Goal: Task Accomplishment & Management: Manage account settings

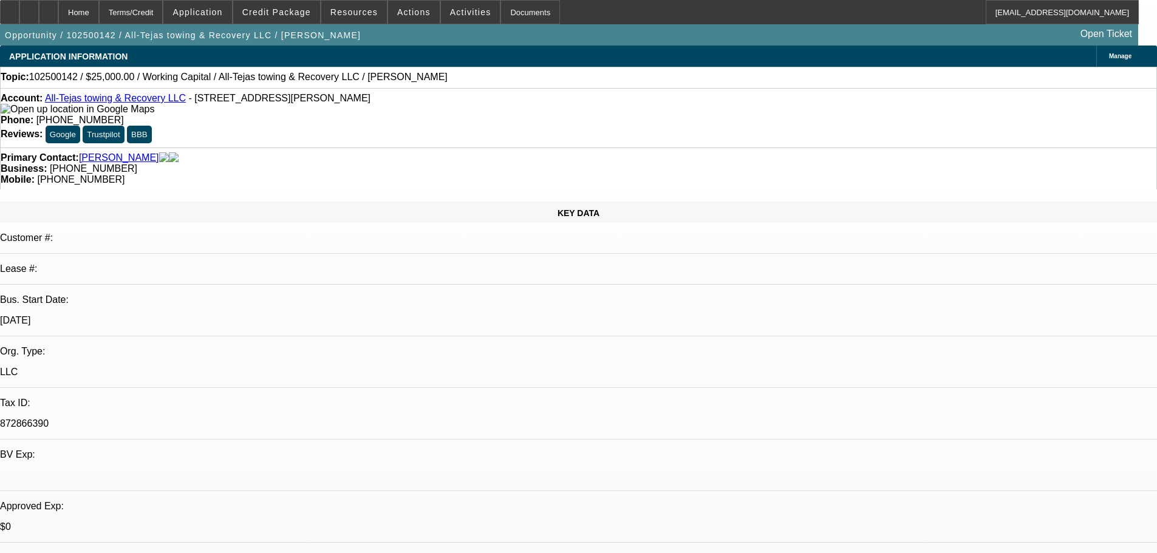
select select "0"
select select "2"
select select "0.1"
select select "4"
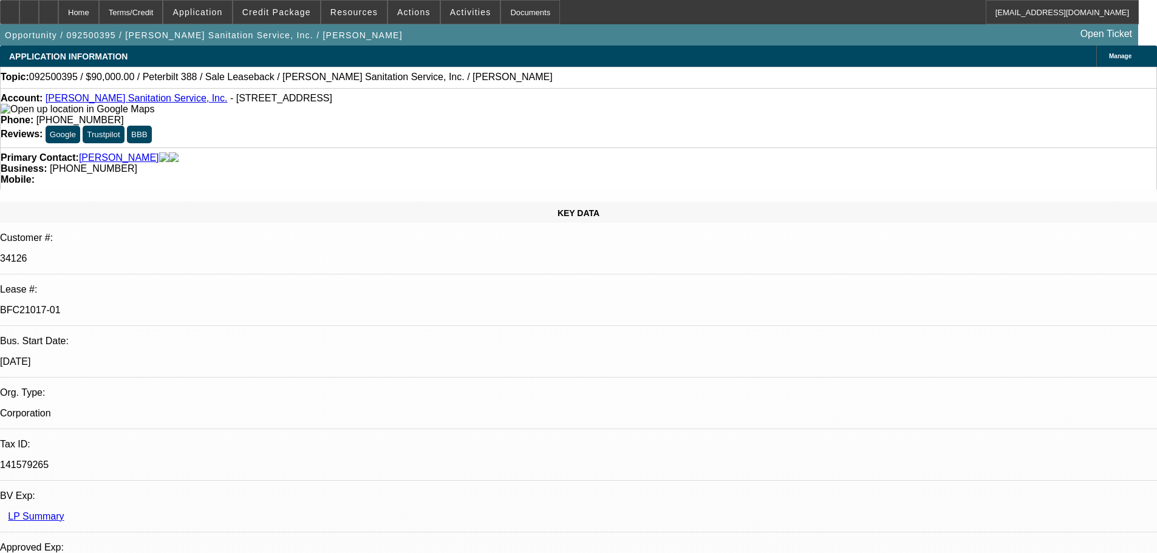
select select "0"
select select "2"
select select "0"
select select "6"
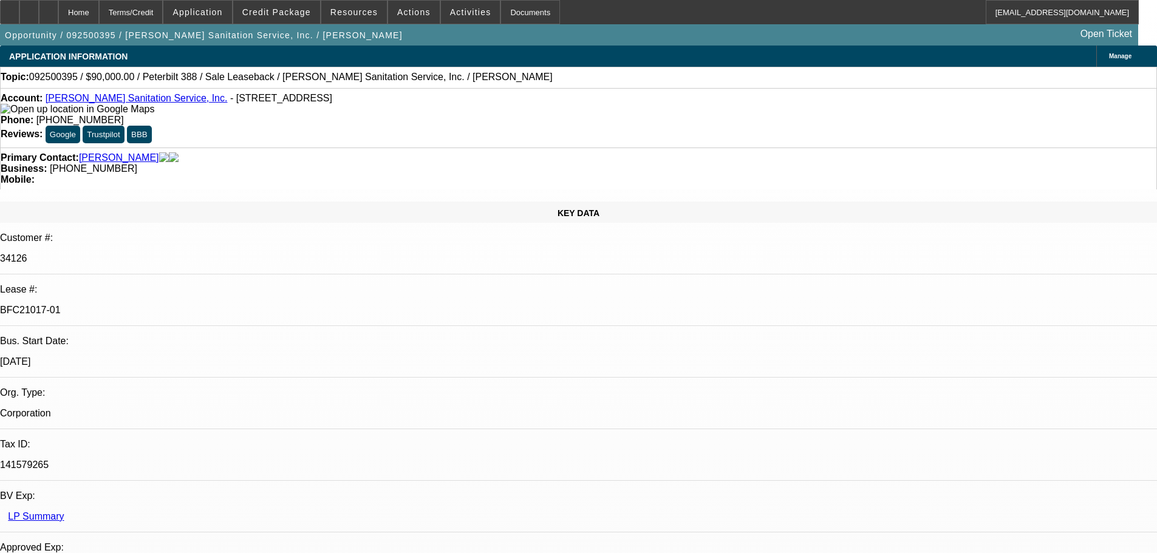
select select "0"
select select "2"
select select "0"
select select "6"
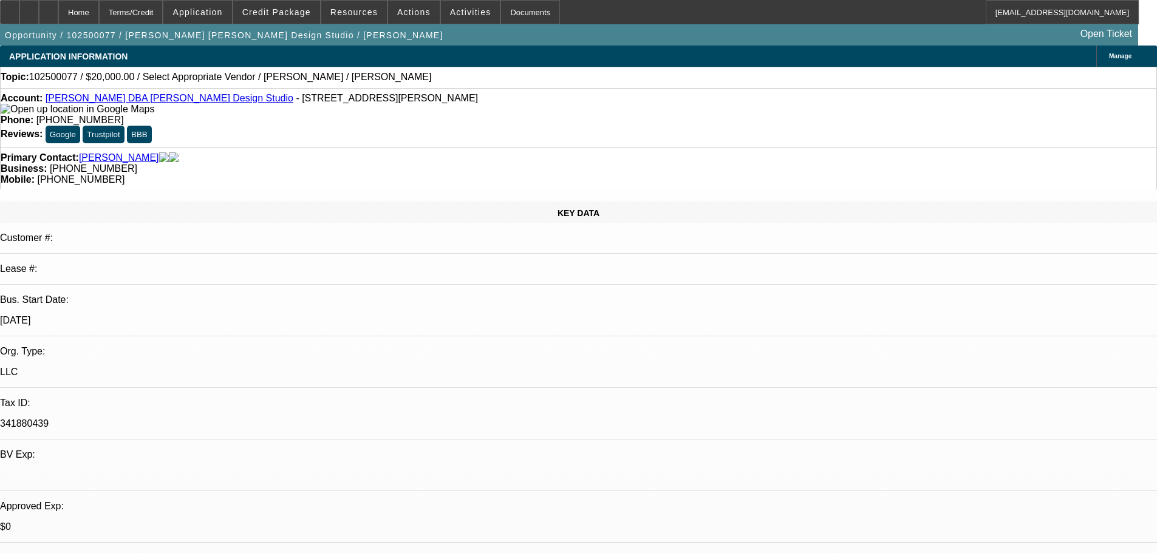
select select "0"
select select "2"
select select "0.1"
select select "4"
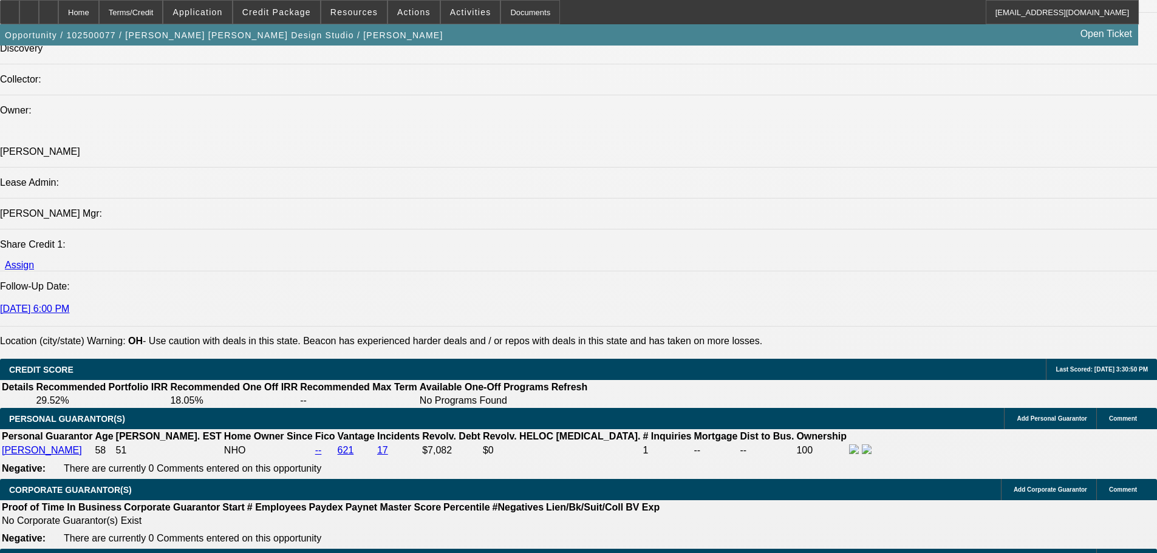
scroll to position [1822, 0]
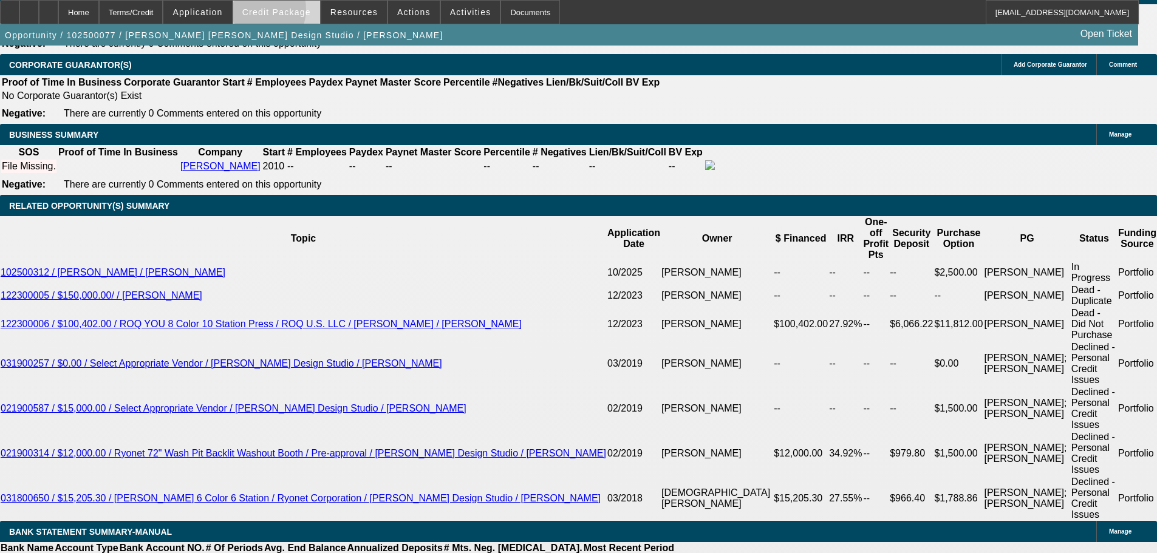
click at [274, 12] on span "Credit Package" at bounding box center [276, 12] width 69 height 10
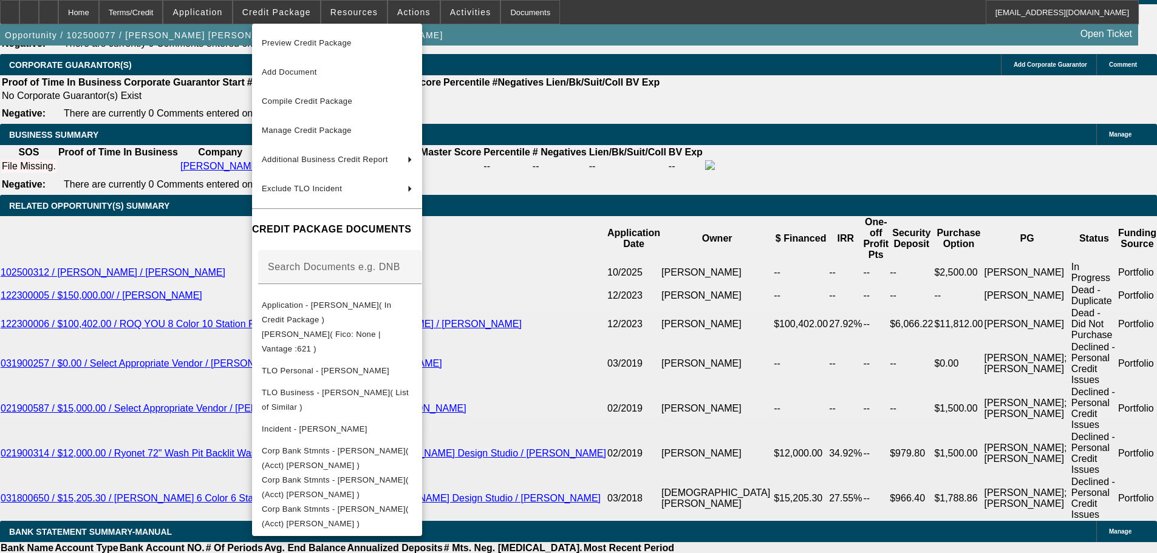
click at [687, 233] on div at bounding box center [578, 276] width 1157 height 553
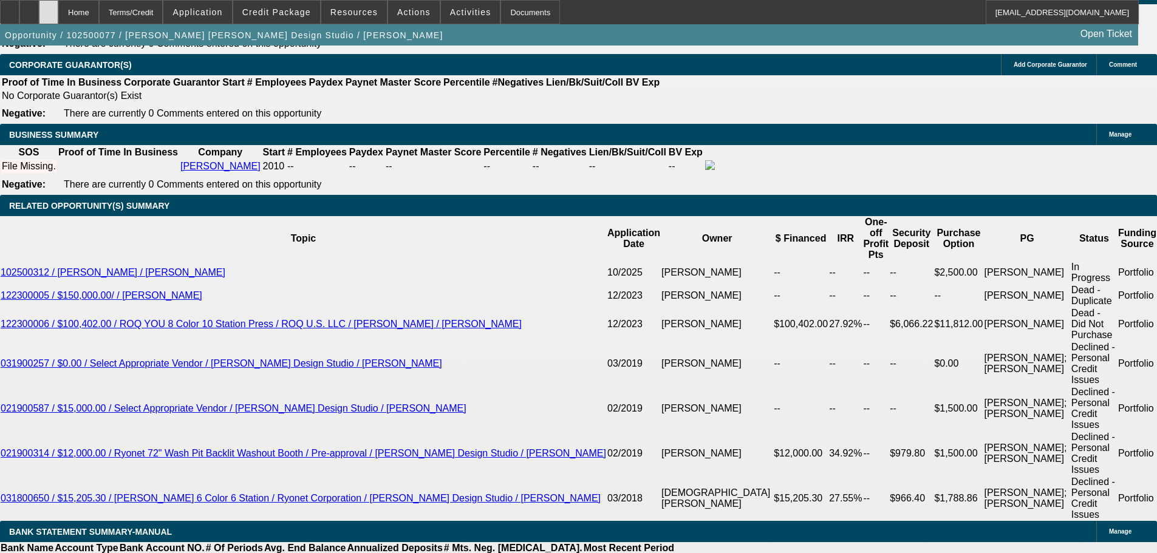
click at [58, 23] on div at bounding box center [48, 12] width 19 height 24
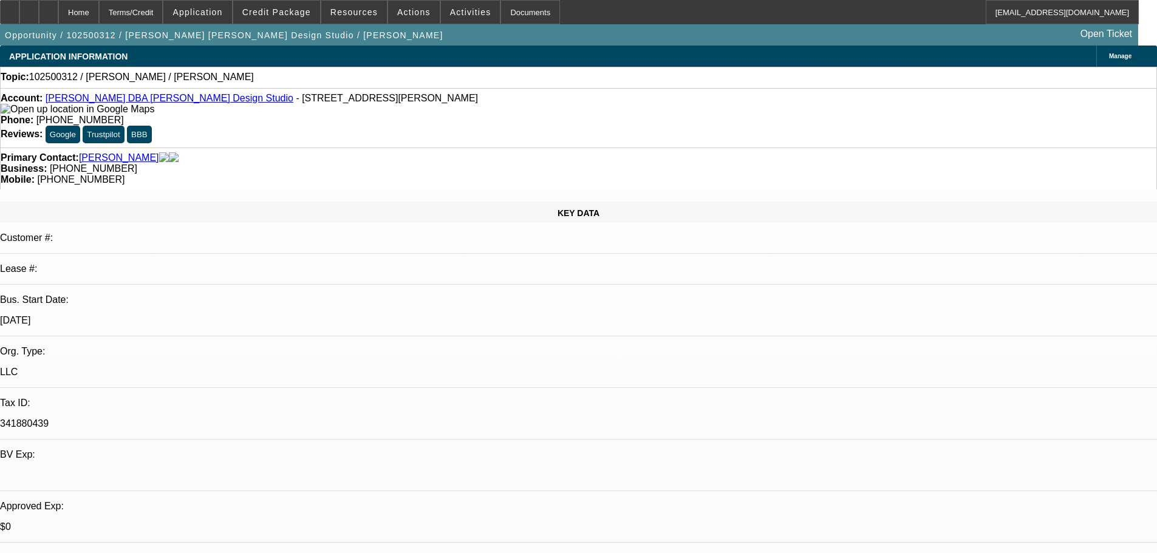
select select "0"
select select "2"
select select "0.1"
select select "4"
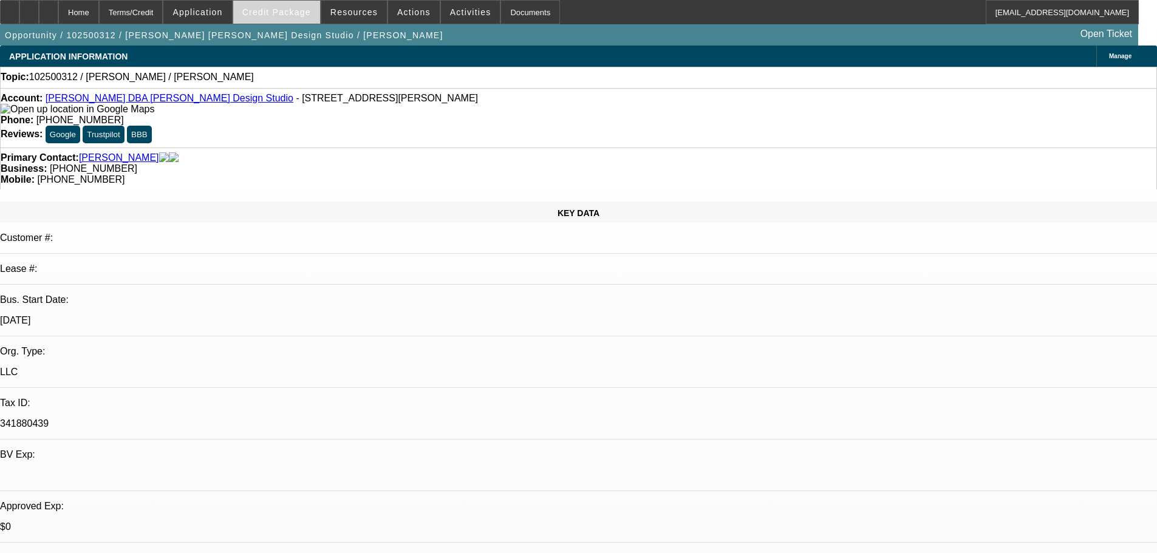
click at [311, 13] on span "Credit Package" at bounding box center [276, 12] width 69 height 10
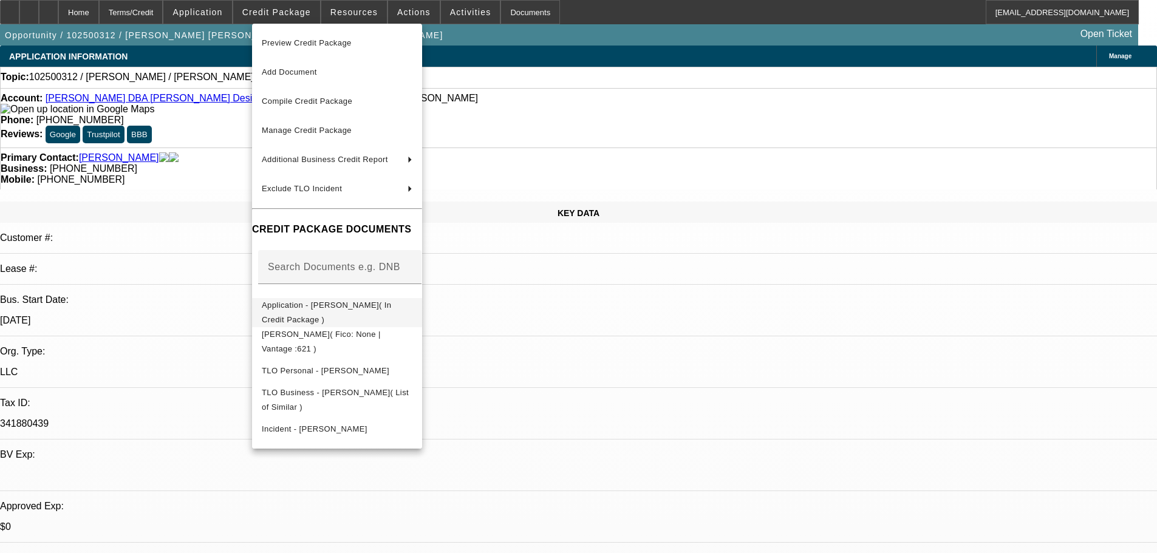
click at [304, 299] on button "Application - Shawn Donnelly( In Credit Package )" at bounding box center [337, 312] width 170 height 29
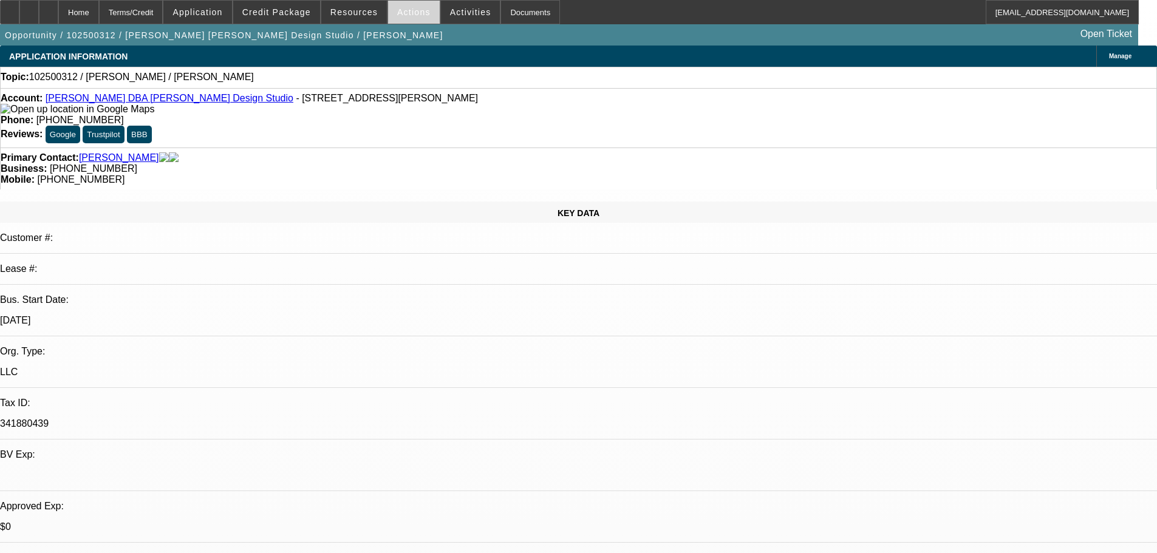
click at [415, 15] on span "Actions" at bounding box center [413, 12] width 33 height 10
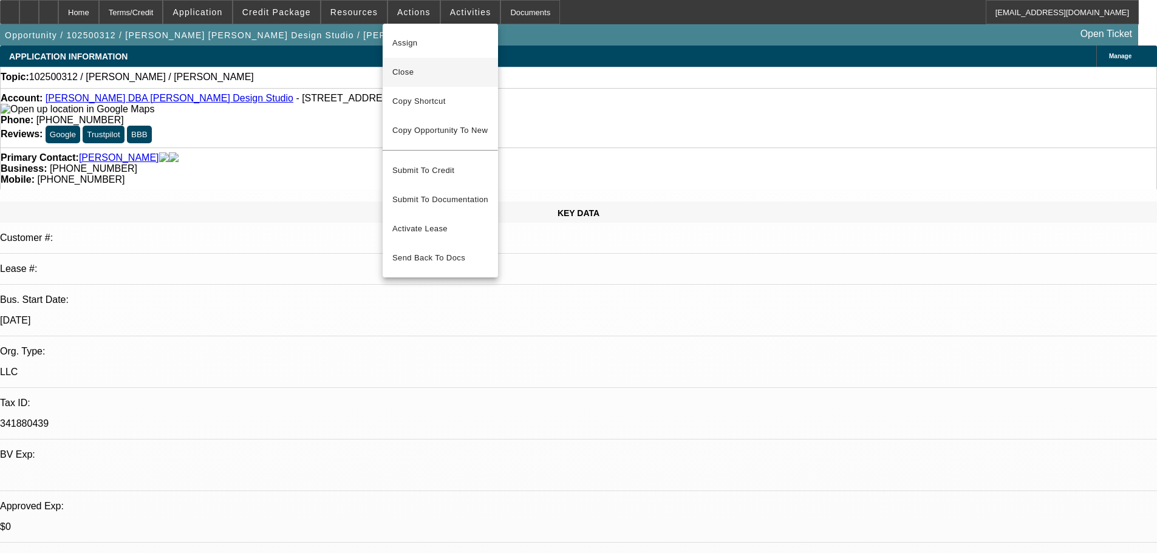
click at [417, 78] on span "Close" at bounding box center [440, 72] width 96 height 15
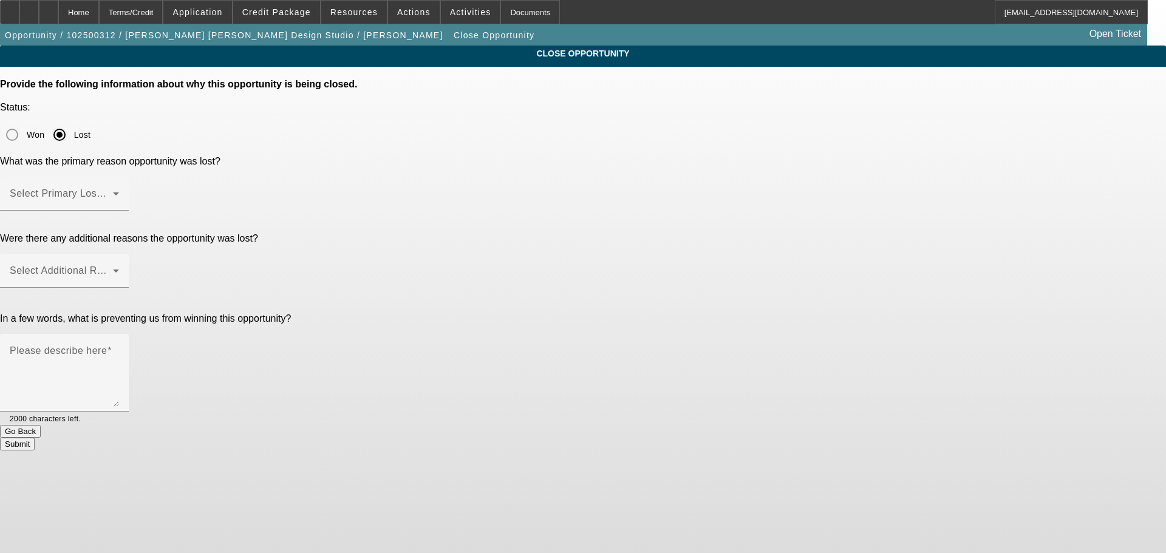
click at [113, 191] on span at bounding box center [61, 198] width 103 height 15
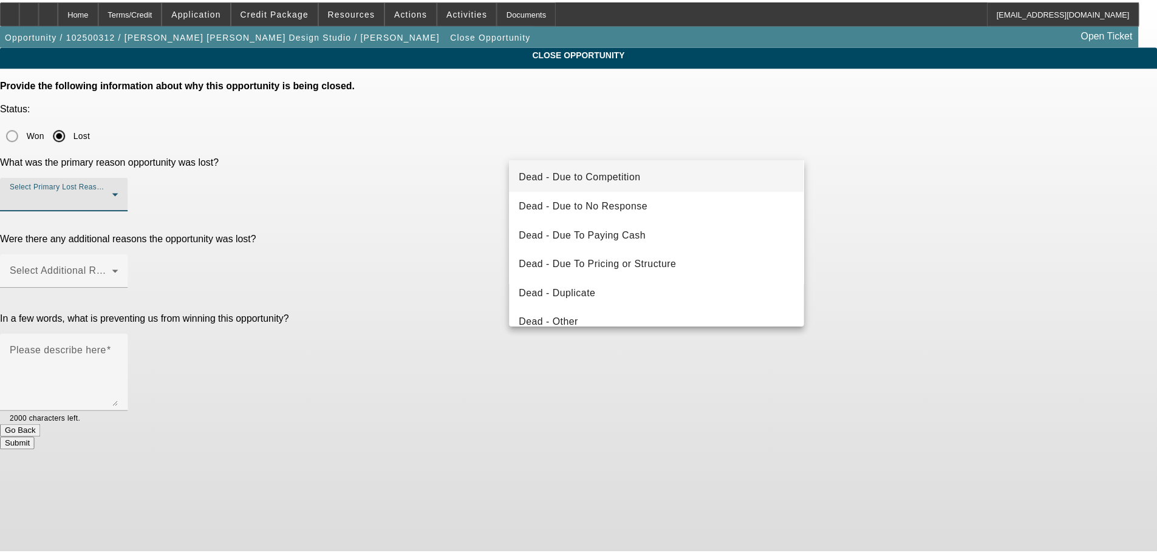
scroll to position [61, 0]
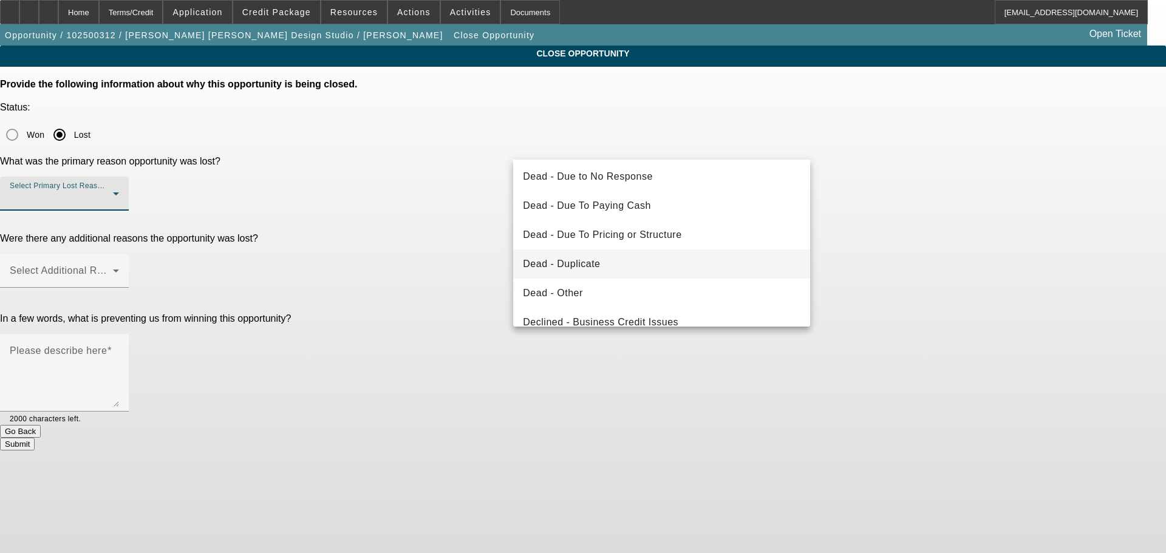
click at [639, 256] on mat-option "Dead - Duplicate" at bounding box center [661, 264] width 297 height 29
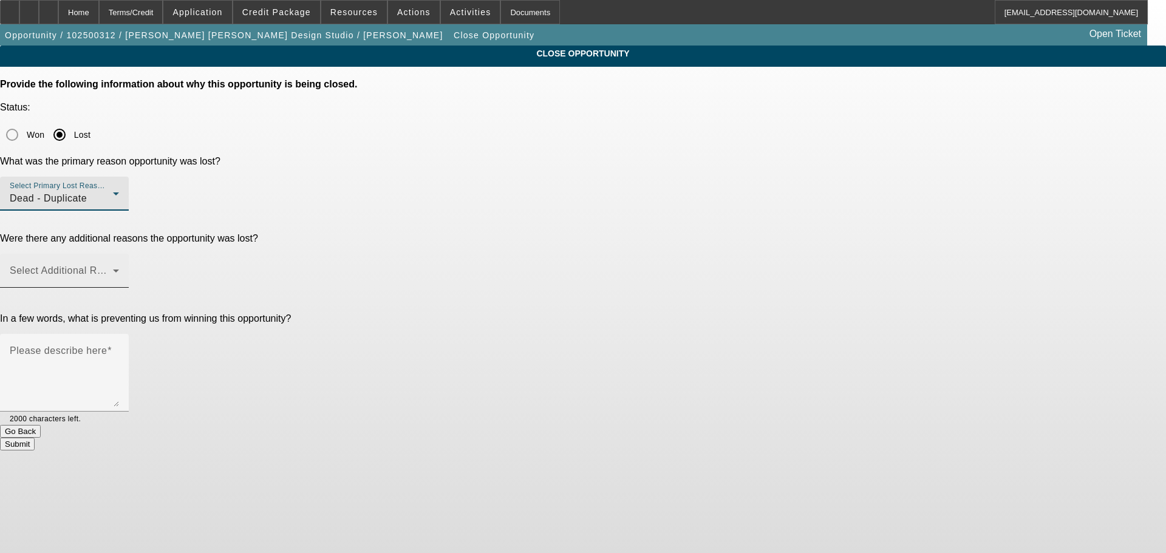
click at [113, 268] on span at bounding box center [61, 275] width 103 height 15
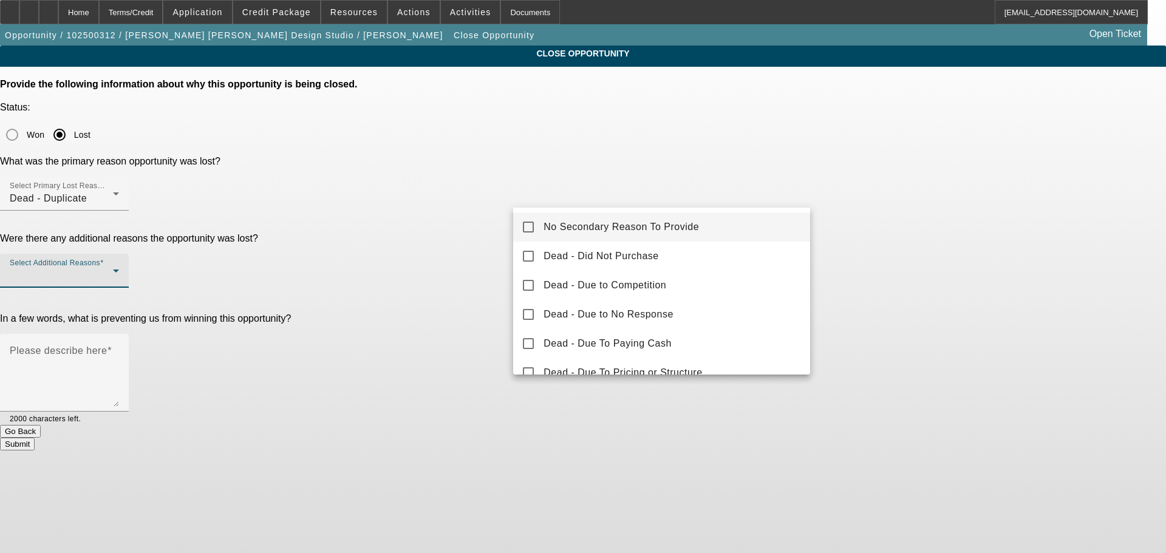
click at [525, 231] on mat-pseudo-checkbox at bounding box center [528, 227] width 11 height 11
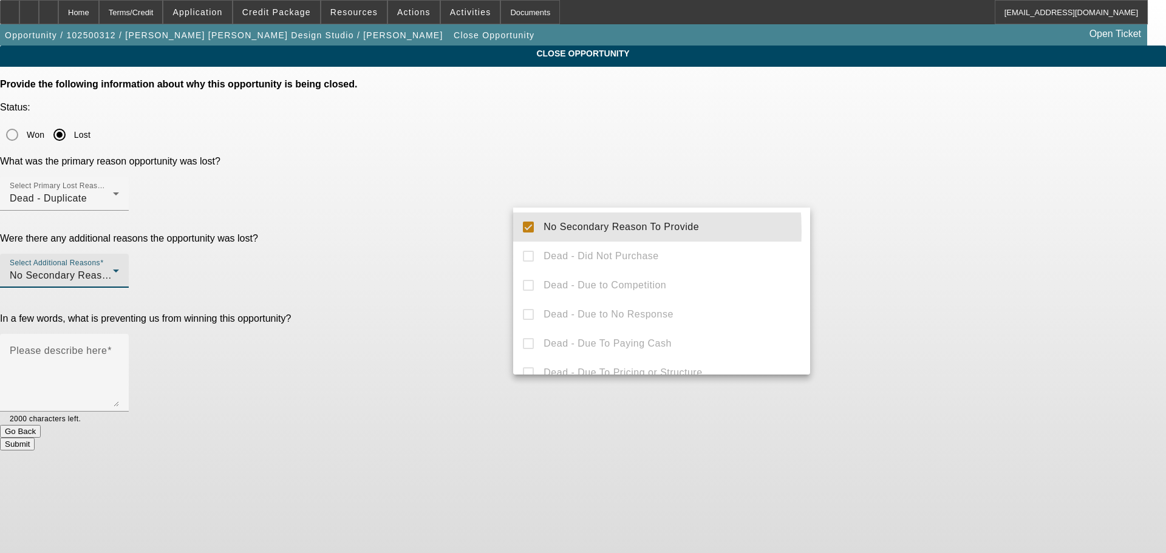
click at [494, 233] on div at bounding box center [583, 276] width 1166 height 553
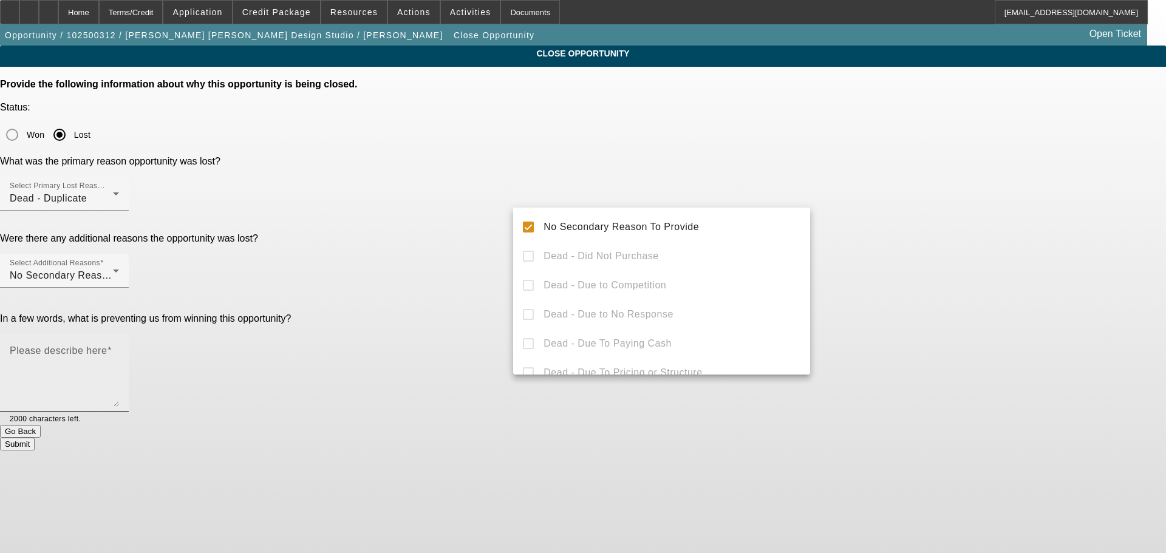
click at [119, 349] on textarea "Please describe here" at bounding box center [64, 378] width 109 height 58
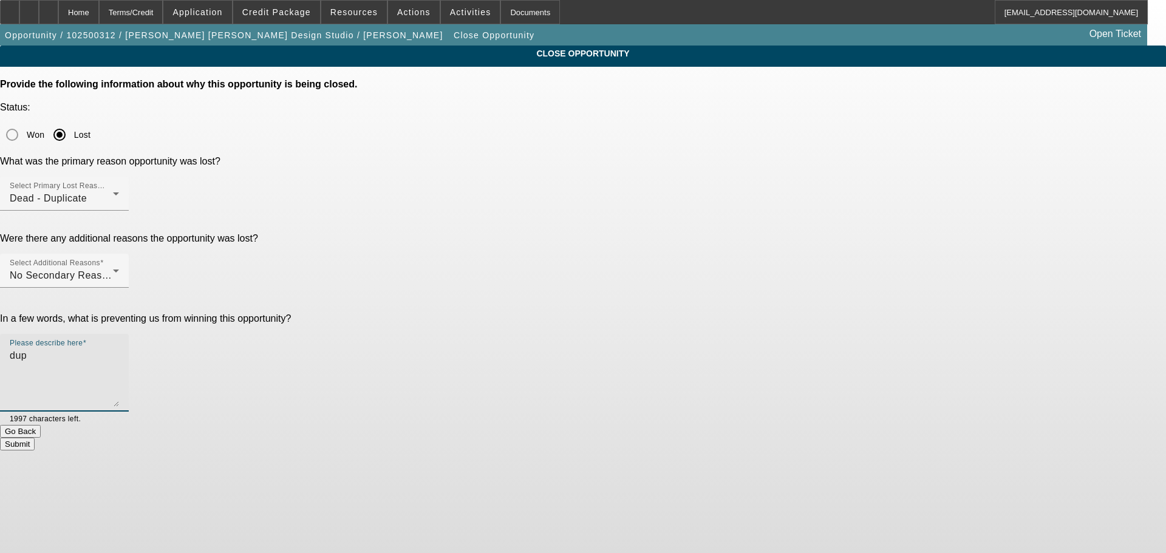
type textarea "dup"
click at [35, 438] on button "Submit" at bounding box center [17, 444] width 35 height 13
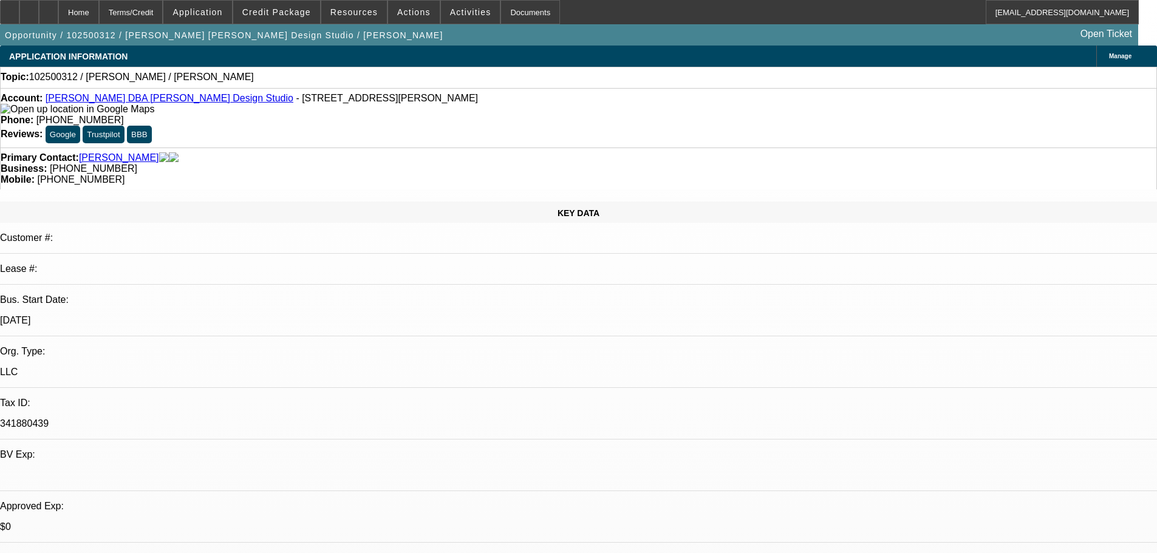
select select "0"
select select "2"
select select "0.1"
select select "4"
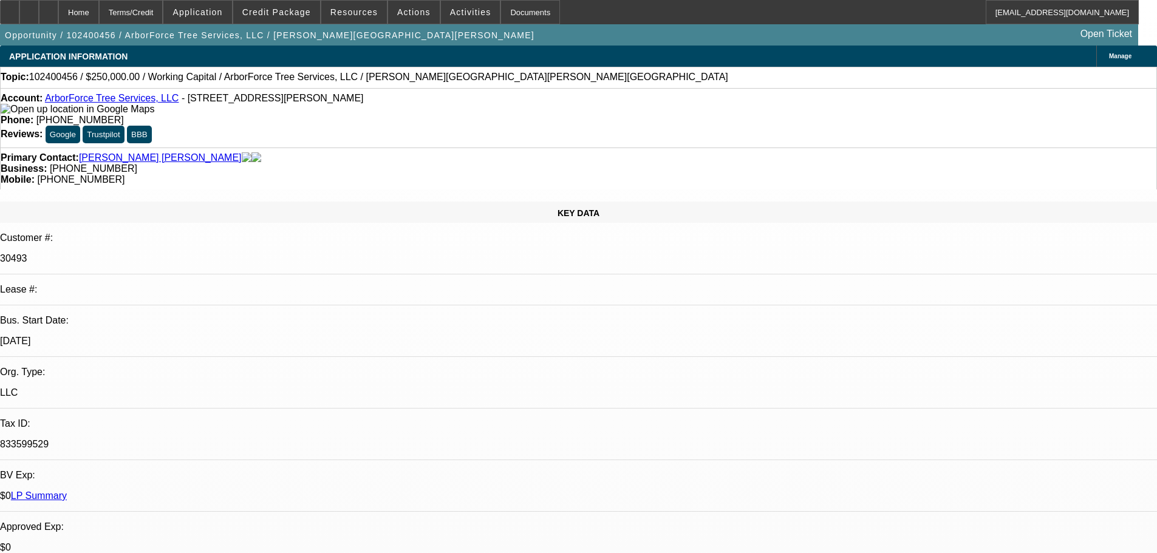
select select "0"
select select "2"
select select "0"
select select "6"
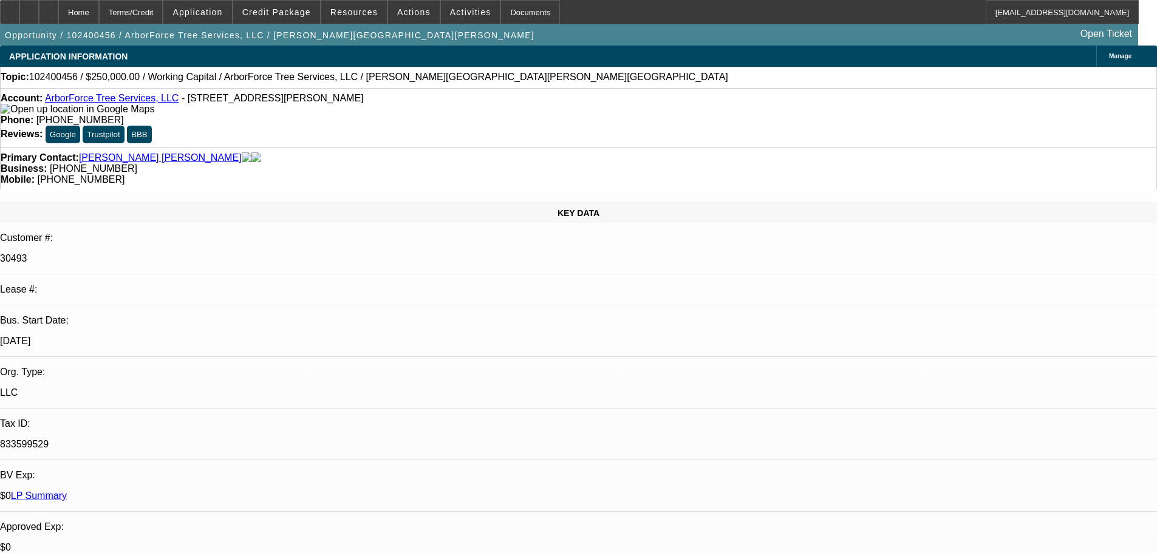
select select "0"
select select "2"
select select "0"
select select "6"
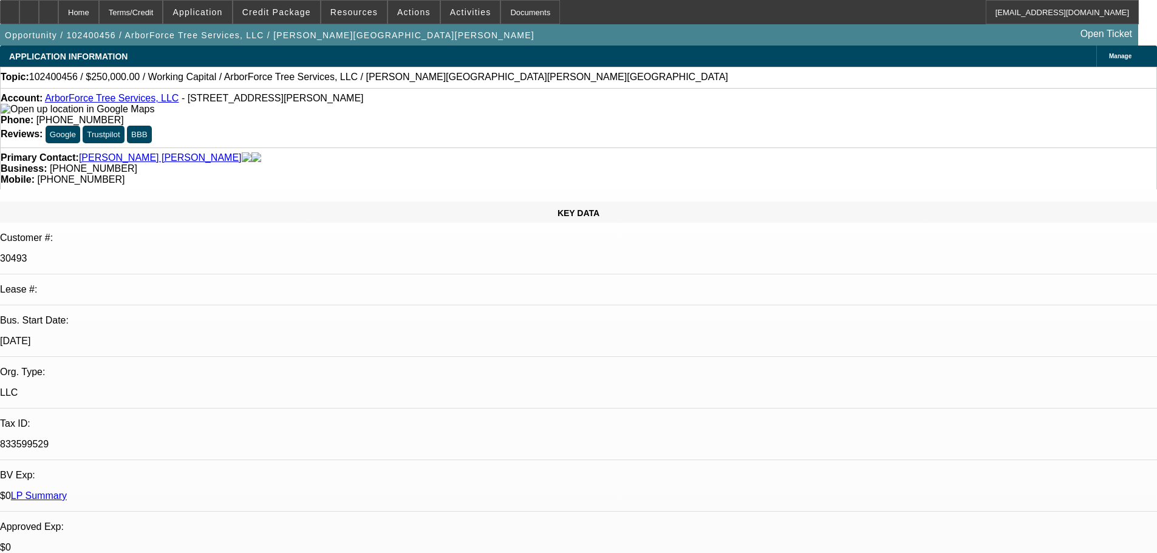
select select "0"
select select "2"
select select "0"
select select "6"
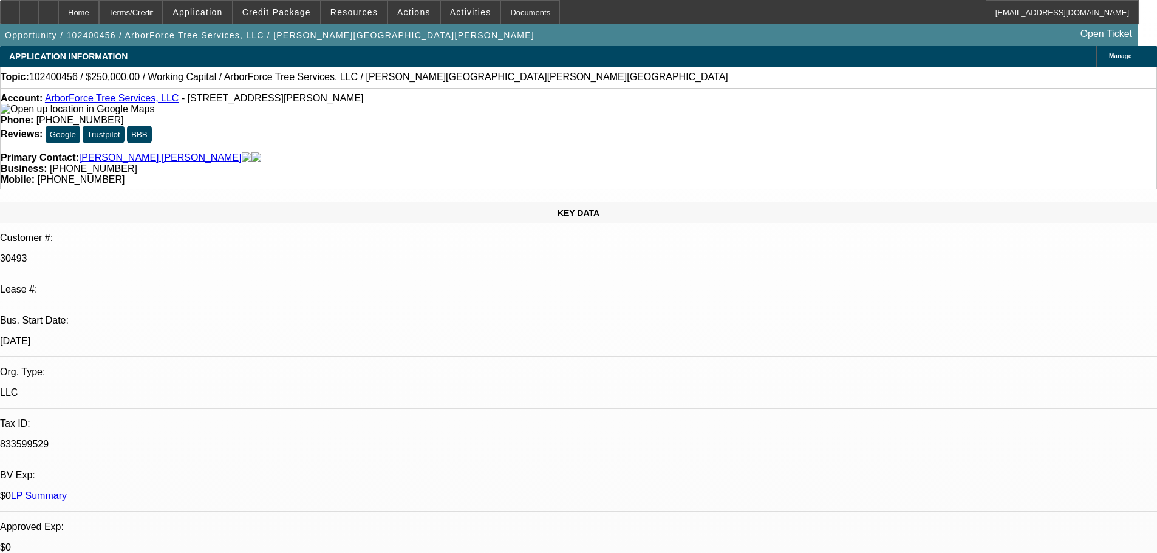
select select "0"
select select "2"
select select "0"
select select "6"
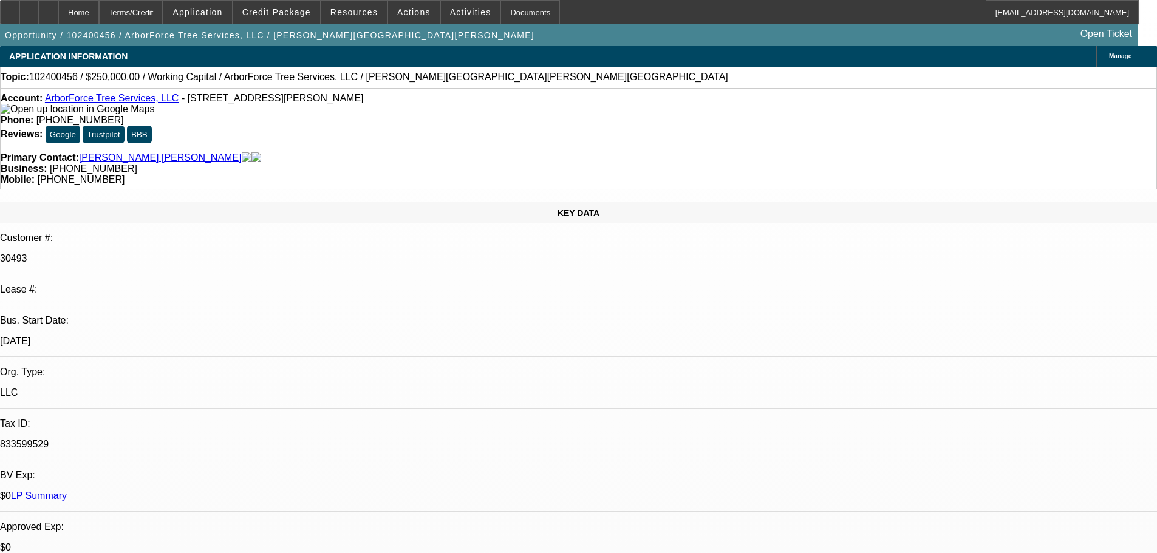
click at [58, 19] on div at bounding box center [48, 12] width 19 height 24
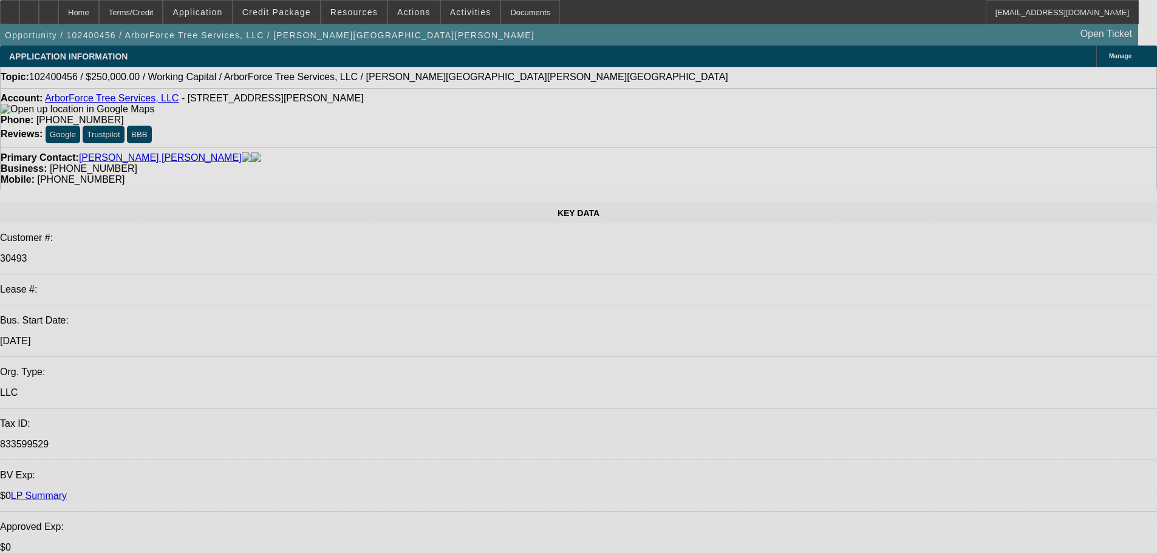
select select "0"
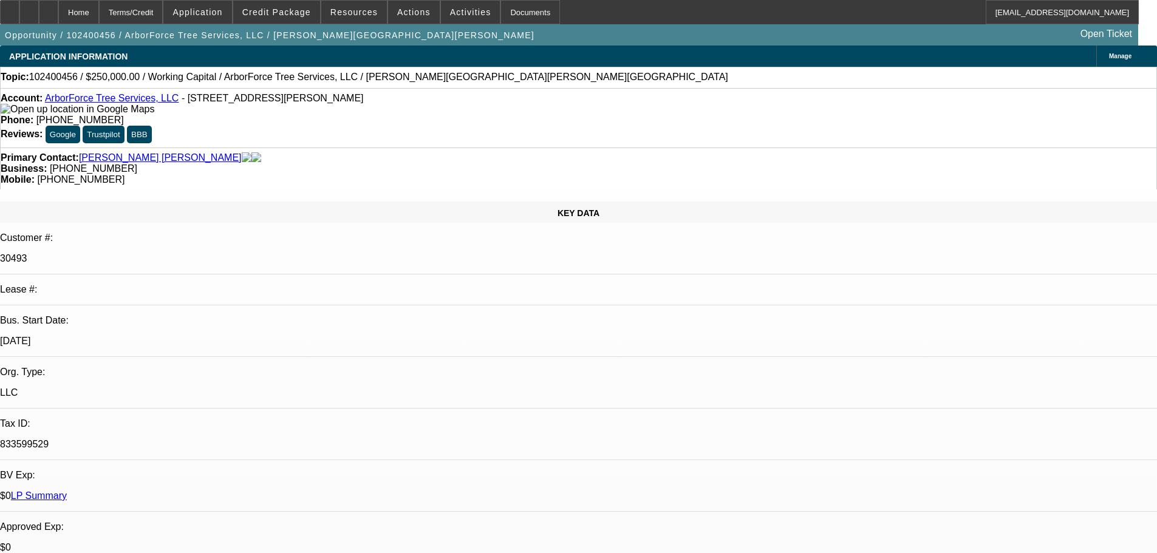
select select "0"
select select "2"
select select "0"
select select "6"
select select "0"
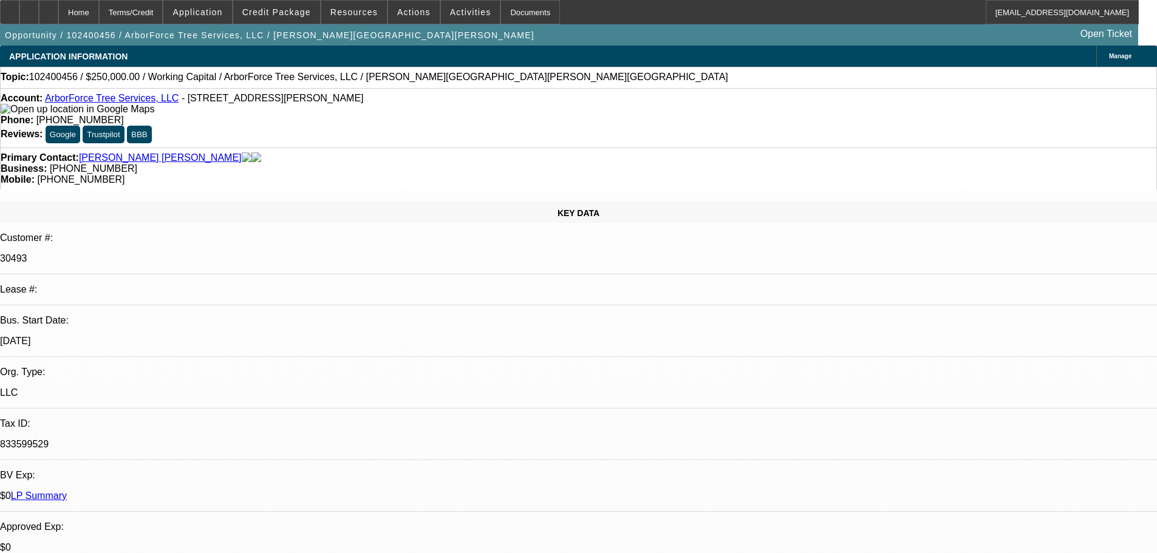
select select "0"
select select "2"
select select "0"
select select "6"
select select "0"
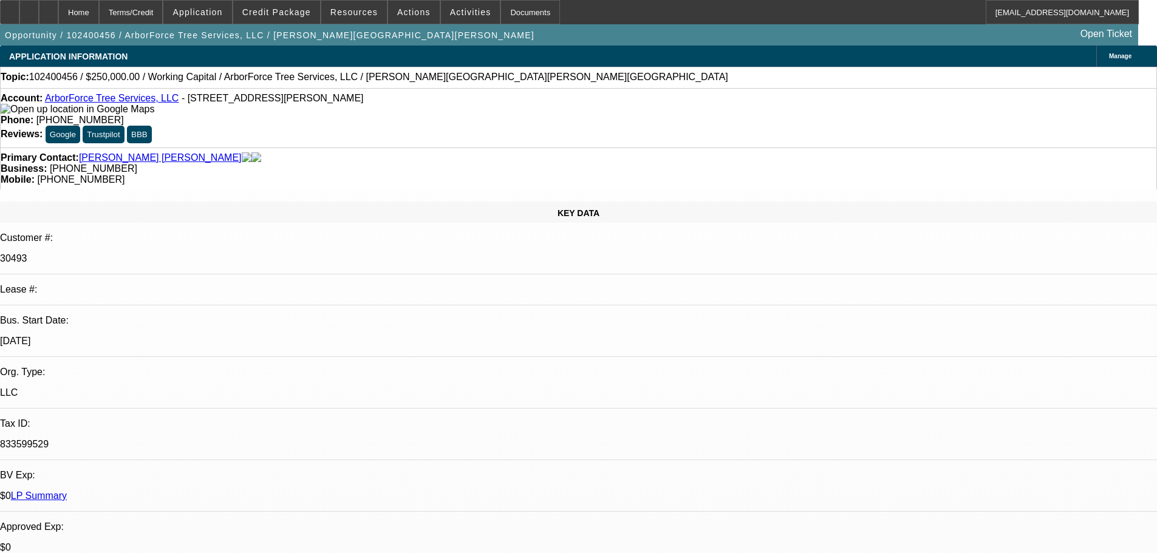
select select "0"
select select "2"
select select "0"
select select "6"
select select "0"
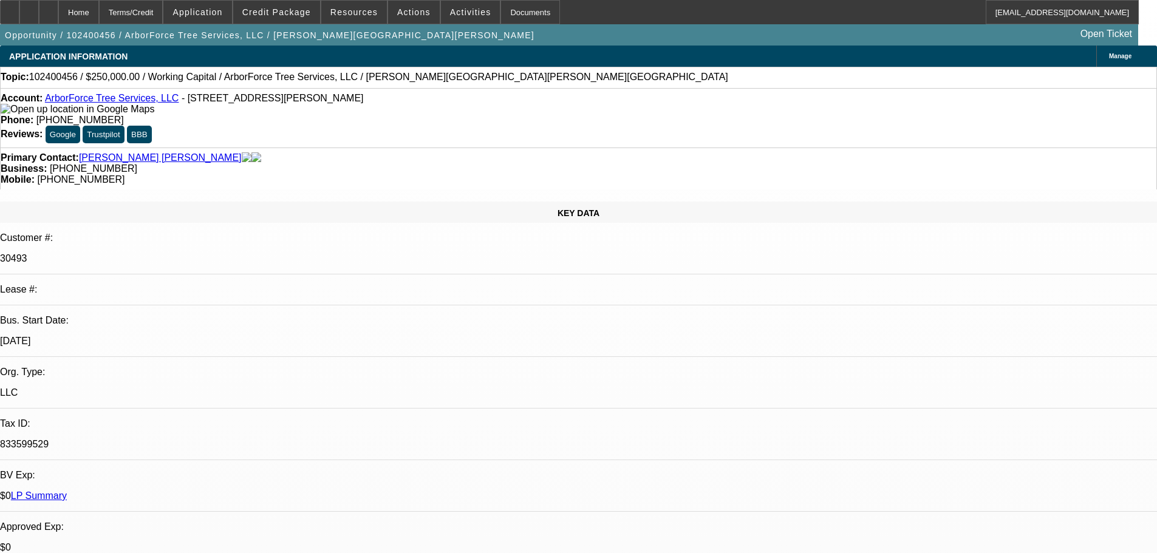
select select "0"
select select "2"
select select "0"
select select "6"
click at [988, 157] on span "Reply All" at bounding box center [999, 161] width 33 height 9
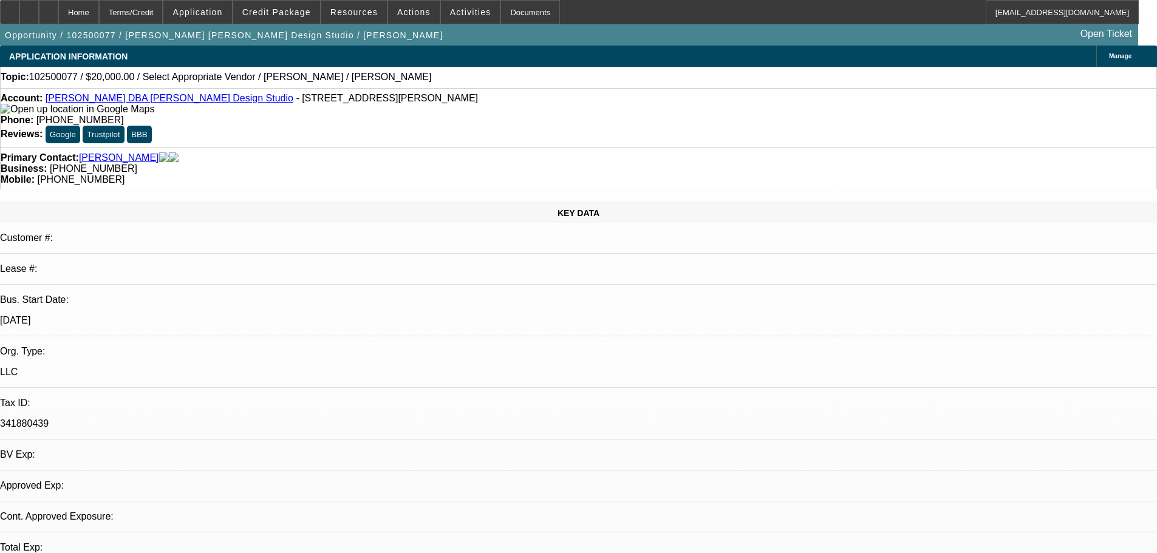
select select "0"
select select "2"
select select "0.1"
select select "1"
select select "2"
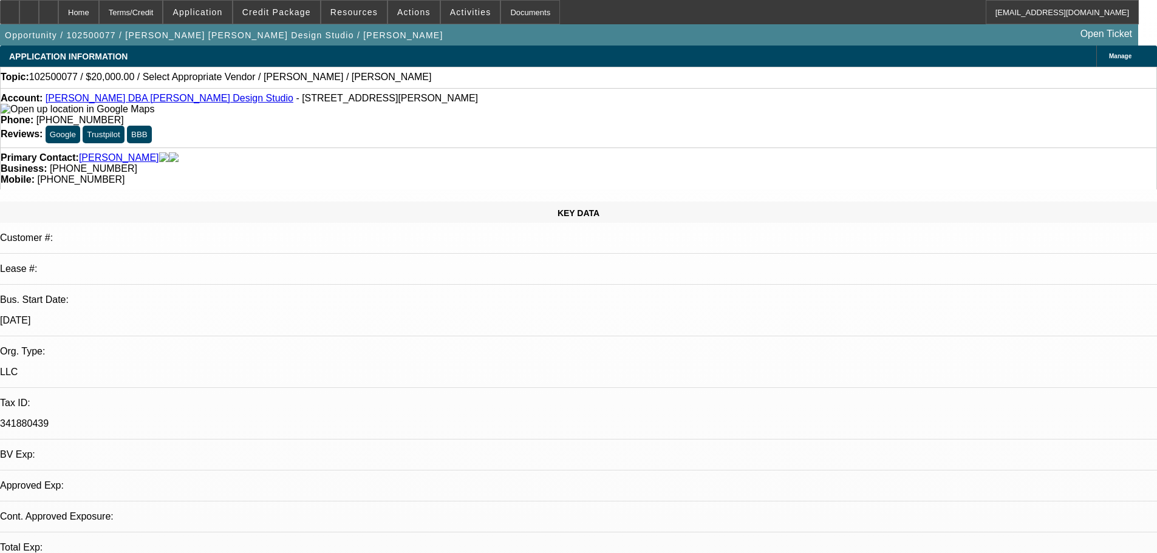
select select "4"
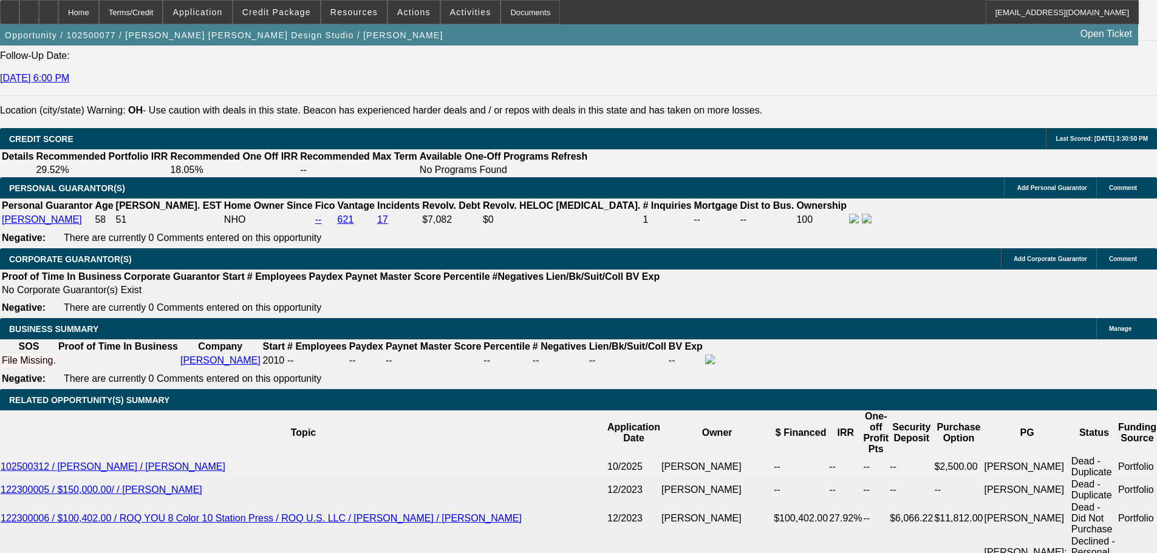
scroll to position [1640, 0]
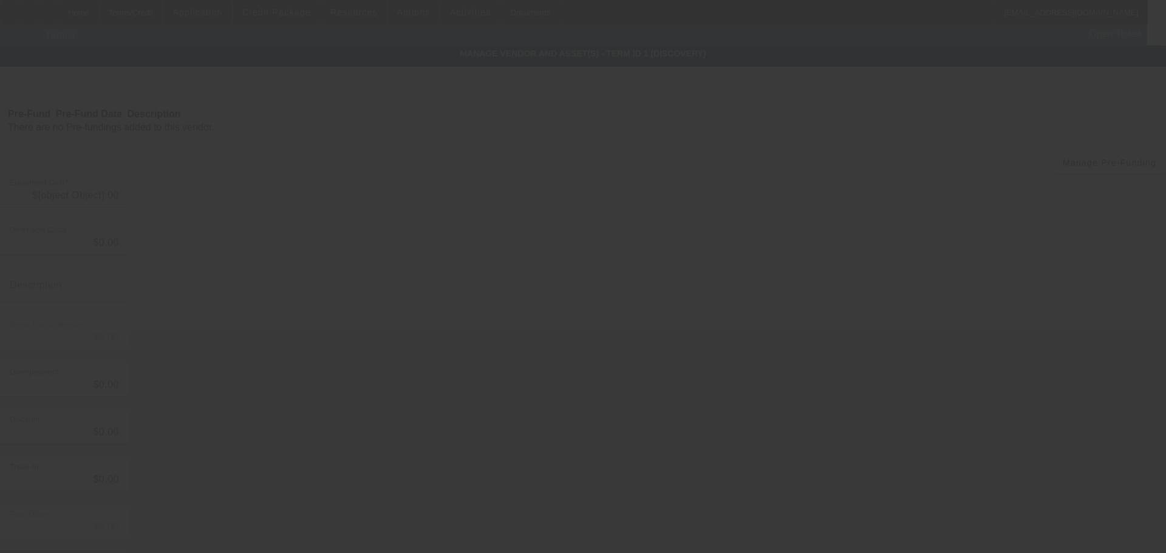
type input "$20,000.00"
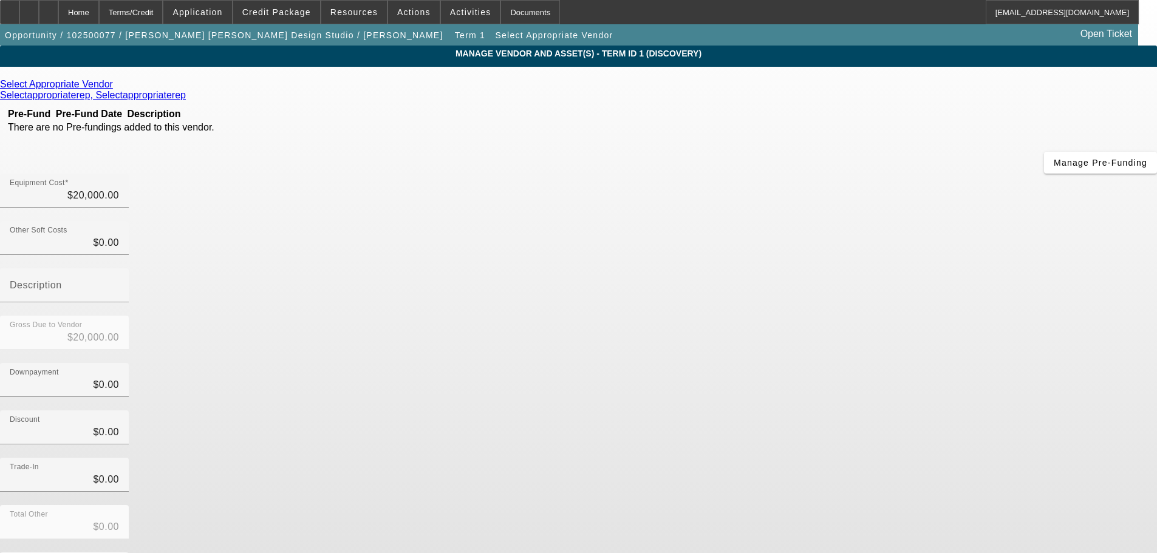
click at [116, 89] on icon at bounding box center [116, 84] width 0 height 10
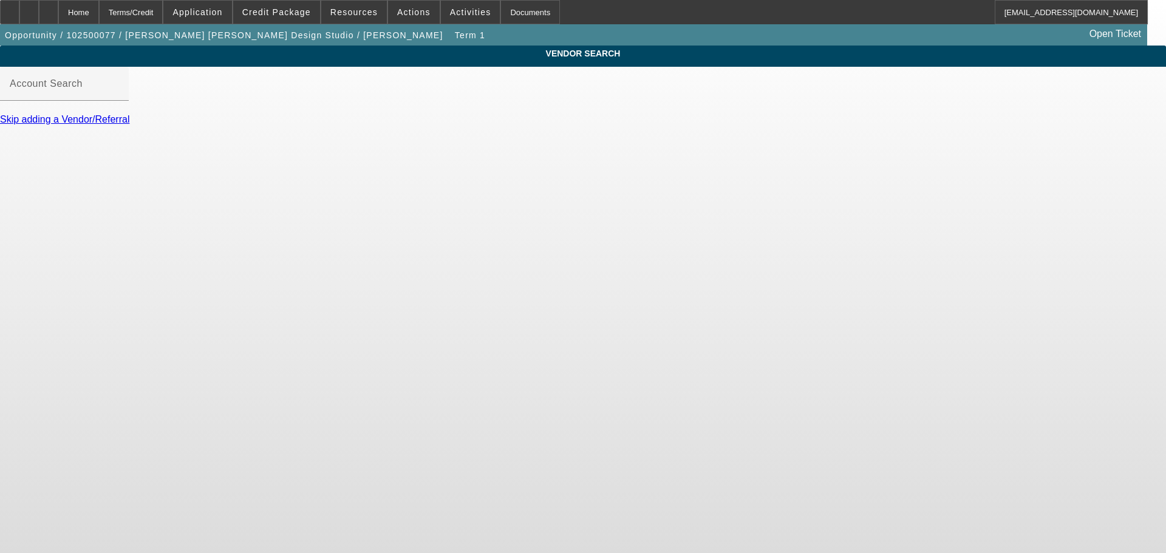
click at [129, 114] on div at bounding box center [64, 107] width 129 height 13
click at [119, 96] on input "Account Search" at bounding box center [64, 88] width 109 height 15
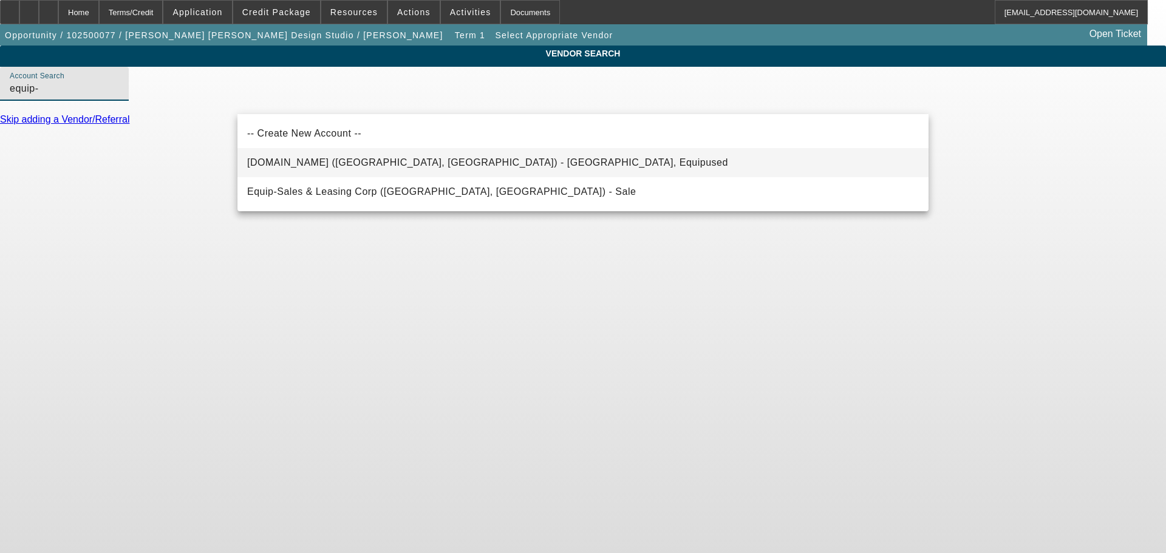
click at [464, 163] on mat-option "Equip-Used.com (Northbrook, IL) - Equipused, Equipused" at bounding box center [582, 162] width 691 height 29
type input "Equip-Used.com (Northbrook, IL) - Equipused, Equipused"
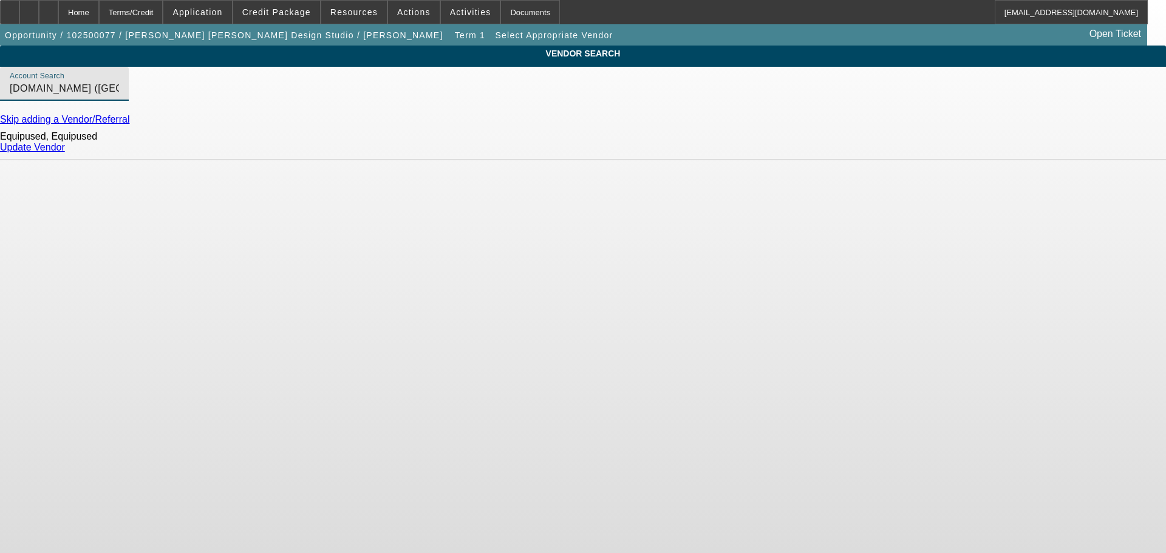
click at [65, 152] on link "Update Vendor" at bounding box center [32, 147] width 65 height 10
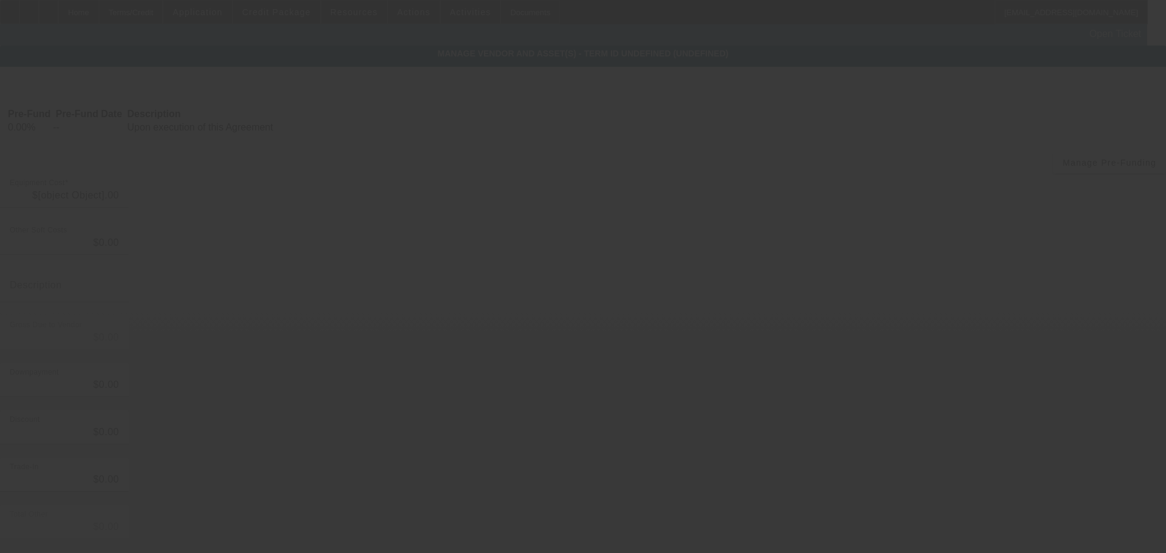
type input "$20,000.00"
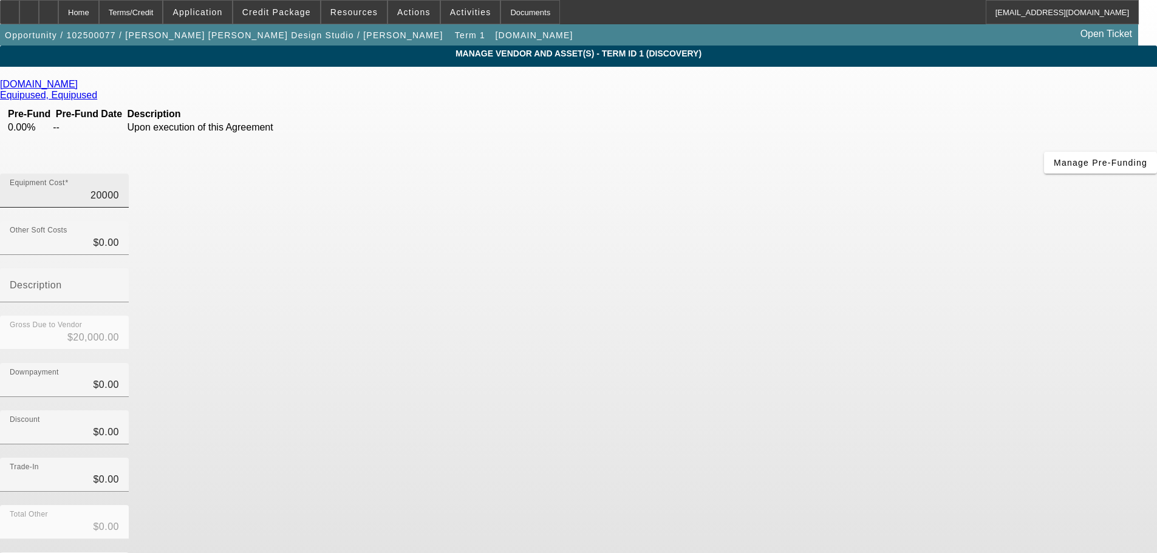
click at [119, 188] on input "20000" at bounding box center [64, 195] width 109 height 15
type input "1"
type input "$1.00"
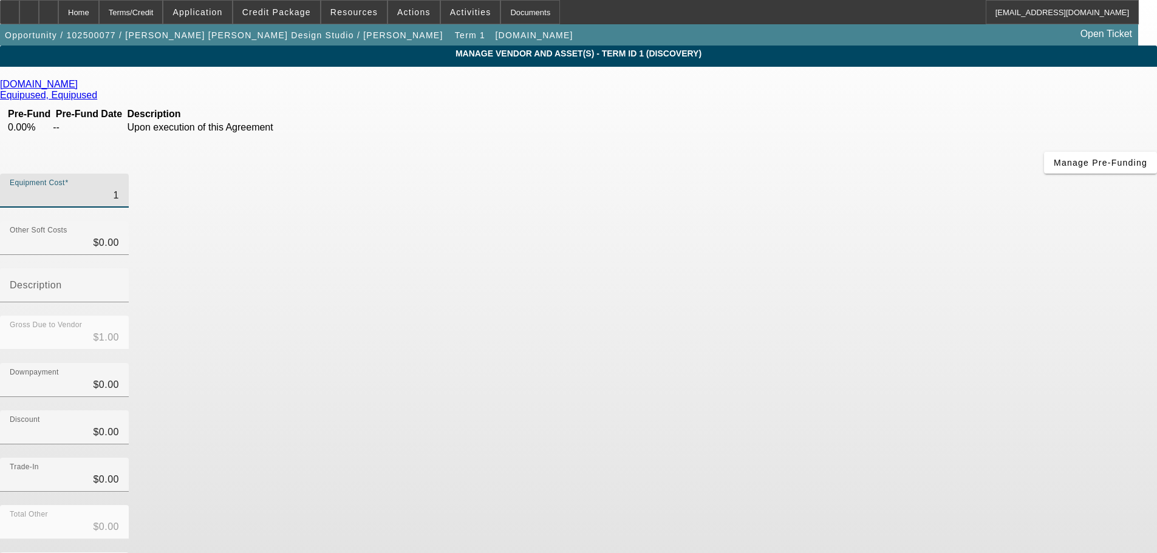
type input "18"
type input "$18.00"
type input "188"
type input "$188.00"
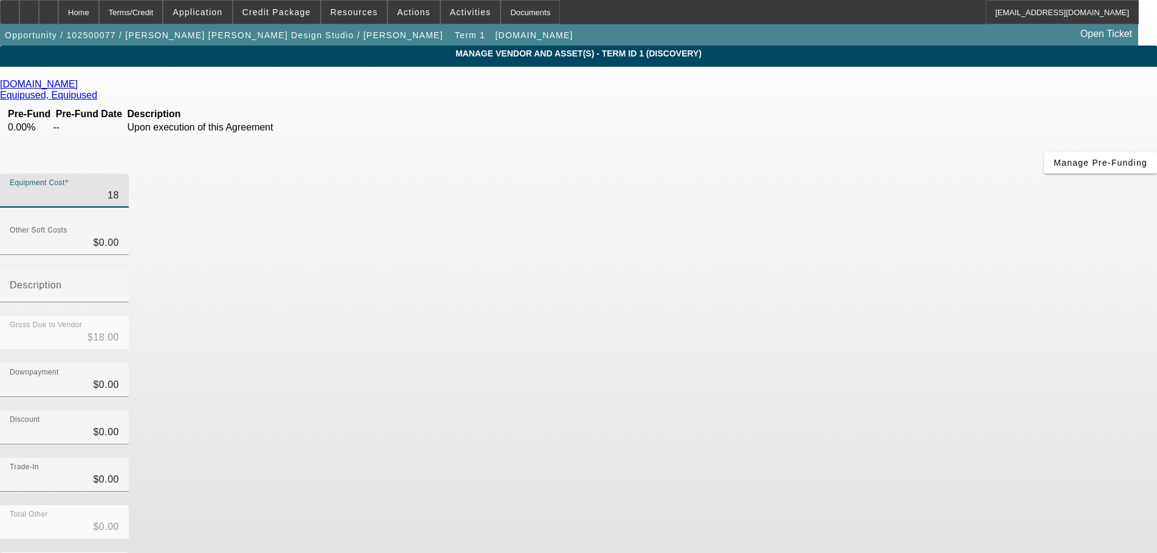
type input "$188.00"
type input "1889"
type input "$1,889.00"
type input "18893"
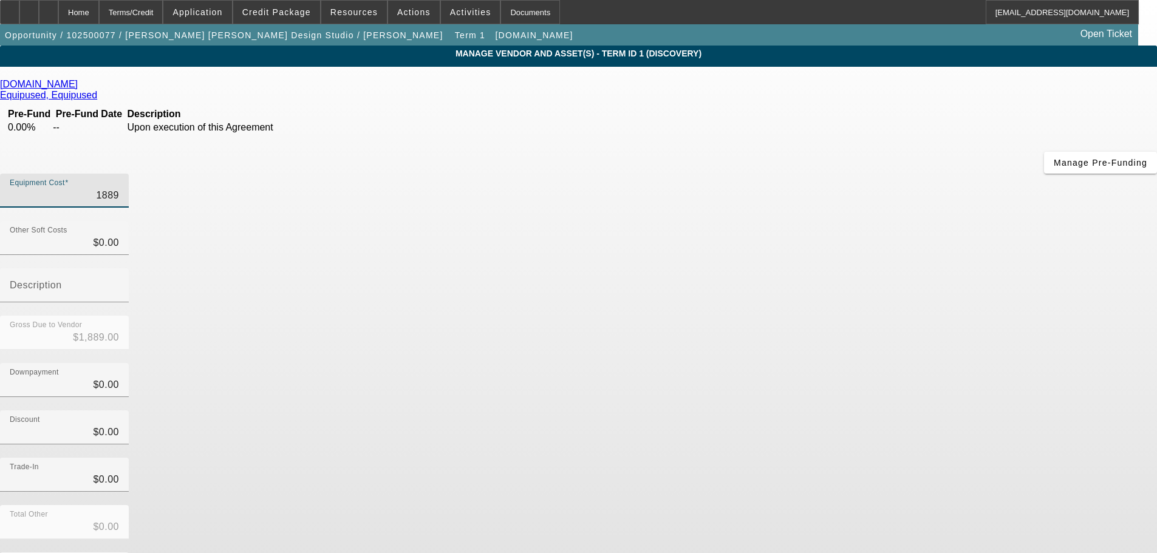
type input "$18,893.00"
click at [823, 363] on div "Downpayment $0.00" at bounding box center [578, 386] width 1157 height 47
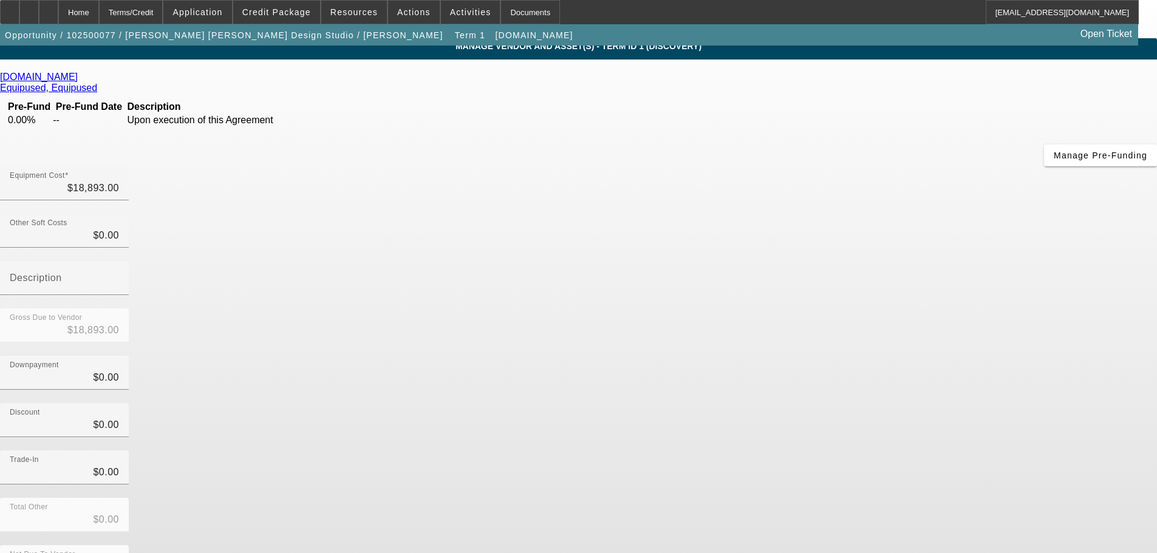
scroll to position [12, 0]
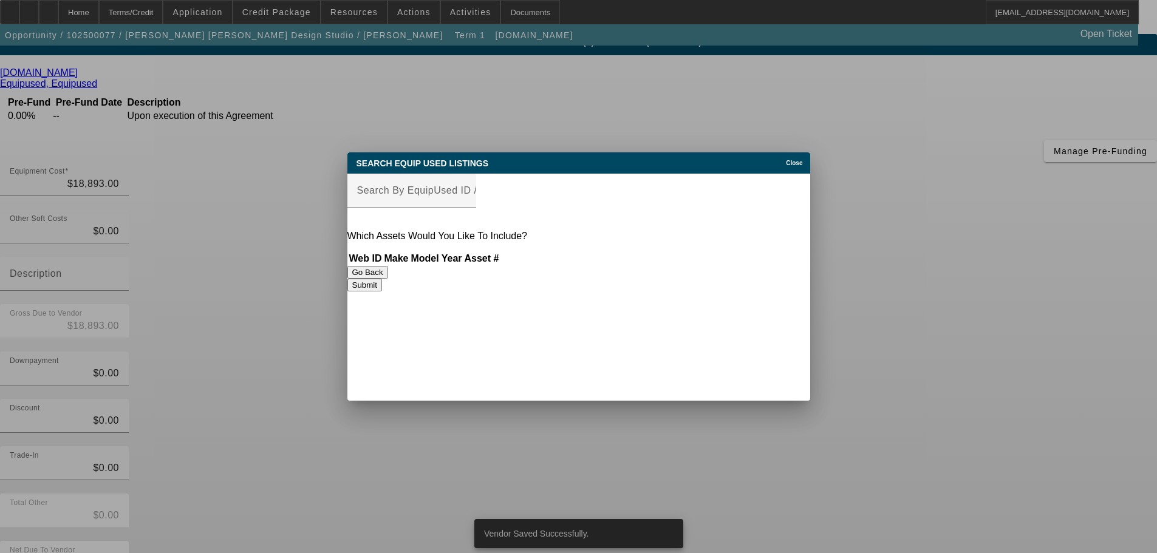
scroll to position [0, 0]
click at [466, 187] on div "Search By EquipUsed ID / Make / Model" at bounding box center [411, 191] width 109 height 34
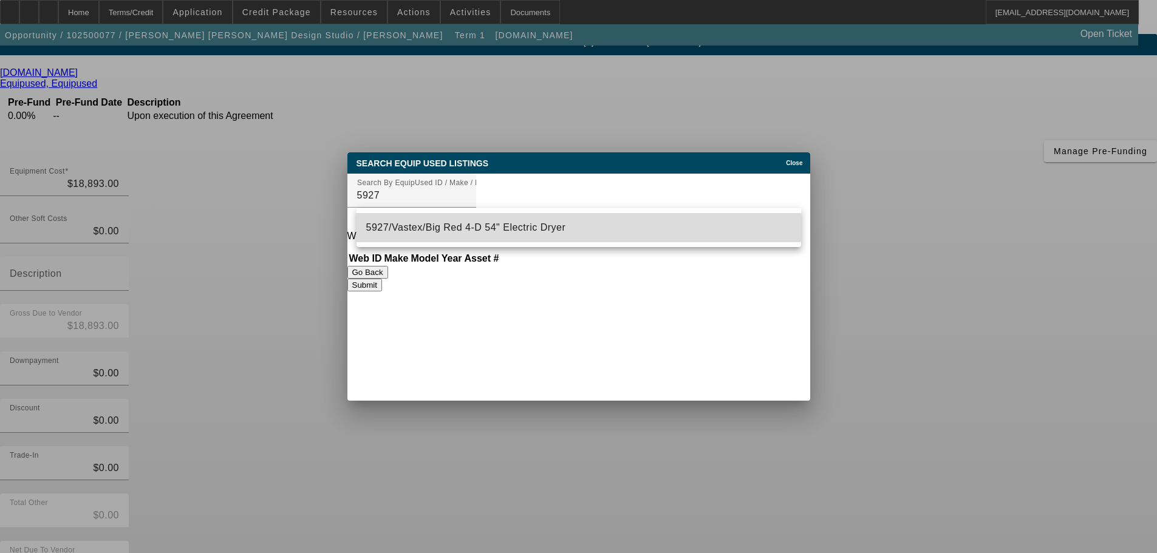
click at [536, 224] on mat-option "5927/Vastex/Big Red 4-D 54" Electric Dryer" at bounding box center [578, 227] width 445 height 29
type input "5927/Vastex/Big Red 4-D 54" Electric Dryer"
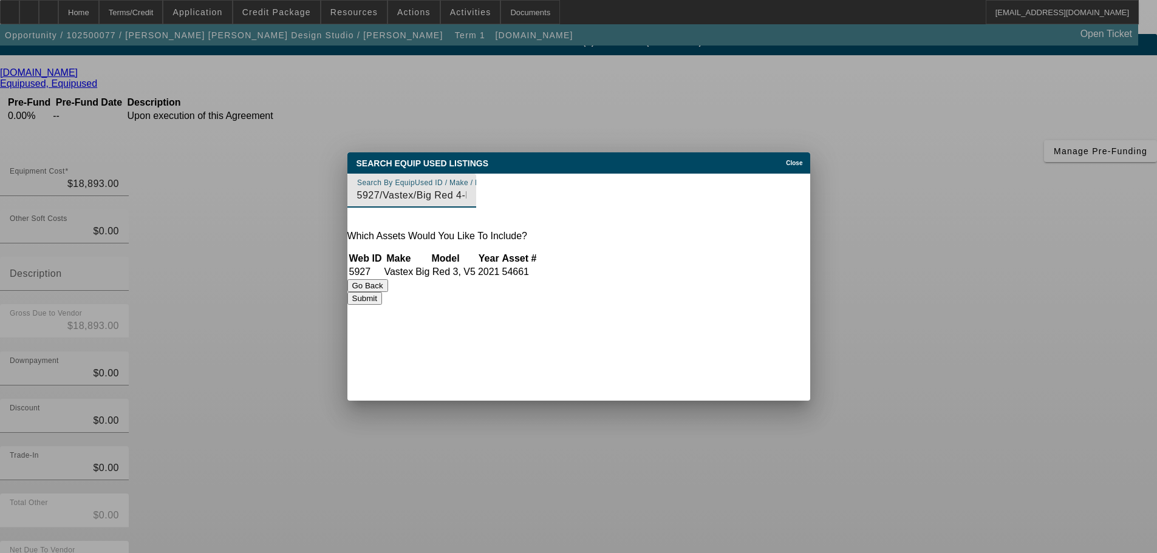
click at [382, 305] on button "Submit" at bounding box center [364, 298] width 35 height 13
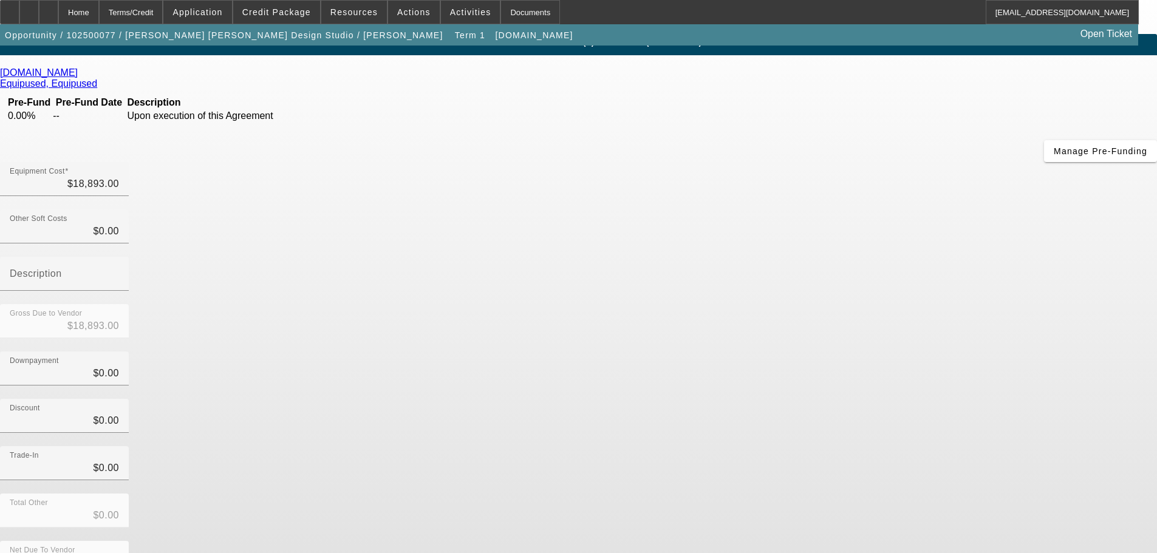
scroll to position [12, 0]
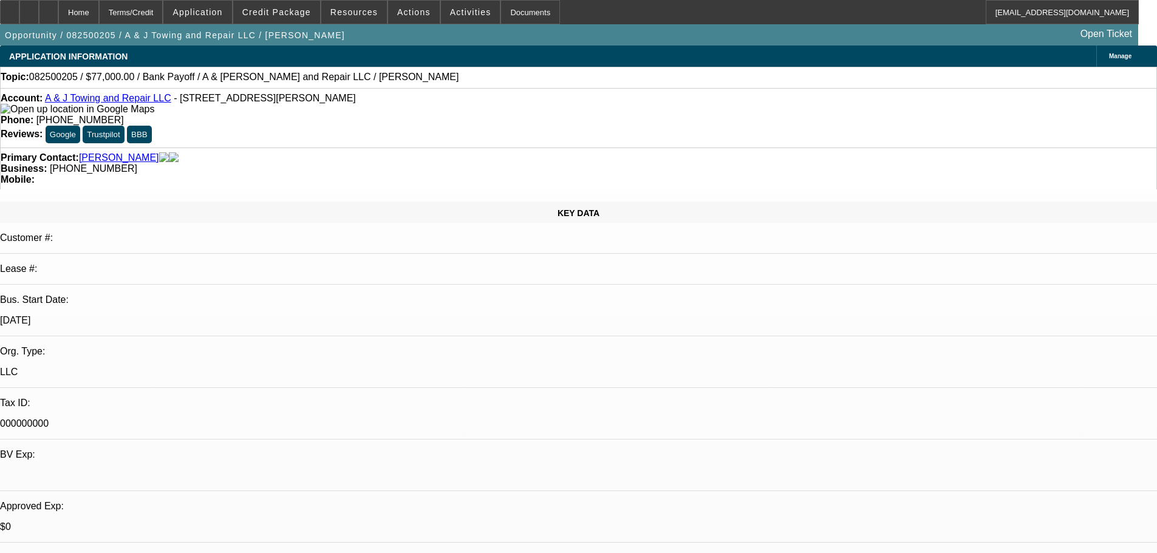
select select "0"
select select "2"
select select "0.1"
select select "4"
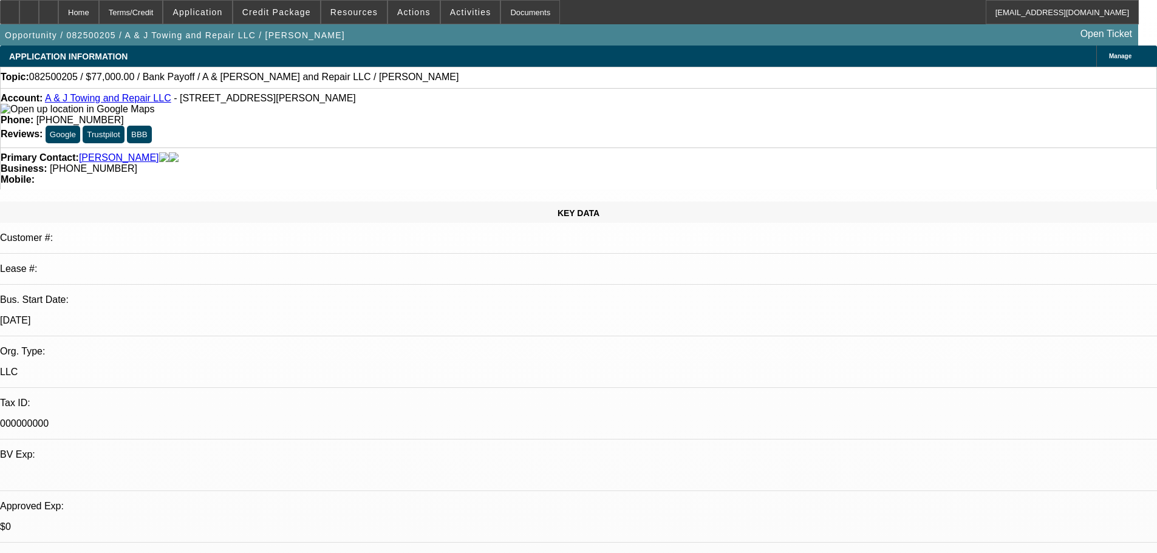
select select "0"
select select "2"
select select "0.1"
select select "4"
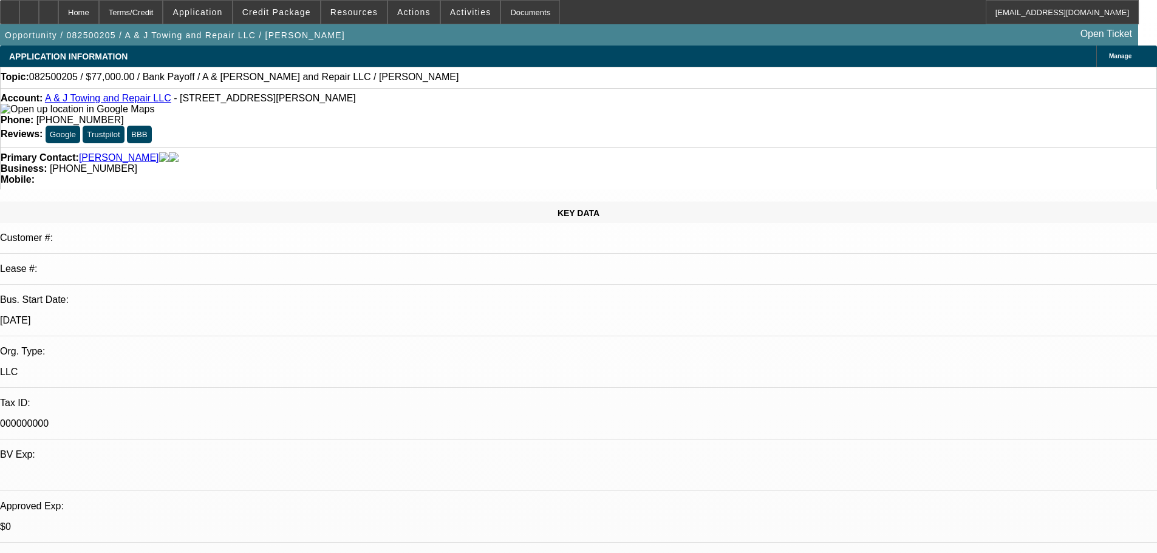
select select "0"
select select "2"
select select "0.1"
select select "4"
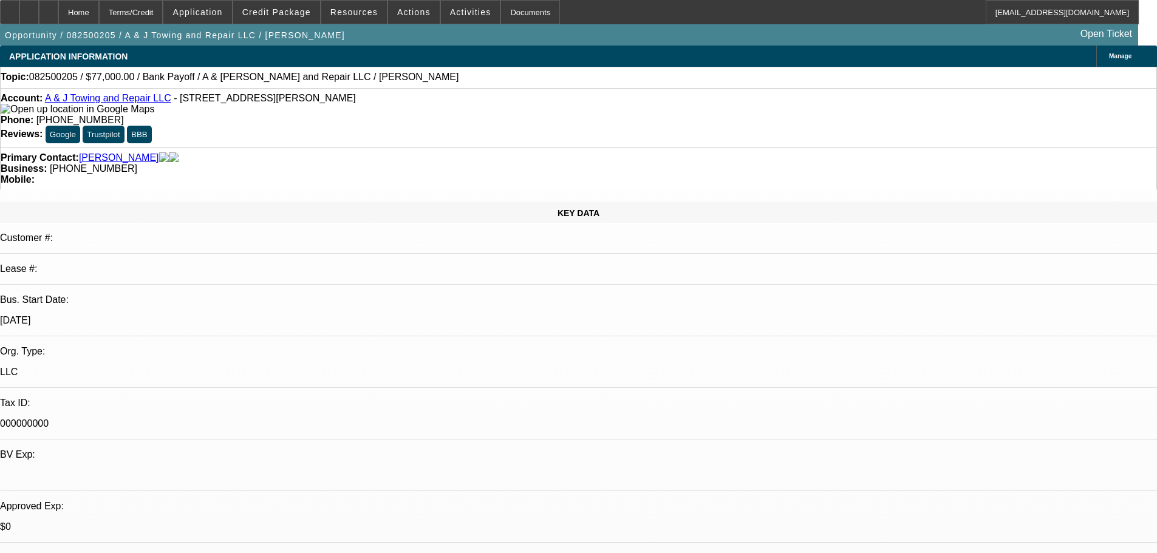
select select "0"
select select "2"
select select "0.1"
select select "4"
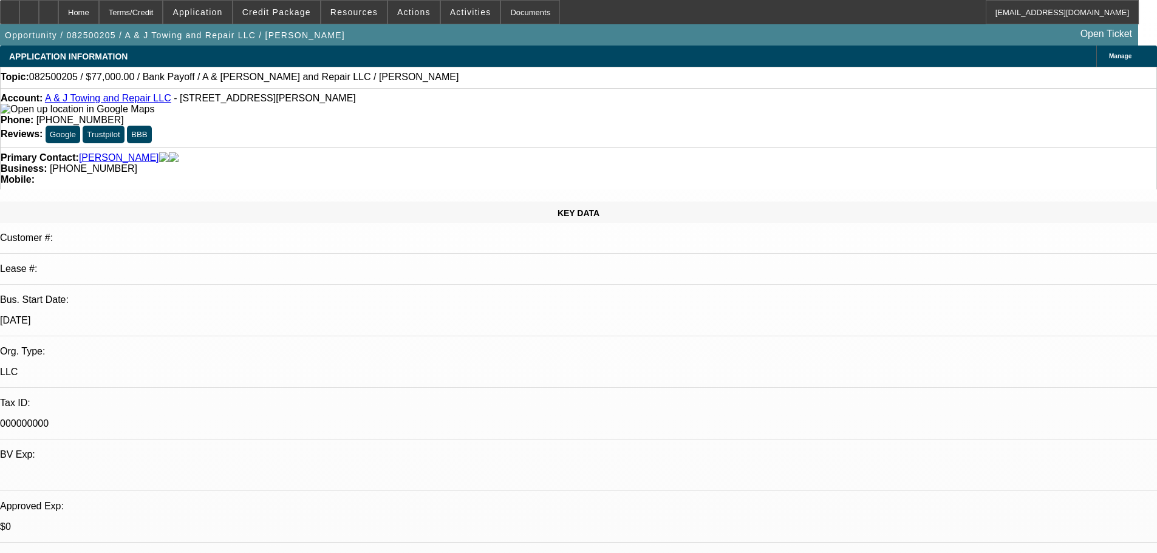
scroll to position [2247, 0]
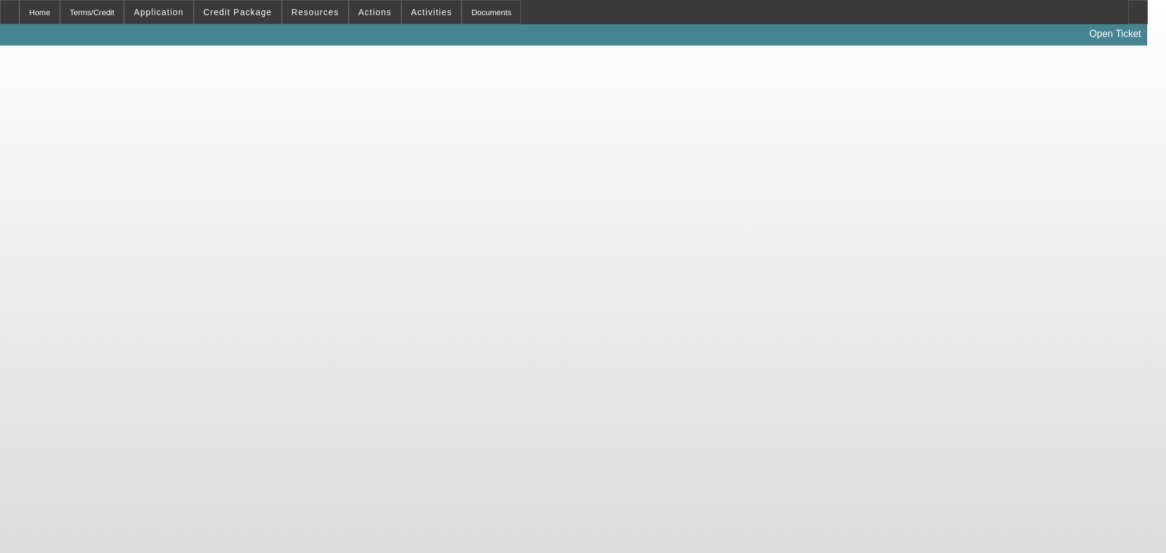
click at [713, 98] on body "Home Terms/Credit Application Credit Package Resources Actions Activities Docum…" at bounding box center [583, 276] width 1166 height 553
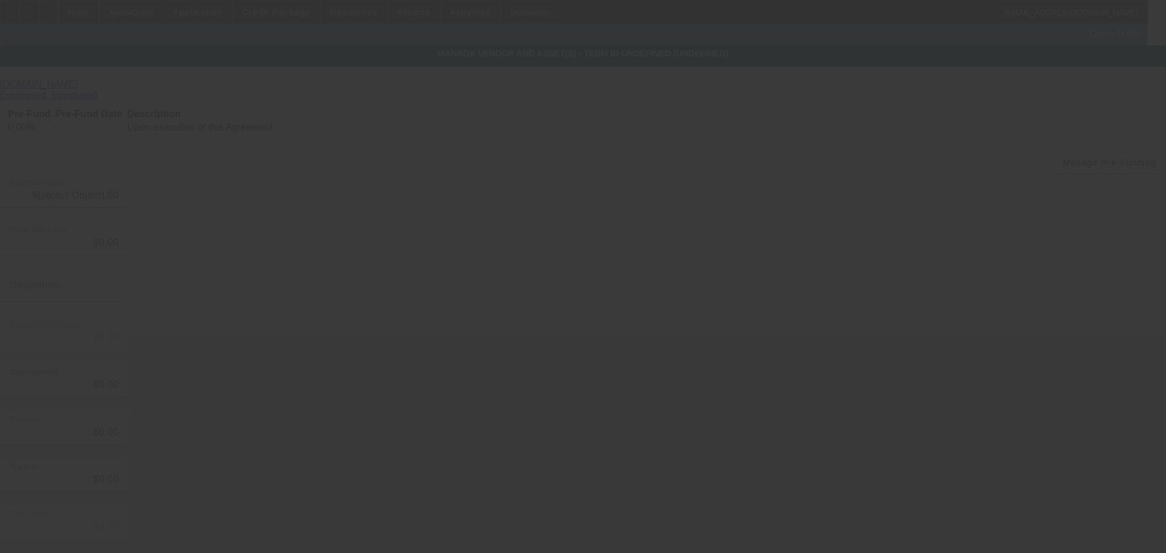
type input "$18,893.00"
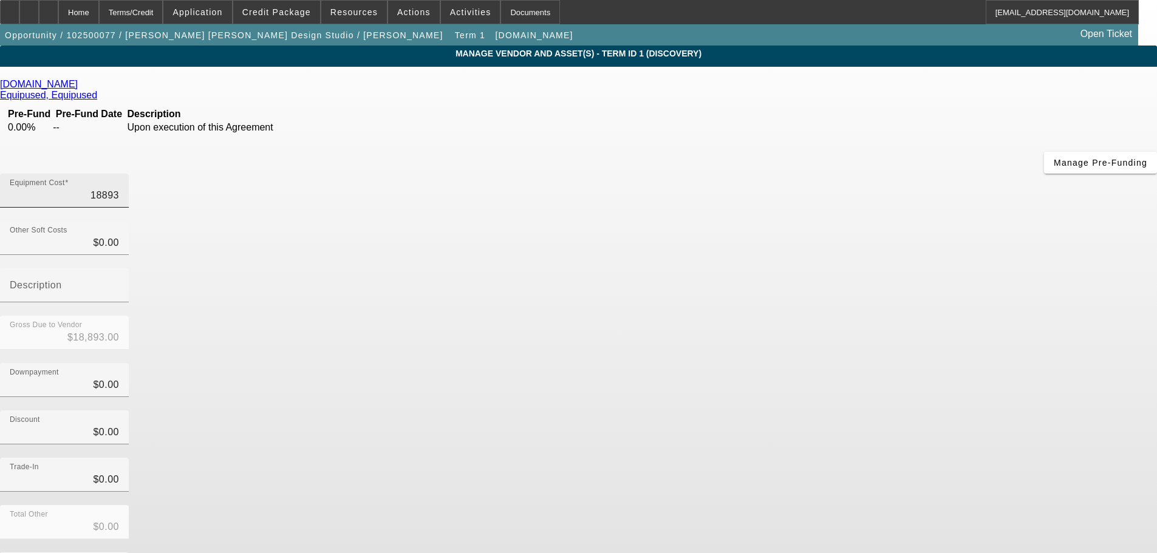
click at [119, 188] on input "18893" at bounding box center [64, 195] width 109 height 15
type input "4"
type input "$4.00"
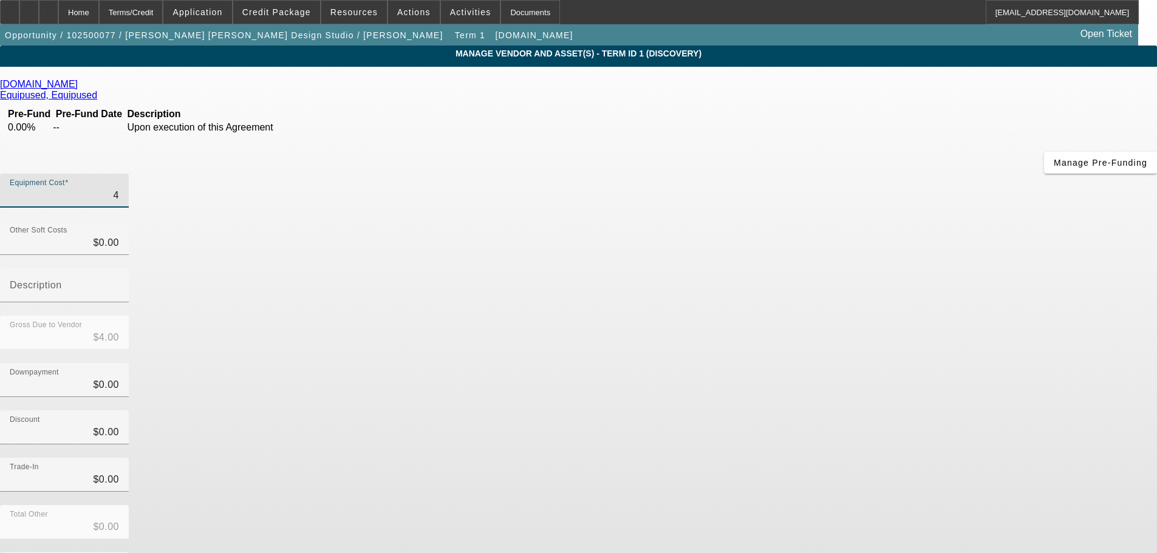
type input "49"
type input "$49.00"
type input "499"
type input "$499.00"
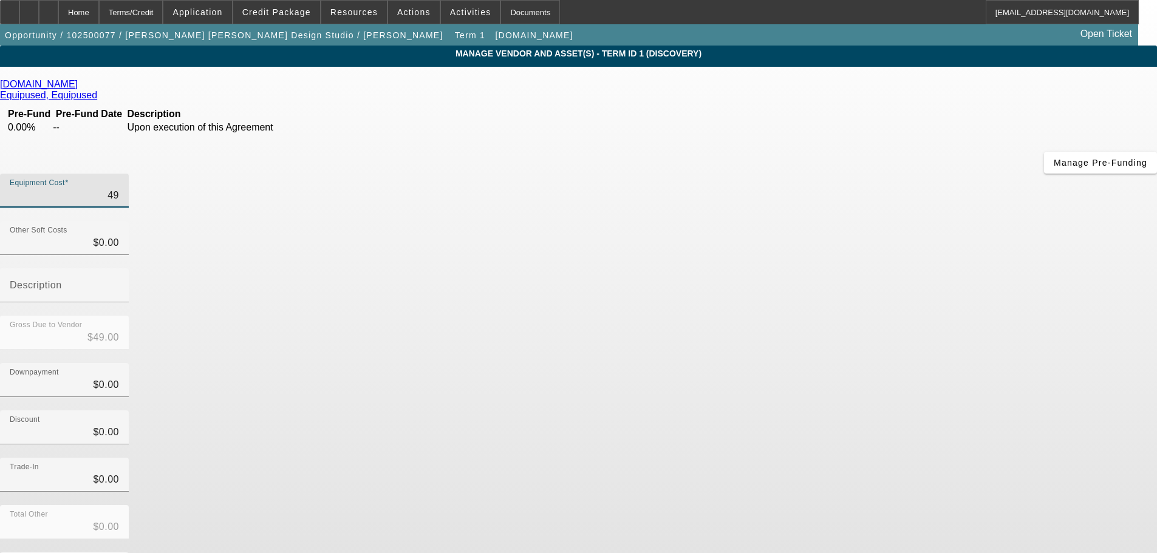
type input "$499.00"
type input "4995"
type input "$4,995.00"
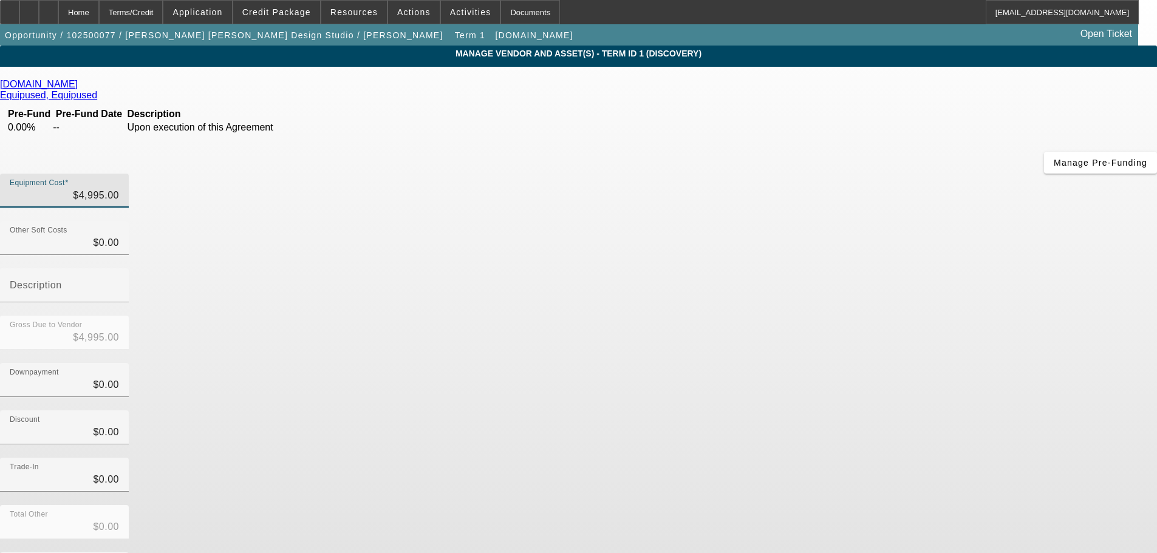
click at [871, 411] on div "Discount $0.00" at bounding box center [578, 434] width 1157 height 47
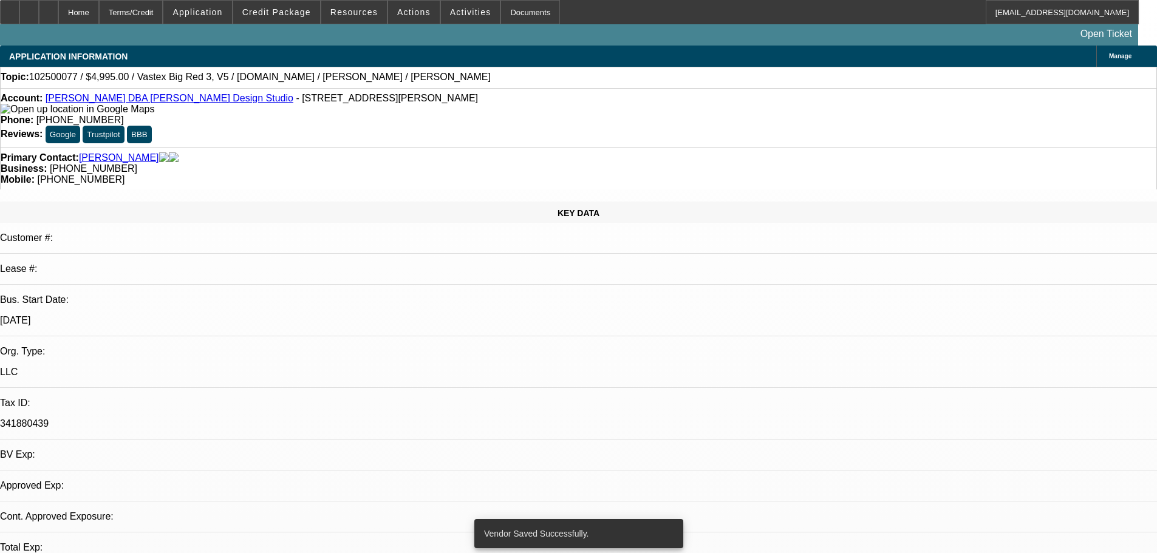
select select "0"
select select "2"
select select "0.1"
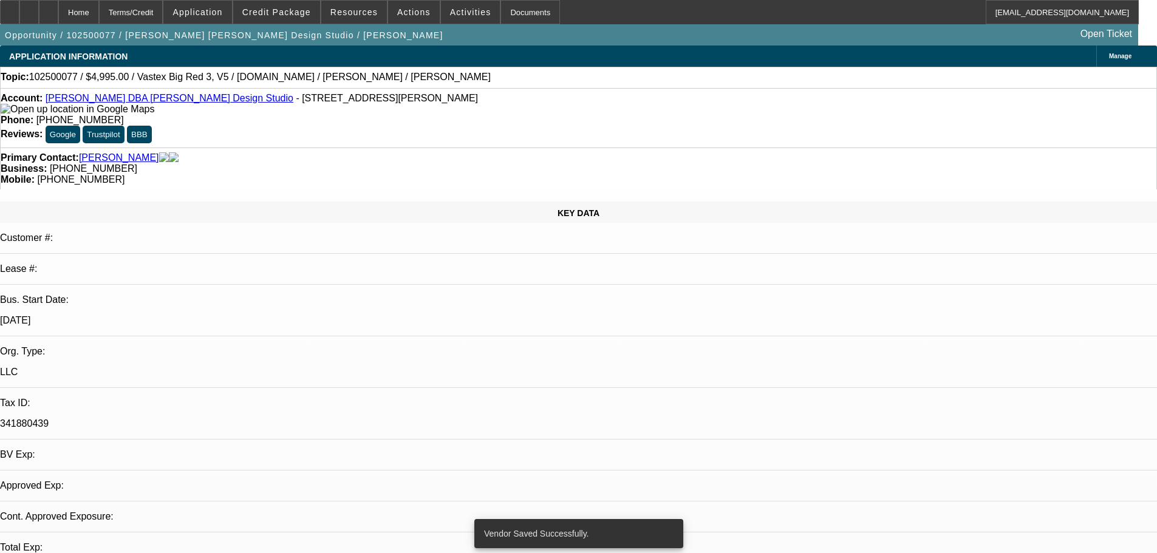
select select "1"
select select "2"
select select "4"
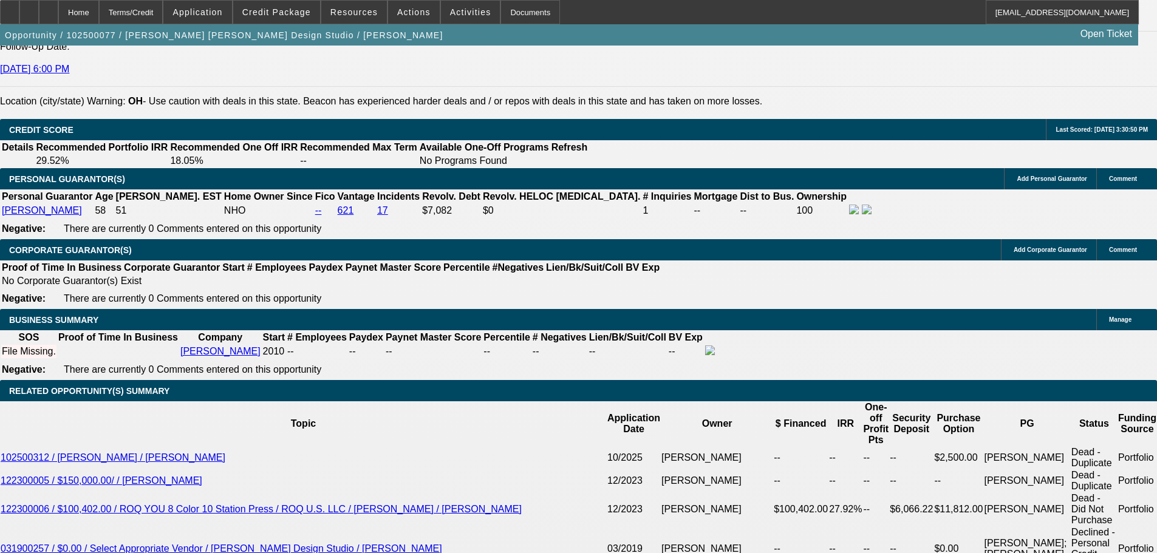
scroll to position [1700, 0]
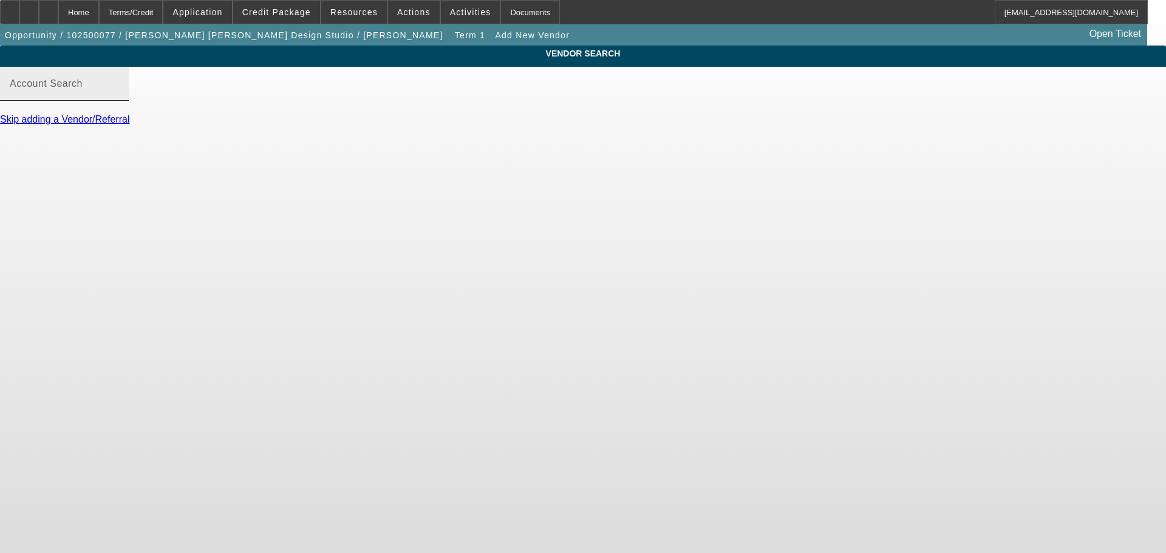
click at [119, 96] on input "Account Search" at bounding box center [64, 88] width 109 height 15
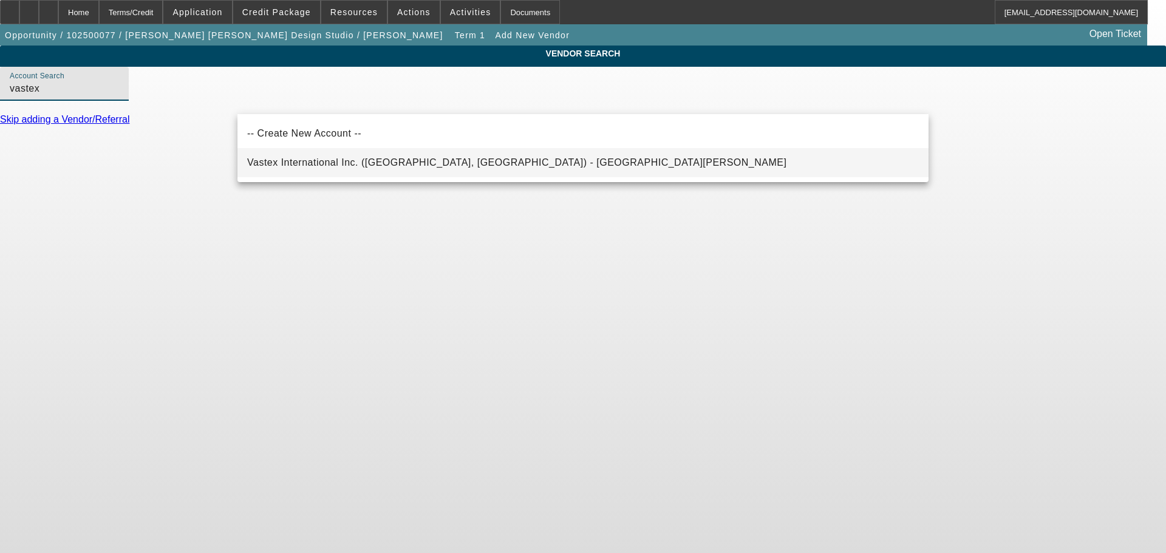
click at [382, 169] on span "Vastex International Inc. (Bethlehem, PA) - Vasiloantone, Mark" at bounding box center [516, 162] width 539 height 15
type input "Vastex International Inc. (Bethlehem, PA) - Vasiloantone, Mark"
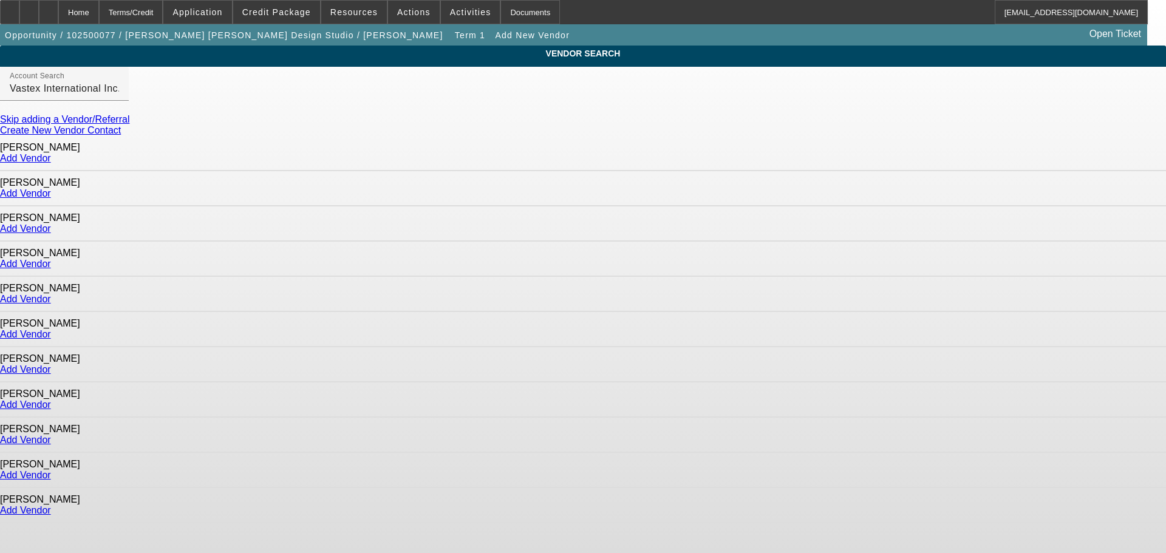
click at [51, 154] on link "Add Vendor" at bounding box center [25, 158] width 51 height 10
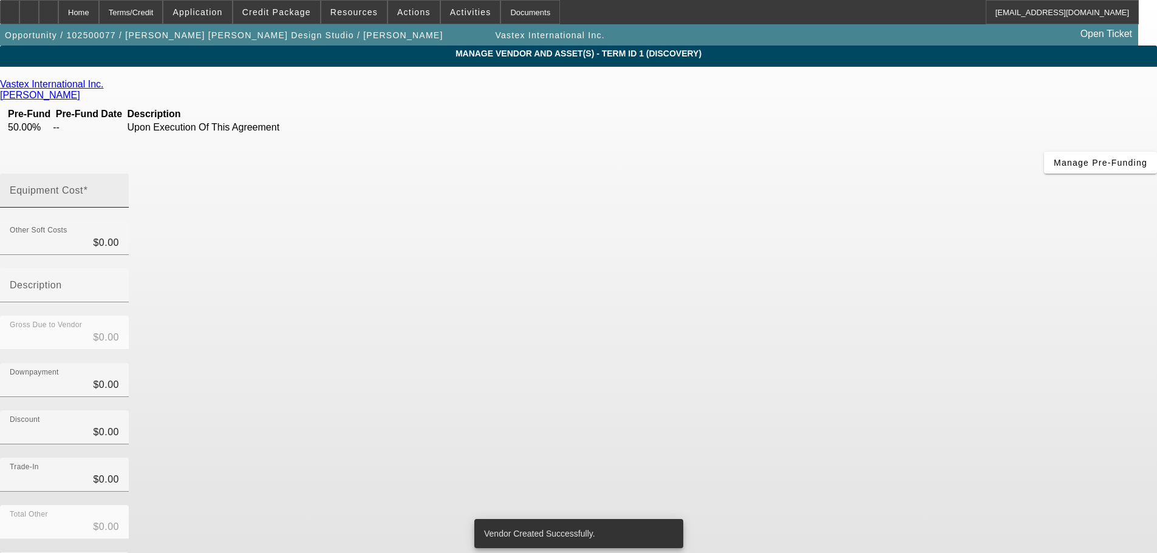
click at [119, 188] on input "Equipment Cost" at bounding box center [64, 195] width 109 height 15
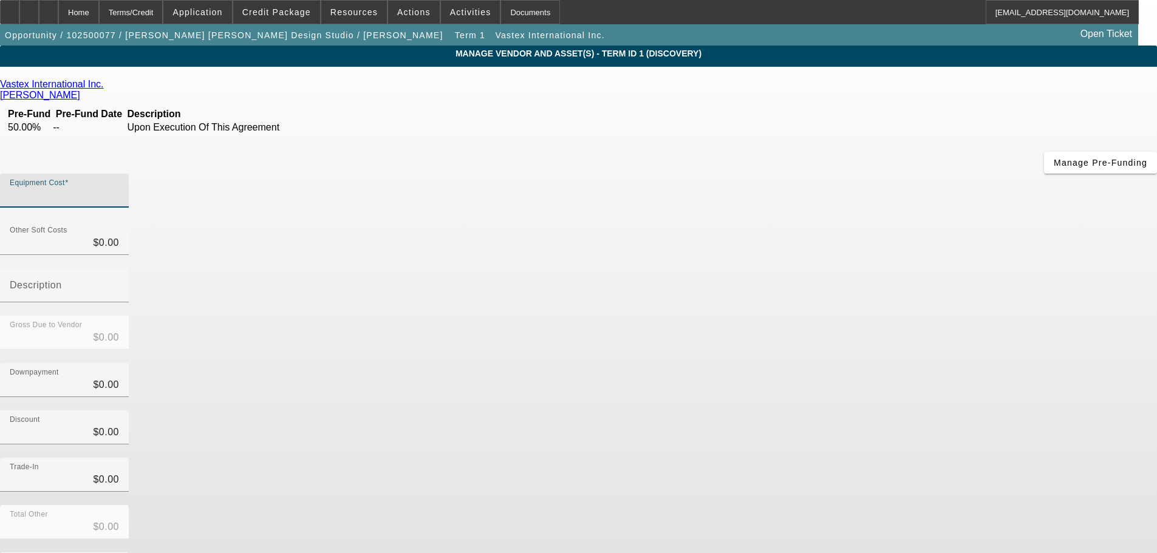
type input "1"
type input "$1.00"
type input "13"
type input "$13.00"
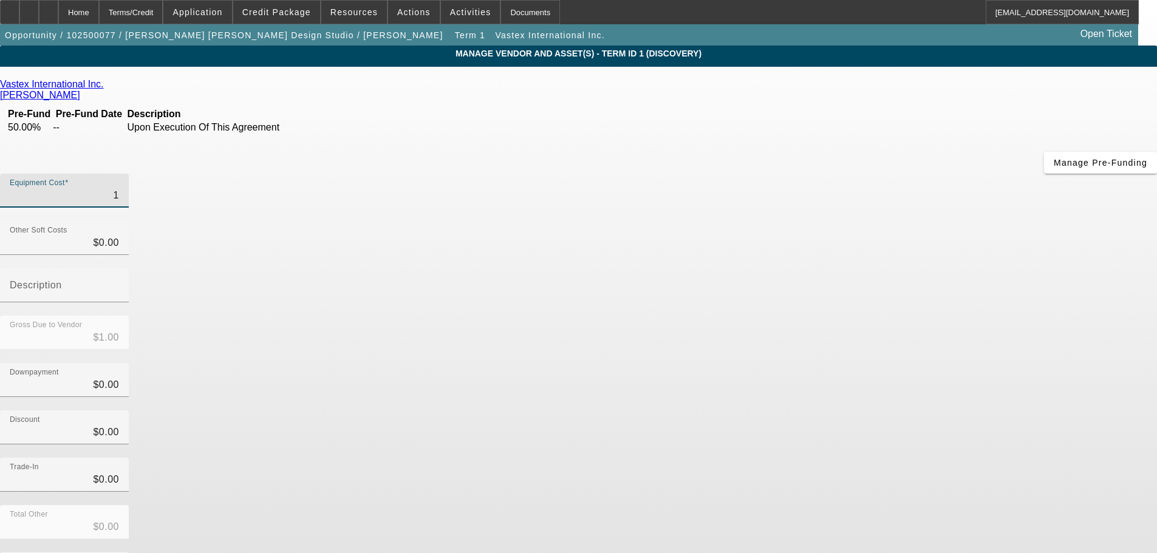
type input "$13.00"
type input "138"
type input "$138.00"
type input "1389"
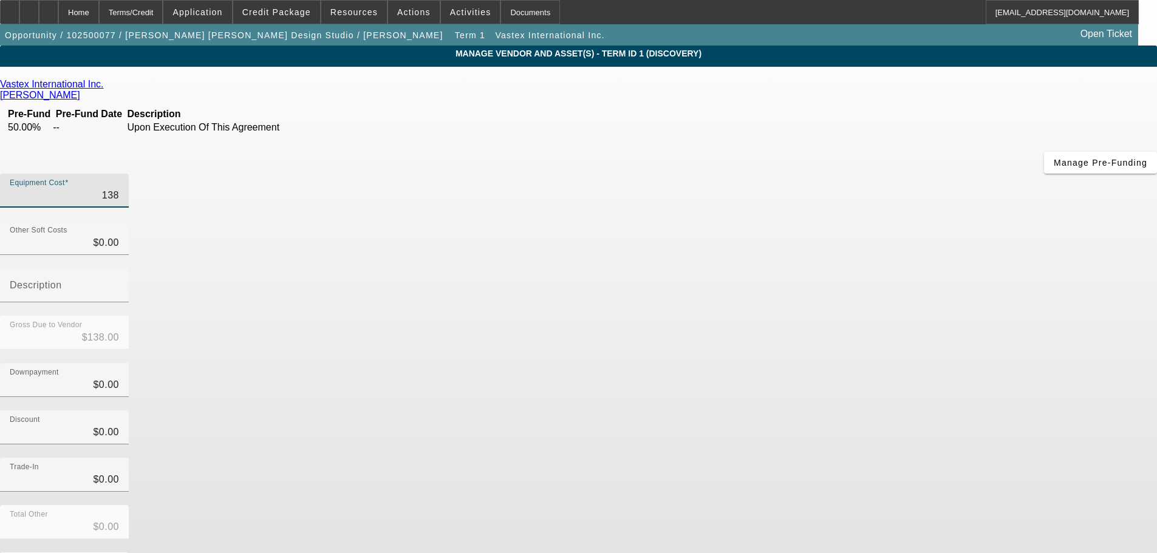
type input "$1,389.00"
type input "13898"
type input "$13,898.00"
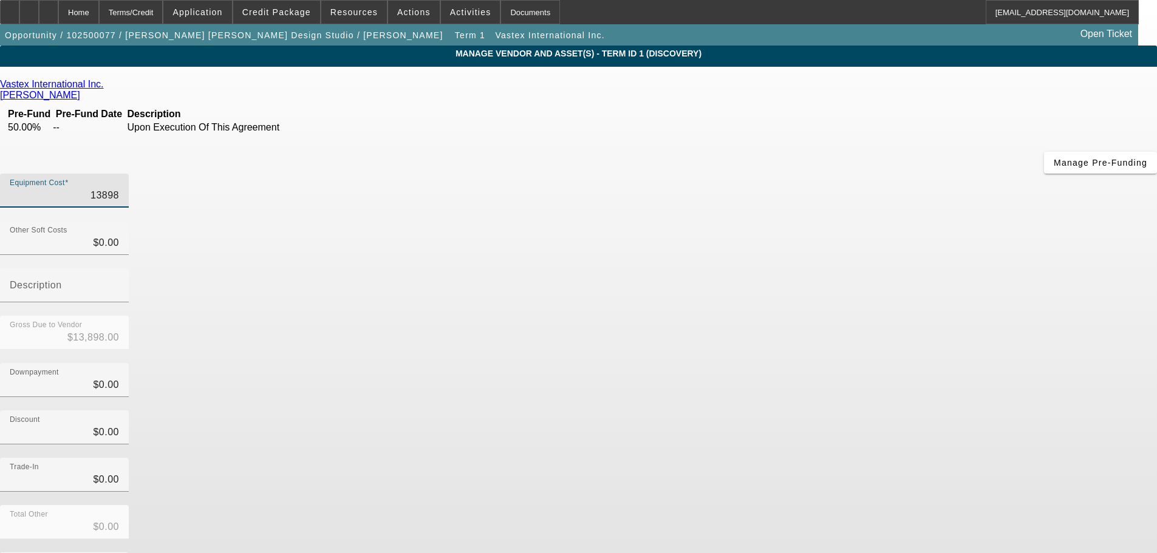
type input "$13,898.00"
click at [837, 174] on div "Equipment Cost $13,898.00" at bounding box center [578, 197] width 1157 height 47
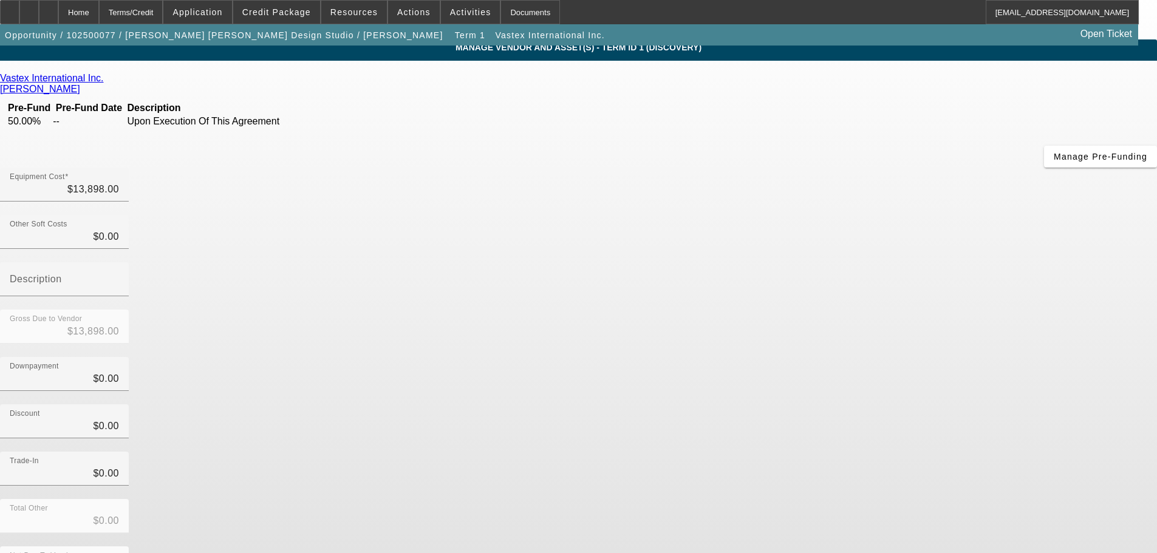
scroll to position [12, 0]
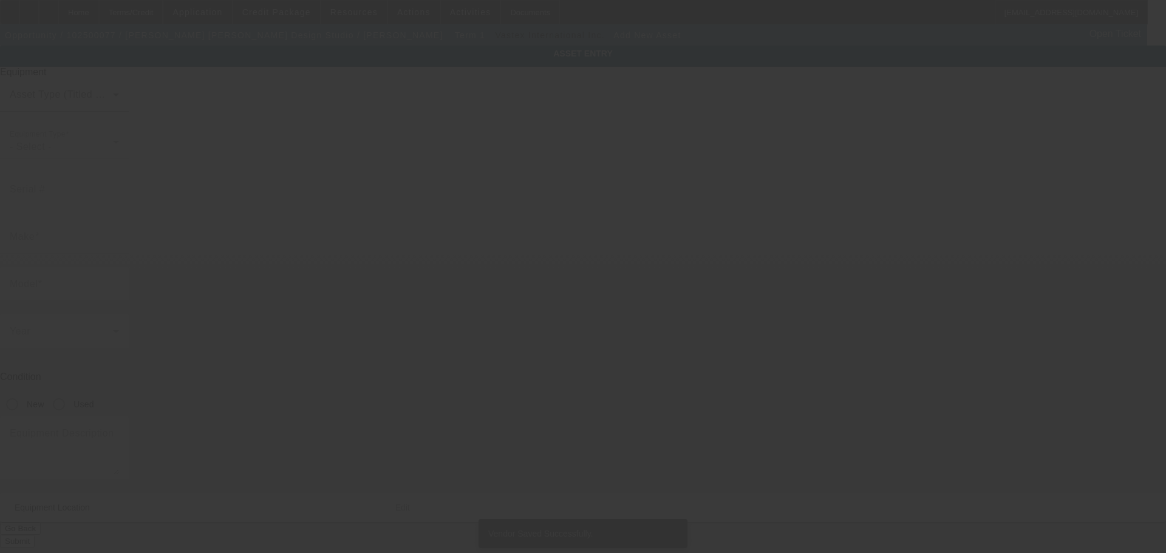
type input "2390 Baty Rd"
type input "Ste P"
type input "Lima"
type input "45807"
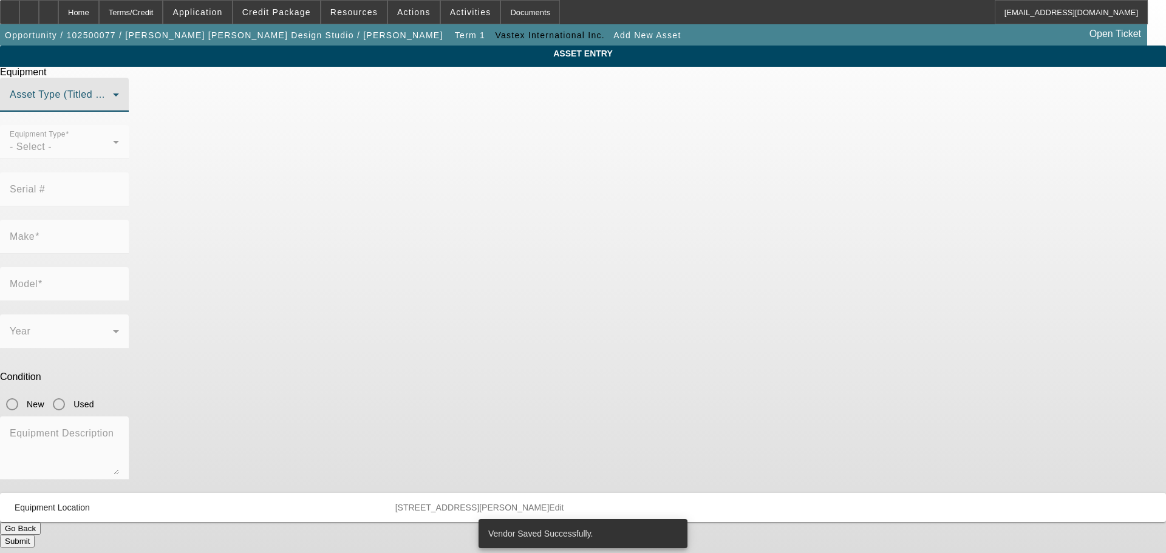
click at [113, 107] on span at bounding box center [61, 99] width 103 height 15
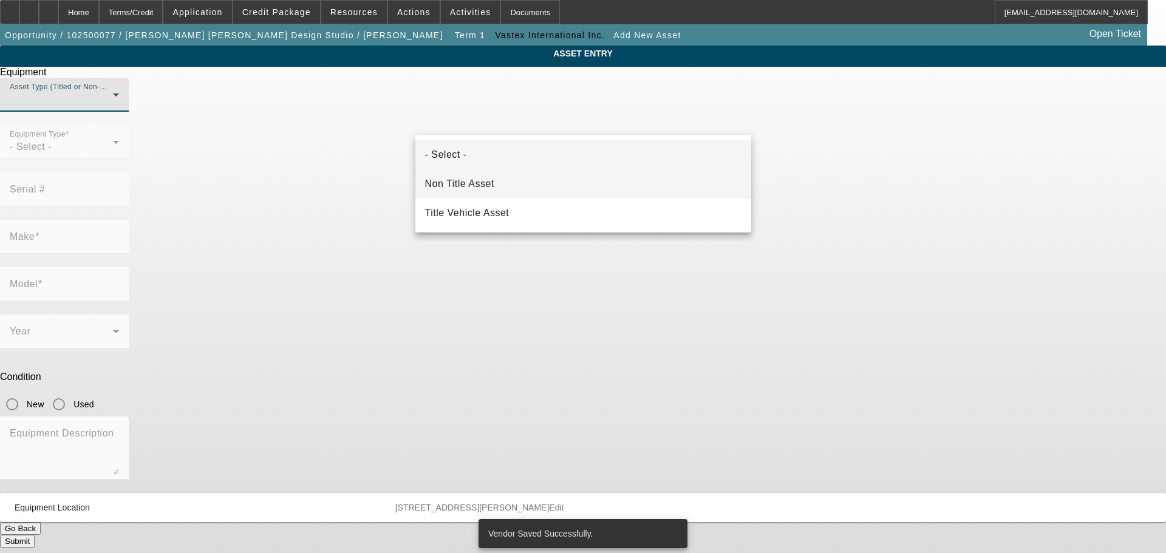
click at [496, 186] on mat-option "Non Title Asset" at bounding box center [583, 183] width 336 height 29
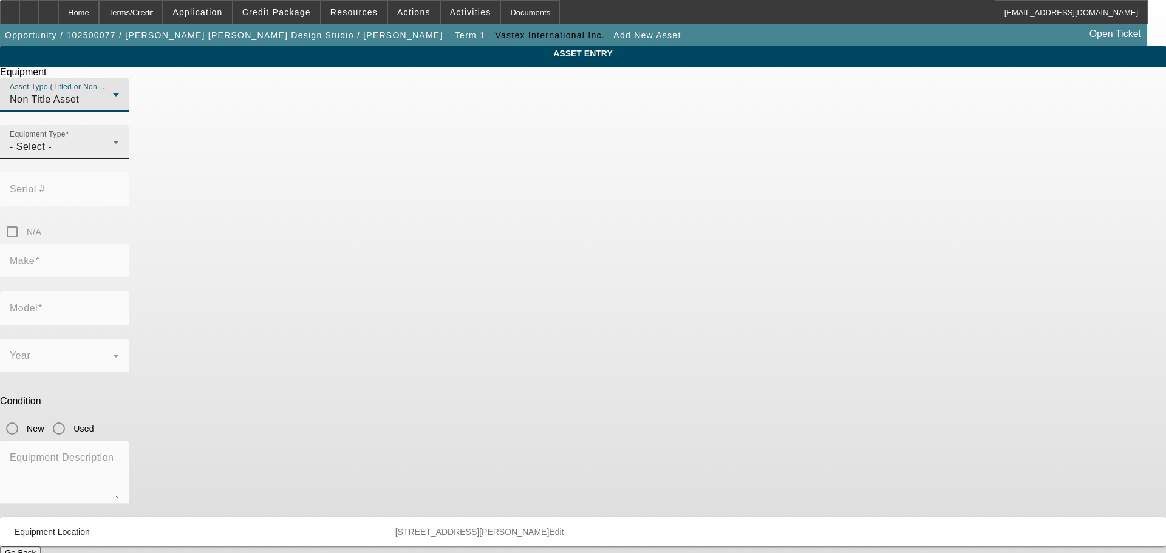
click at [119, 152] on div "Equipment Type - Select -" at bounding box center [64, 142] width 109 height 34
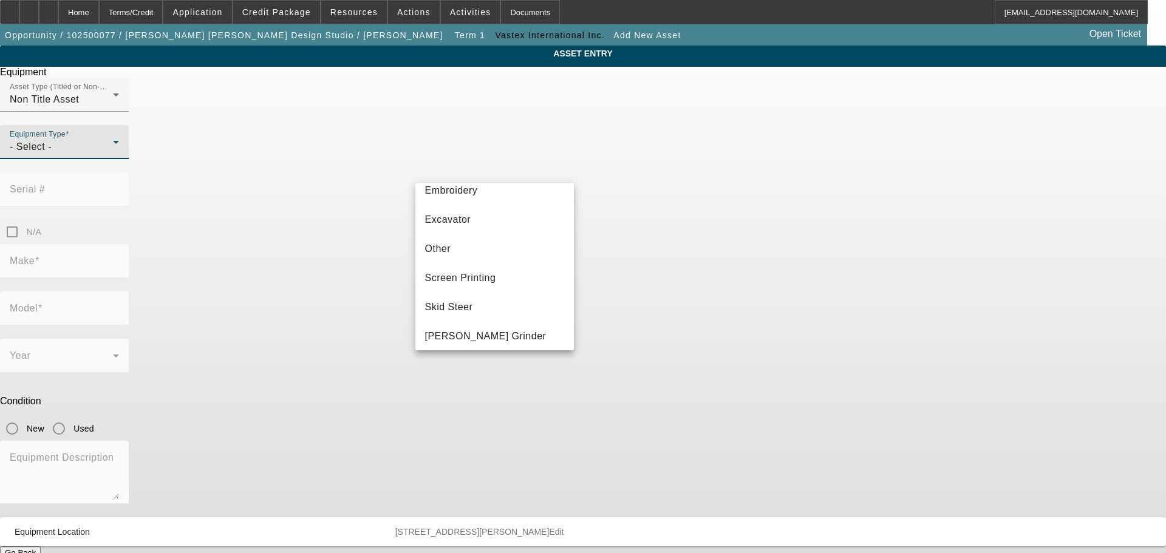
scroll to position [243, 0]
click at [511, 247] on mat-option "Screen Printing" at bounding box center [494, 251] width 159 height 29
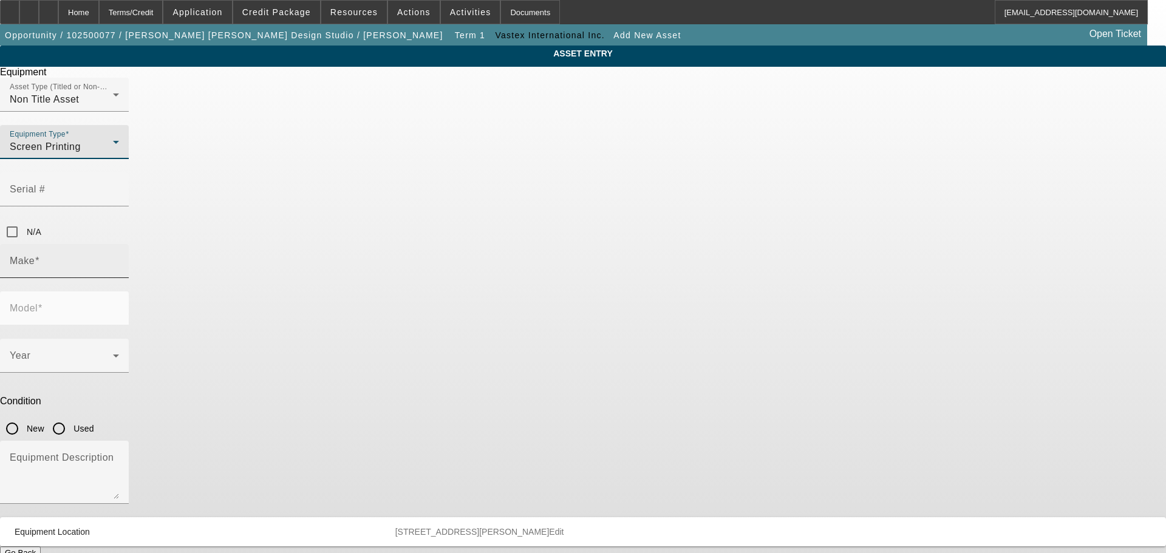
click at [119, 244] on div "Make" at bounding box center [64, 261] width 109 height 34
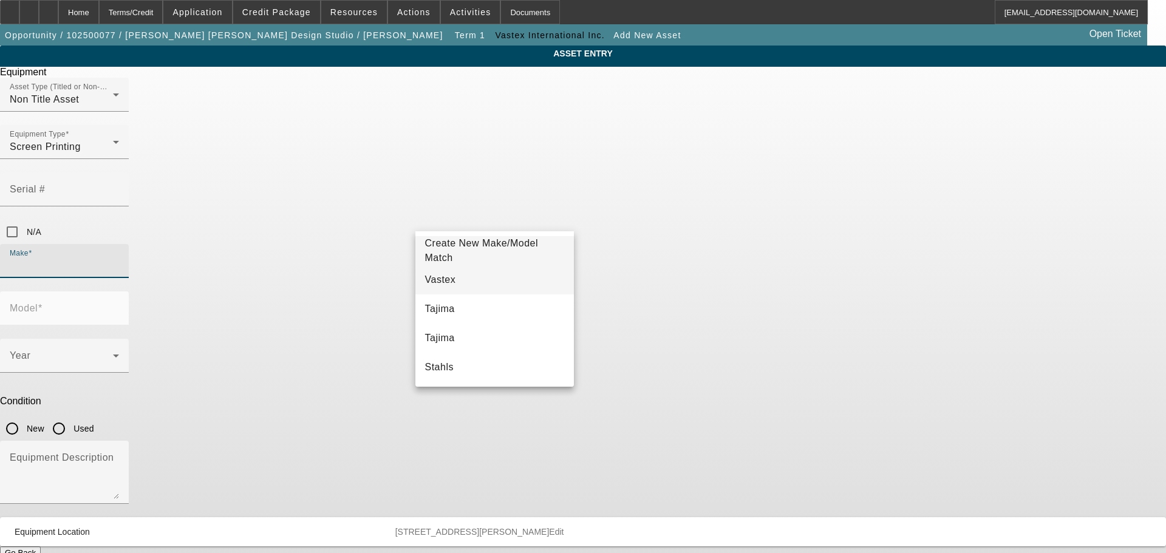
click at [486, 285] on mat-option "Vastex" at bounding box center [494, 279] width 159 height 29
type input "Vastex"
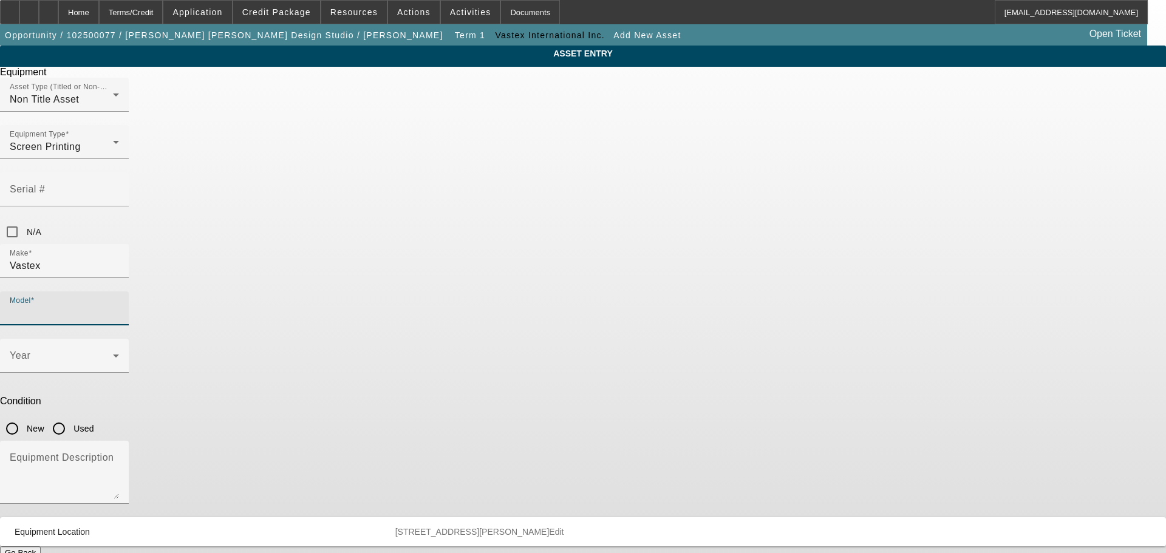
click at [119, 306] on input "Model" at bounding box center [64, 313] width 109 height 15
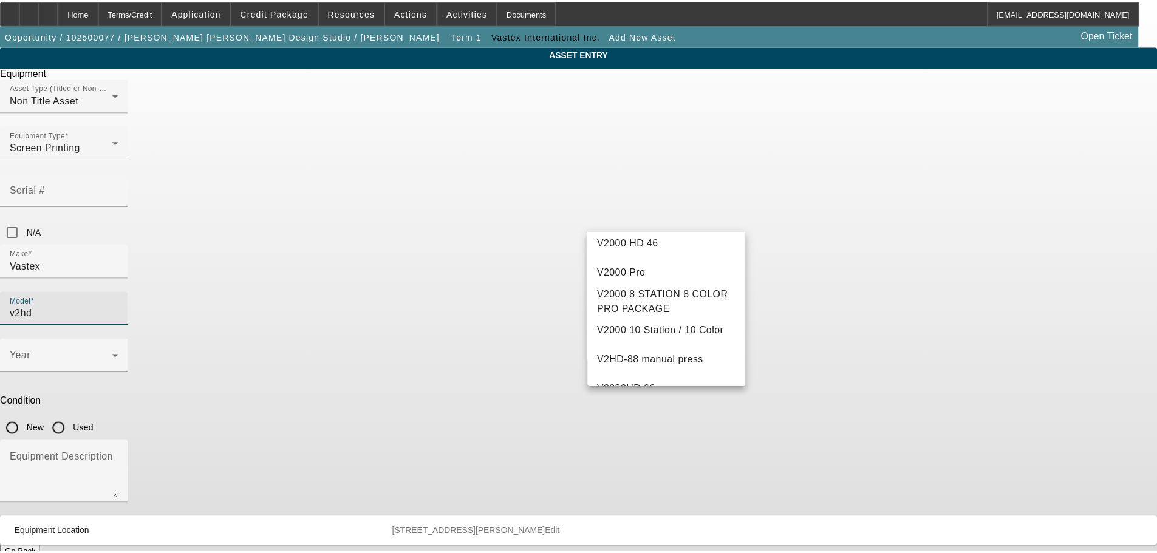
scroll to position [0, 0]
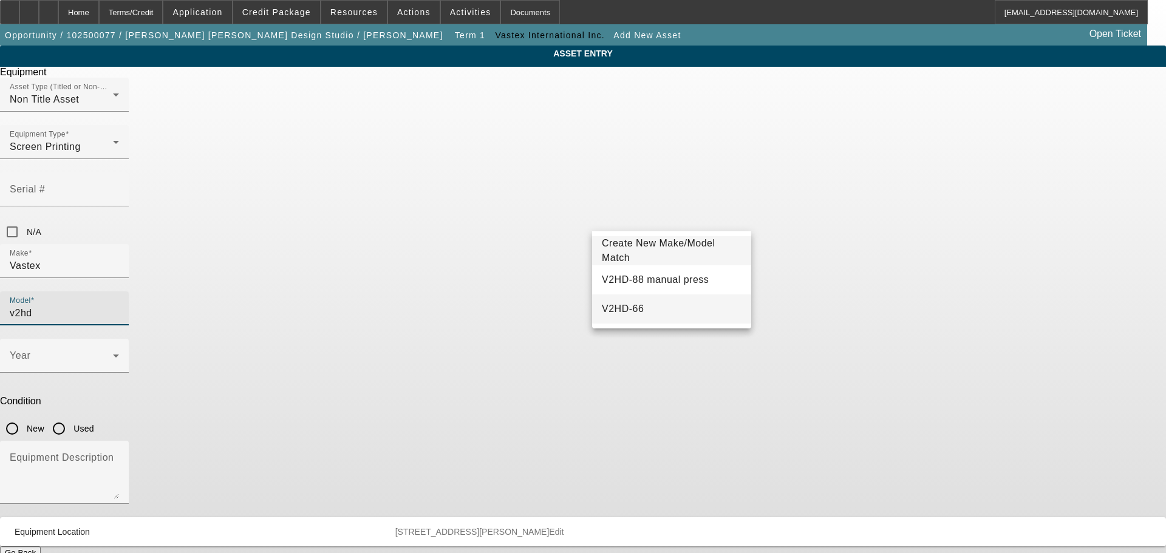
click at [672, 310] on mat-option "V2HD-66" at bounding box center [671, 309] width 159 height 29
type input "V2HD-66"
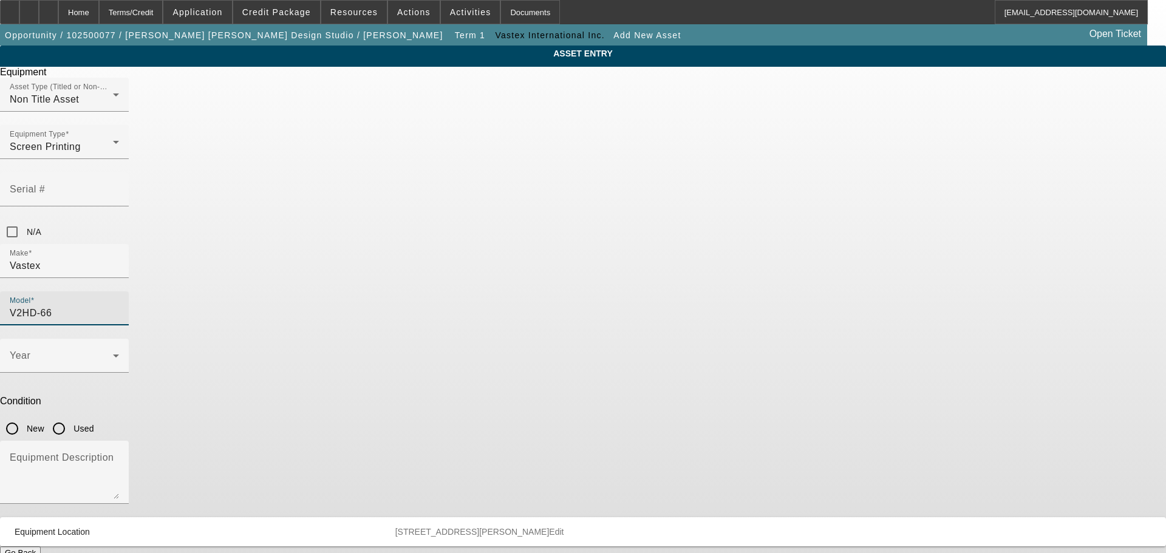
click at [24, 417] on input "New" at bounding box center [12, 429] width 24 height 24
radio input "true"
click at [119, 339] on div "Year" at bounding box center [64, 356] width 109 height 34
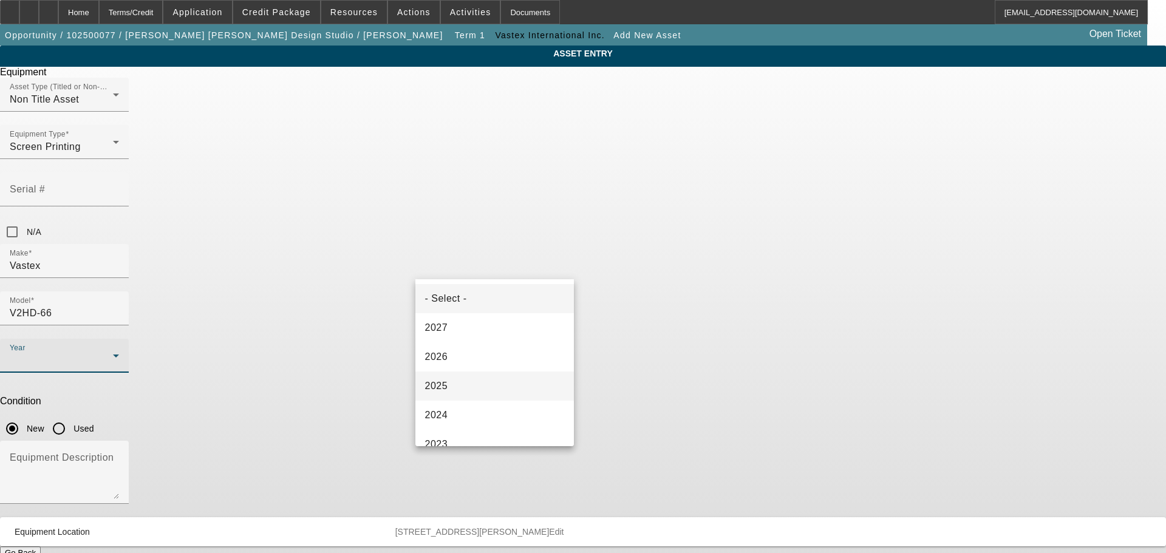
click at [479, 394] on mat-option "2025" at bounding box center [494, 386] width 159 height 29
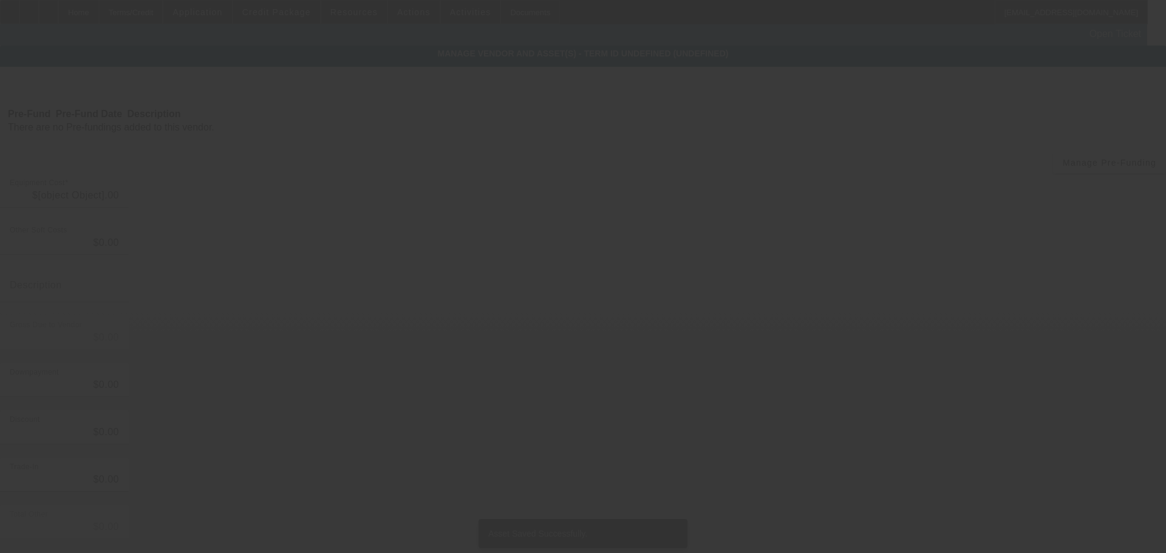
type input "$13,898.00"
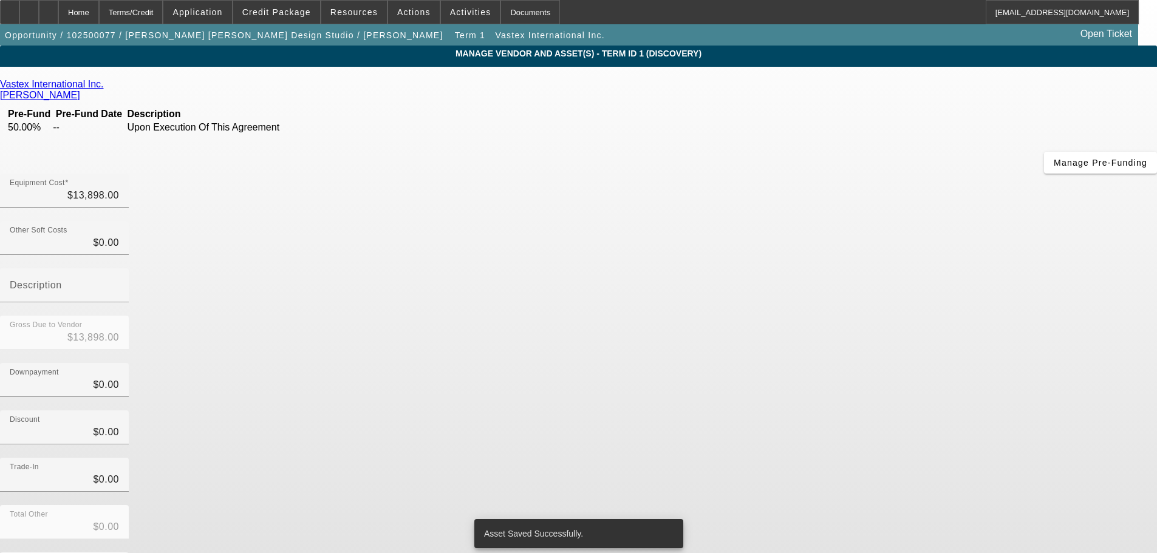
scroll to position [16, 0]
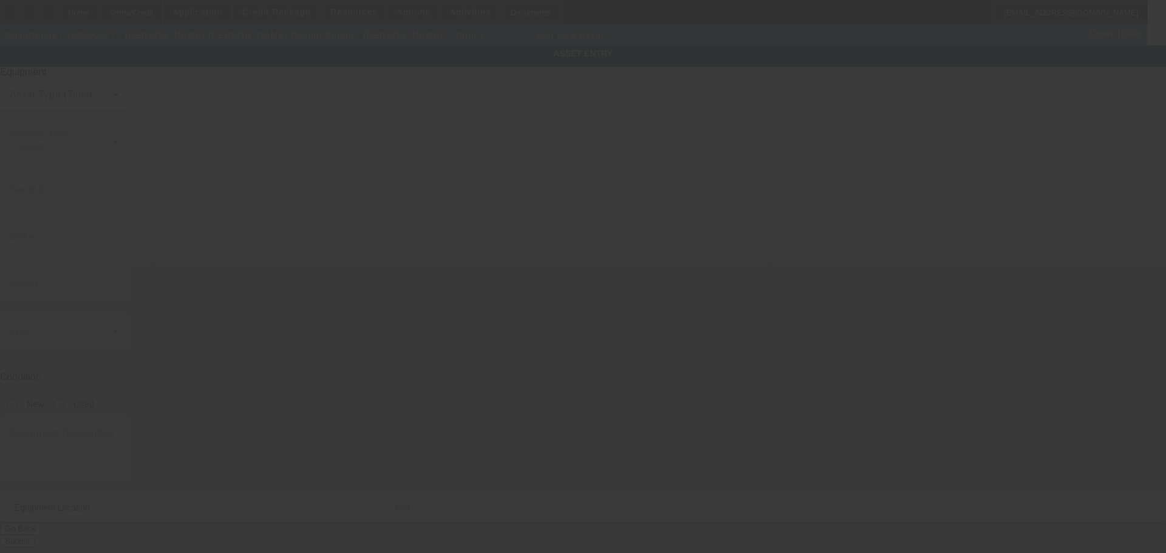
type input "2390 Baty Rd"
type input "Ste P"
type input "Lima"
type input "45807"
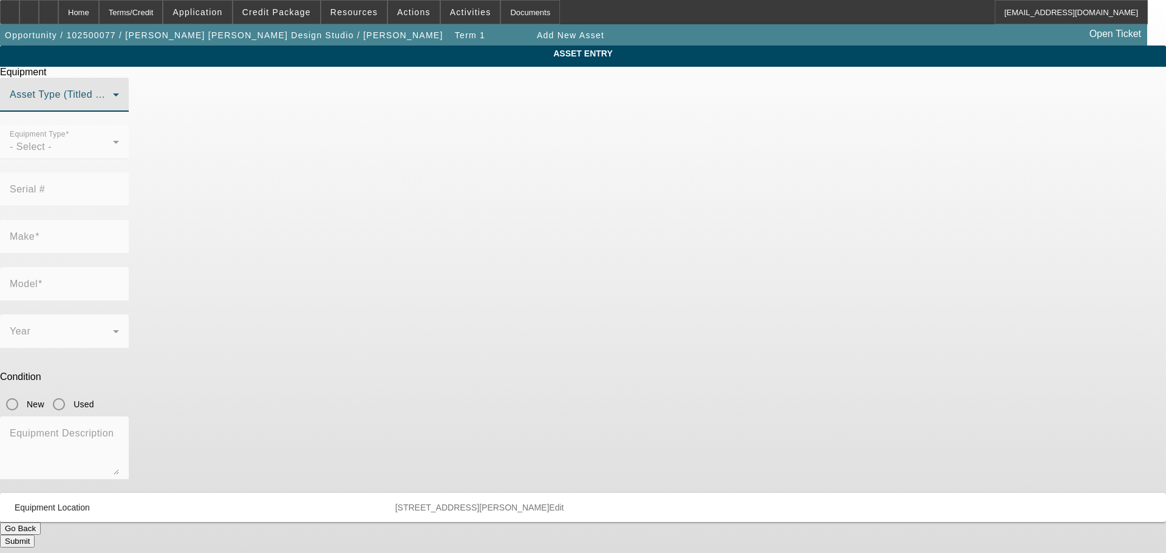
click at [113, 107] on span at bounding box center [61, 99] width 103 height 15
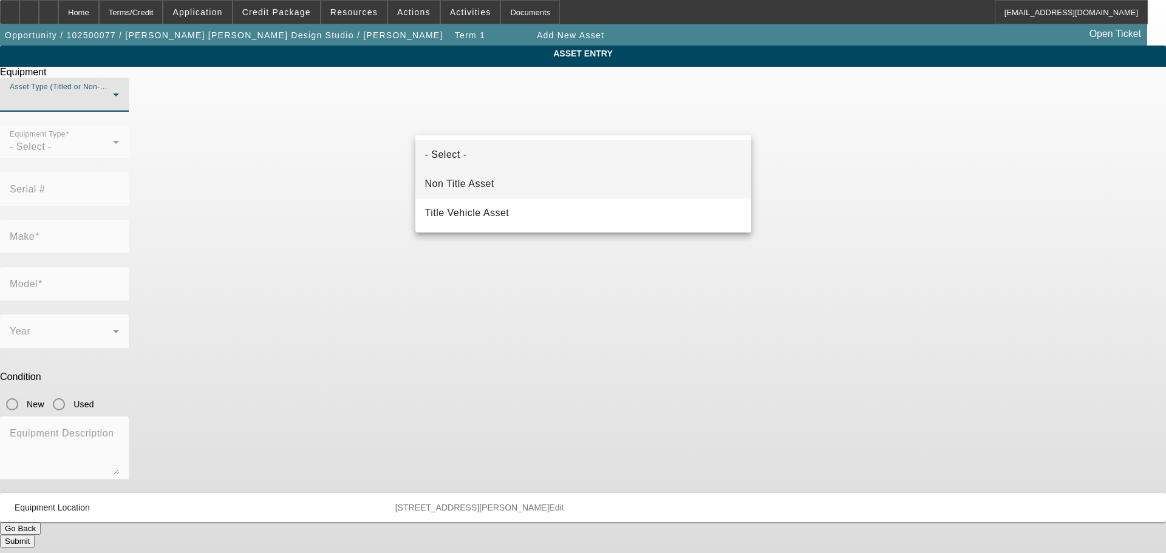
click at [487, 178] on span "Non Title Asset" at bounding box center [459, 184] width 69 height 15
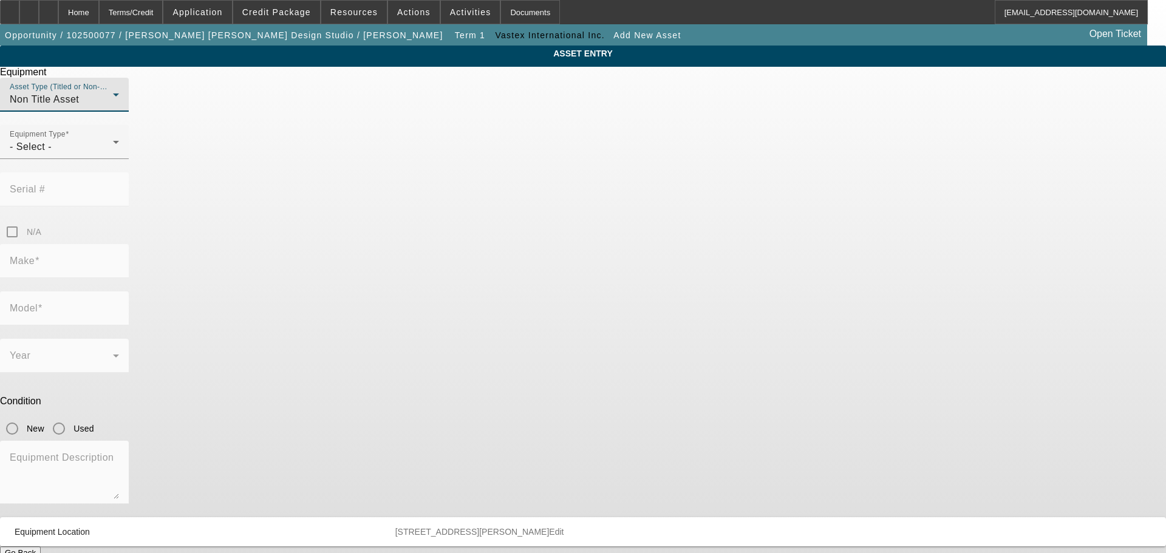
click at [113, 154] on div "- Select -" at bounding box center [61, 147] width 103 height 15
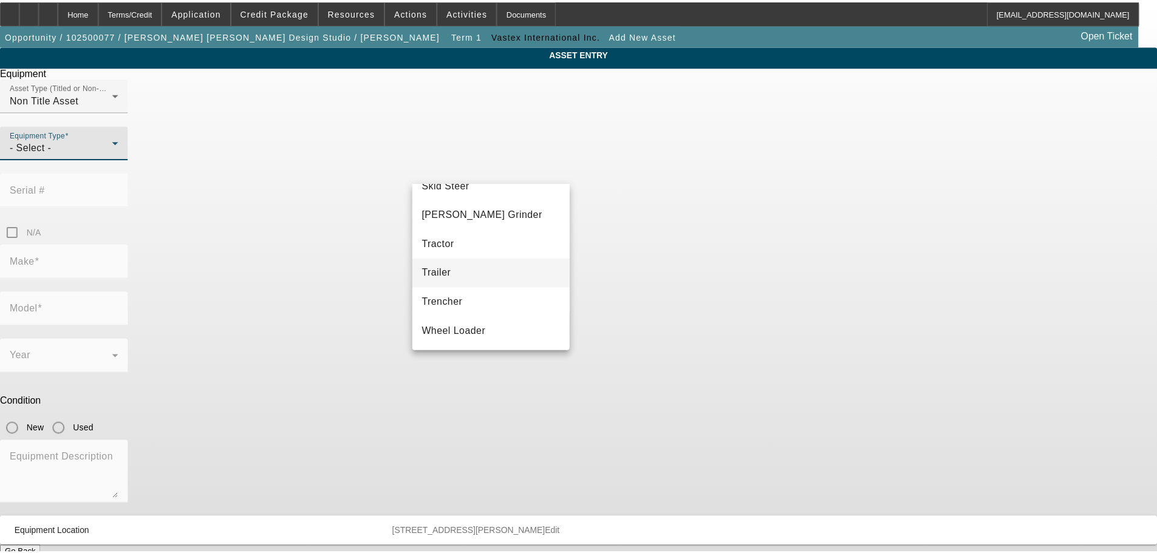
scroll to position [278, 0]
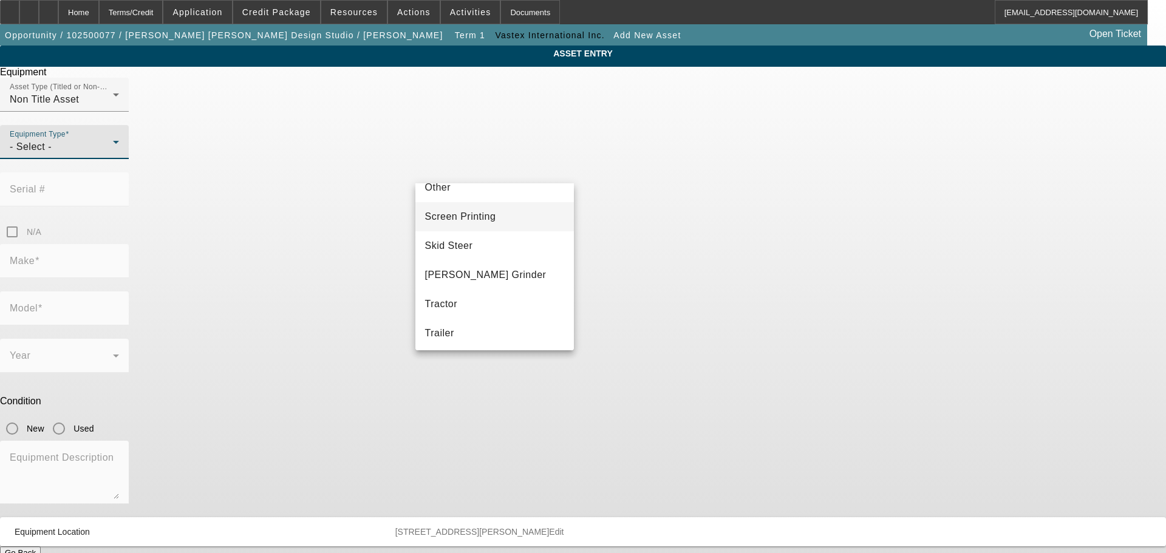
click at [486, 225] on mat-option "Screen Printing" at bounding box center [494, 216] width 159 height 29
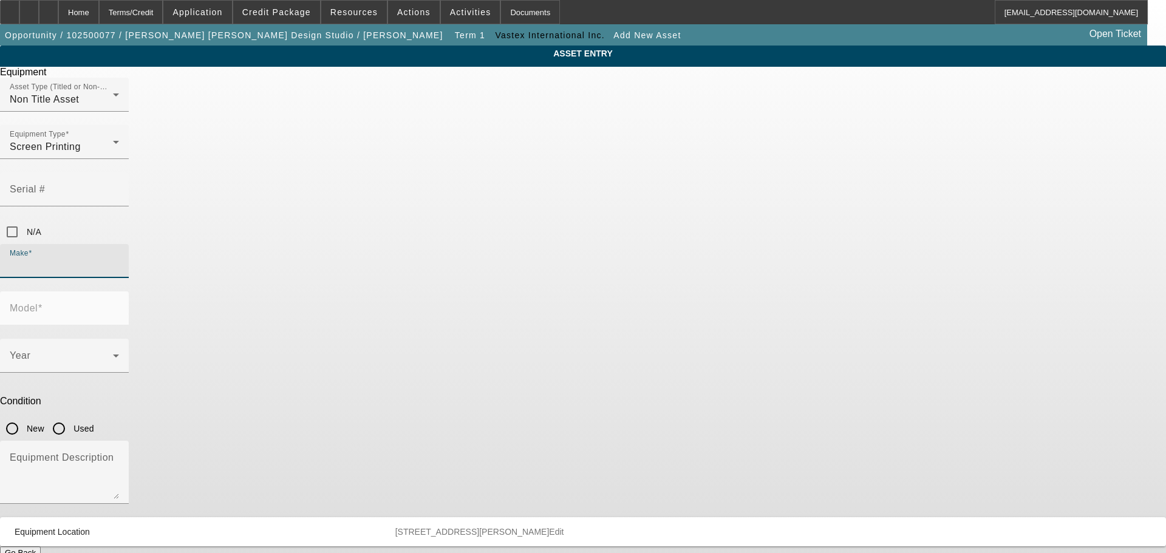
click at [119, 259] on input "Make" at bounding box center [64, 266] width 109 height 15
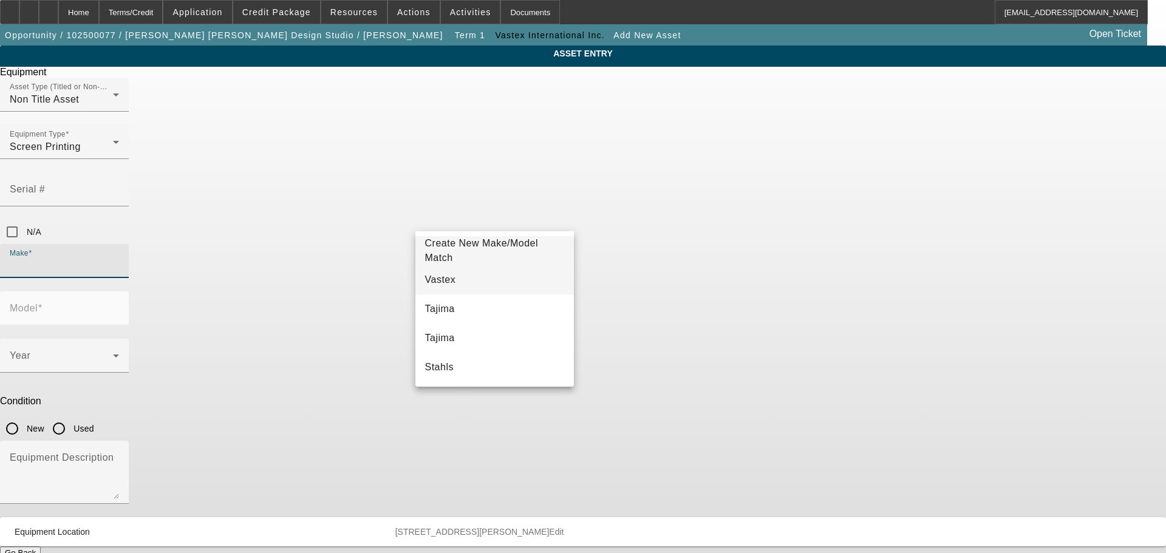
click at [476, 278] on mat-option "Vastex" at bounding box center [494, 279] width 159 height 29
type input "Vastex"
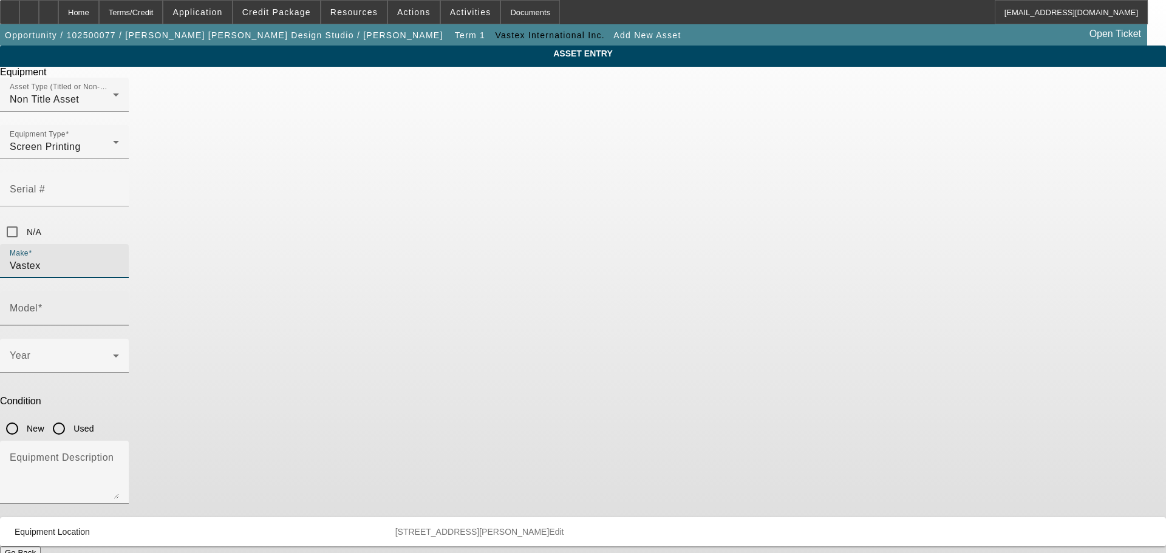
click at [119, 291] on div "Model" at bounding box center [64, 308] width 109 height 34
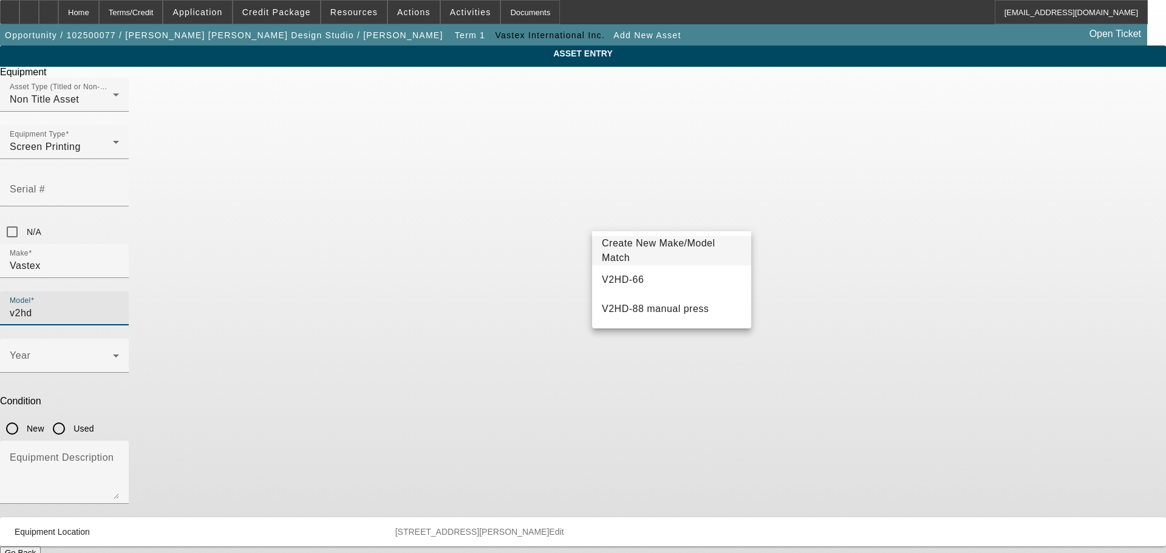
type input "v2hd"
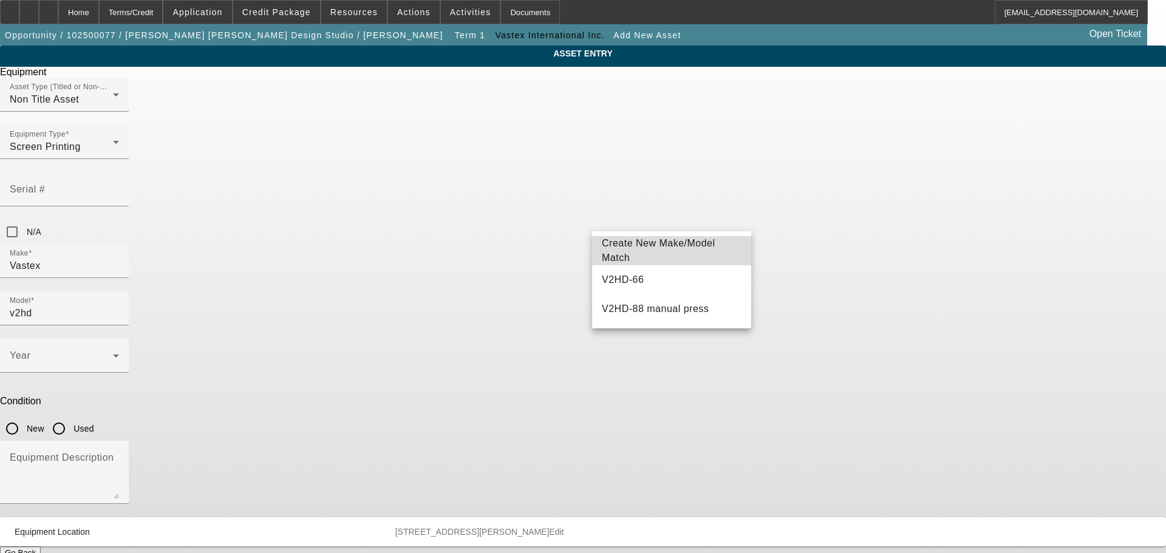
click at [674, 247] on span "Create New Make/Model Match" at bounding box center [659, 250] width 114 height 25
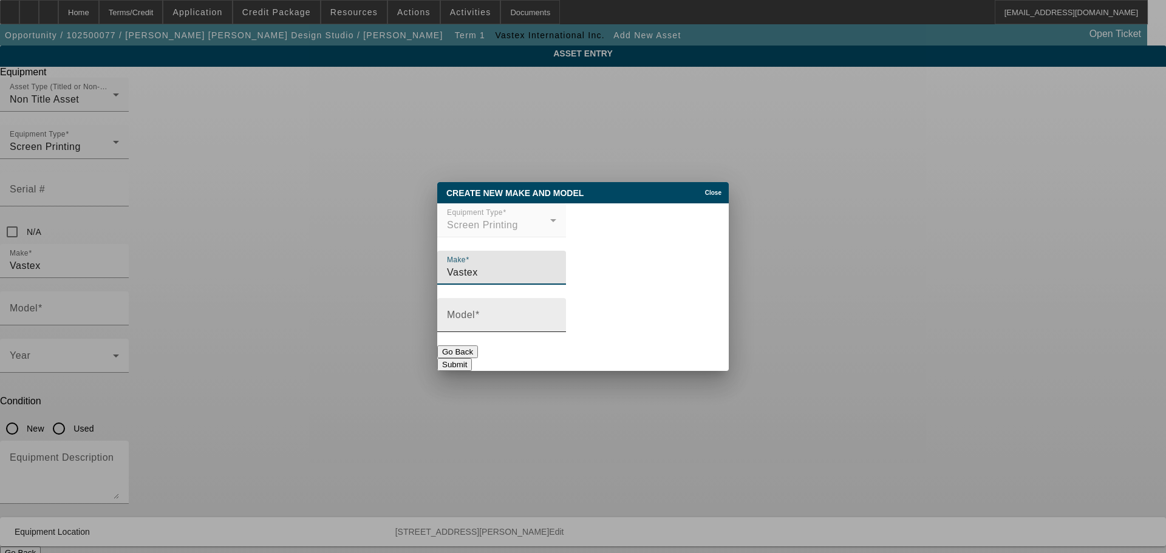
click at [488, 327] on input "Model" at bounding box center [501, 320] width 109 height 15
click at [472, 324] on input "V@HD-44" at bounding box center [501, 320] width 109 height 15
type input "V2HD-44"
click at [472, 358] on button "Submit" at bounding box center [454, 364] width 35 height 13
type input "V2HD-44"
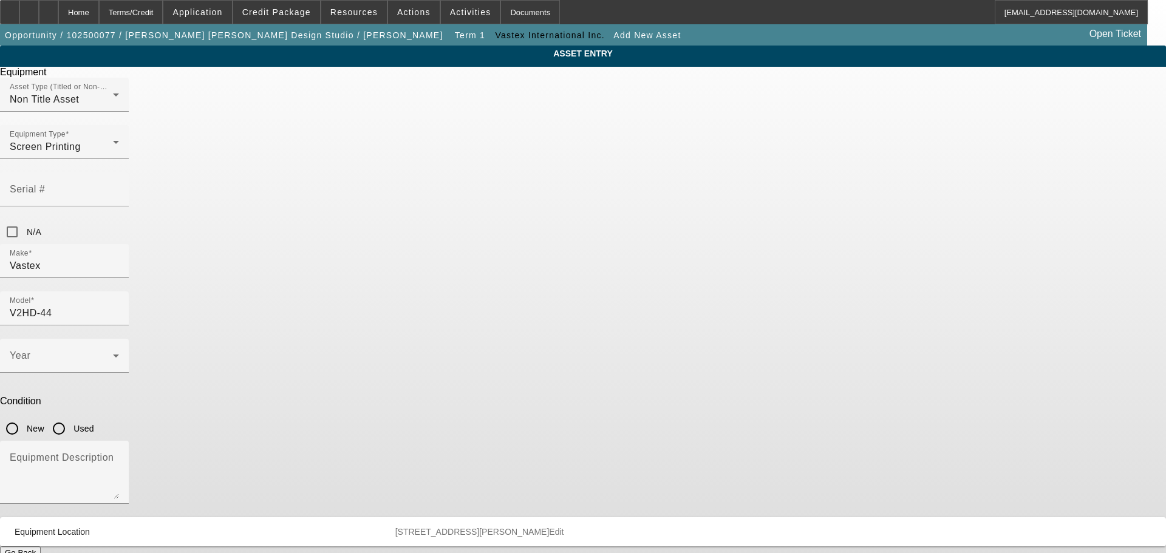
click at [24, 417] on input "New" at bounding box center [12, 429] width 24 height 24
radio input "true"
click at [119, 339] on div "Year" at bounding box center [64, 356] width 109 height 34
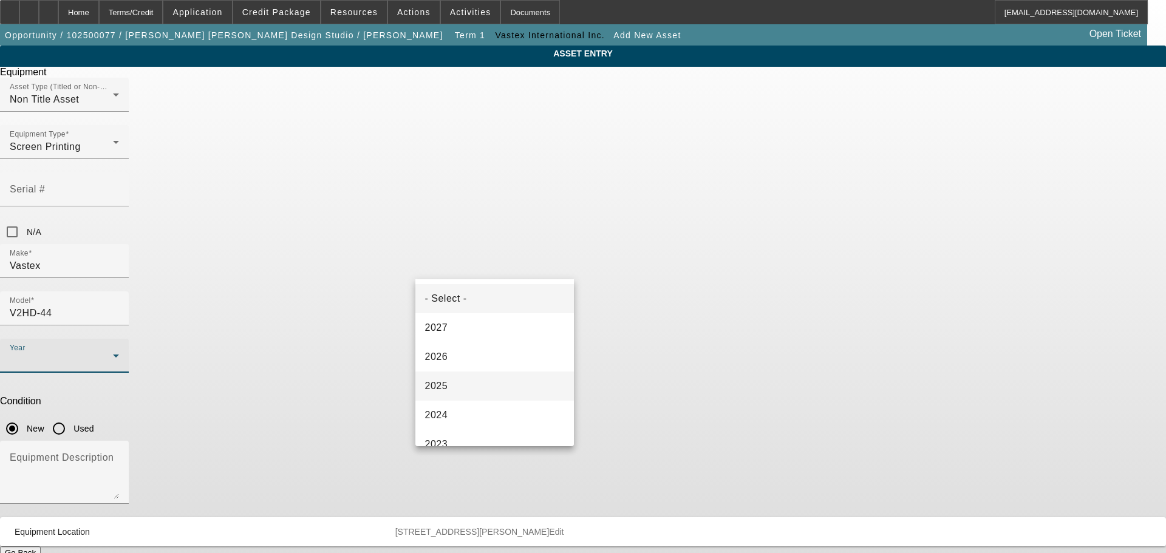
click at [460, 389] on mat-option "2025" at bounding box center [494, 386] width 159 height 29
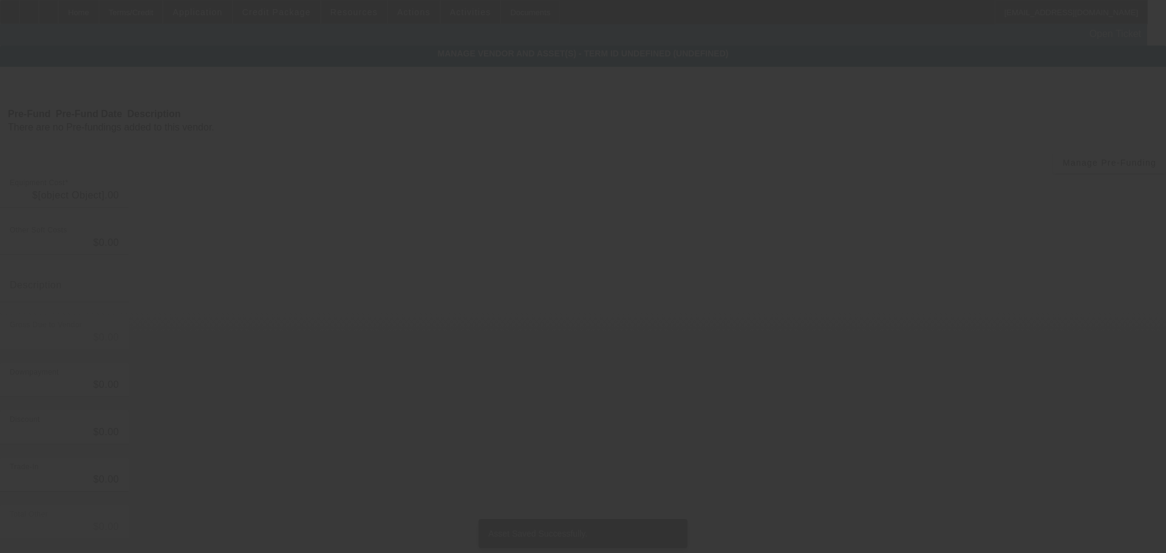
type input "$13,898.00"
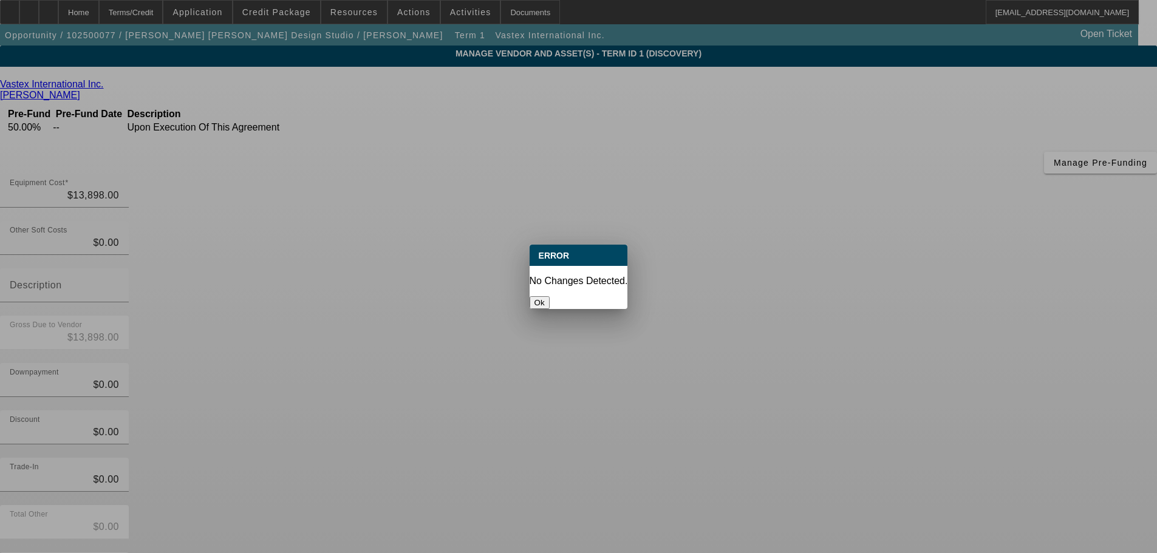
click at [550, 296] on button "Ok" at bounding box center [540, 302] width 20 height 13
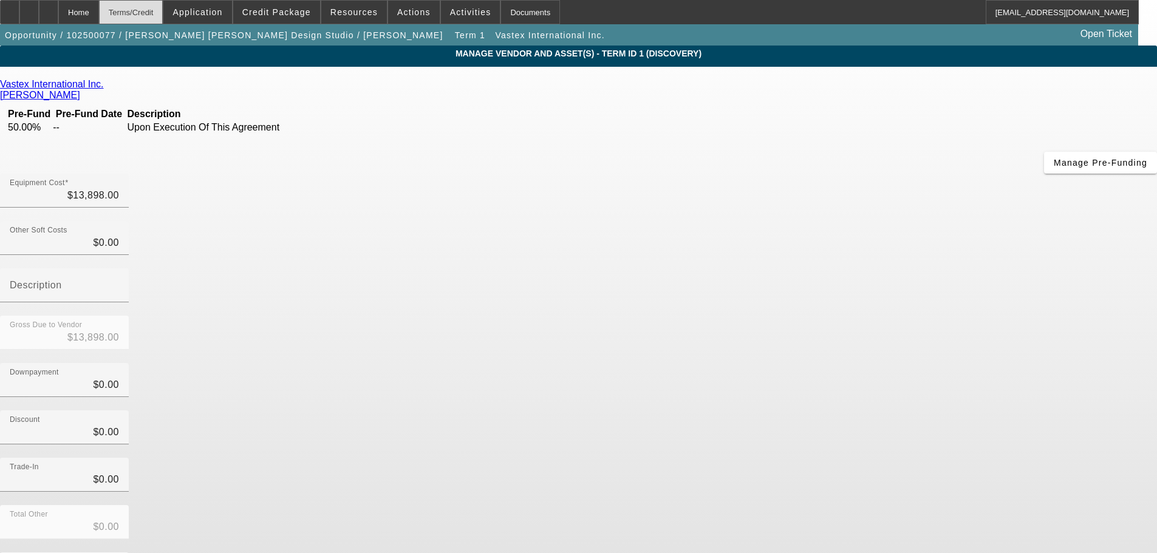
click at [163, 15] on div "Terms/Credit" at bounding box center [131, 12] width 64 height 24
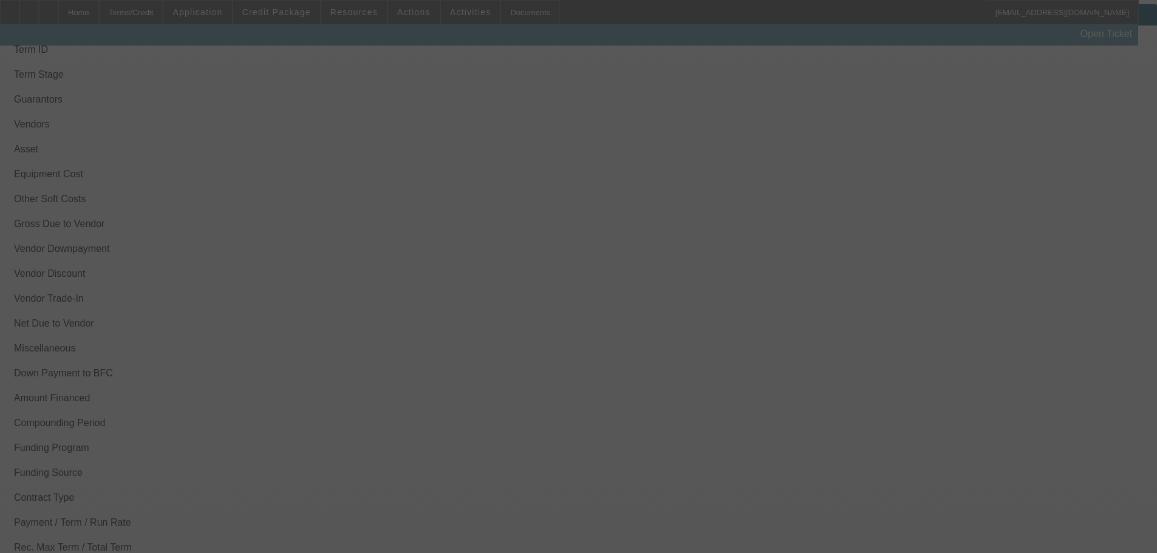
scroll to position [1439, 0]
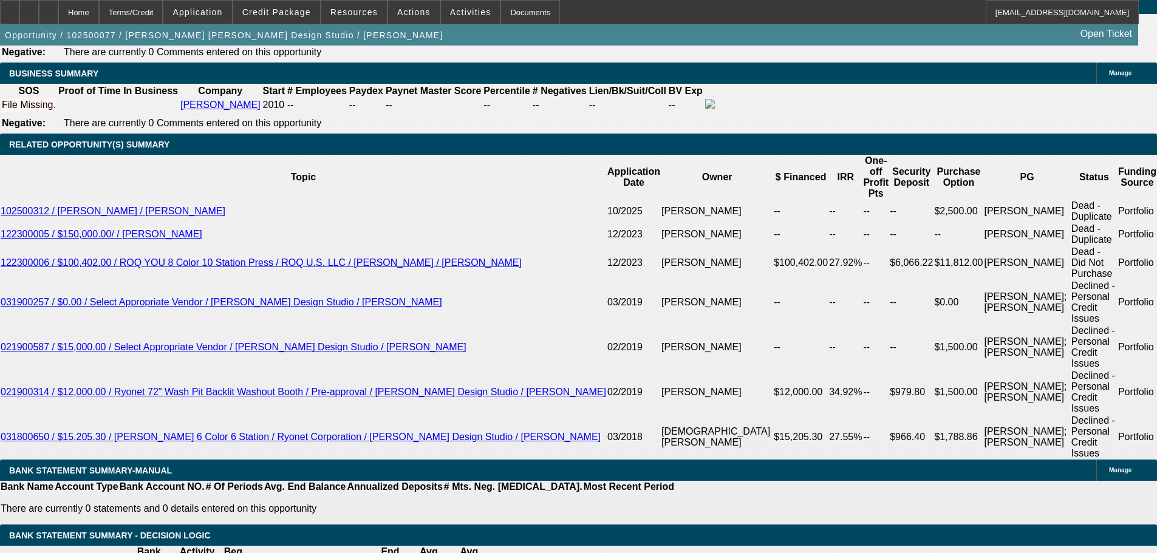
select select "0"
select select "2"
select select "0.1"
select select "4"
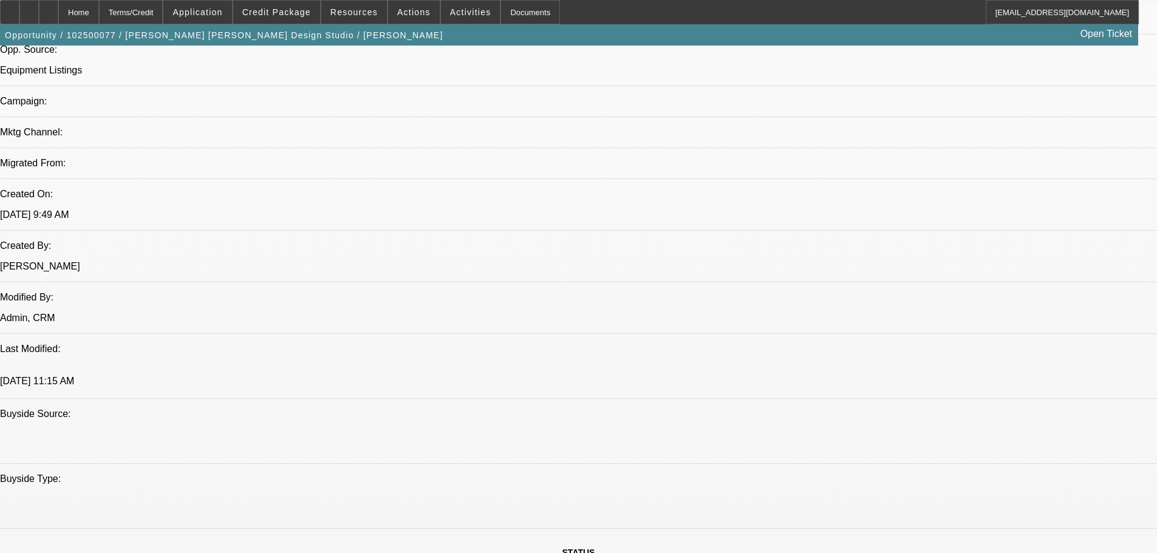
scroll to position [668, 0]
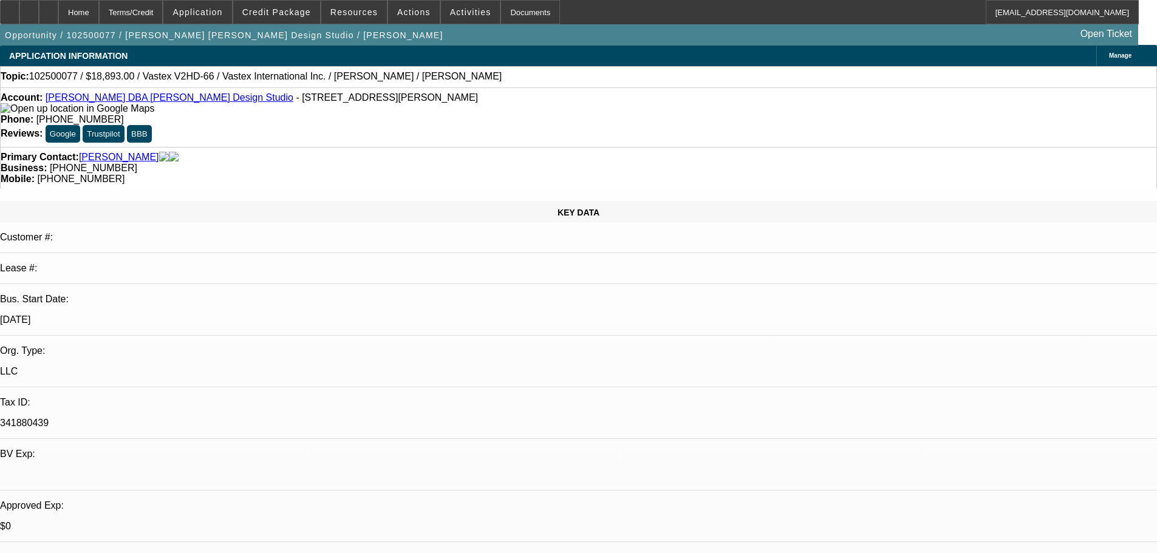
scroll to position [0, 0]
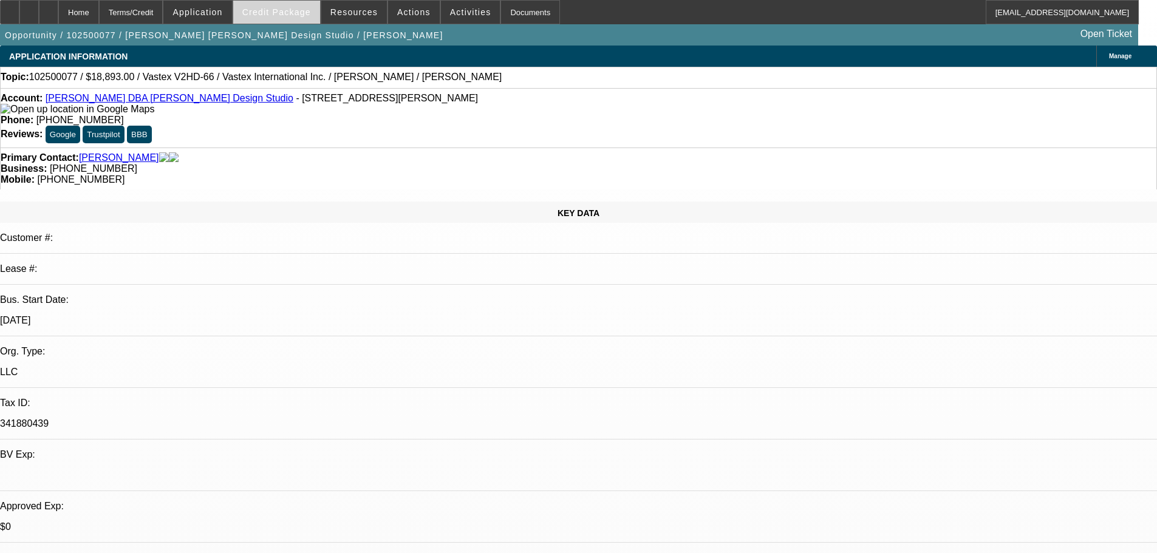
click at [278, 18] on span at bounding box center [276, 12] width 87 height 29
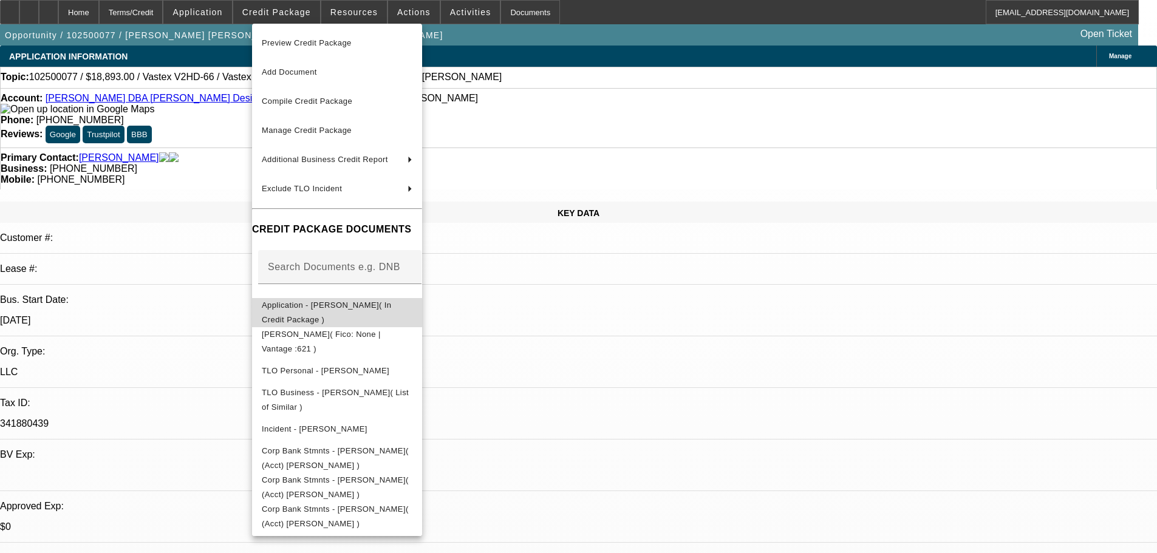
click at [346, 304] on span "Application - Shawn Donnelly( In Credit Package )" at bounding box center [326, 313] width 129 height 24
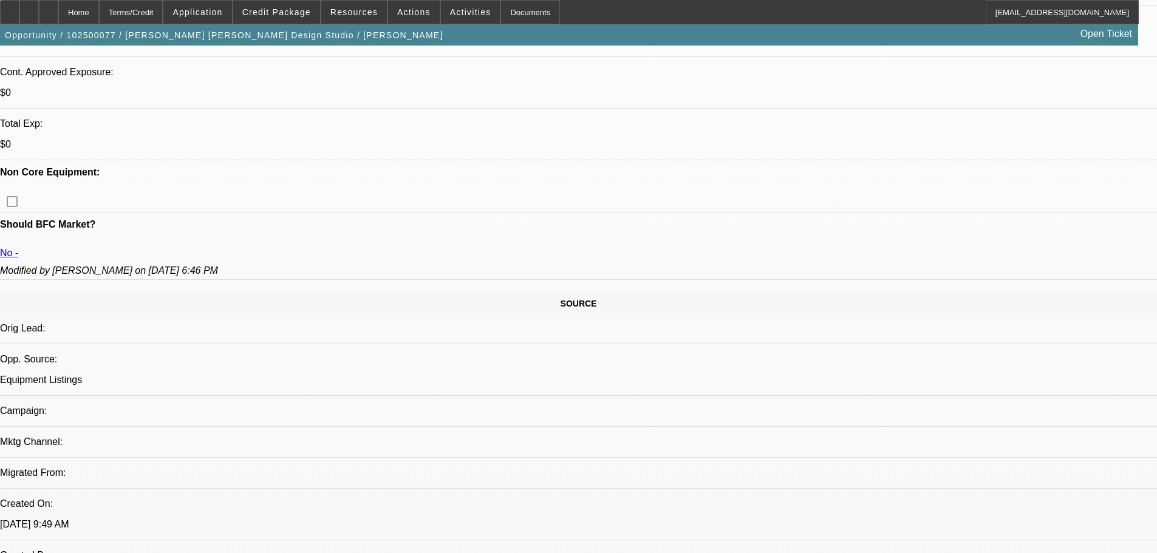
scroll to position [547, 0]
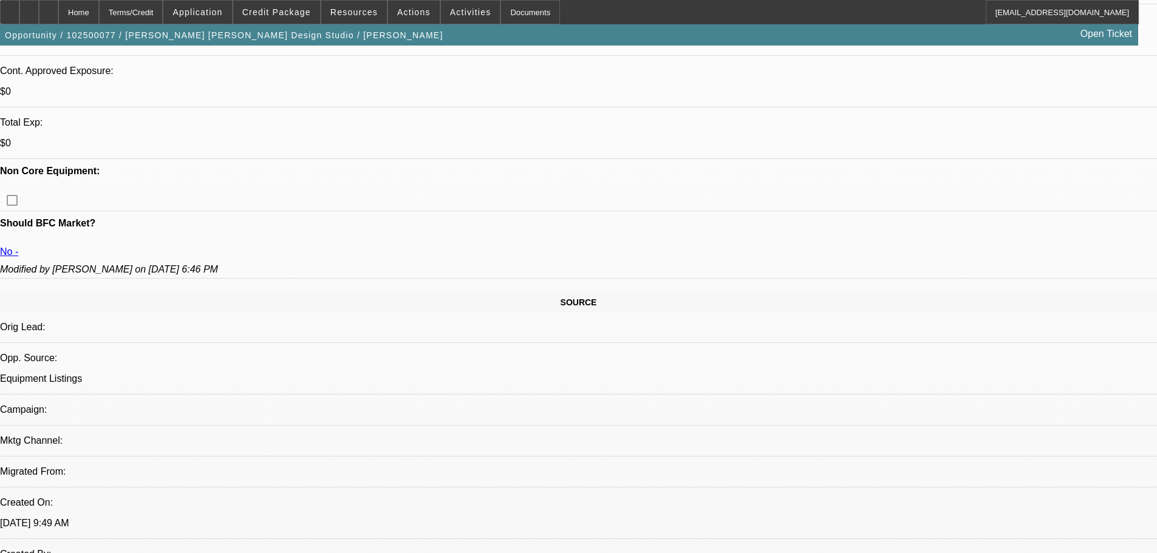
scroll to position [486, 0]
click at [296, 13] on span "Credit Package" at bounding box center [276, 12] width 69 height 10
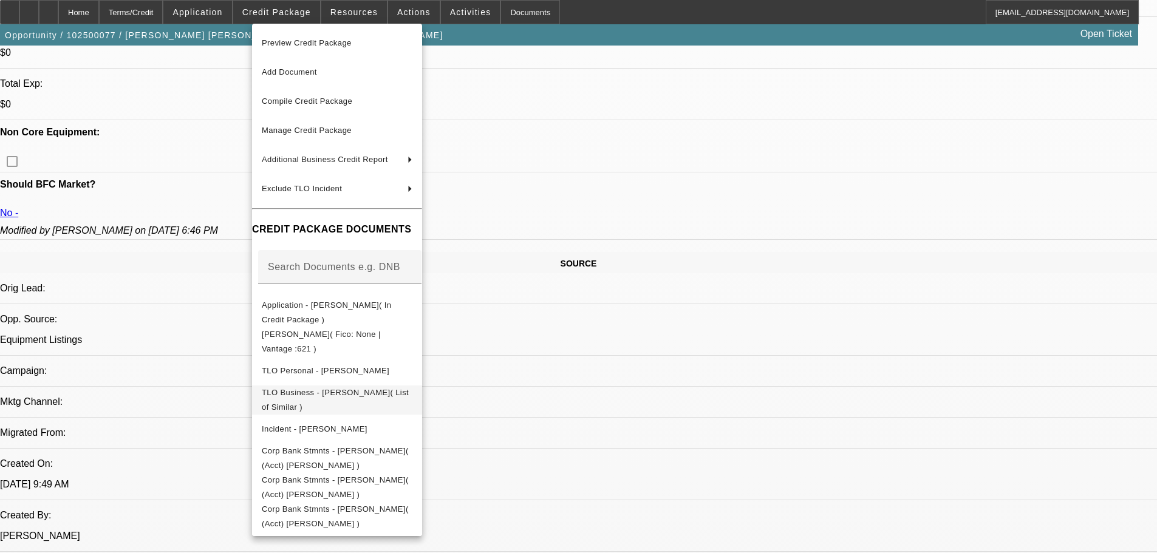
scroll to position [668, 0]
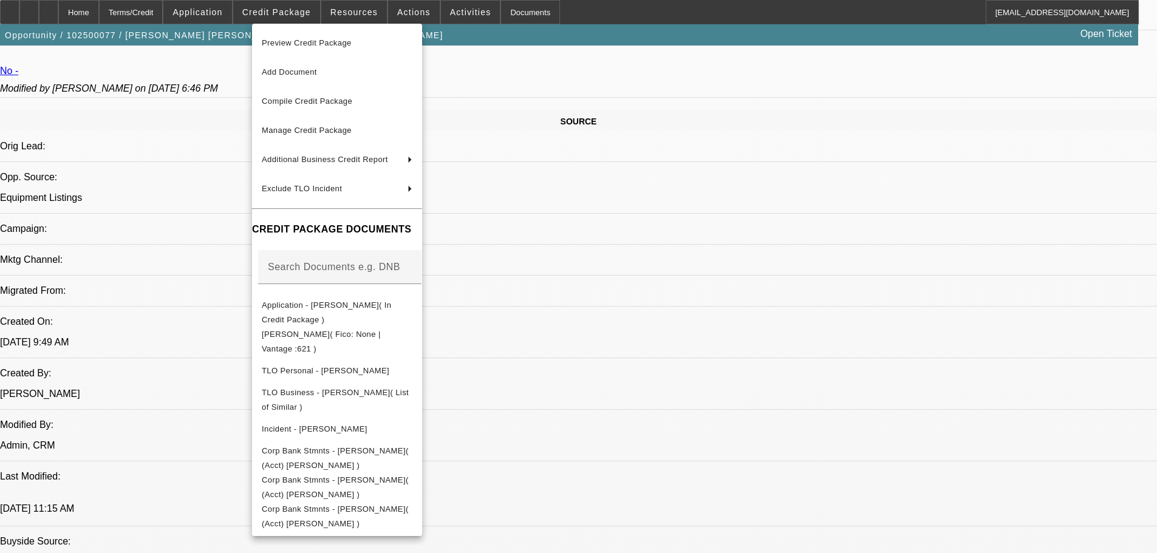
click at [607, 134] on div at bounding box center [578, 276] width 1157 height 553
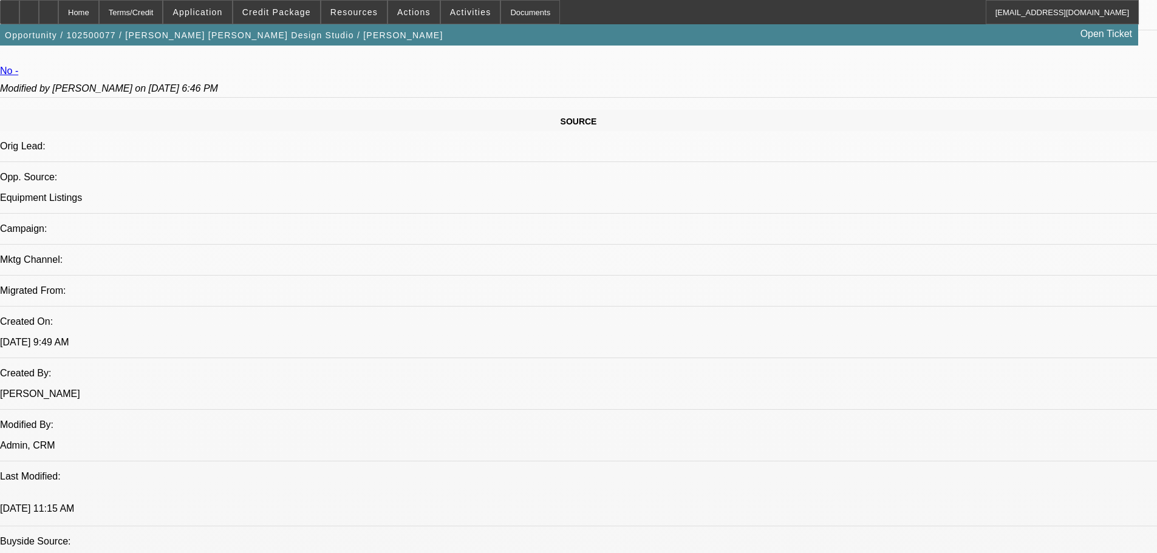
drag, startPoint x: 935, startPoint y: 193, endPoint x: 905, endPoint y: 242, distance: 57.5
radio input "true"
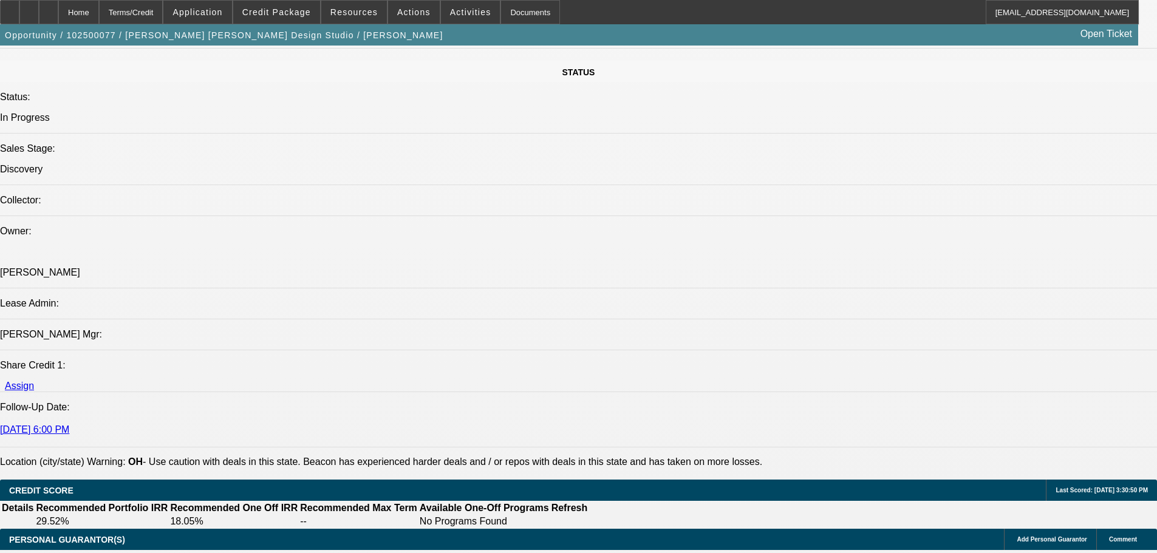
scroll to position [1275, 0]
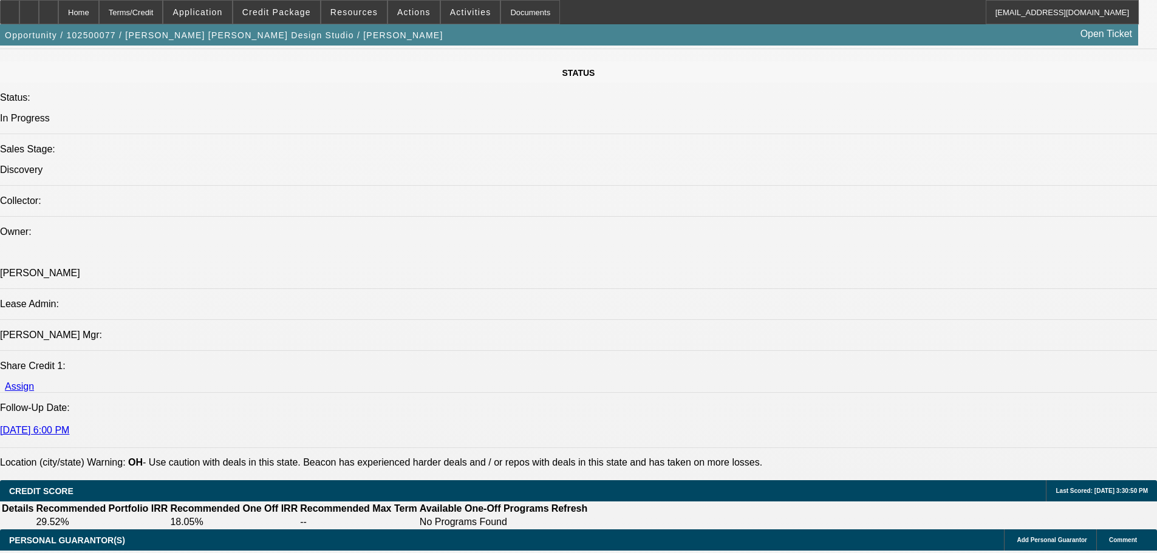
drag, startPoint x: 829, startPoint y: 235, endPoint x: 784, endPoint y: 240, distance: 45.2
type textarea "Vastex 6 station and 4 station. Equip-used dryer. $18k and some change. Nasty d…"
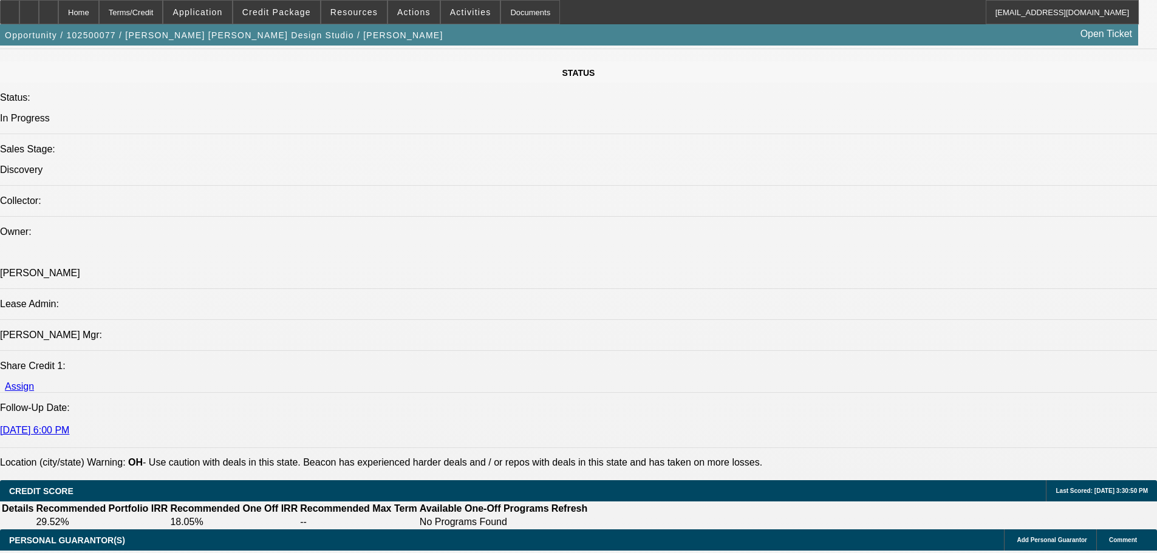
radio input "true"
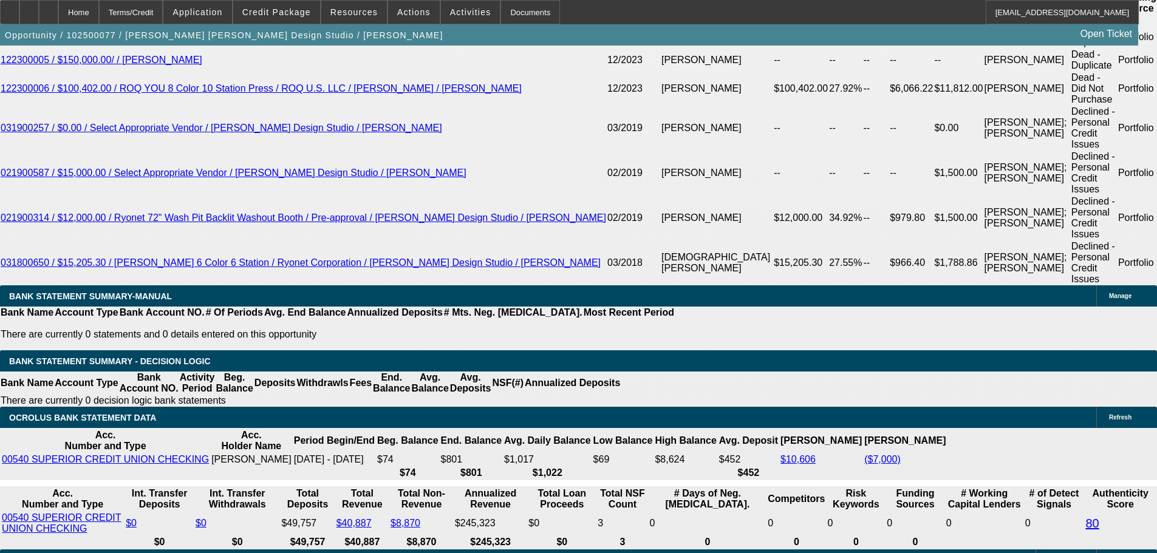
scroll to position [2186, 0]
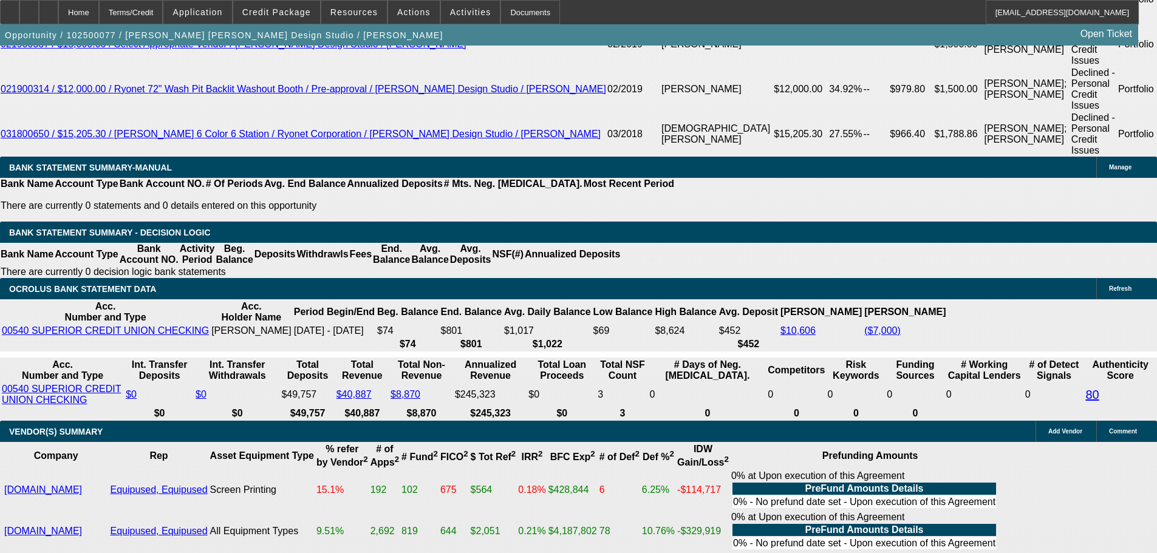
select select "0.1"
type input "$1,889.30"
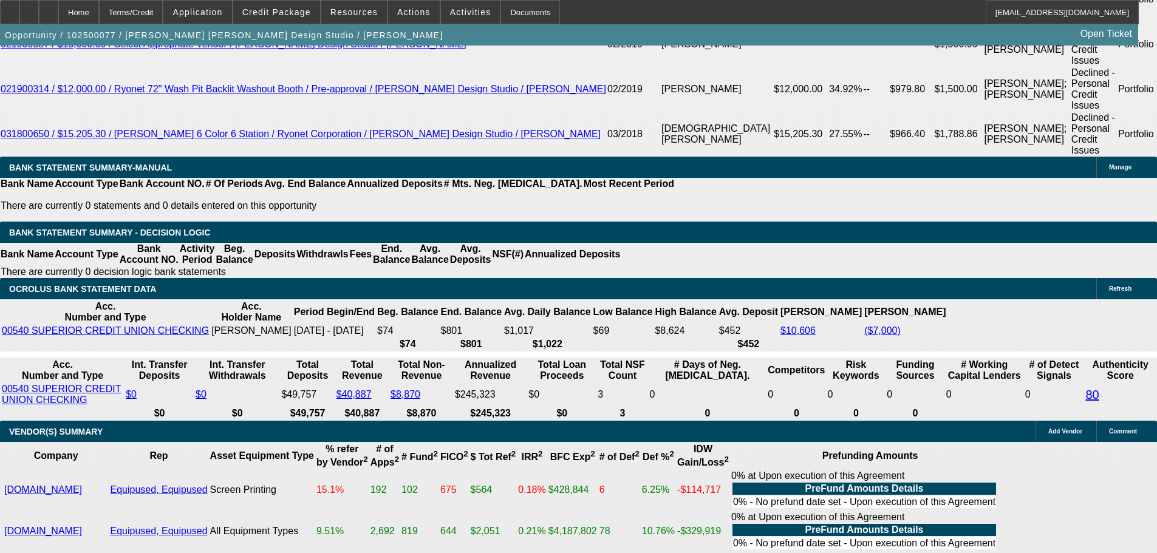
type input "3"
type input "60"
type input "23"
type input "$596.08"
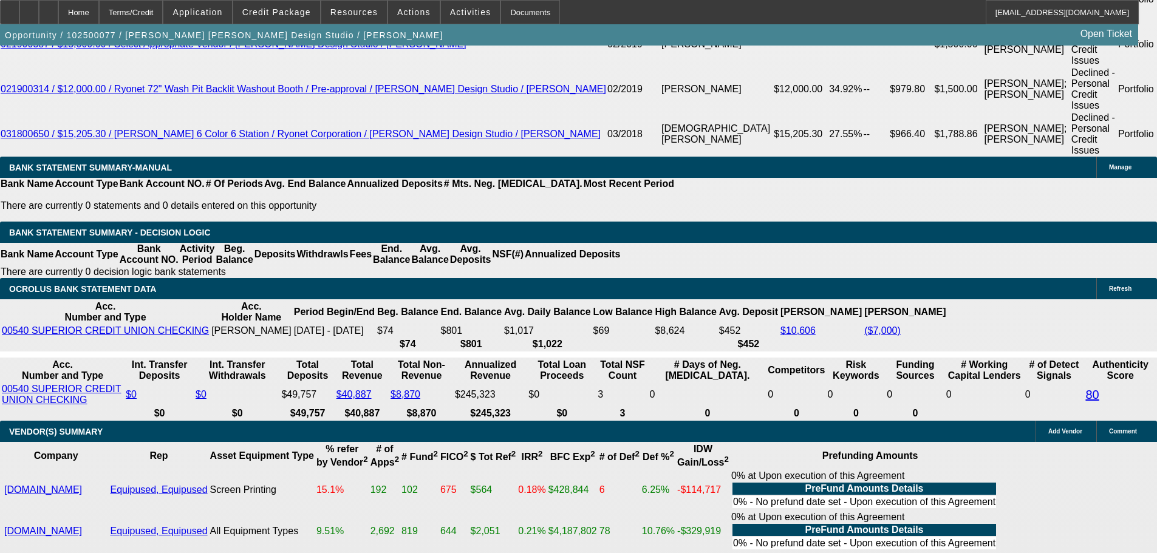
type input "$298.04"
type input "$958.68"
type input "$479.34"
type input "23"
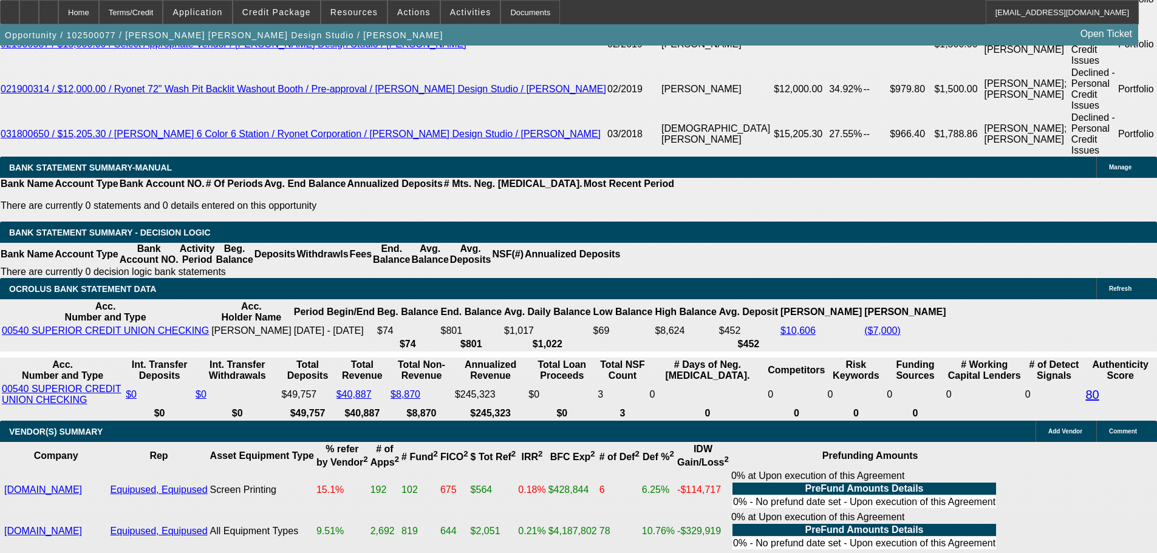
scroll to position [1943, 0]
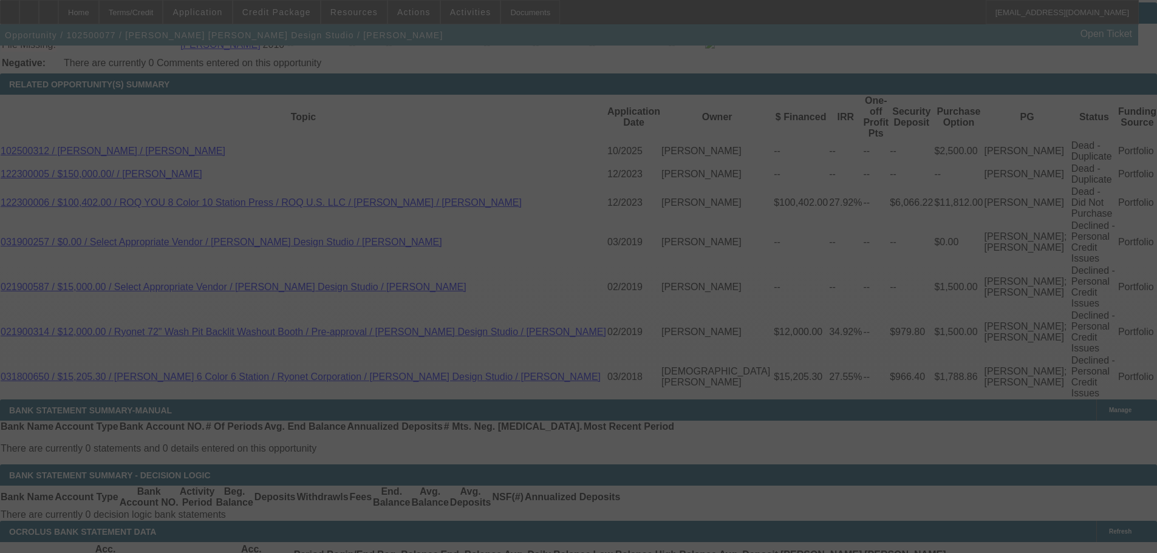
select select "0.1"
select select "2"
select select "0.1"
select select "4"
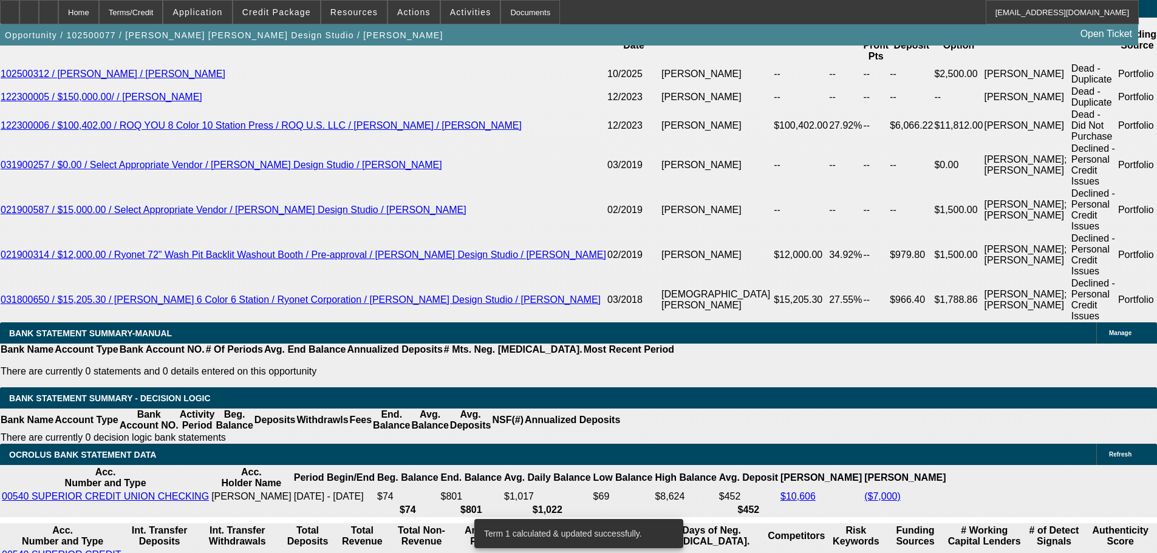
scroll to position [1883, 0]
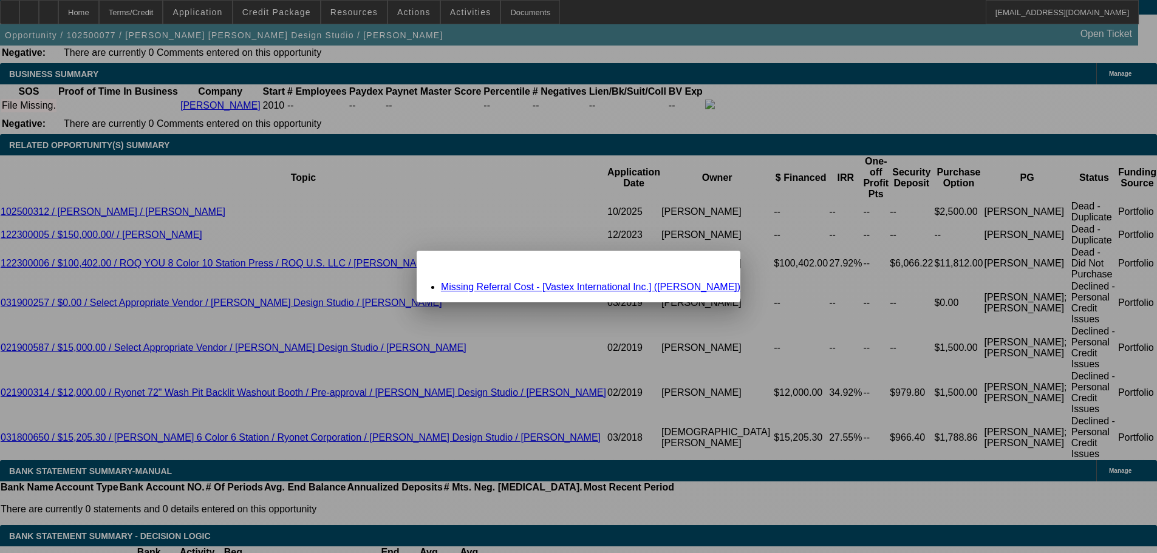
scroll to position [0, 0]
click at [554, 287] on link "Missing Referral Cost - [Vastex International Inc.] (Baer, Steve)" at bounding box center [590, 287] width 299 height 10
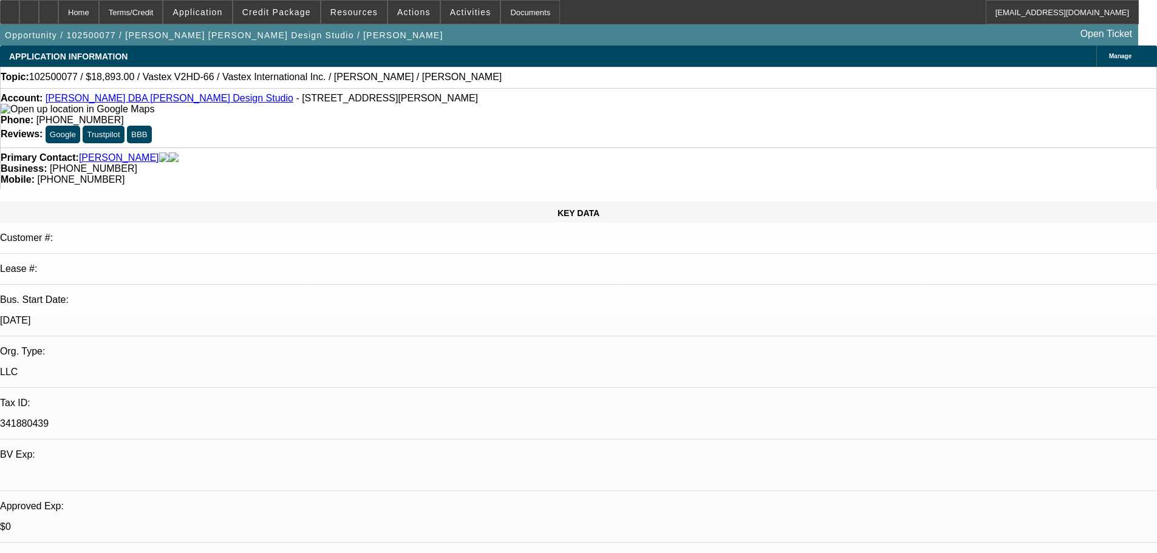
scroll to position [1883, 0]
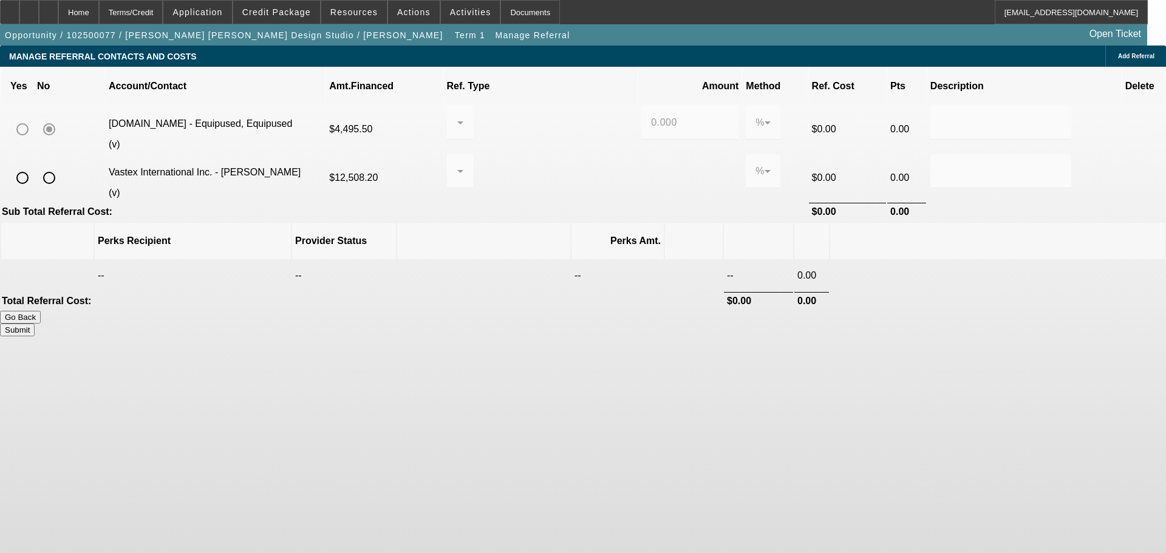
click at [61, 166] on input "radio" at bounding box center [49, 178] width 24 height 24
radio input "true"
click at [35, 324] on button "Submit" at bounding box center [17, 330] width 35 height 13
type input "0.000"
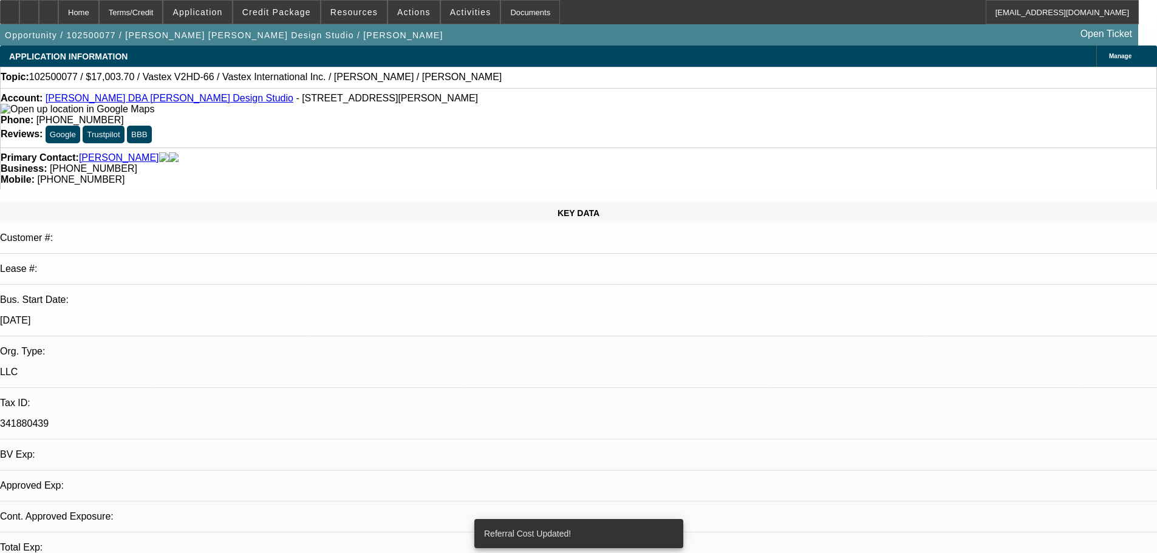
select select "0.1"
select select "2"
select select "0.1"
select select "4"
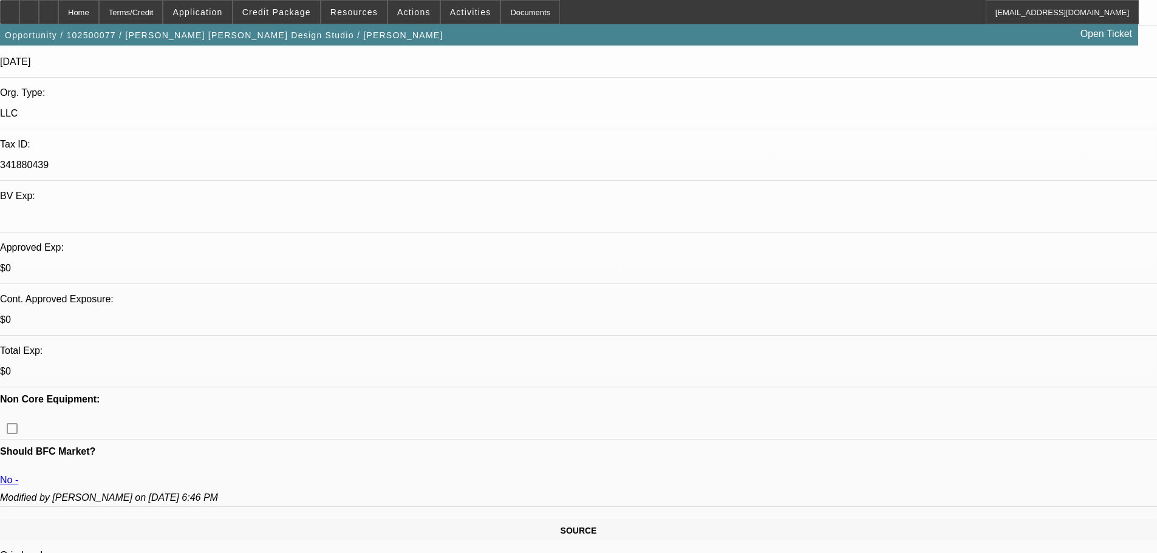
scroll to position [250, 0]
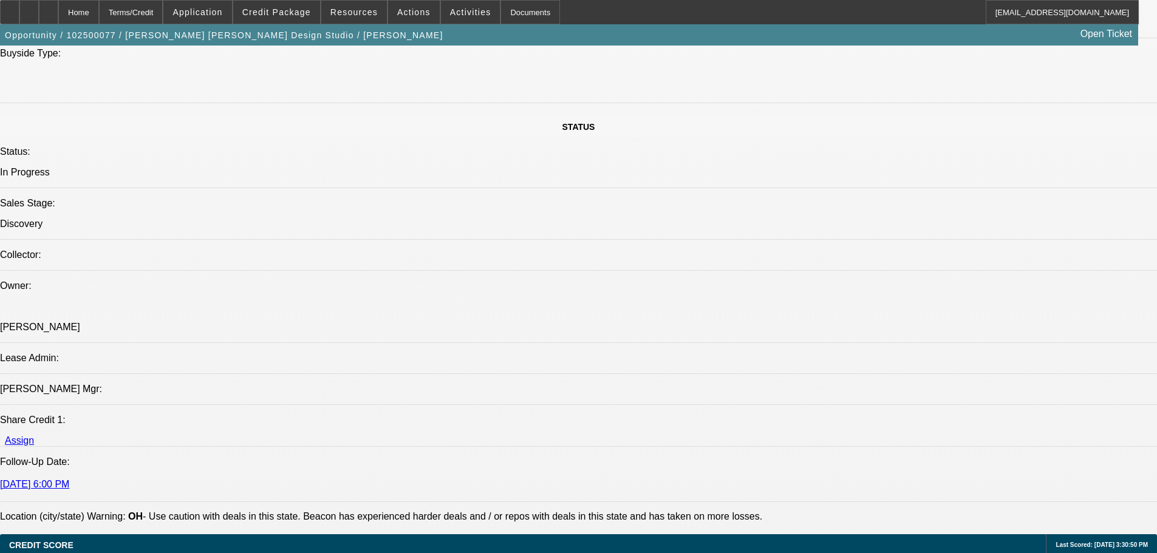
scroll to position [1525, 0]
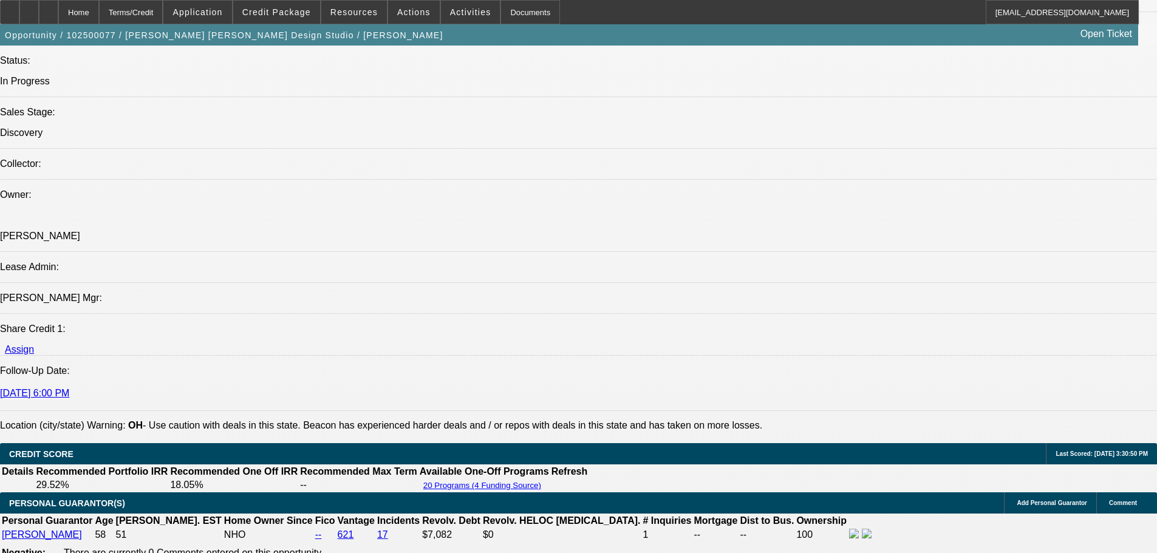
scroll to position [1161, 0]
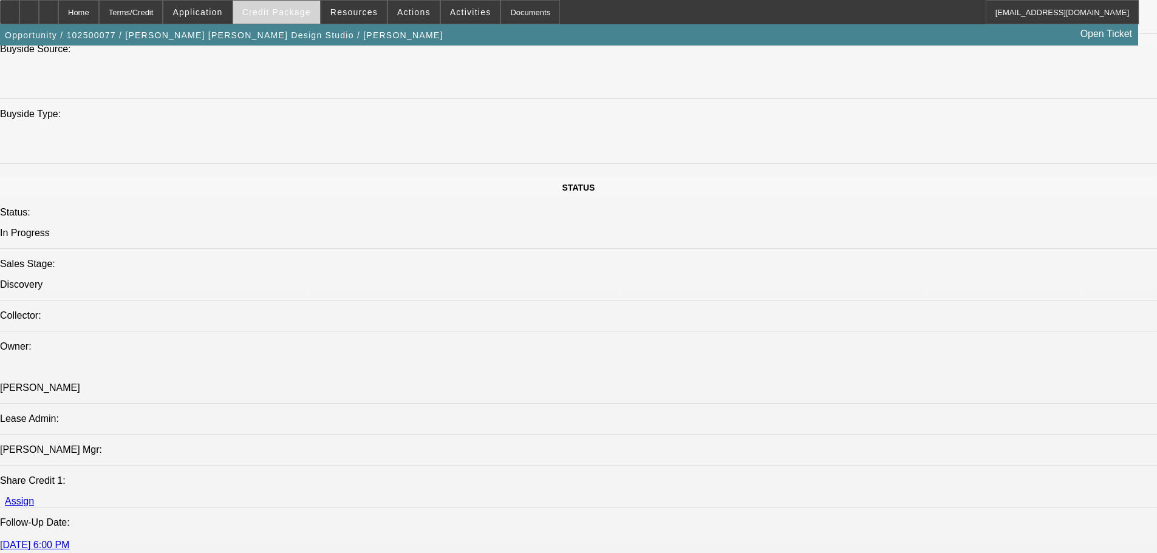
click at [288, 18] on span at bounding box center [276, 12] width 87 height 29
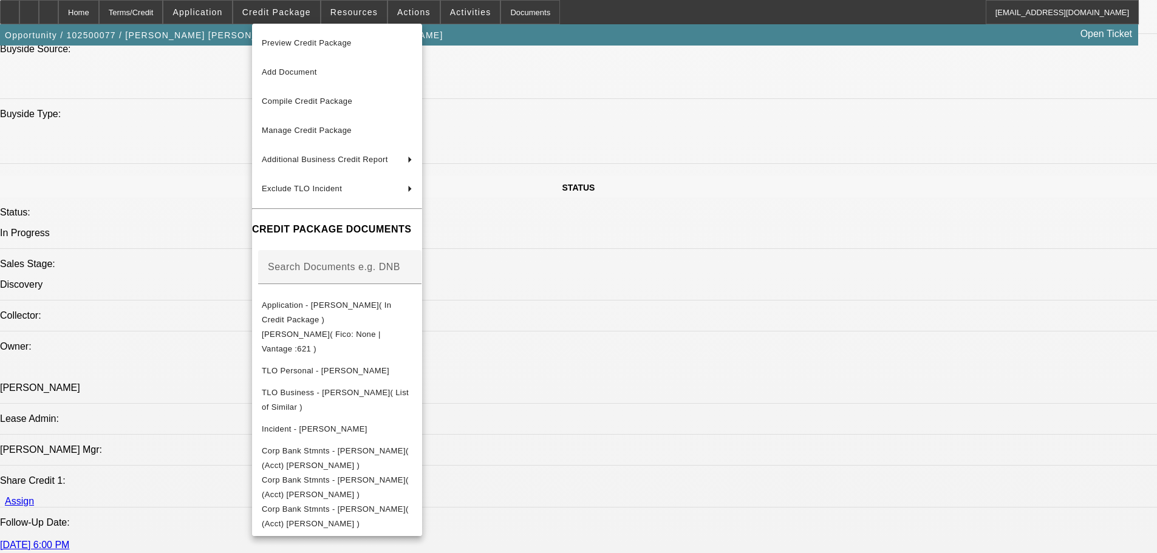
click at [649, 27] on div at bounding box center [578, 276] width 1157 height 553
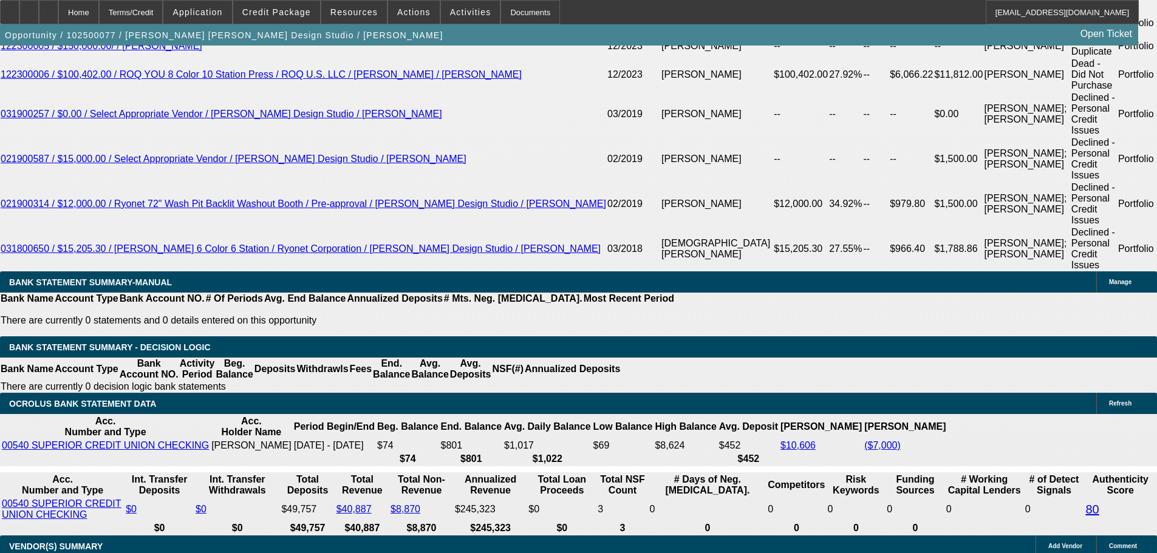
scroll to position [2314, 0]
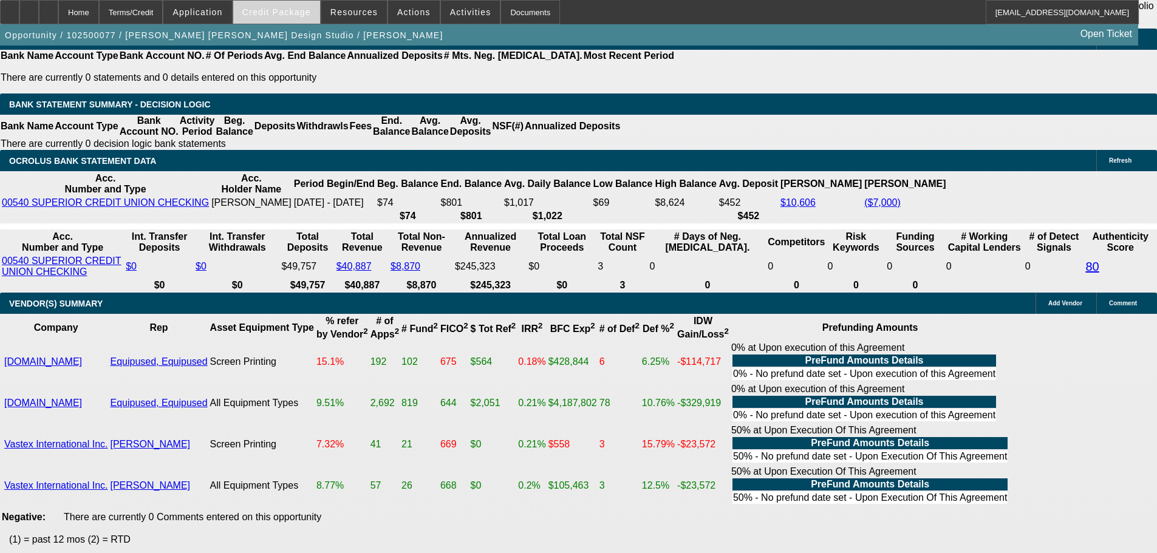
click at [293, 2] on span at bounding box center [276, 12] width 87 height 29
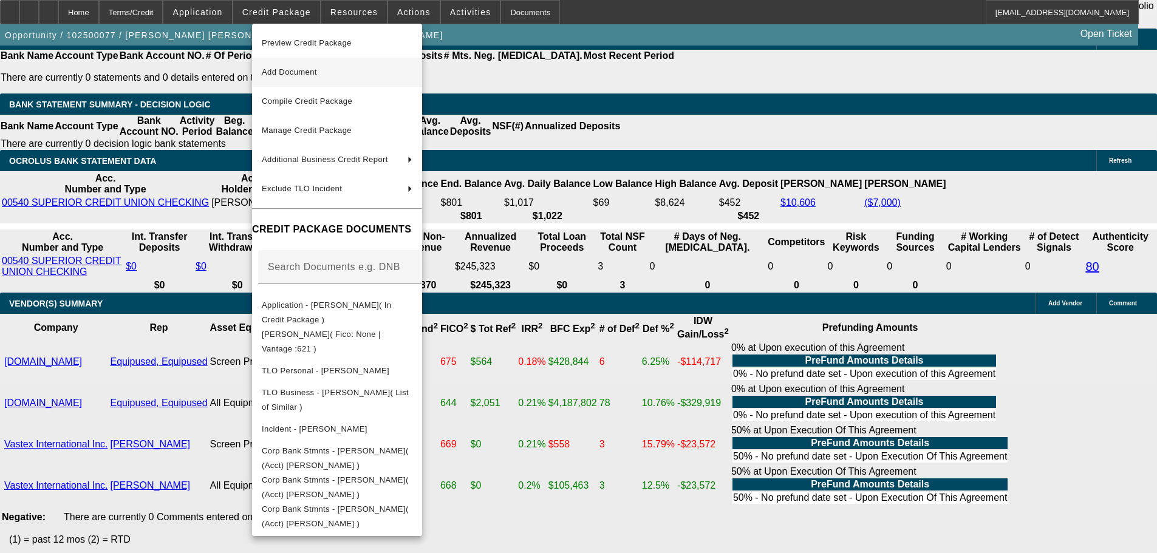
click at [304, 72] on span "Add Document" at bounding box center [289, 71] width 55 height 9
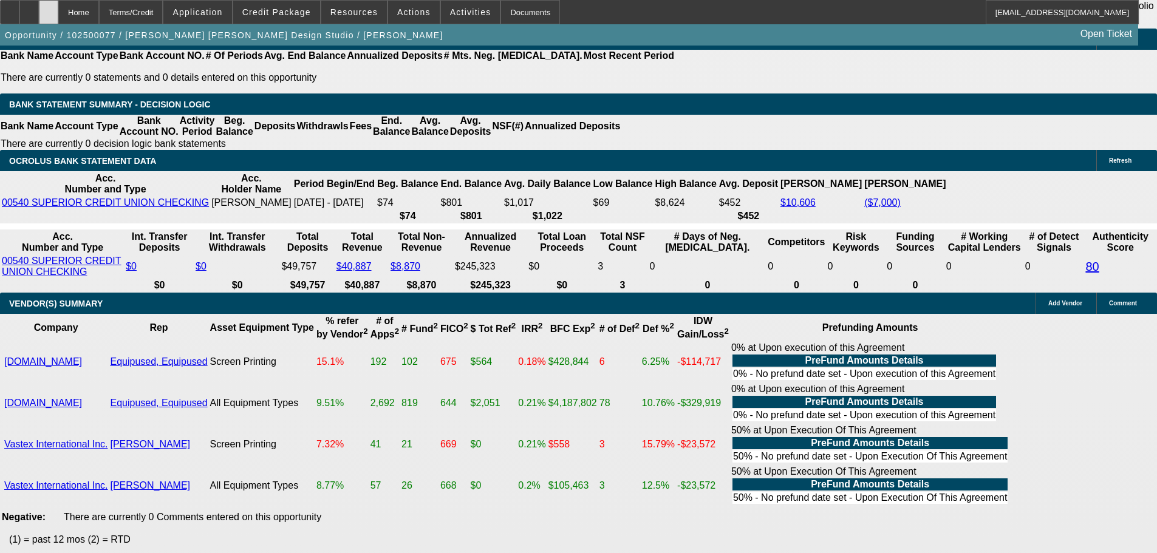
click at [58, 10] on div at bounding box center [48, 12] width 19 height 24
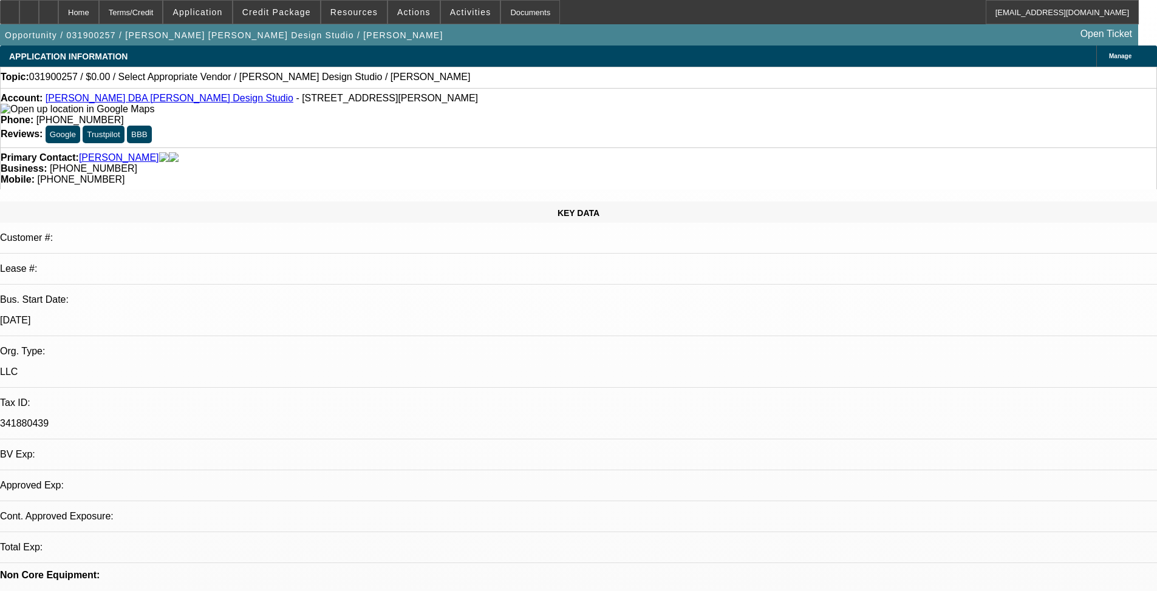
select select "0"
select select "2"
select select "0.1"
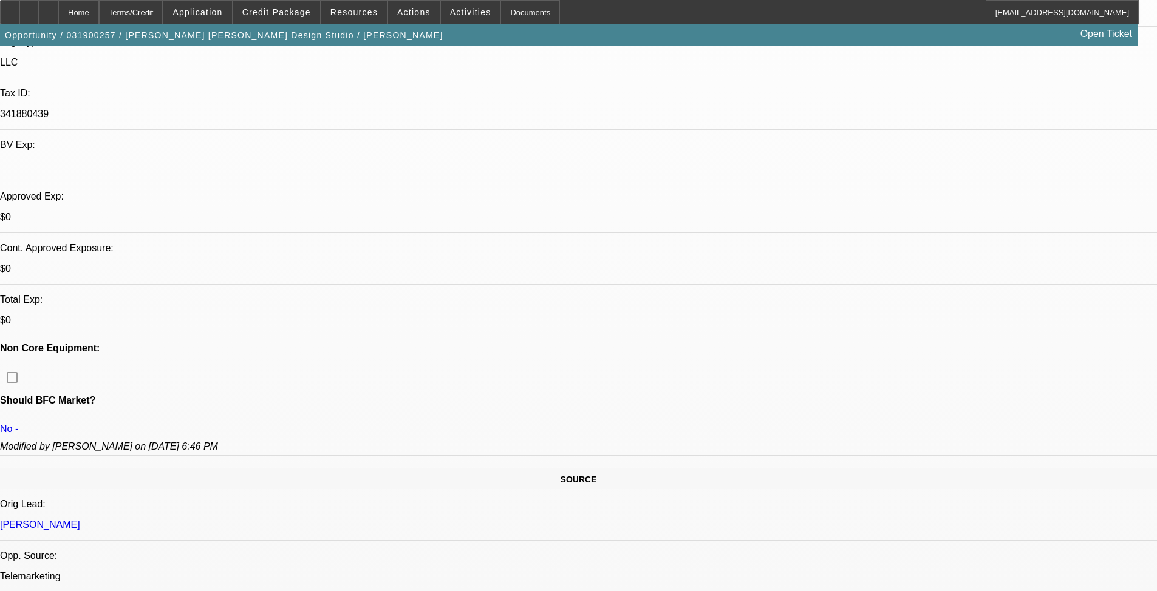
scroll to position [364, 0]
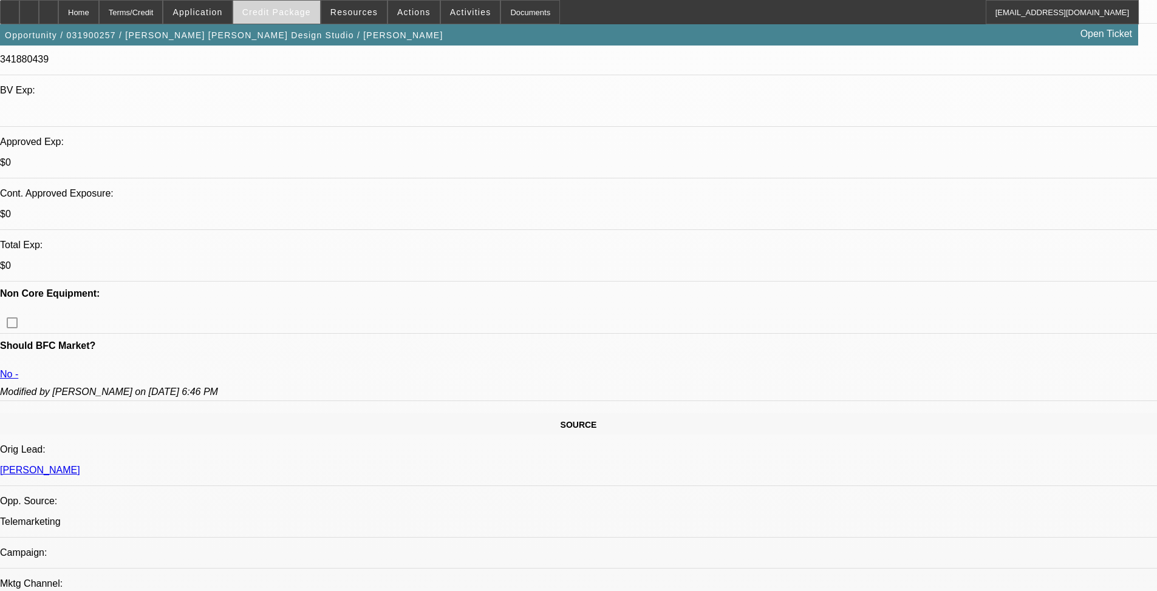
click at [281, 24] on span "button" at bounding box center [224, 35] width 448 height 29
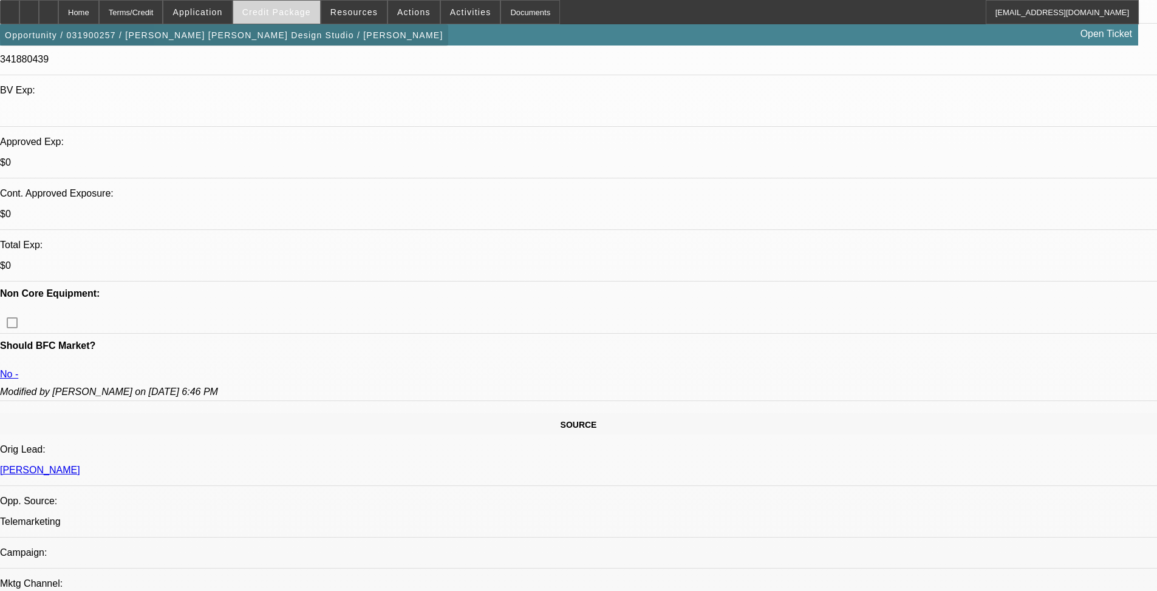
click at [282, 18] on span at bounding box center [276, 12] width 87 height 29
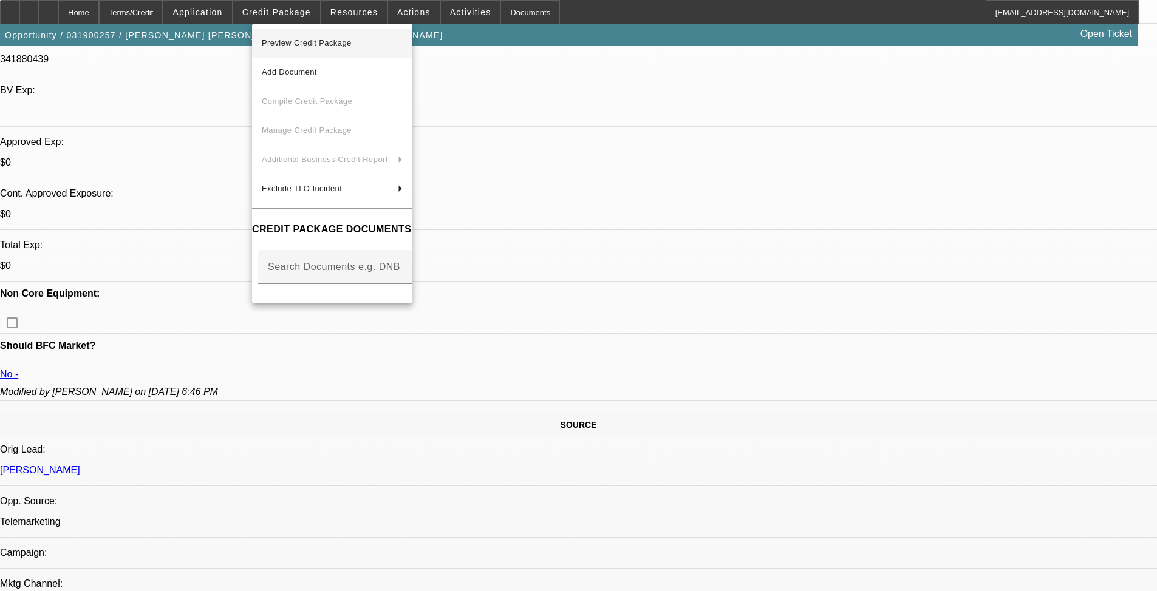
click at [329, 49] on span "Preview Credit Package" at bounding box center [332, 43] width 141 height 15
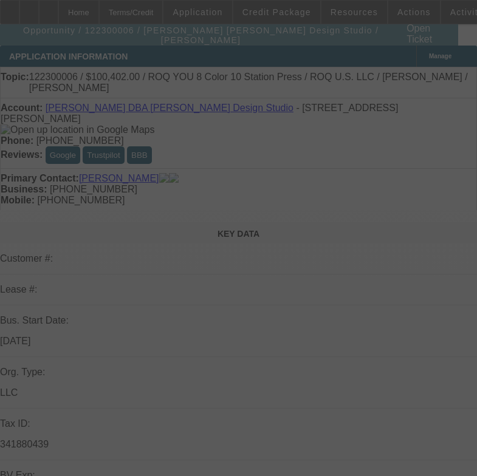
select select "0.15"
select select "2"
select select "0.1"
select select "4"
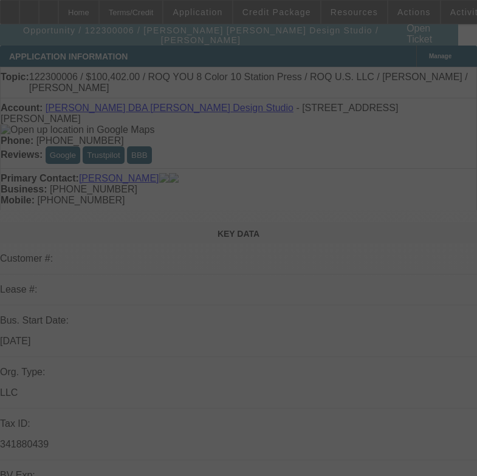
select select "0.15"
select select "2"
select select "0.1"
select select "4"
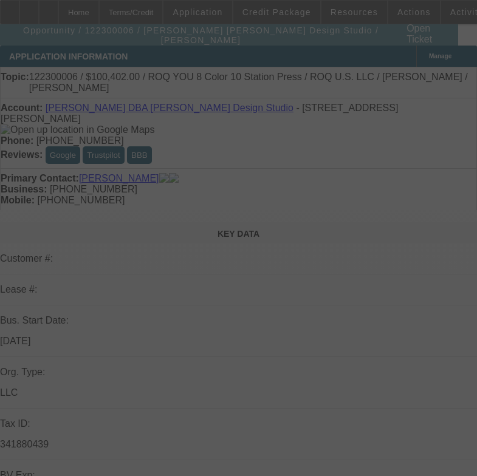
select select "0.2"
select select "2"
select select "0.1"
select select "4"
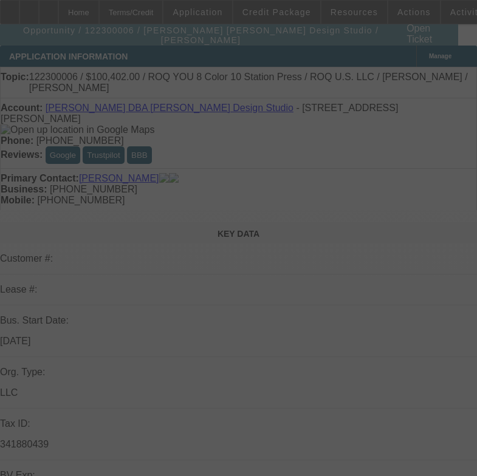
select select "0"
select select "2"
select select "0.1"
select select "4"
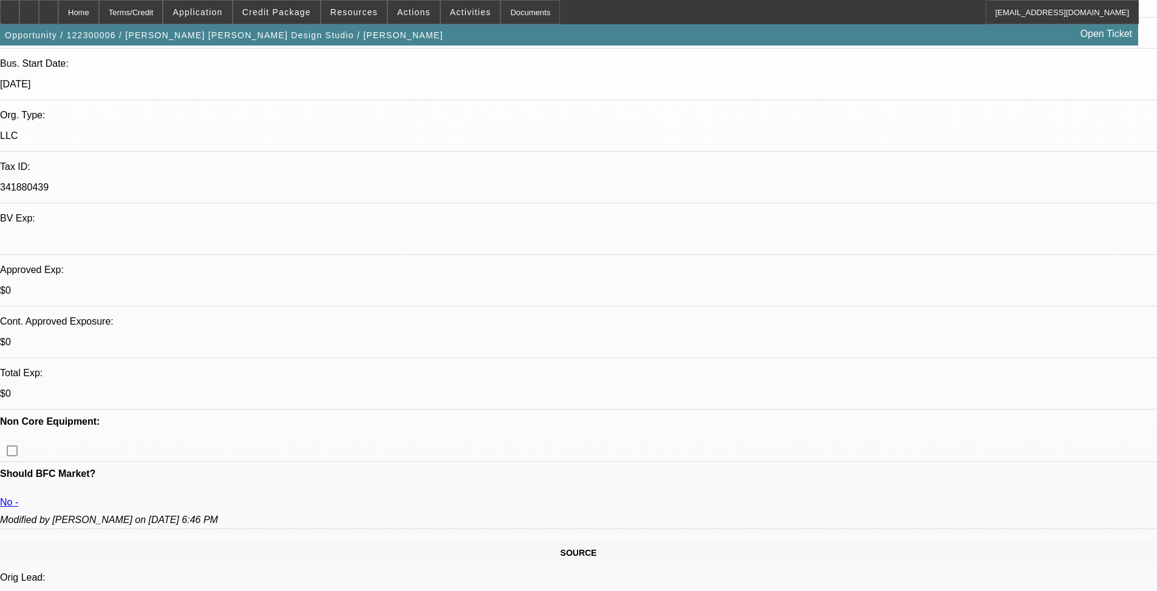
scroll to position [121, 0]
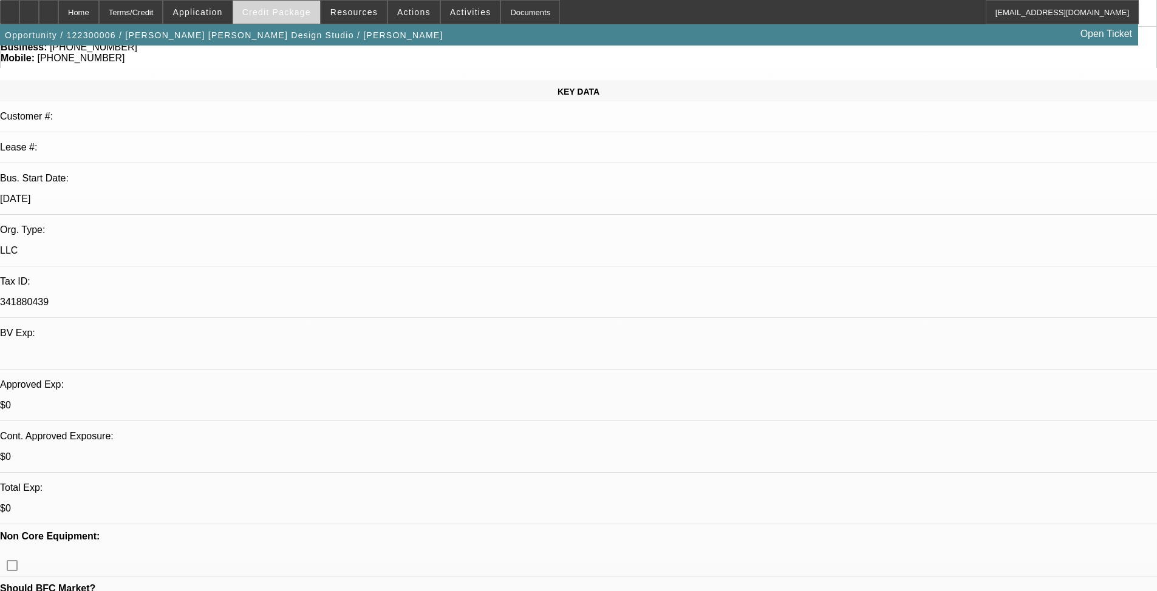
click at [307, 18] on span at bounding box center [276, 12] width 87 height 29
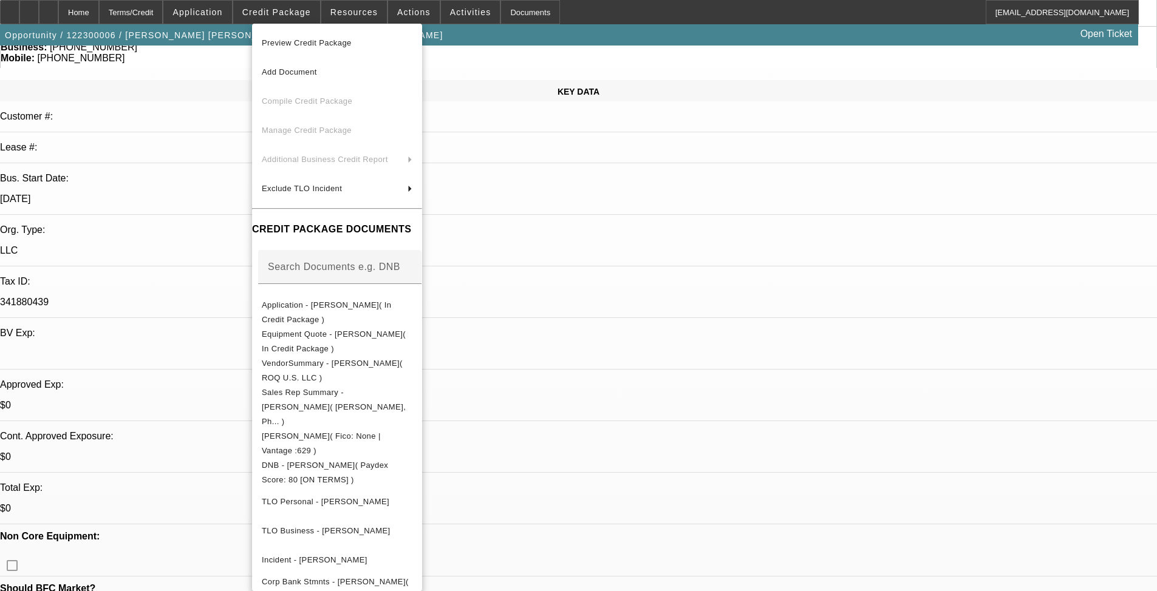
click at [327, 39] on span "Preview Credit Package" at bounding box center [307, 42] width 90 height 9
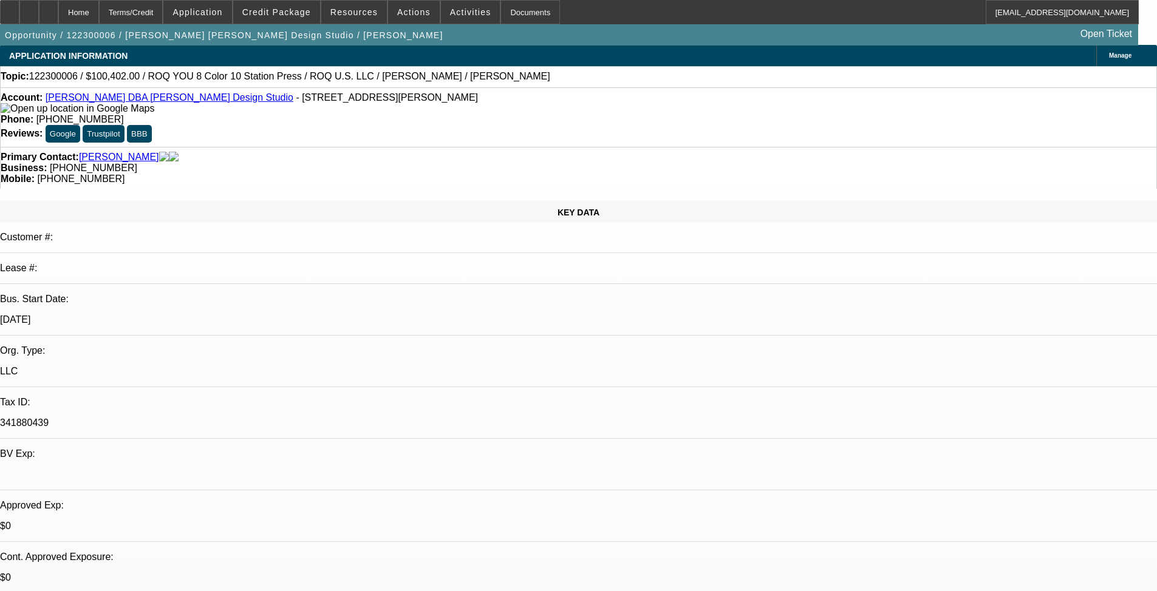
scroll to position [0, 0]
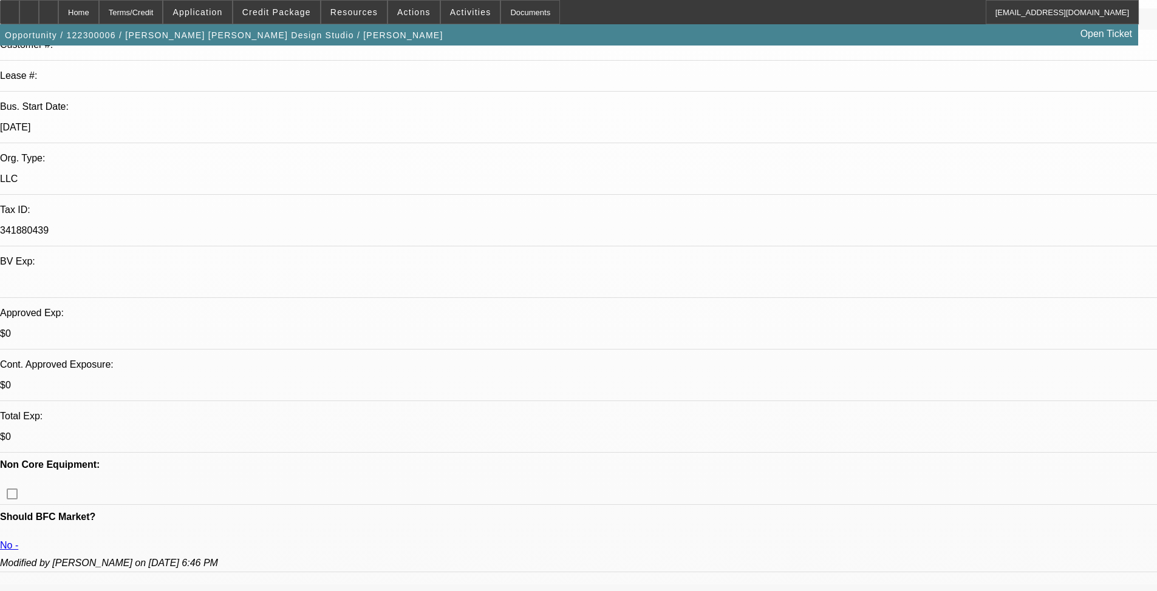
scroll to position [364, 0]
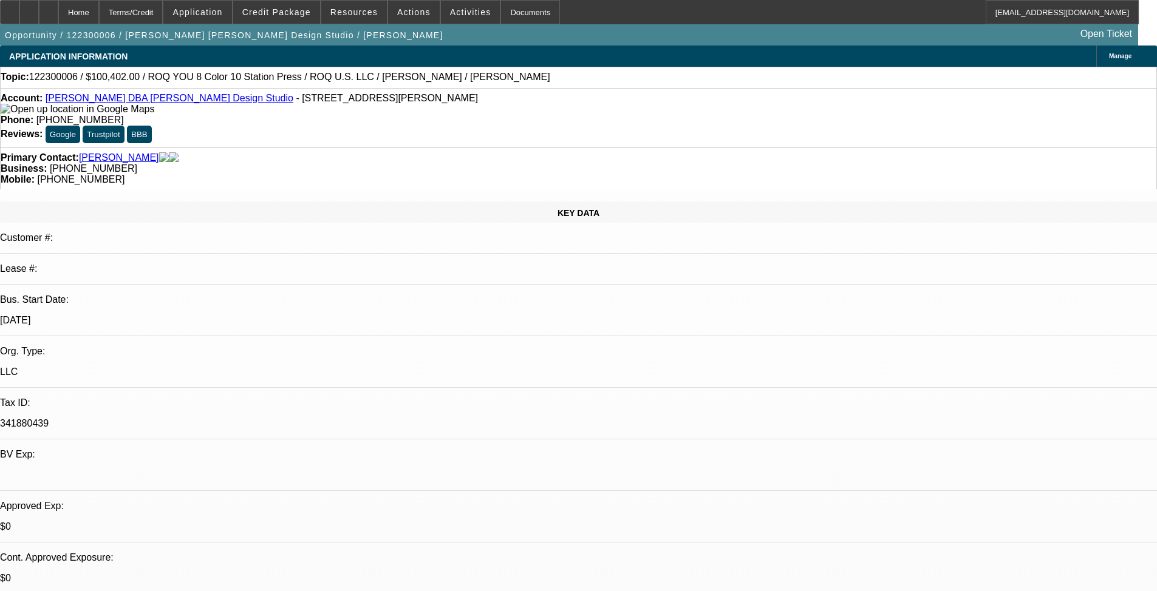
select select "0.15"
select select "2"
select select "0.1"
select select "0.15"
select select "2"
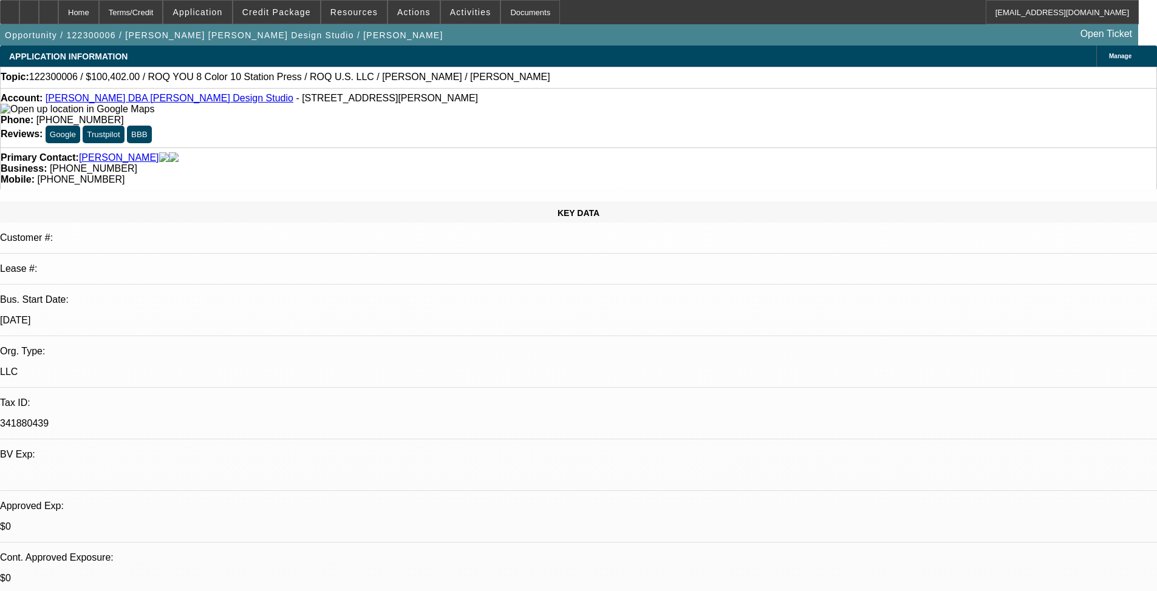
select select "0.1"
select select "0.2"
select select "2"
select select "0.1"
select select "0"
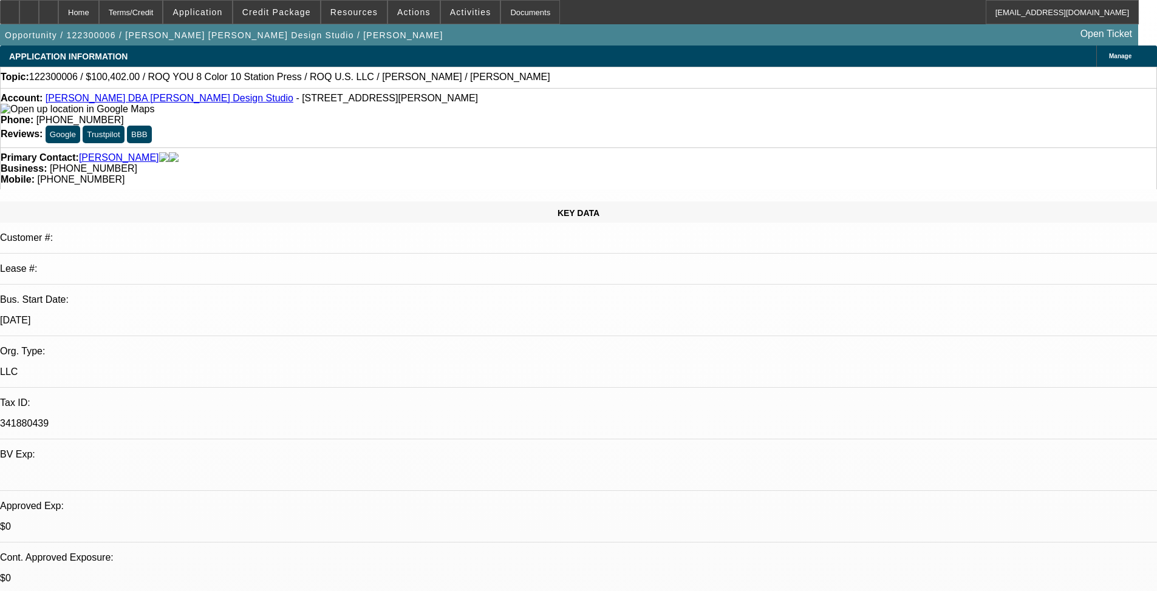
select select "2"
select select "0.1"
select select "1"
select select "2"
select select "4"
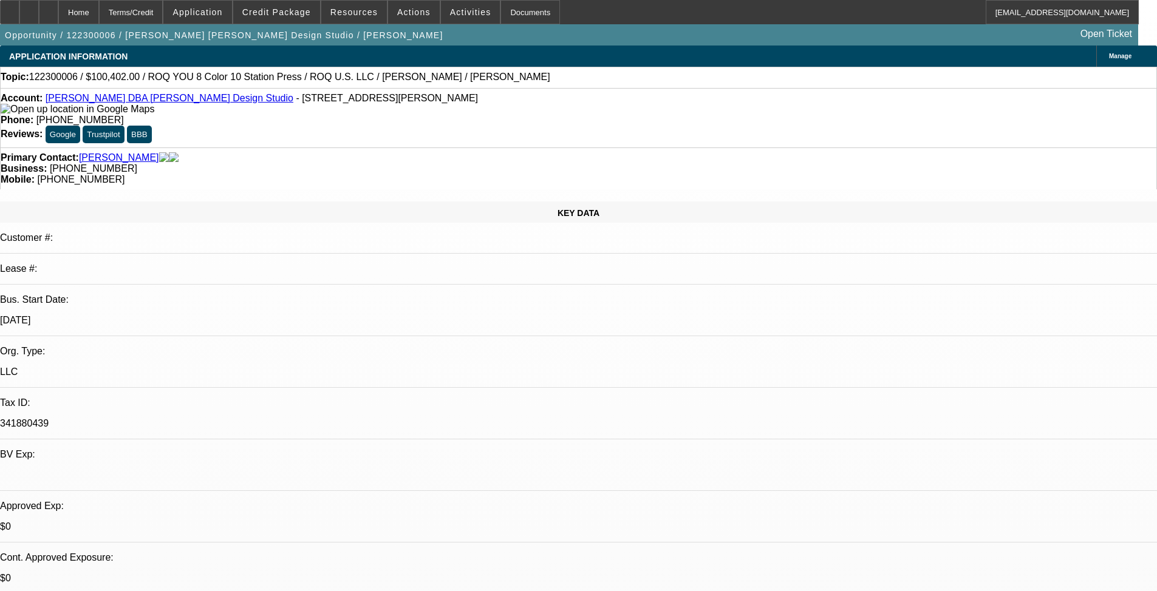
select select "1"
select select "2"
select select "4"
select select "1"
select select "2"
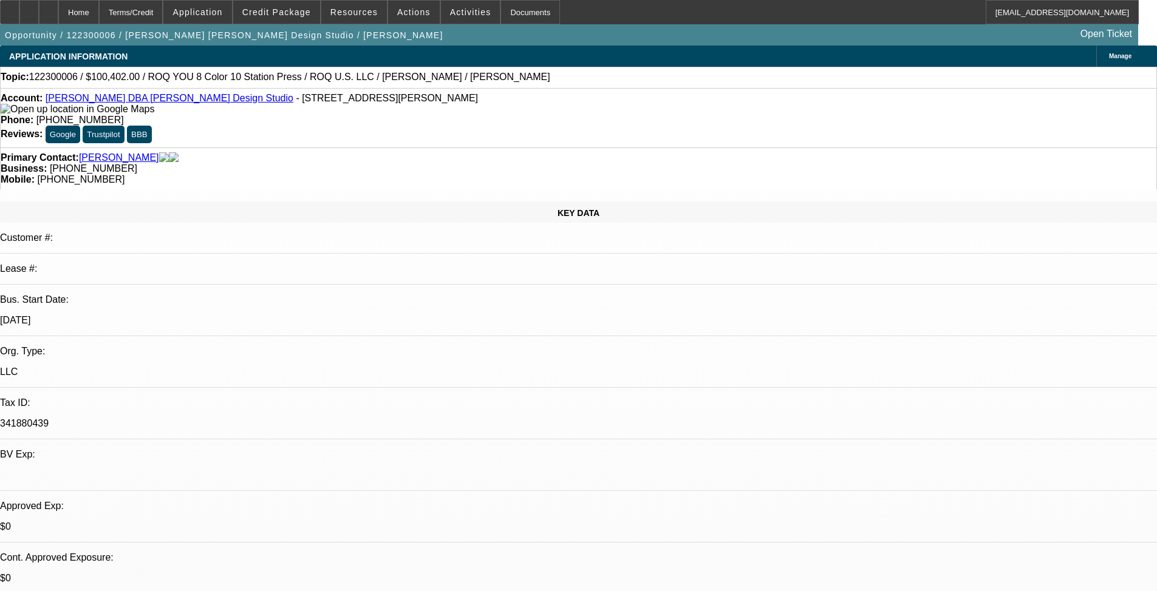
select select "4"
select select "1"
select select "2"
select select "4"
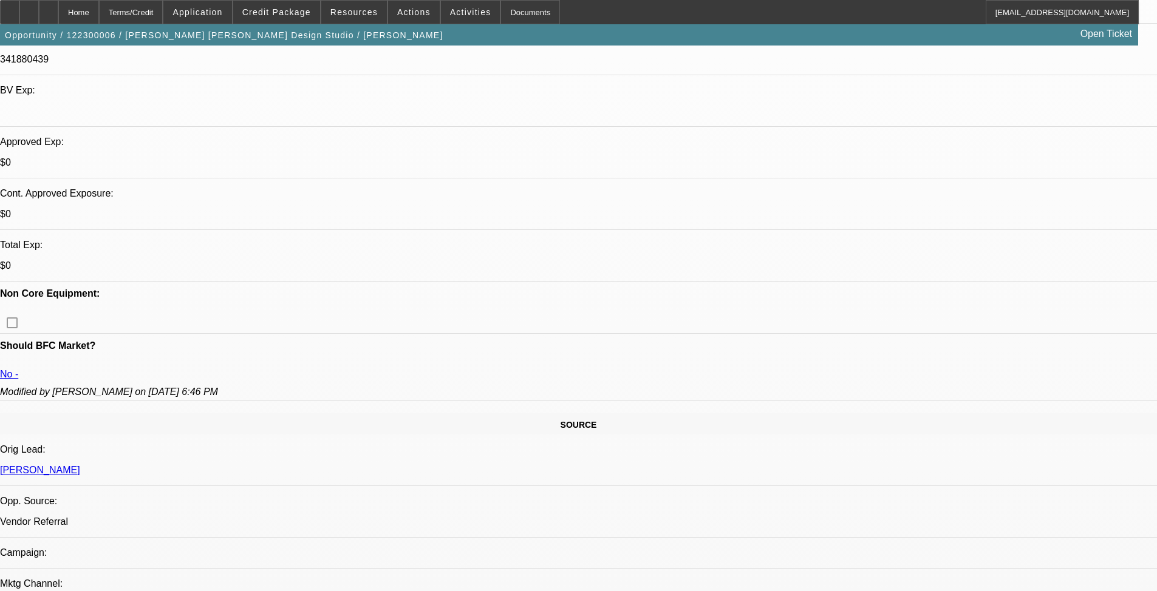
scroll to position [729, 0]
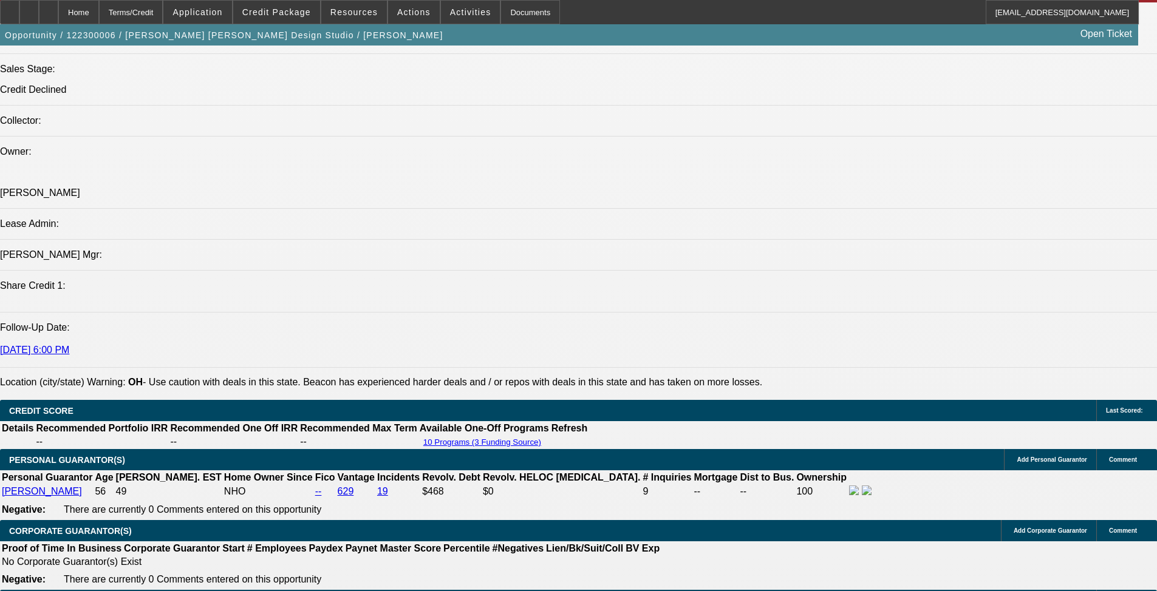
scroll to position [364, 0]
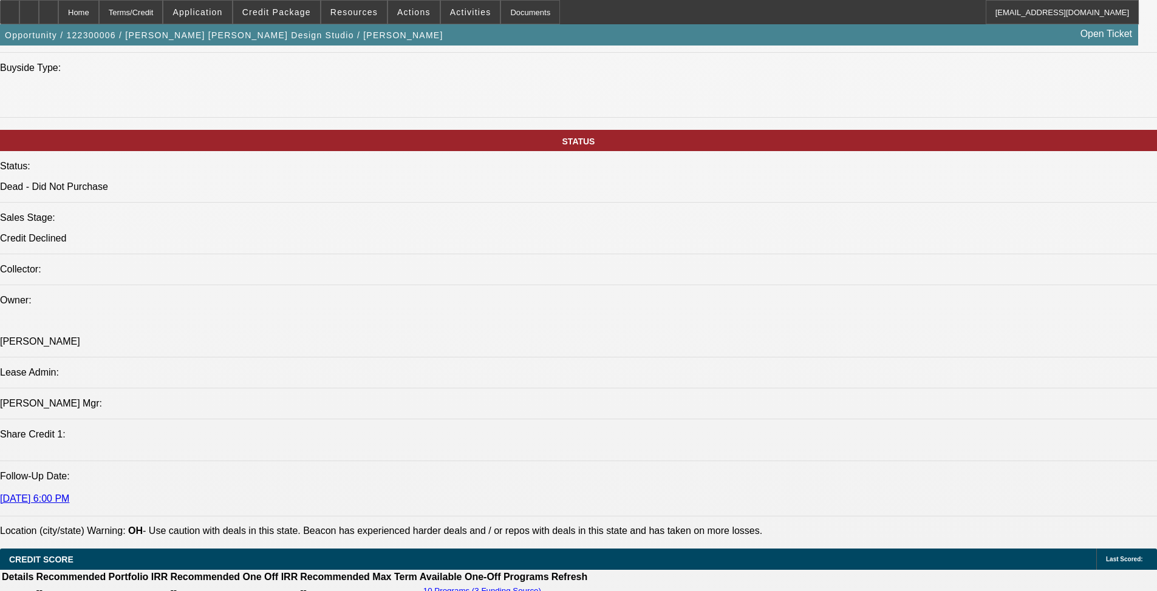
scroll to position [1336, 0]
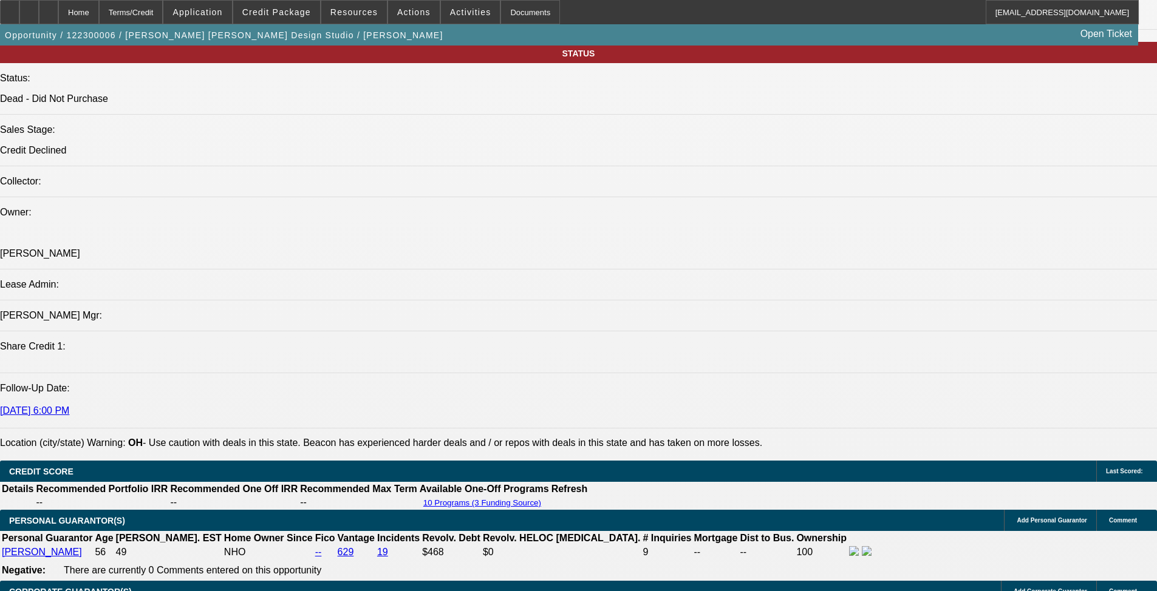
drag, startPoint x: 81, startPoint y: 306, endPoint x: 413, endPoint y: 308, distance: 331.6
copy span "Shawn Donnelly runs and operates Donnelly Design Studio LLC. The company starte…"
drag, startPoint x: 675, startPoint y: 305, endPoint x: 174, endPoint y: 321, distance: 501.3
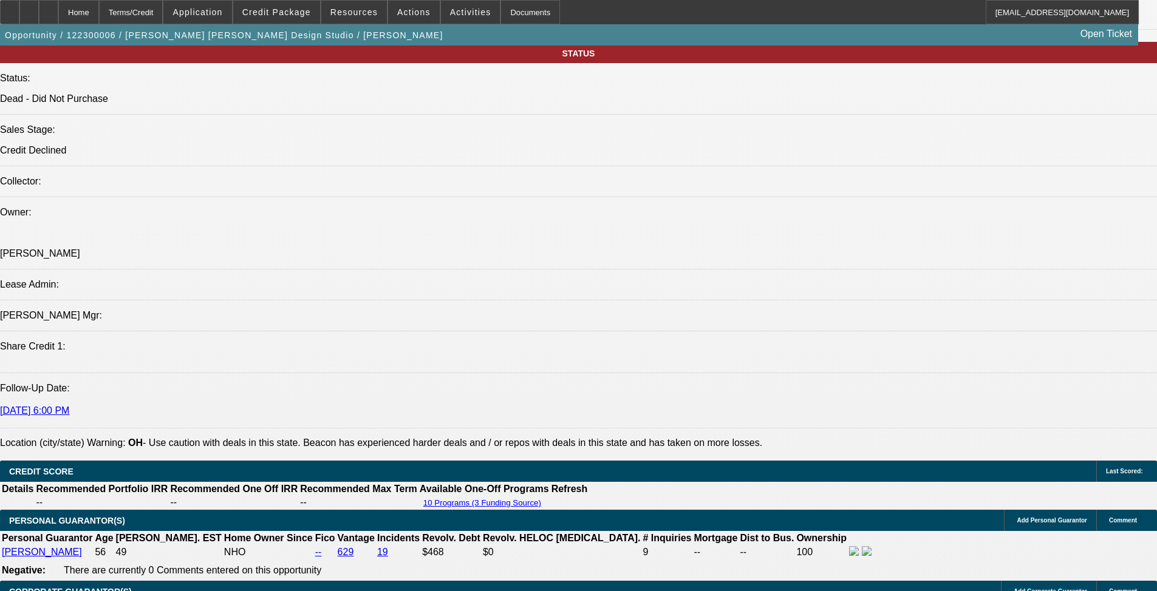
copy span "have contracts with Businesses, Schools, and have a Store Front."
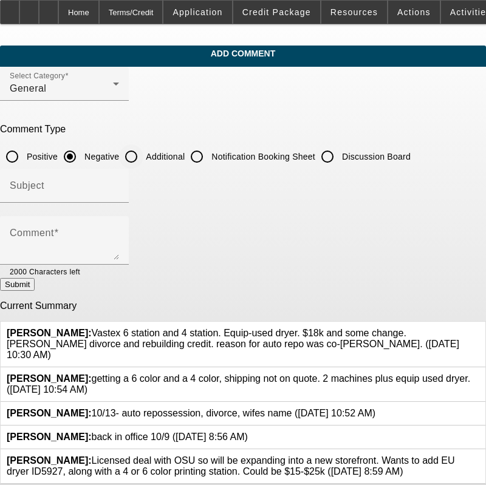
click at [143, 163] on input "Additional" at bounding box center [131, 157] width 24 height 24
radio input "true"
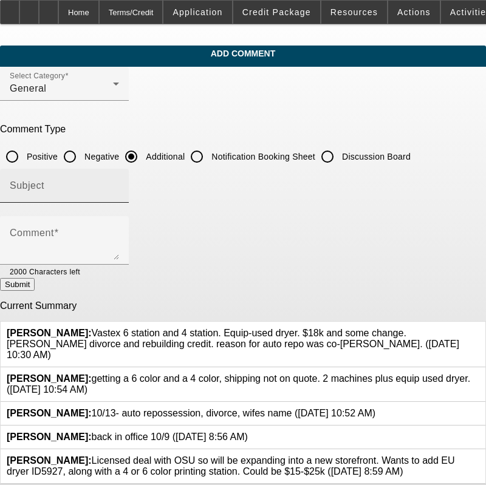
click at [119, 200] on div "Subject" at bounding box center [64, 186] width 109 height 34
type input "Write Up"
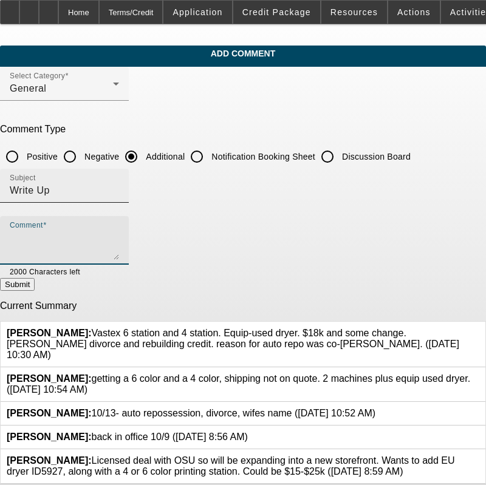
paste textarea "[PERSON_NAME] runs and operates [PERSON_NAME] Design Studio LLC. The company st…"
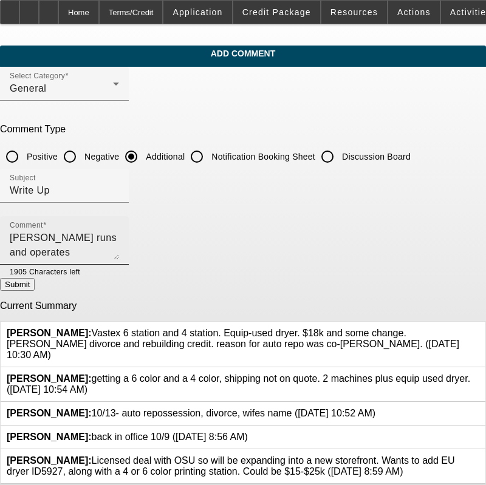
click at [119, 240] on textarea "[PERSON_NAME] runs and operates [PERSON_NAME] Design Studio LLC. The company st…" at bounding box center [64, 245] width 109 height 29
paste textarea "have contracts with Businesses, Schools, and have a Store Front."
click at [119, 257] on textarea "[PERSON_NAME] runs and operates [PERSON_NAME] Design Studio LLC. The company st…" at bounding box center [64, 245] width 109 height 29
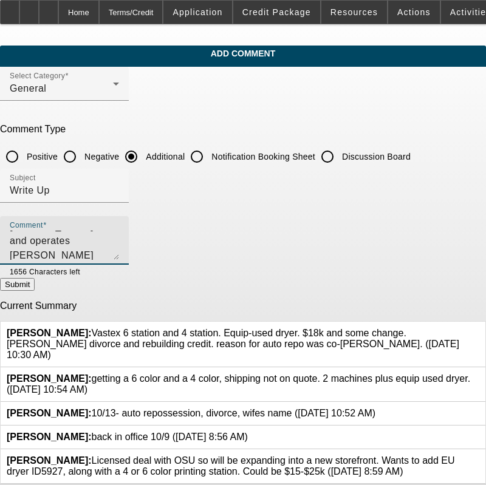
scroll to position [26, 0]
click at [119, 254] on textarea "[PERSON_NAME] runs and operates [PERSON_NAME] Design Studio LLC. The company st…" at bounding box center [64, 245] width 109 height 29
type textarea "[PERSON_NAME] runs and operates [PERSON_NAME] Design Studio LLC. The company st…"
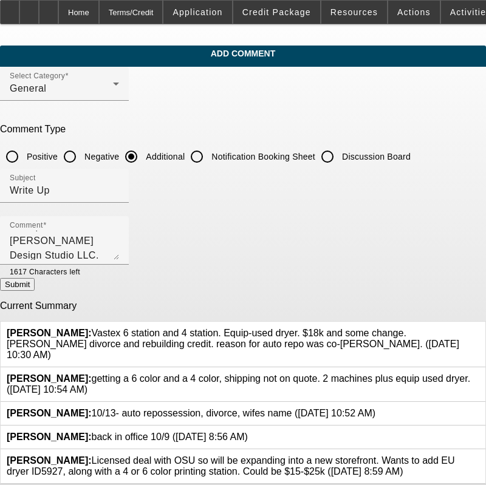
click at [35, 282] on button "Submit" at bounding box center [17, 284] width 35 height 13
radio input "true"
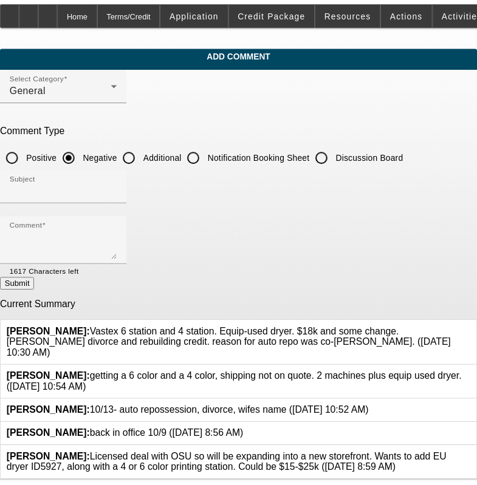
scroll to position [0, 0]
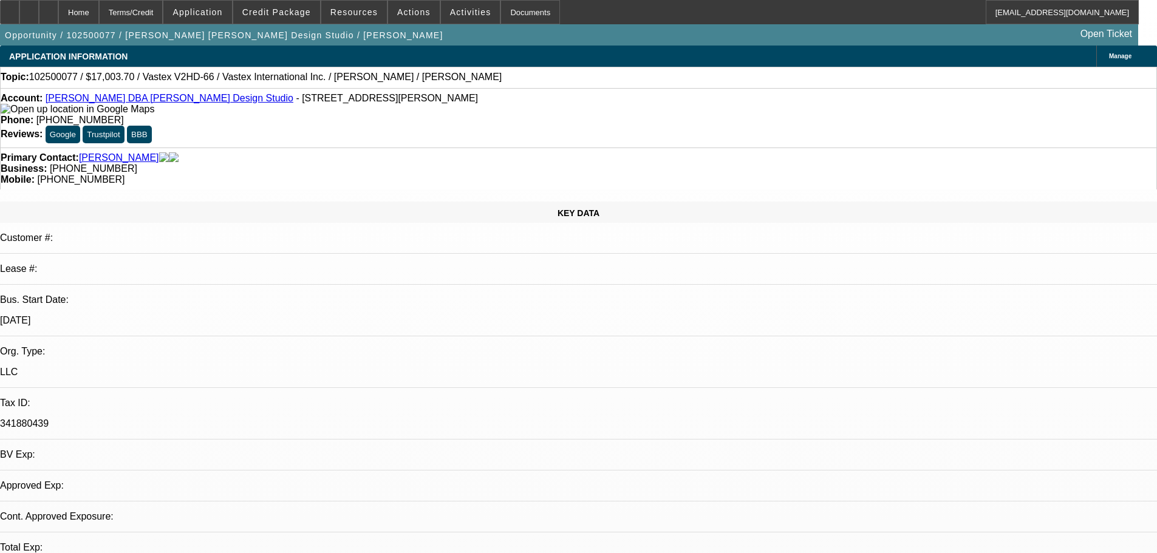
select select "0.1"
select select "2"
select select "0.1"
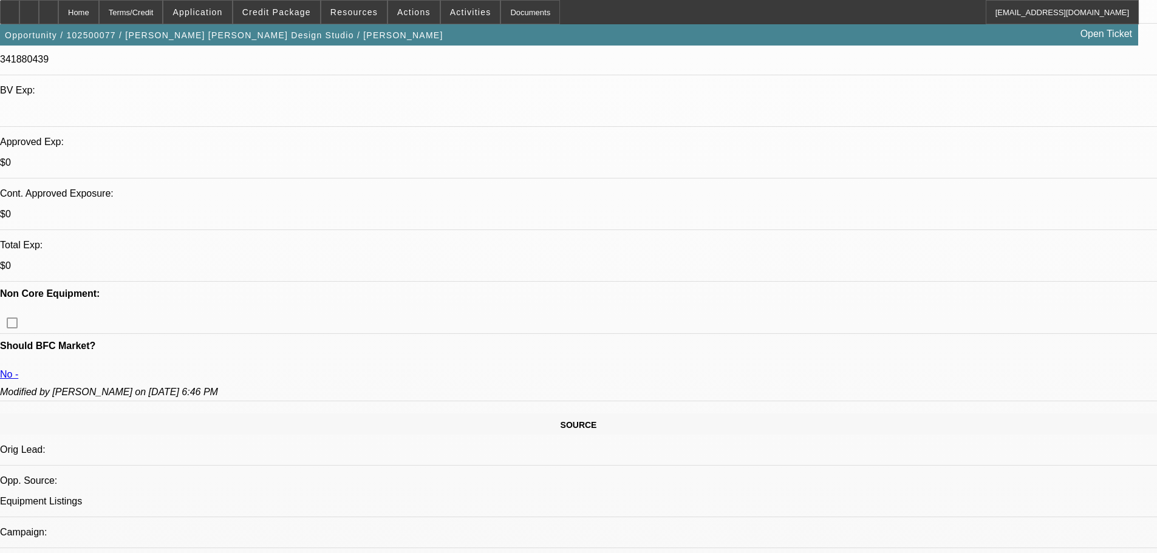
select select "4"
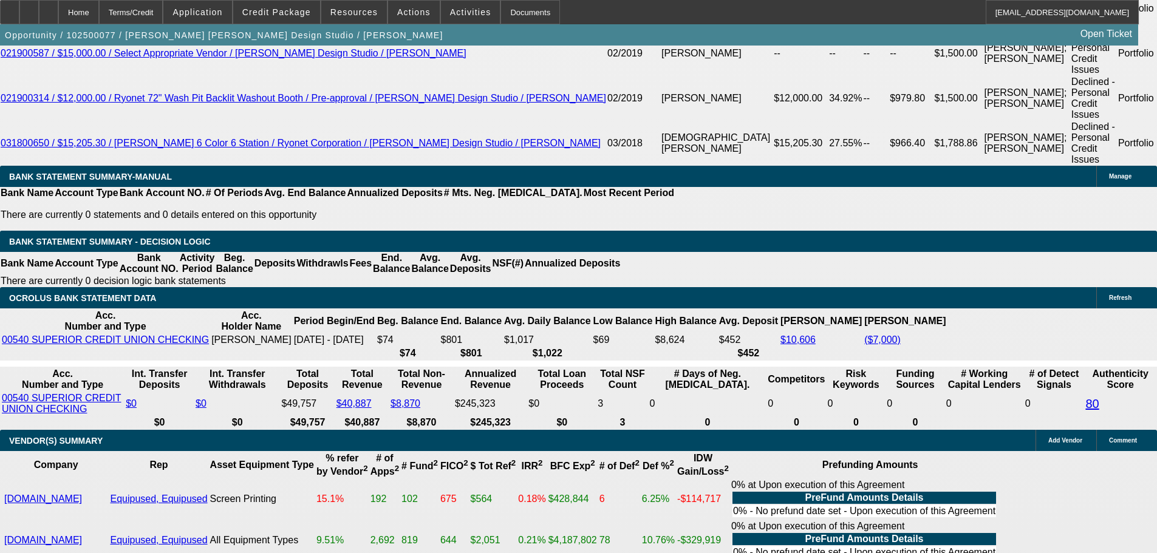
scroll to position [2004, 0]
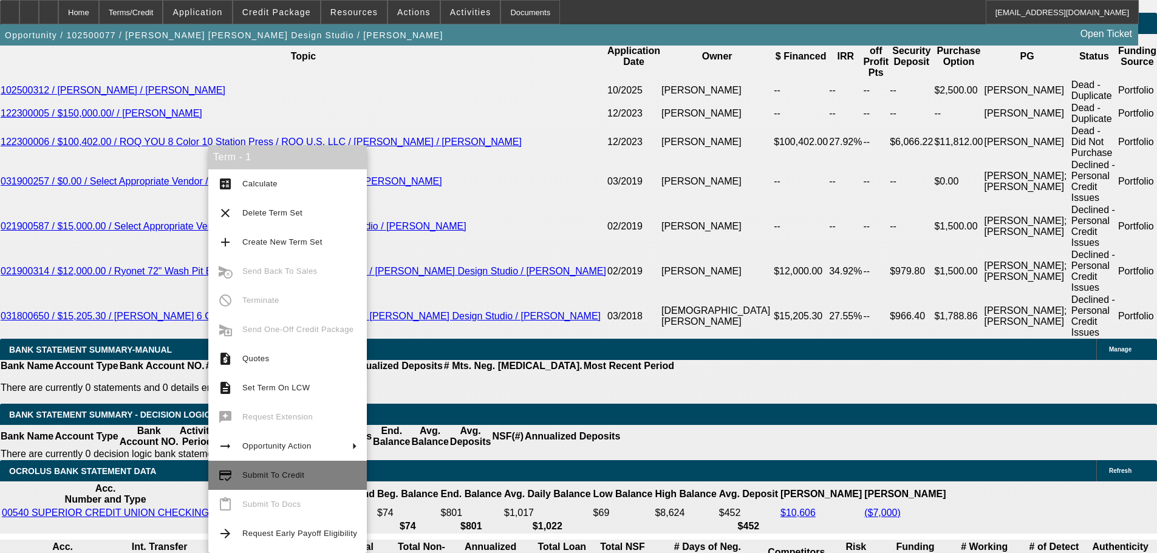
click at [264, 468] on span "Submit To Credit" at bounding box center [299, 475] width 115 height 15
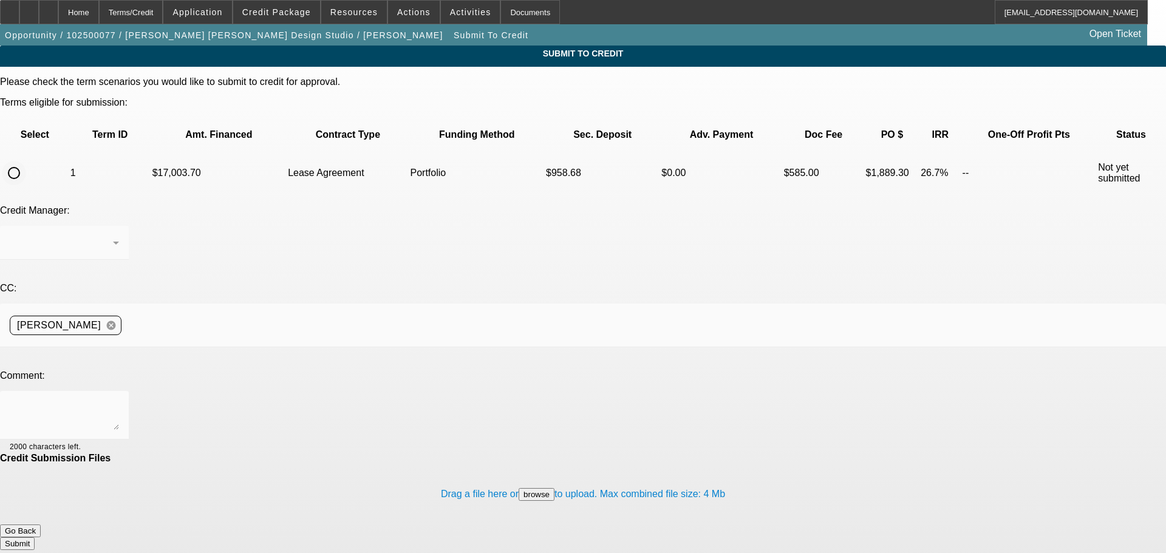
click at [26, 161] on input "radio" at bounding box center [14, 173] width 24 height 24
radio input "true"
click at [113, 236] on div "Arida, George" at bounding box center [61, 243] width 103 height 15
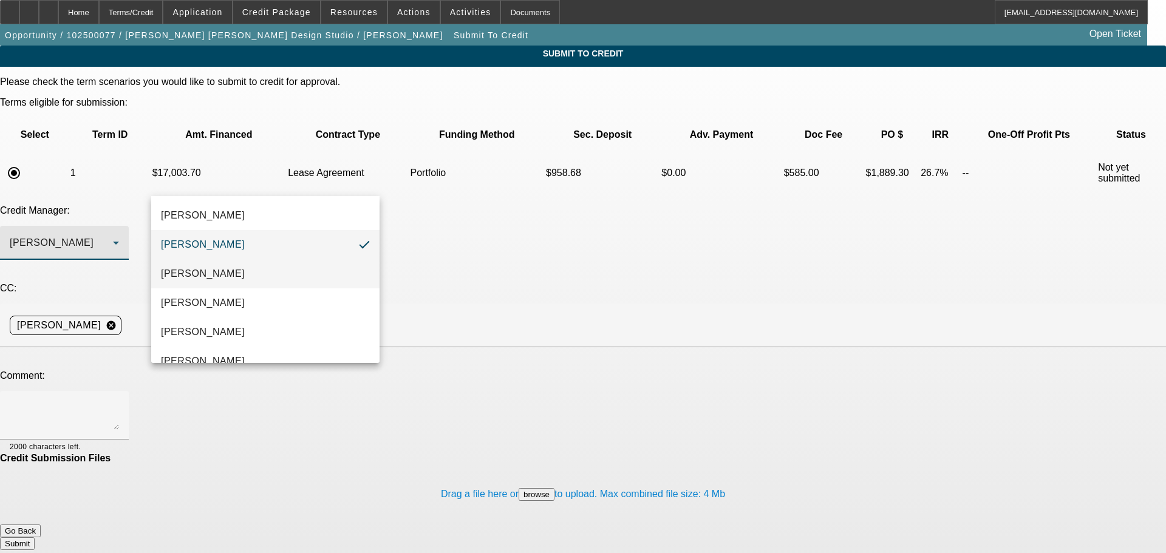
click at [245, 281] on mat-option "[PERSON_NAME]" at bounding box center [265, 273] width 228 height 29
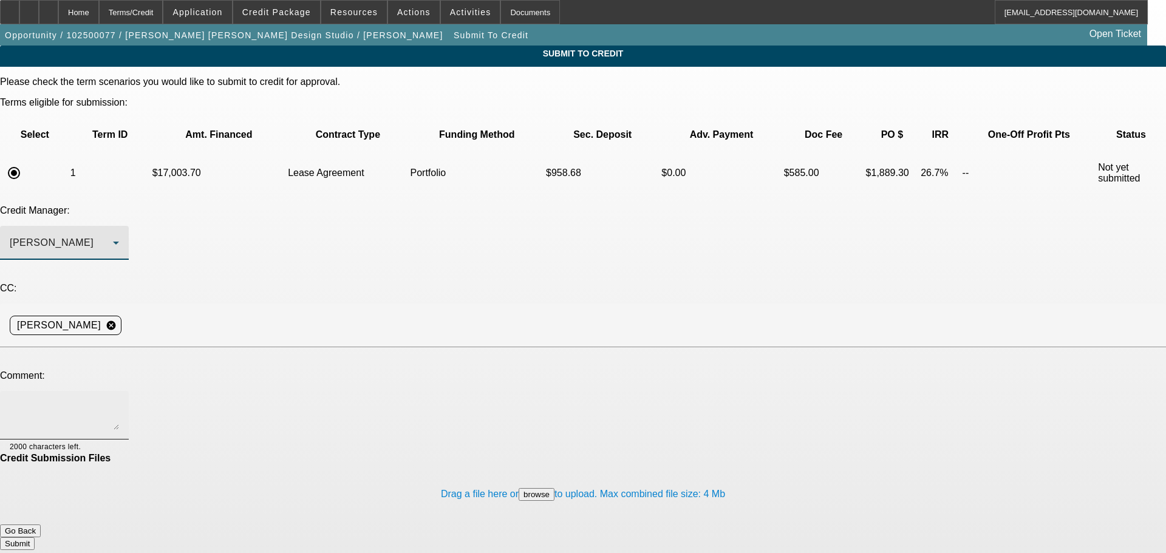
click at [119, 401] on textarea at bounding box center [64, 415] width 109 height 29
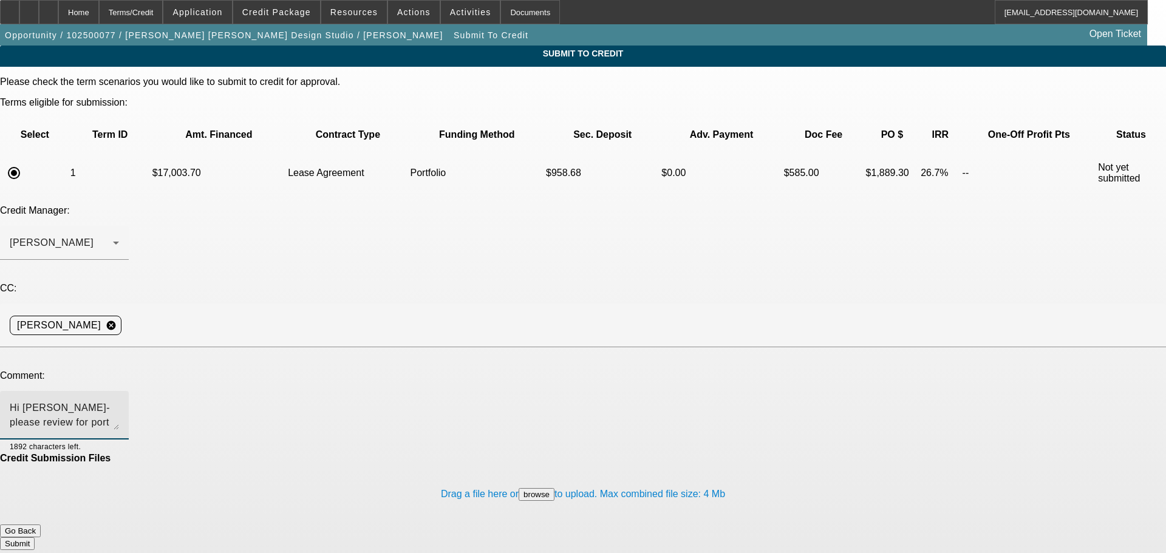
click at [119, 401] on textarea "Hi Zach- please review for port approval. Equip-used and Vastex. Write up in ad…" at bounding box center [64, 415] width 109 height 29
type textarea "Hi Zach- please review for port approval. Equip-used and Vastex. Write up in ad…"
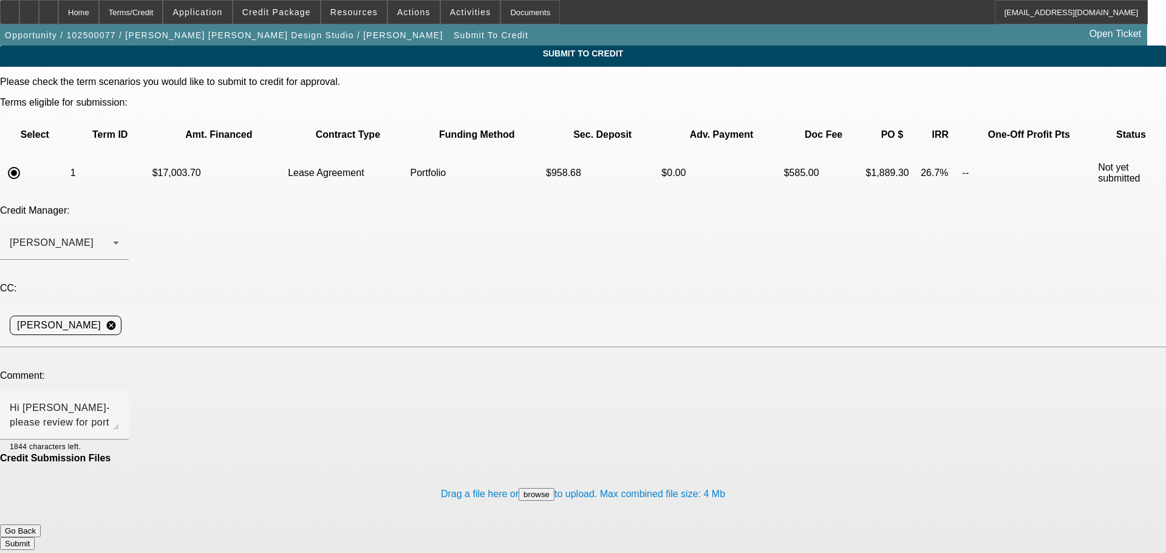
click at [35, 537] on button "Submit" at bounding box center [17, 543] width 35 height 13
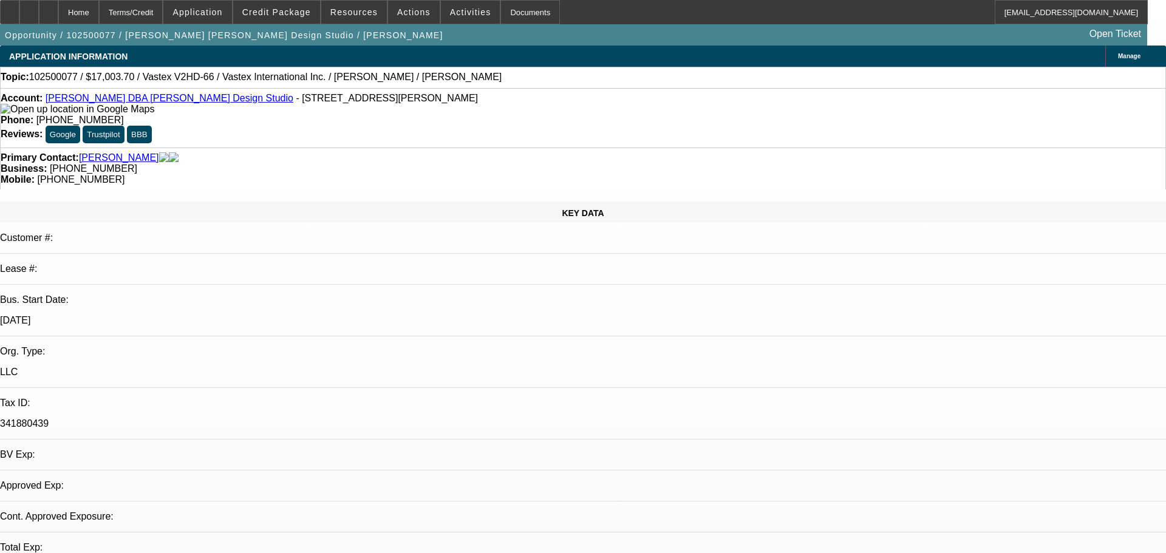
select select "0.1"
select select "2"
select select "0.1"
select select "4"
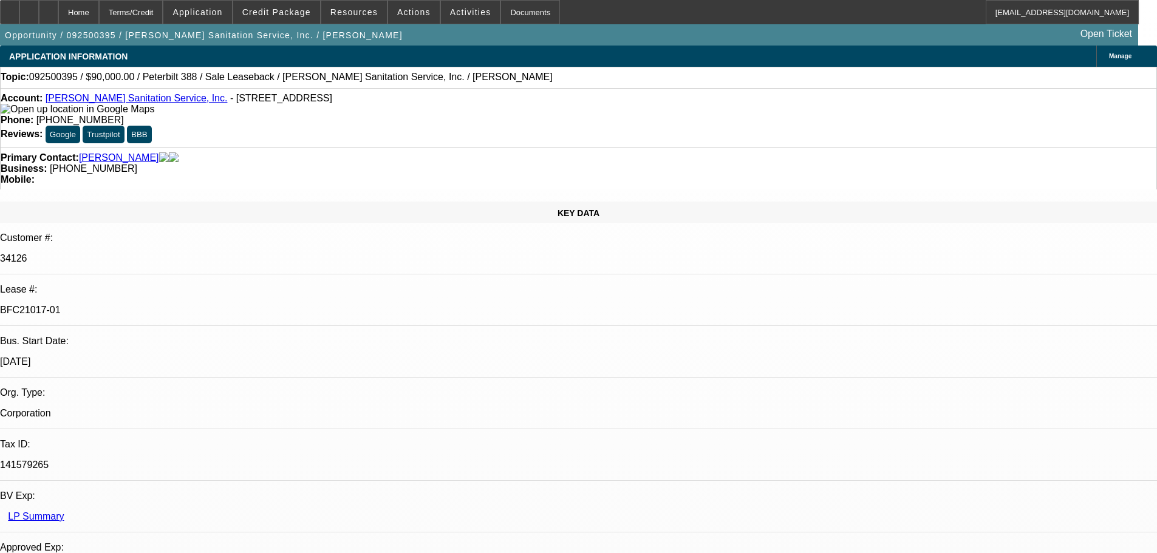
select select "0"
select select "2"
select select "0"
select select "6"
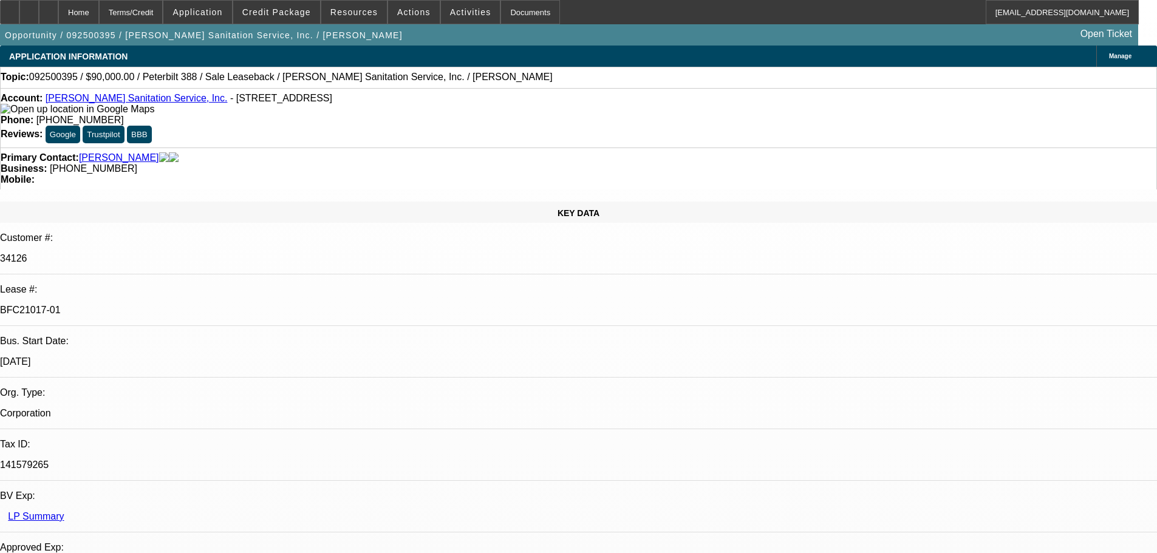
select select "0"
select select "2"
select select "0"
select select "6"
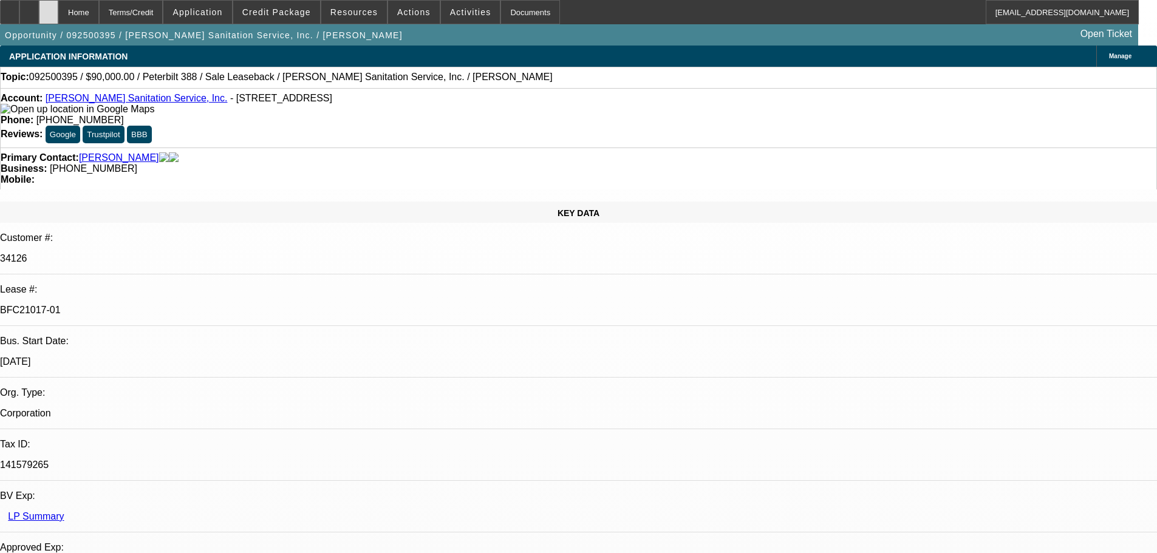
click at [58, 16] on div at bounding box center [48, 12] width 19 height 24
select select "0"
select select "2"
select select "0"
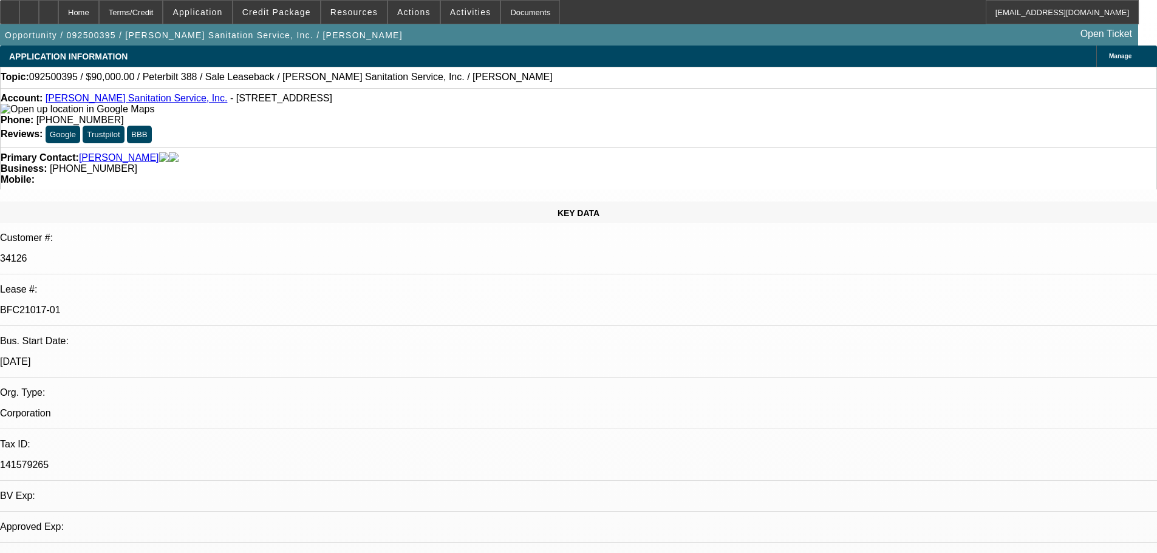
select select "0"
select select "2"
select select "0"
select select "6"
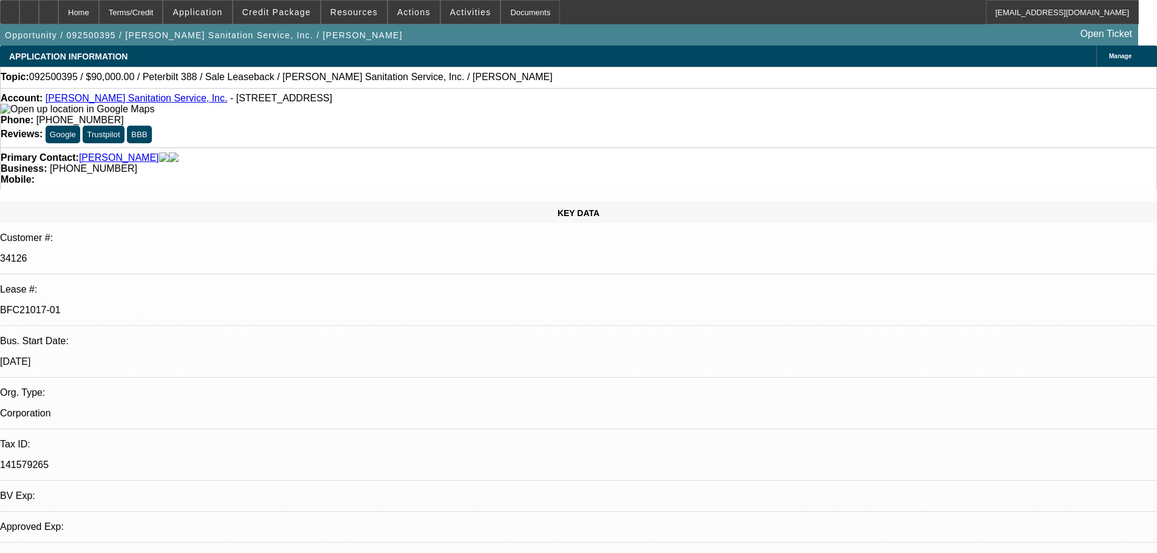
select select "6"
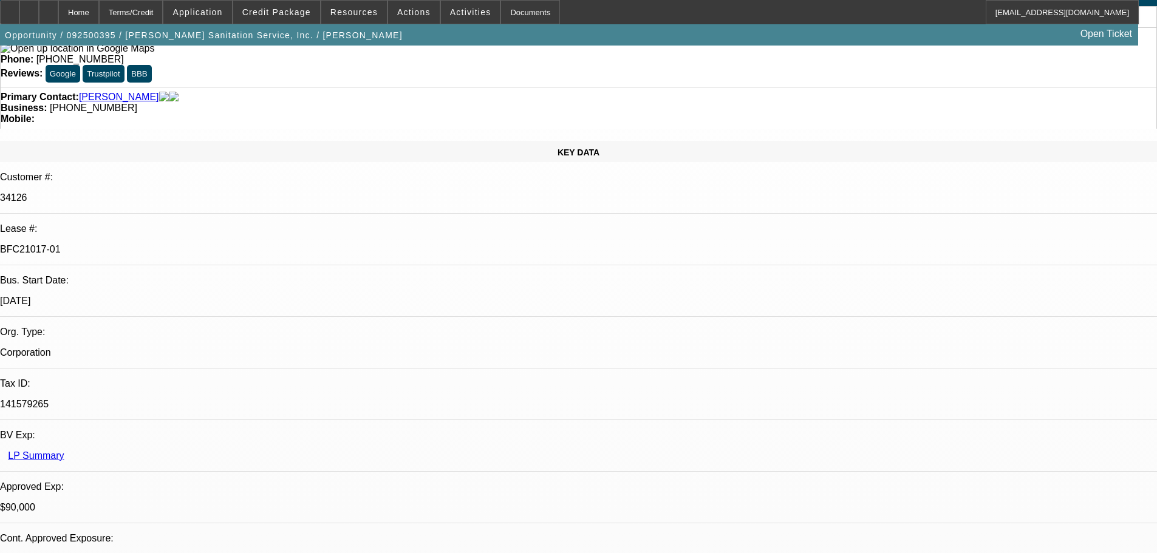
scroll to position [0, 0]
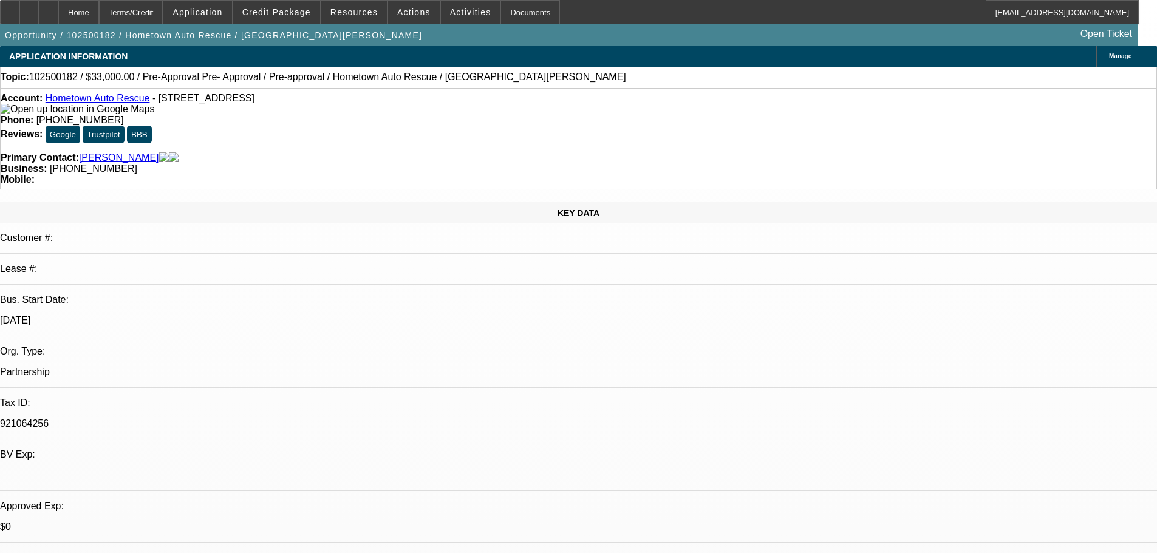
select select "0.15"
select select "2"
select select "0.1"
select select "4"
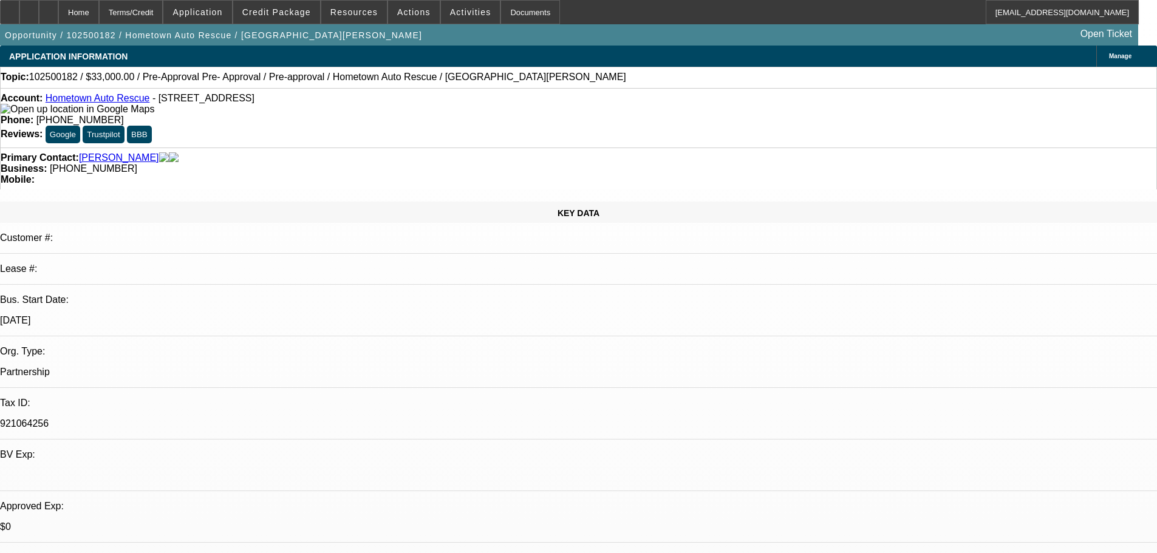
select select "0"
select select "2"
select select "0.1"
select select "4"
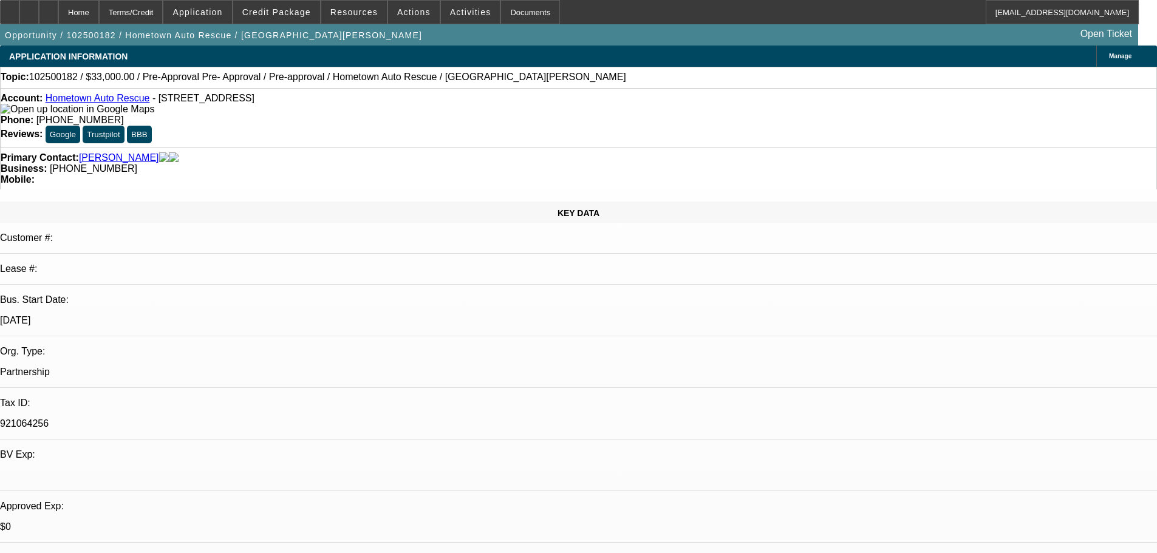
select select "0"
select select "2"
select select "0.1"
select select "4"
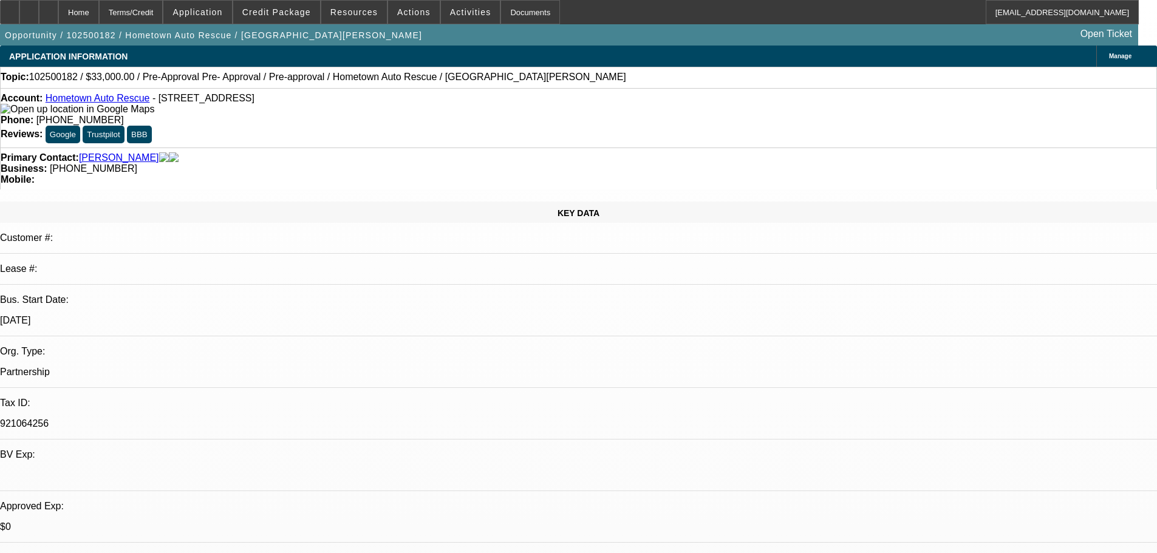
select select "0.1"
select select "2"
select select "0.1"
select select "4"
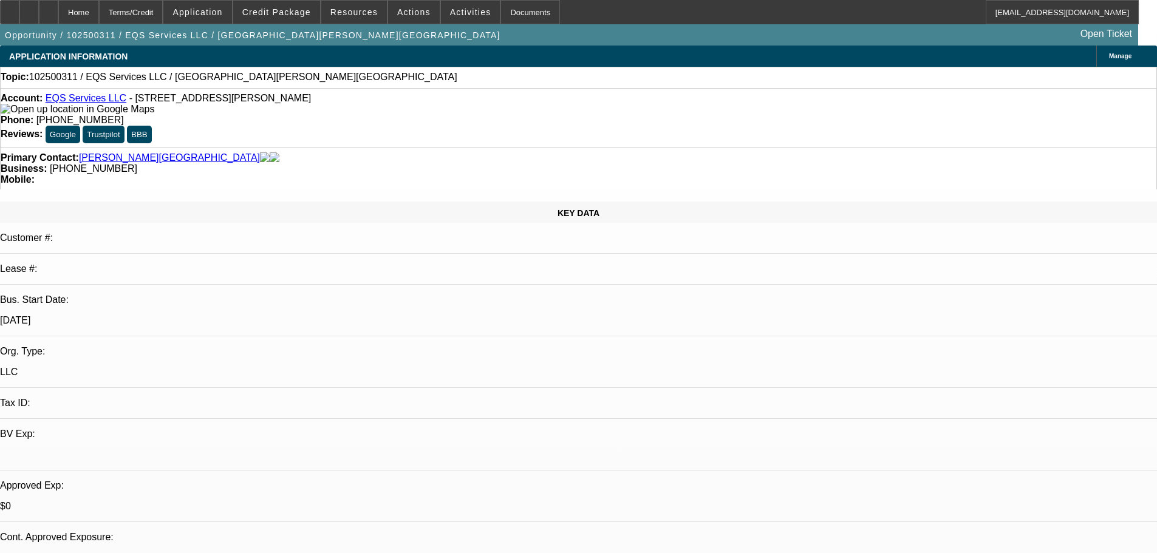
select select "0"
select select "2"
select select "0.1"
select select "4"
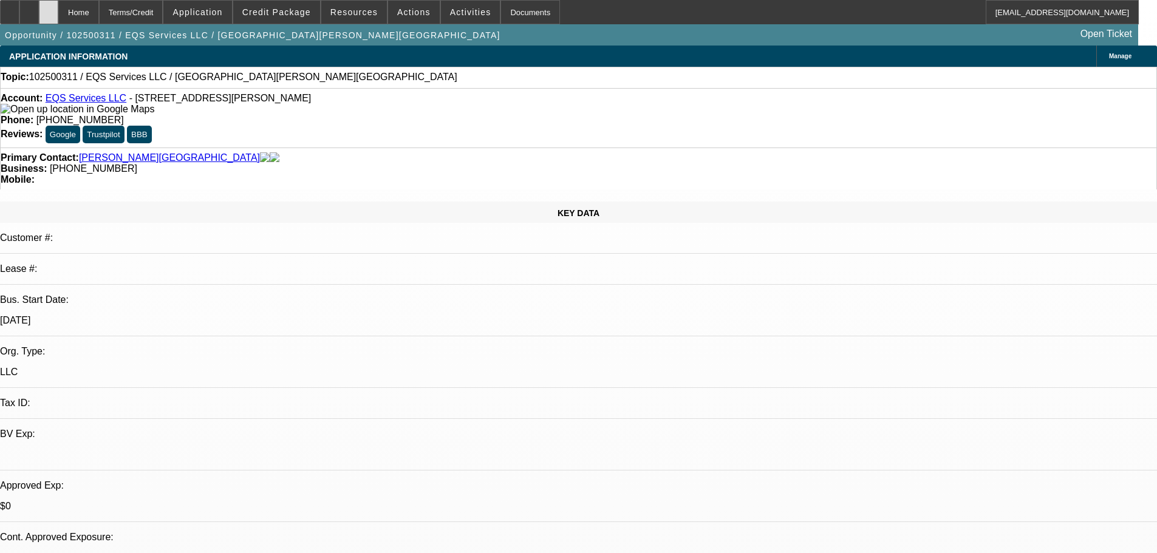
click at [58, 7] on div at bounding box center [48, 12] width 19 height 24
select select "0"
select select "2"
select select "0.1"
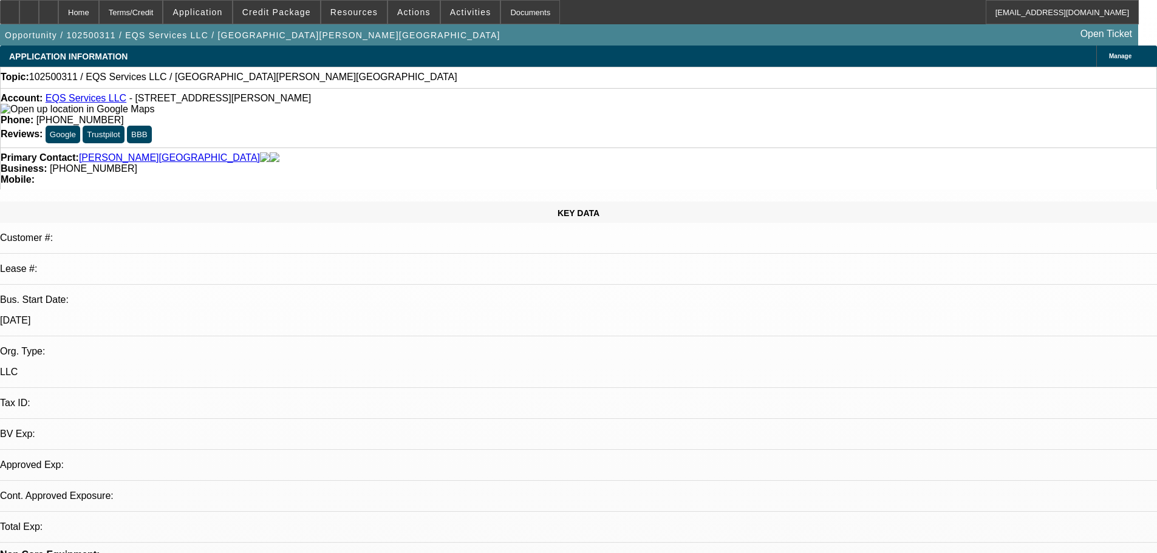
select select "4"
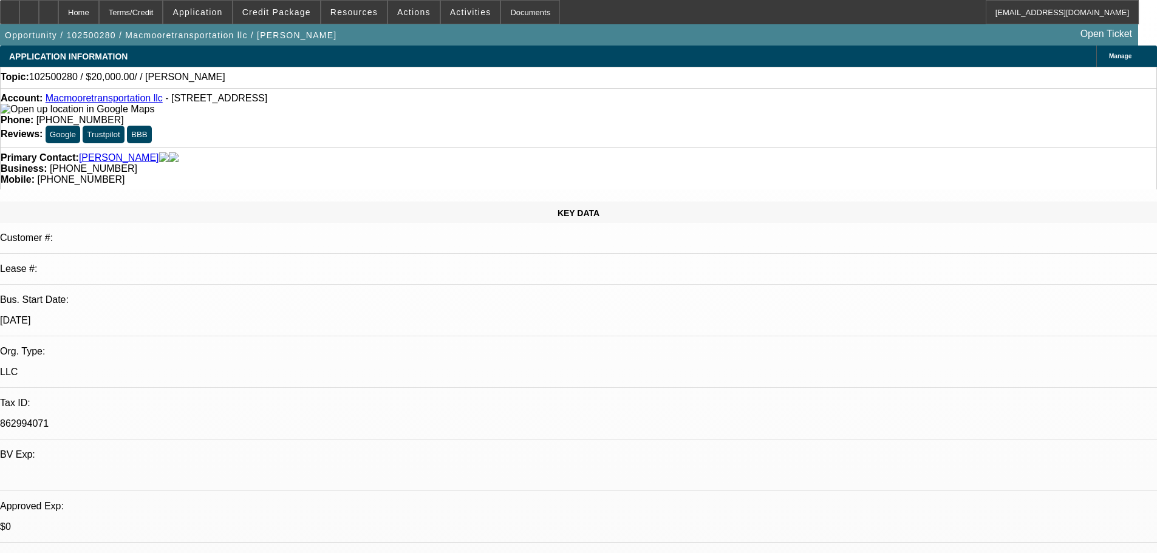
select select "0"
select select "2"
select select "0.1"
select select "4"
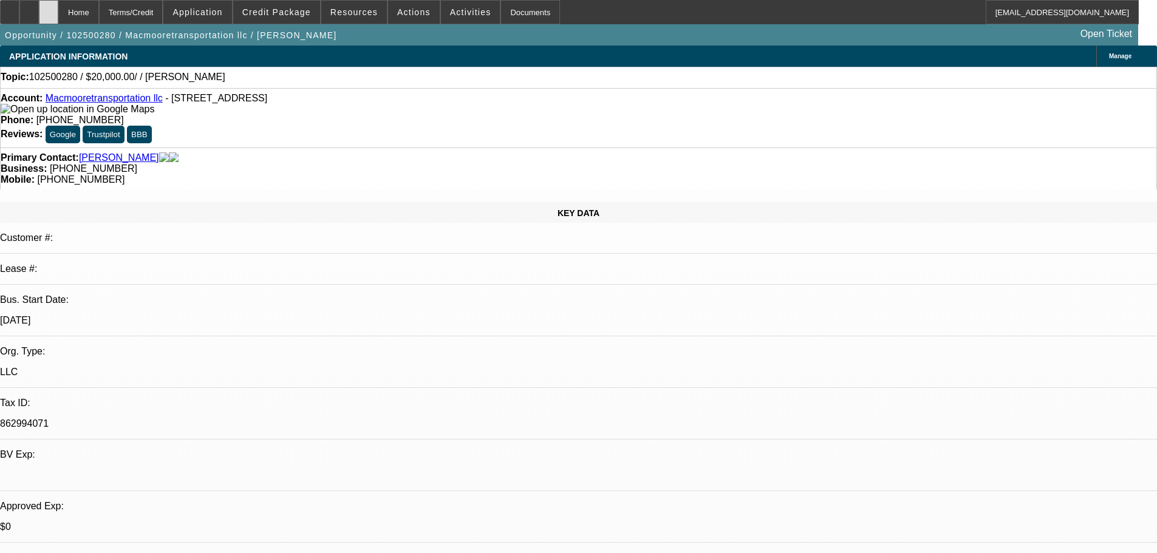
click at [58, 13] on div at bounding box center [48, 12] width 19 height 24
select select "0"
select select "2"
select select "0.1"
select select "1"
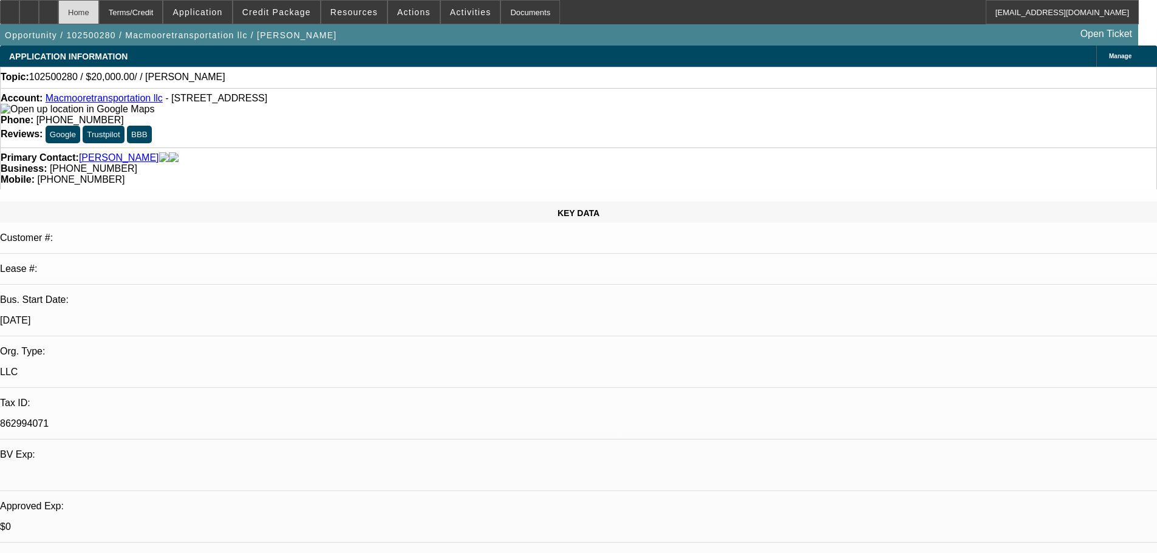
select select "2"
select select "4"
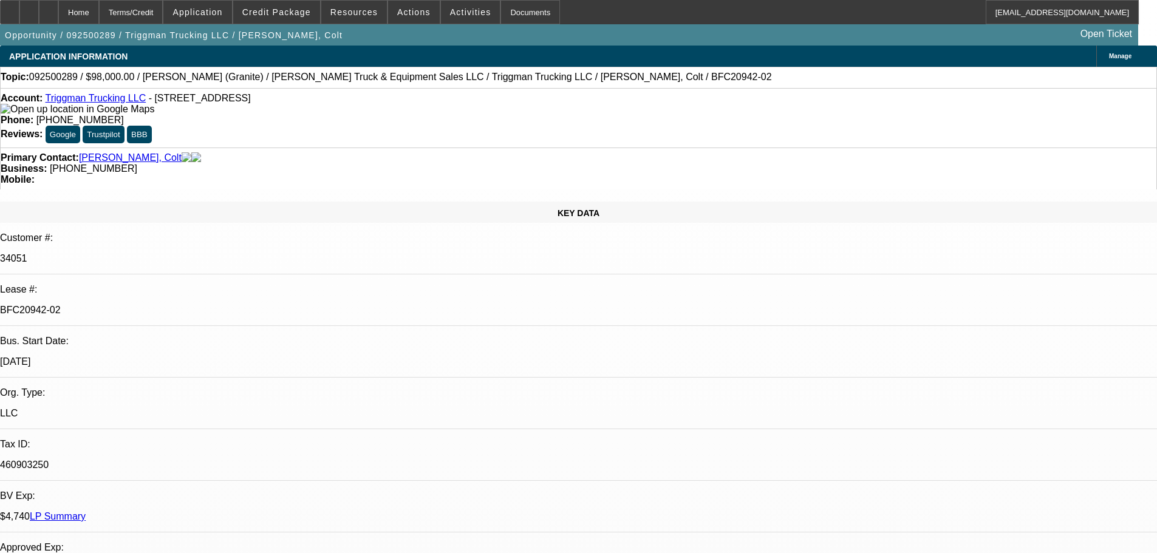
select select "0"
select select "2"
select select "0"
select select "6"
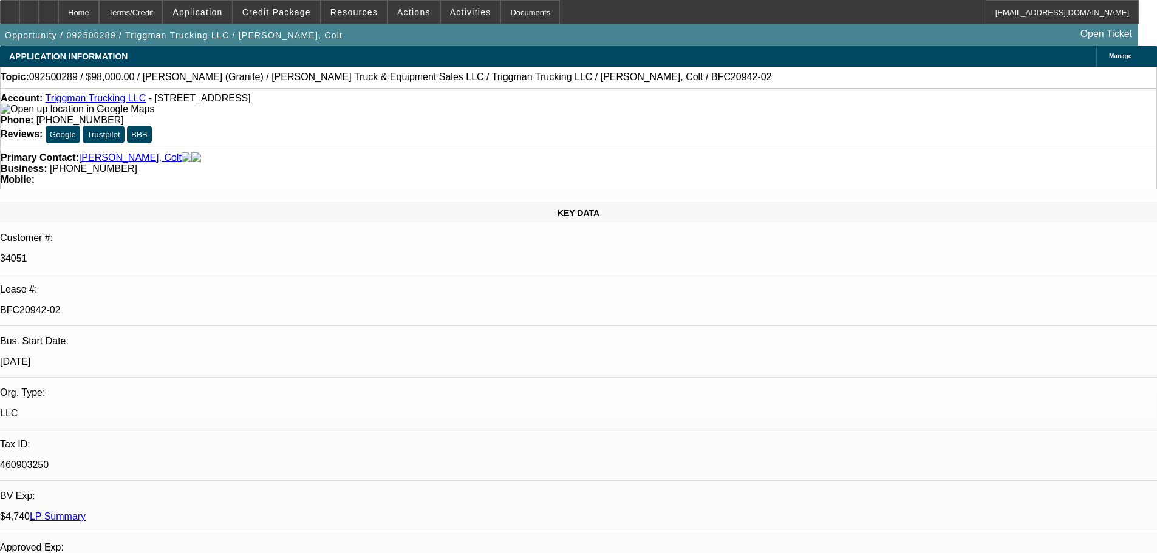
select select "0"
select select "2"
select select "0"
select select "6"
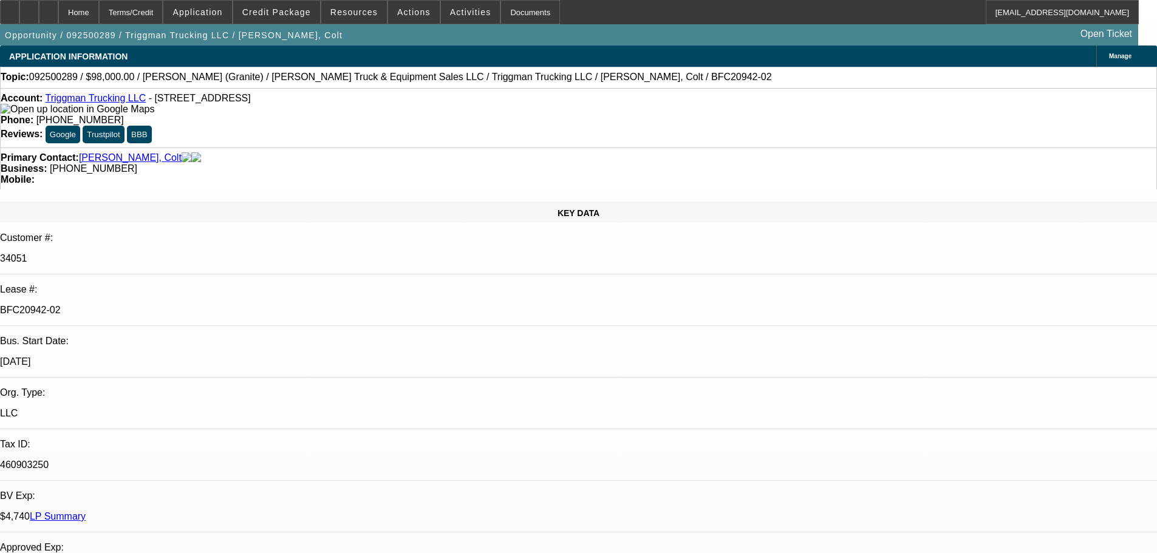
select select "0"
select select "2"
select select "0"
select select "6"
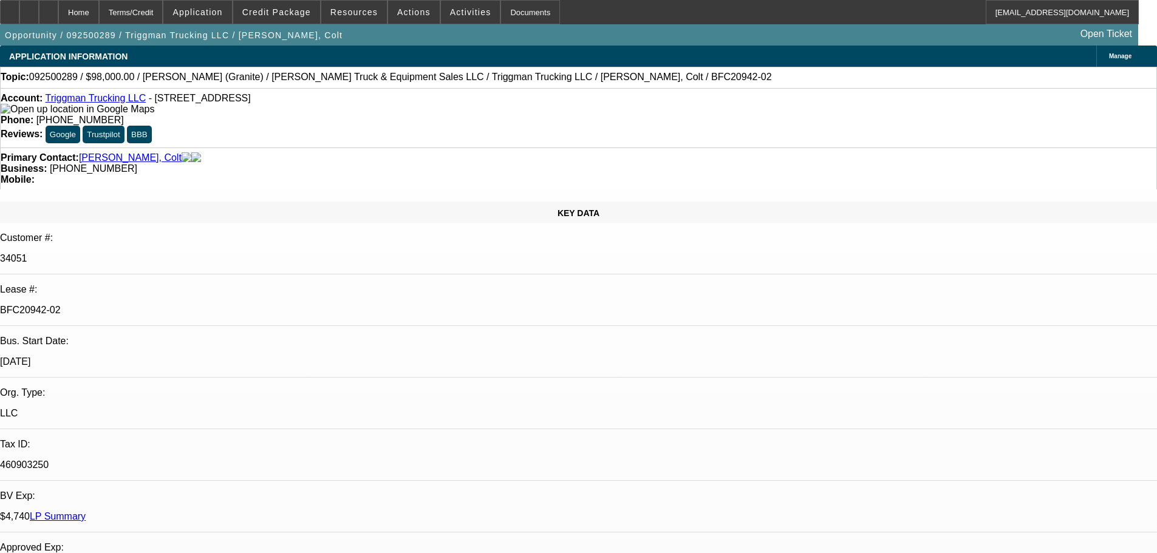
select select "0"
select select "2"
select select "0"
select select "6"
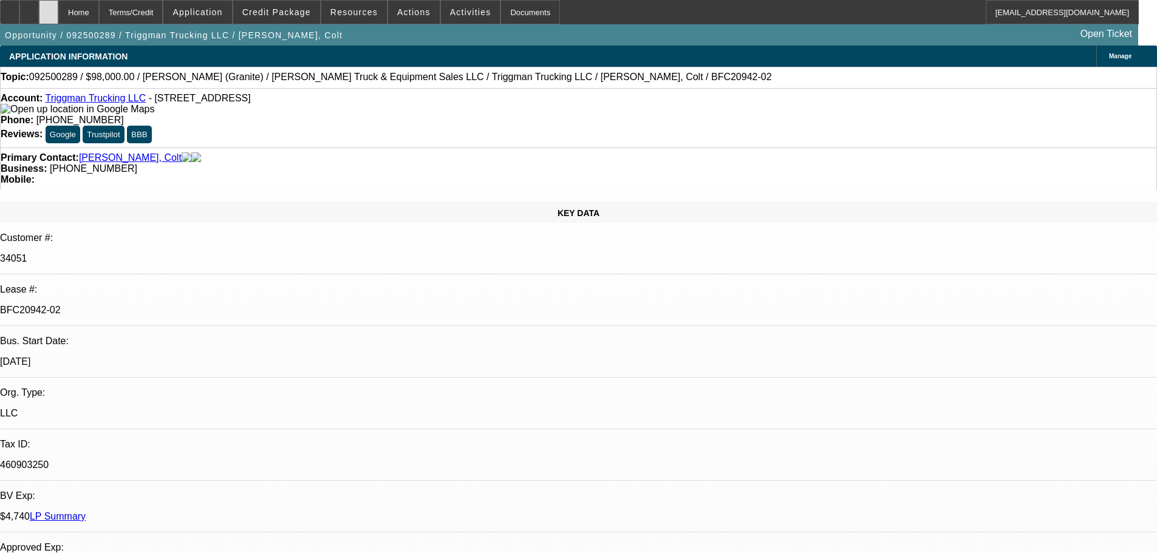
click at [58, 9] on div at bounding box center [48, 12] width 19 height 24
select select "0"
select select "2"
select select "0"
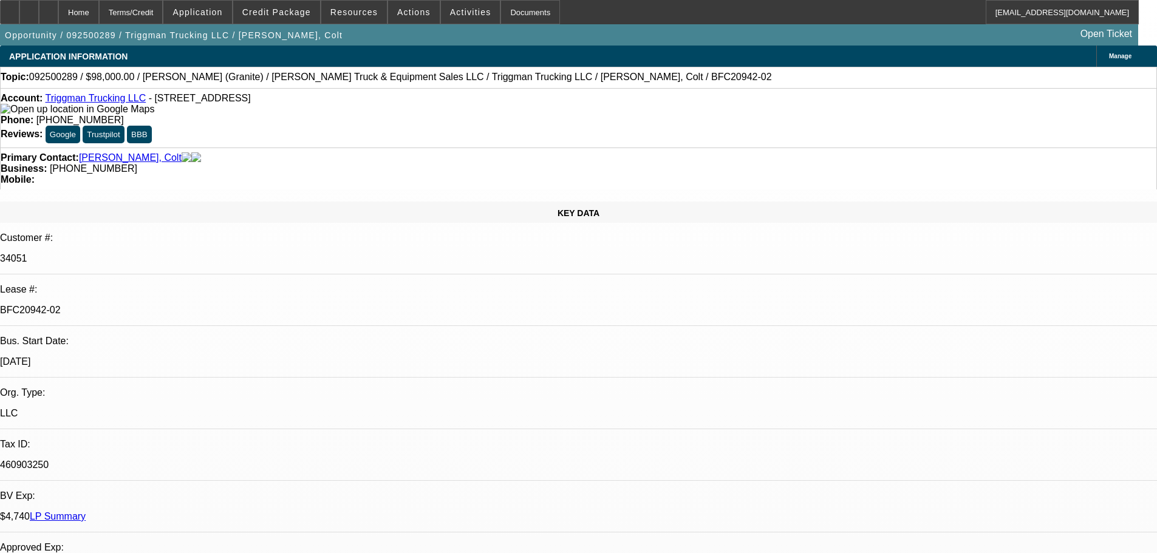
select select "6"
select select "0"
select select "2"
select select "0"
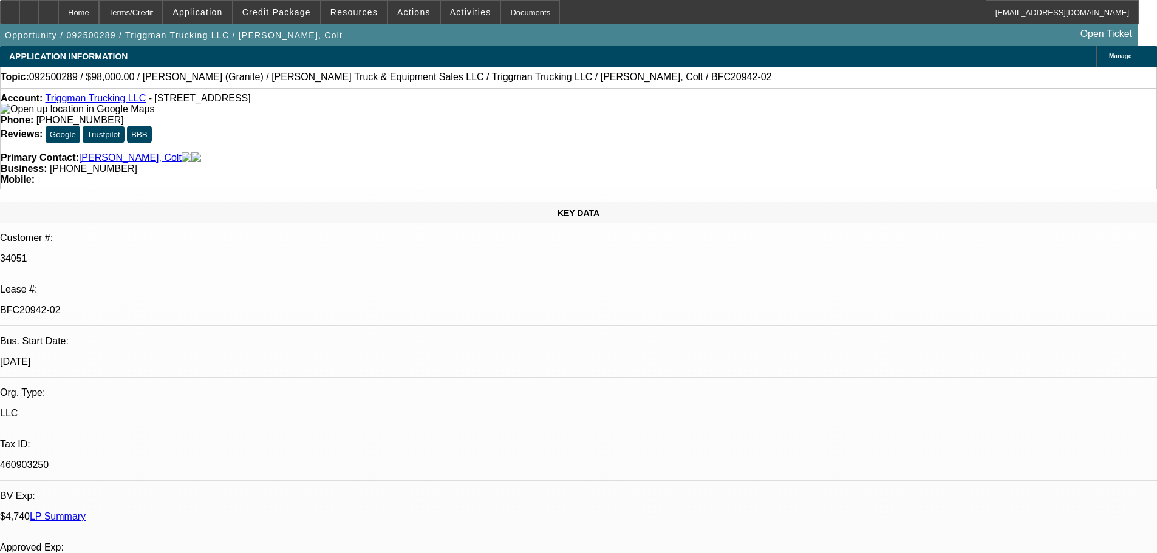
select select "6"
select select "0"
select select "2"
select select "0"
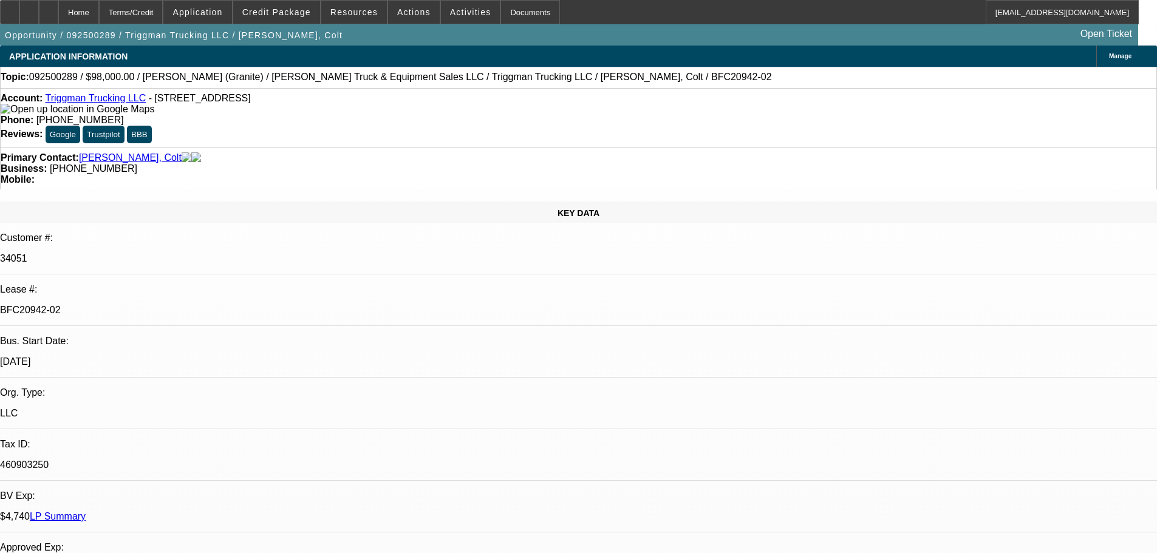
select select "6"
select select "0"
select select "2"
select select "0"
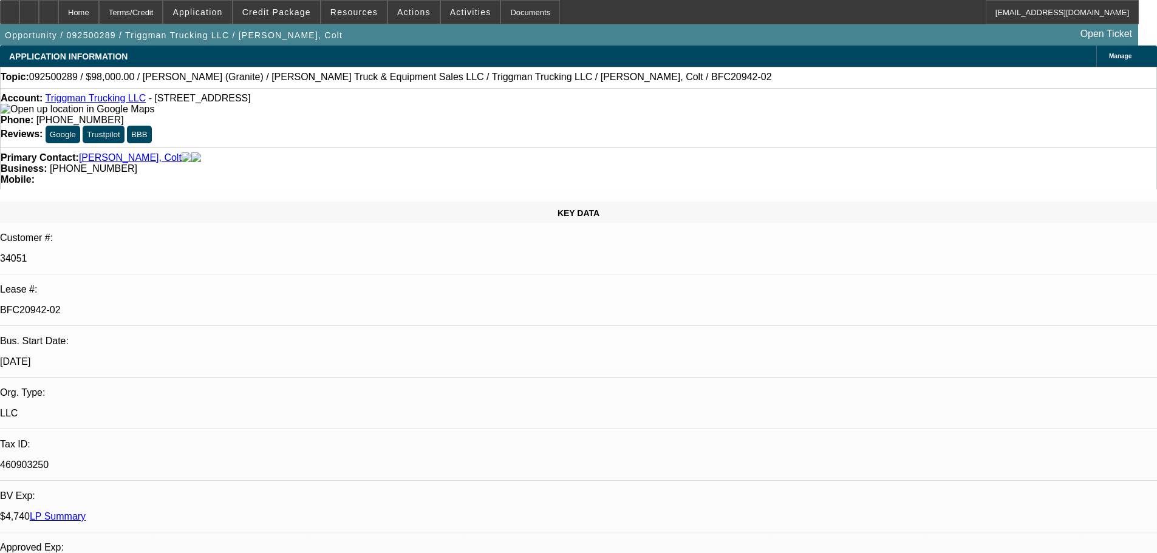
select select "6"
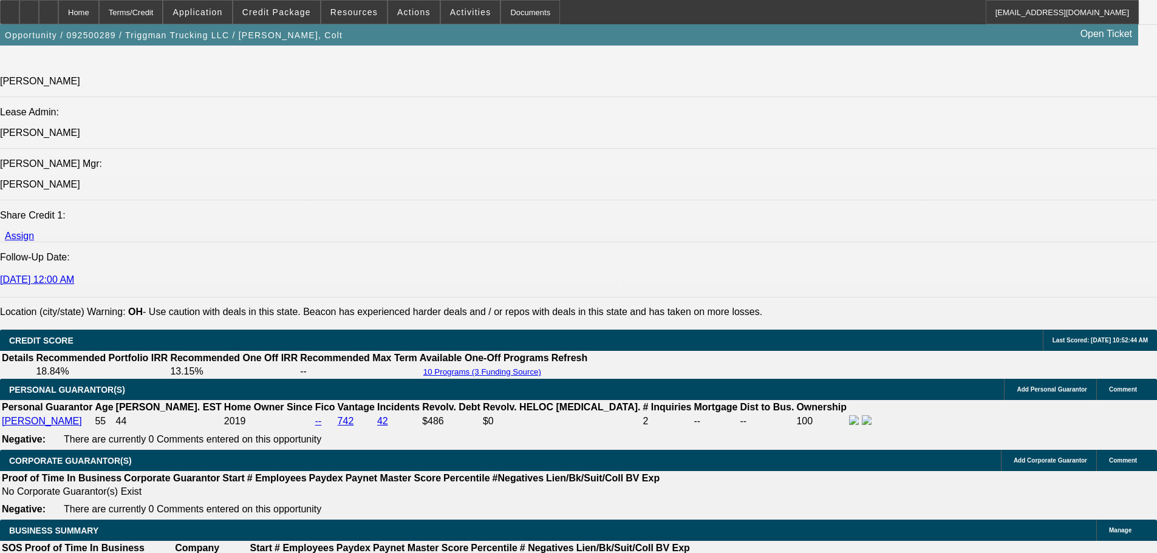
scroll to position [1527, 0]
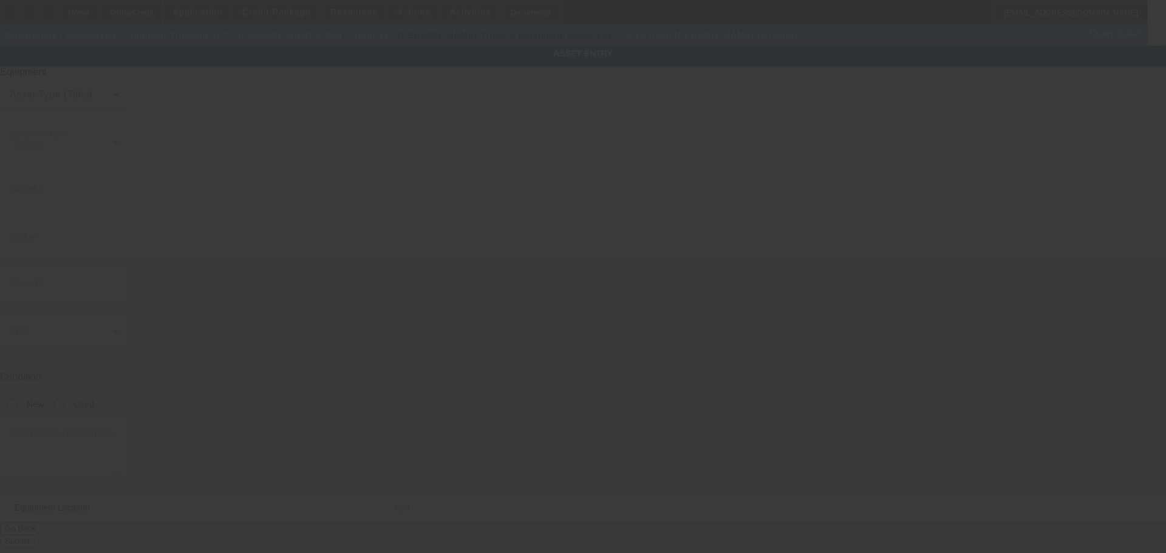
type input "1M2AX18C2CM016844"
type input "[PERSON_NAME]"
type input "GU (Granite)"
radio input "true"
type input "6252 N Dawnlight Cir"
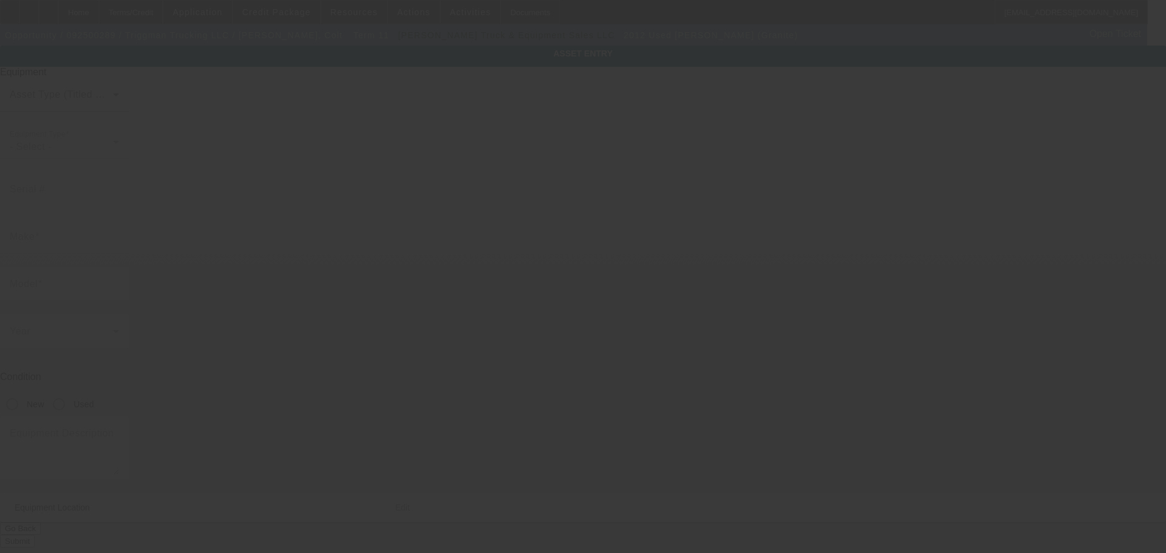
type input "Orient"
type input "43146"
type input "Pickaway"
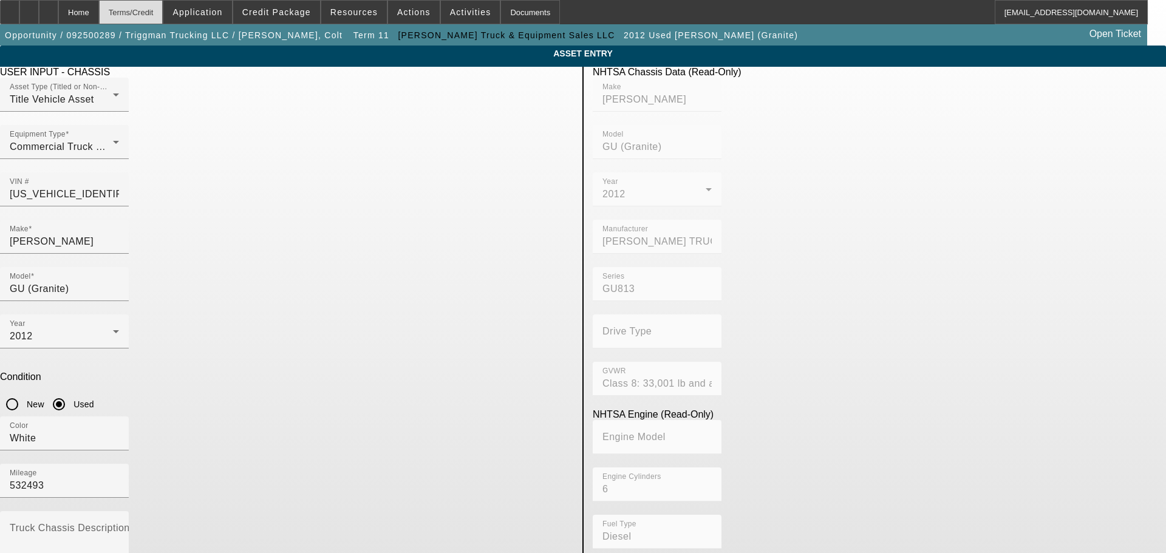
click at [156, 13] on div "Terms/Credit" at bounding box center [131, 12] width 64 height 24
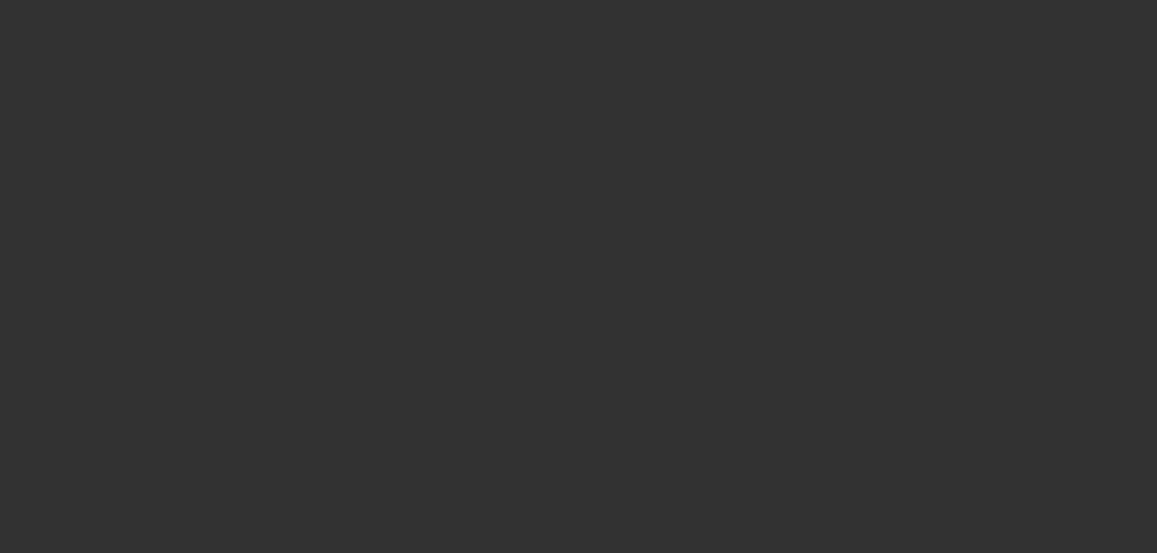
scroll to position [1679, 0]
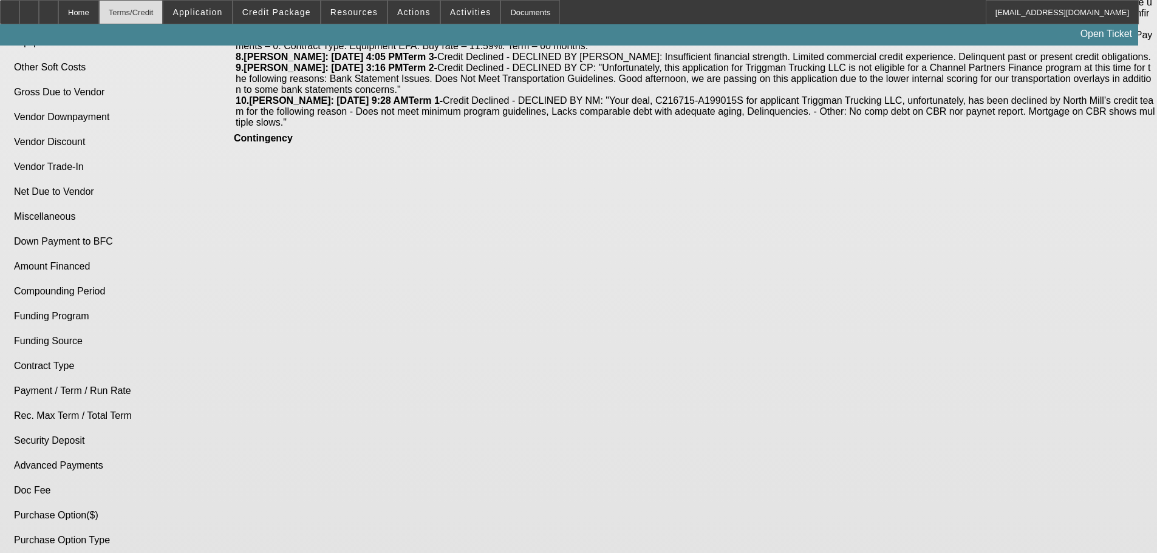
select select "0"
select select "2"
select select "0"
select select "6"
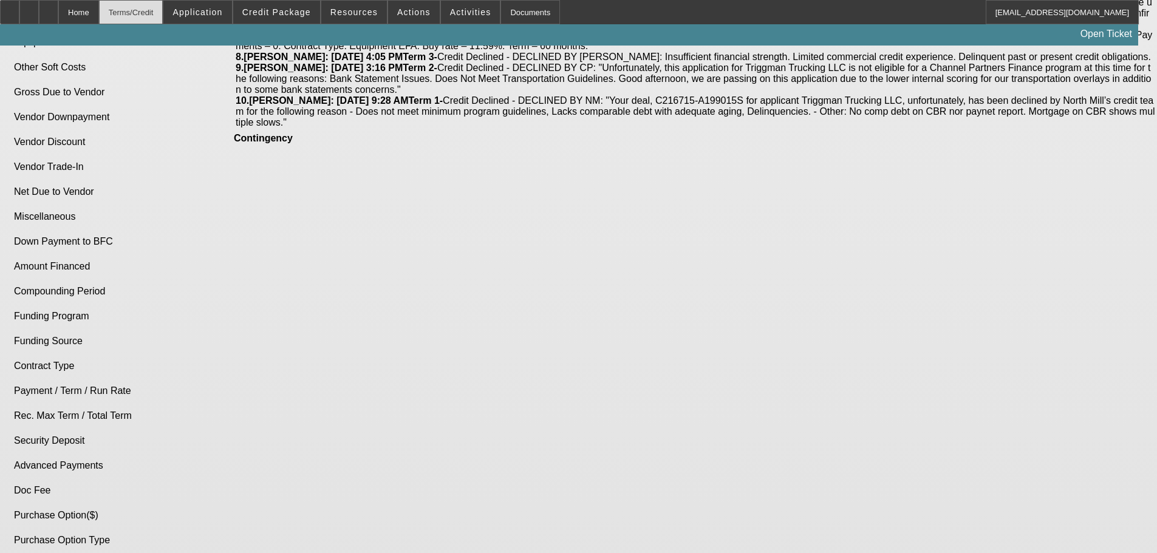
select select "0"
select select "2"
select select "0"
select select "6"
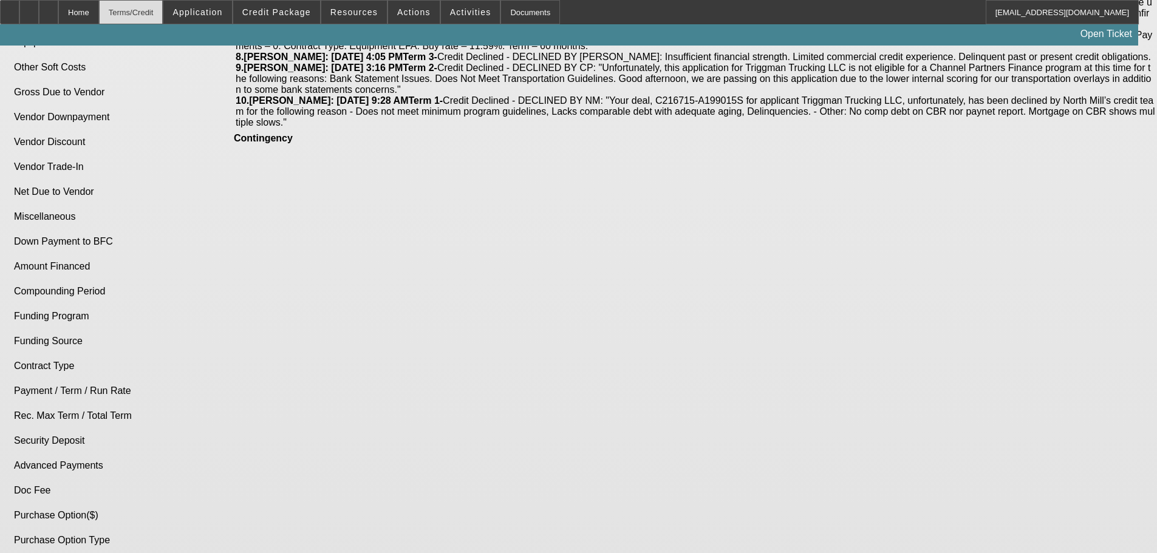
select select "0"
select select "2"
select select "0"
select select "6"
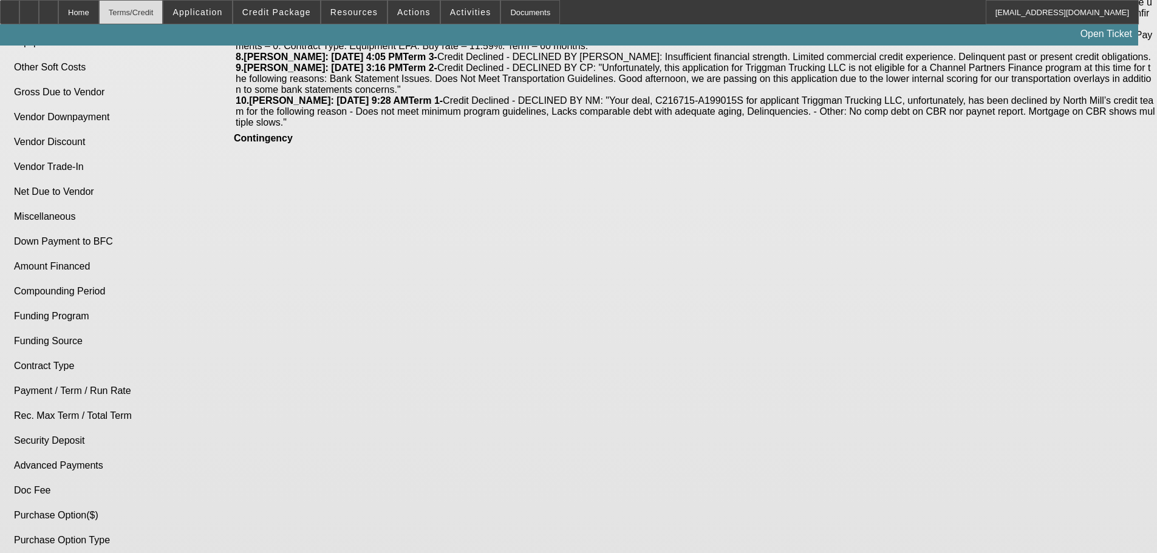
select select "0"
select select "2"
select select "0"
select select "6"
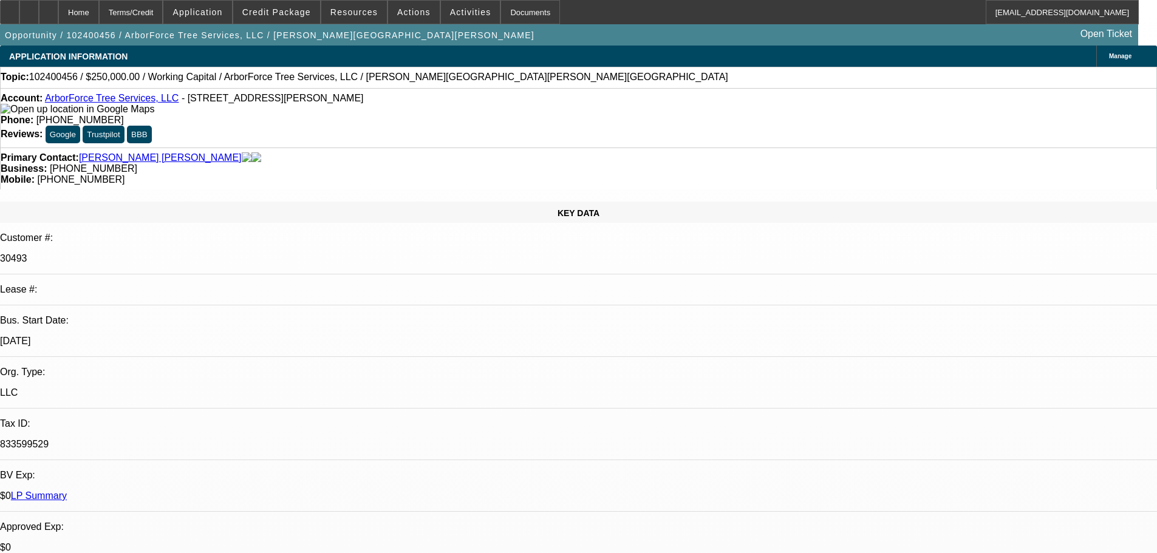
select select "0"
select select "2"
select select "0"
select select "6"
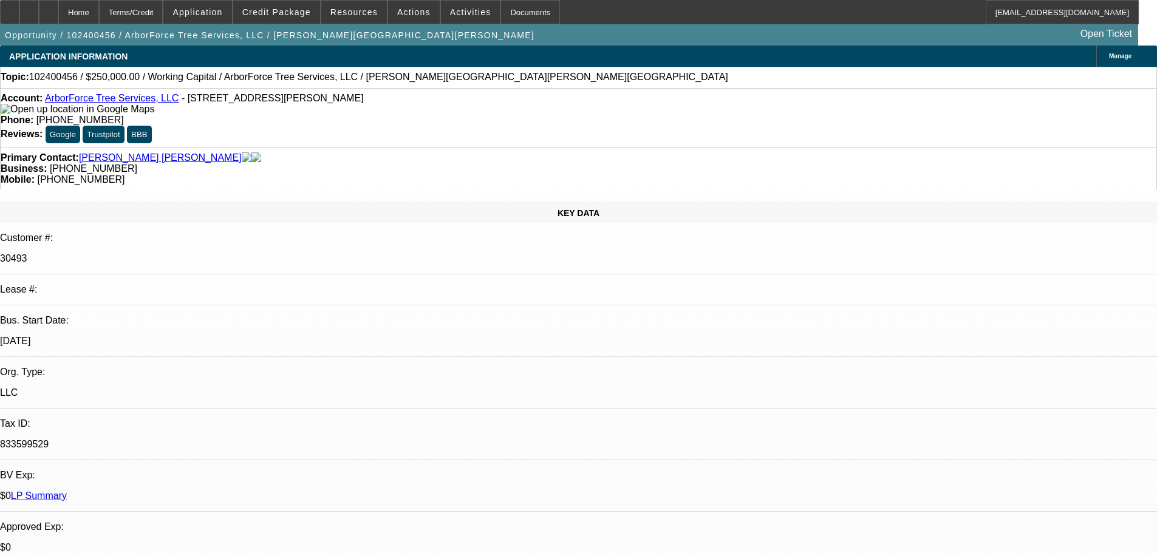
select select "0"
select select "2"
select select "0"
select select "6"
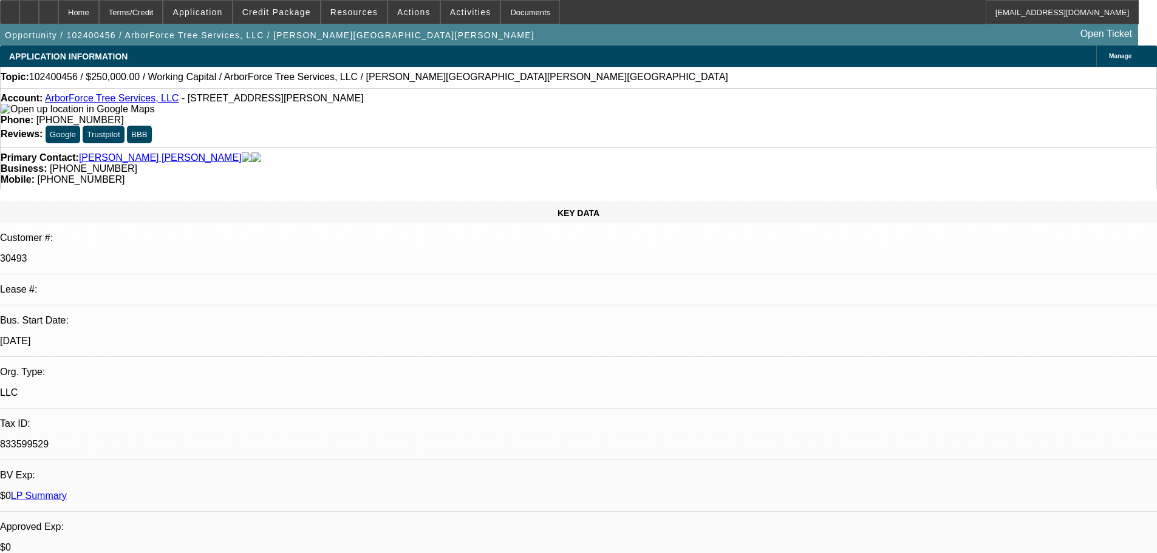
select select "0"
select select "2"
select select "0"
select select "6"
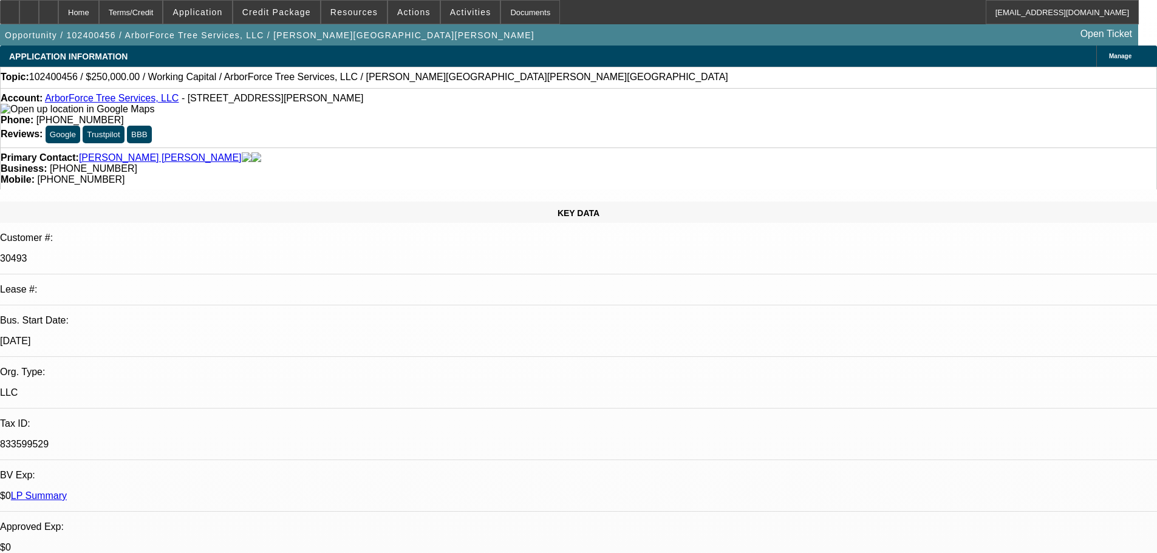
select select "0"
select select "2"
select select "0"
select select "6"
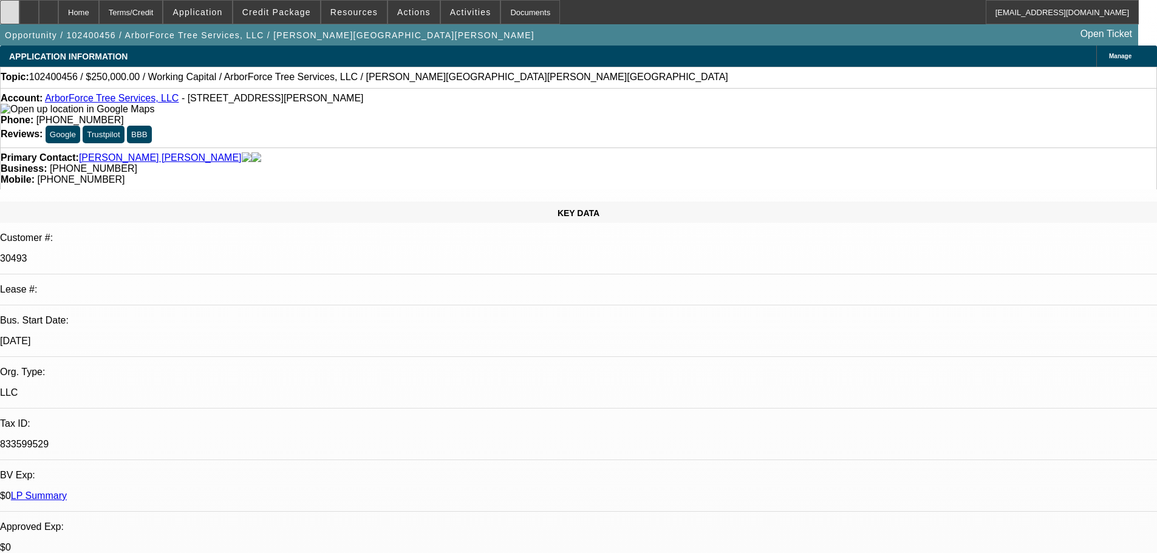
click at [19, 7] on div at bounding box center [9, 12] width 19 height 24
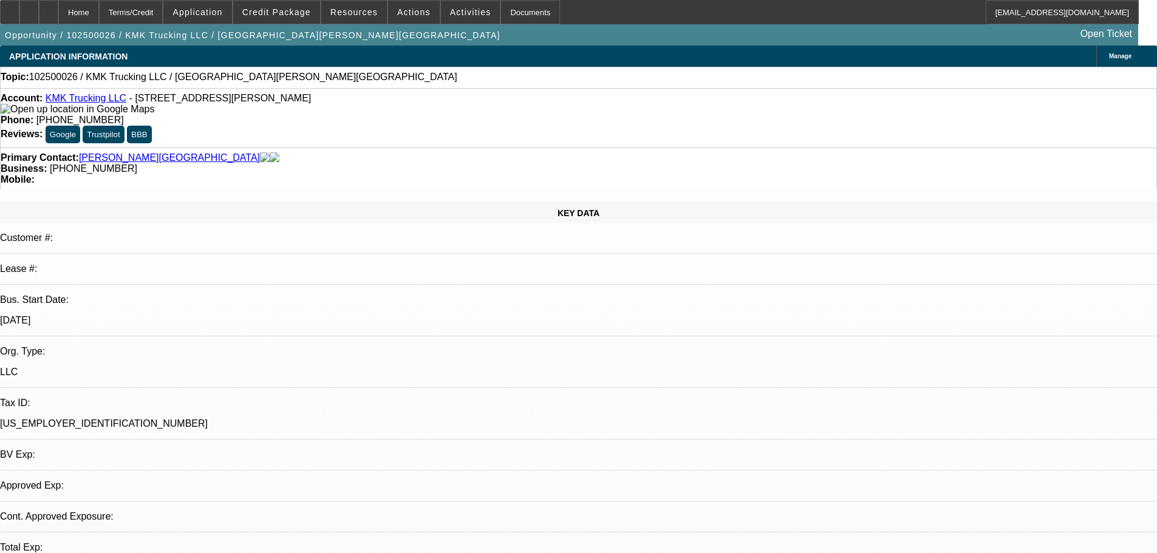
select select "0"
select select "2"
select select "0.1"
select select "1"
select select "2"
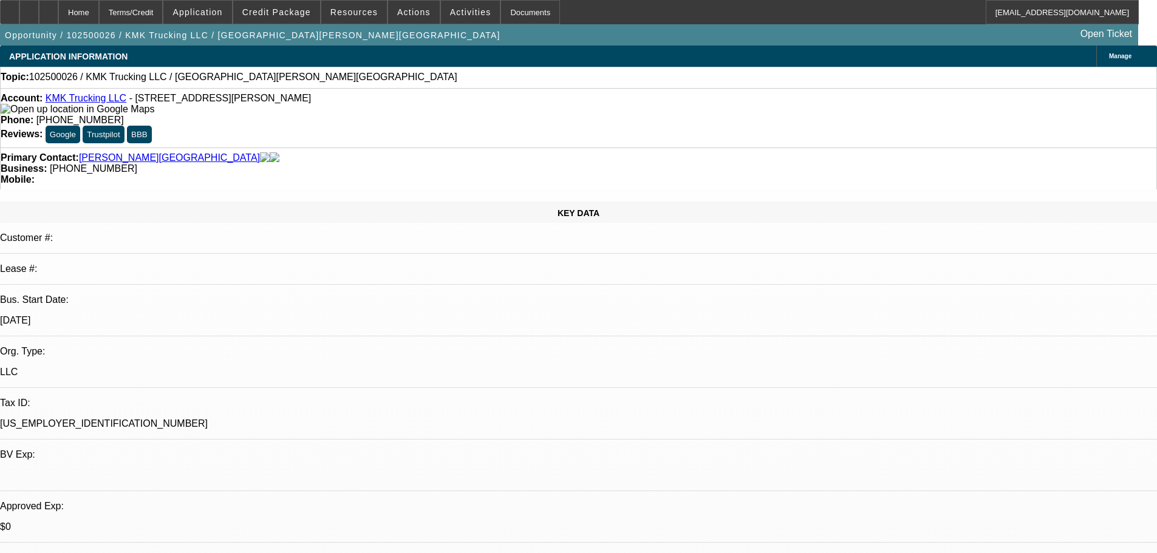
select select "4"
click at [296, 2] on span at bounding box center [276, 12] width 87 height 29
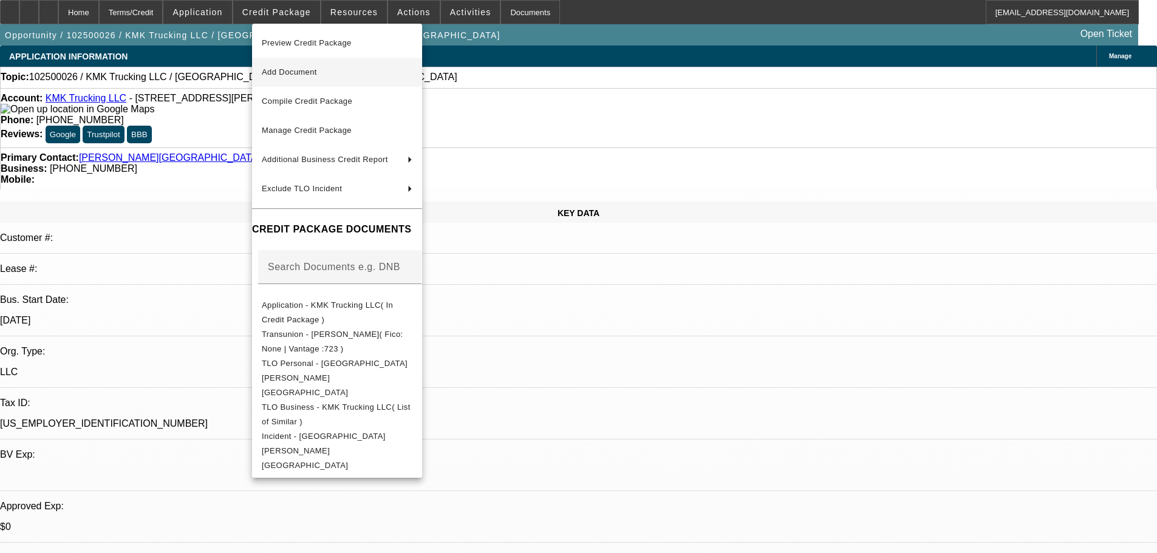
click at [304, 66] on span "Add Document" at bounding box center [337, 72] width 151 height 15
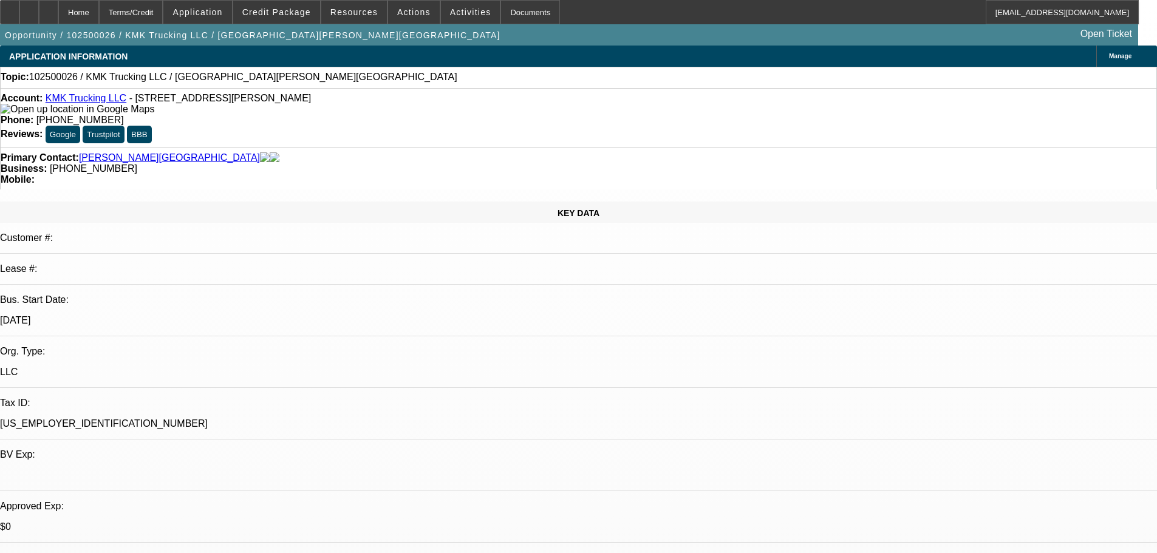
radio input "true"
drag, startPoint x: 966, startPoint y: 241, endPoint x: 908, endPoint y: 241, distance: 57.7
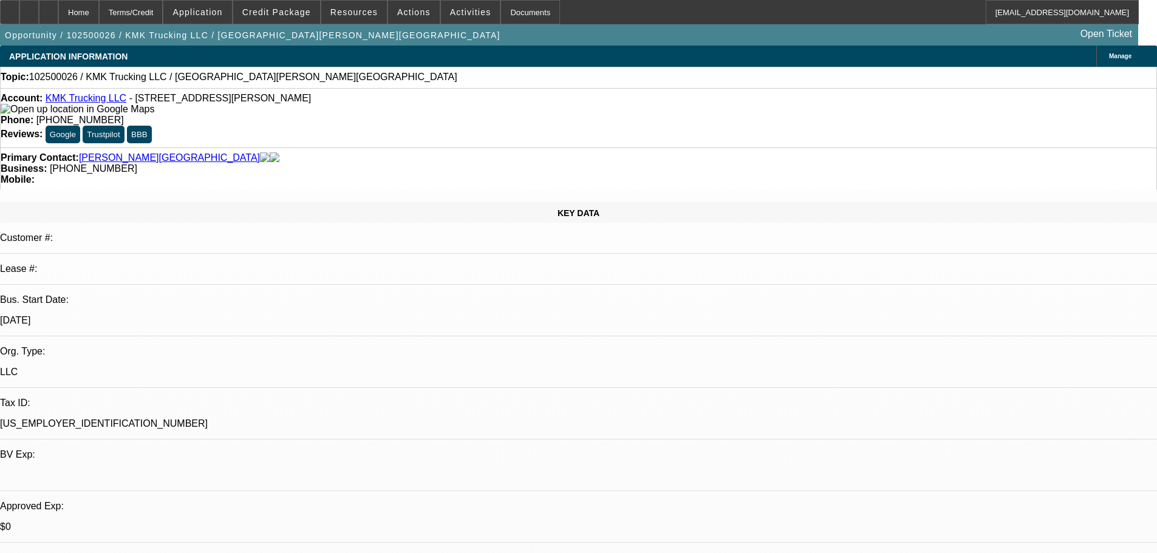
type textarea "start-up dirt/ concrete hauling. Truck broke down in august. pre-approval fin p…"
radio input "true"
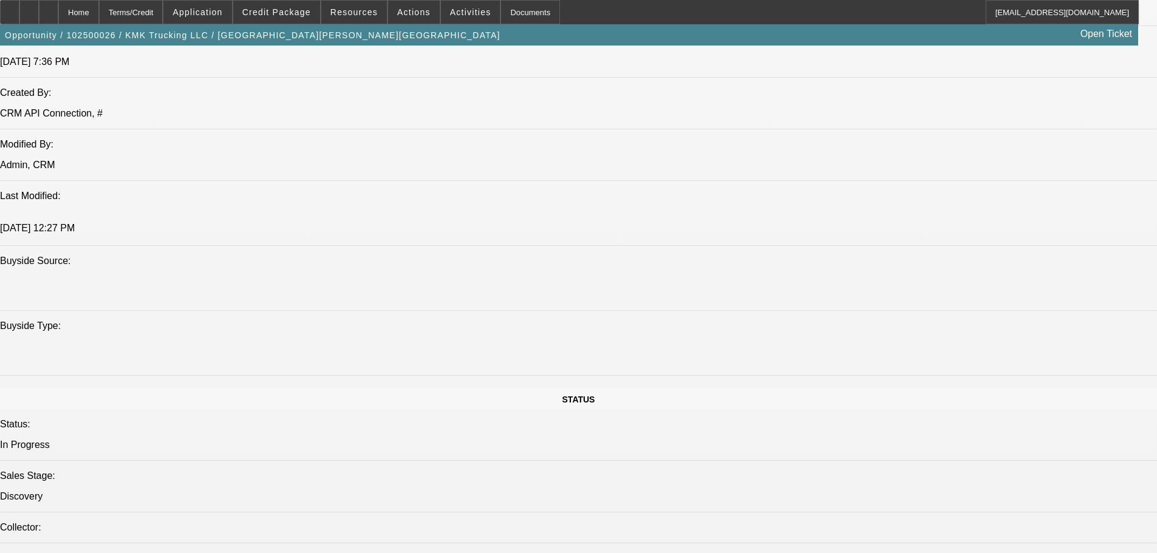
scroll to position [1457, 0]
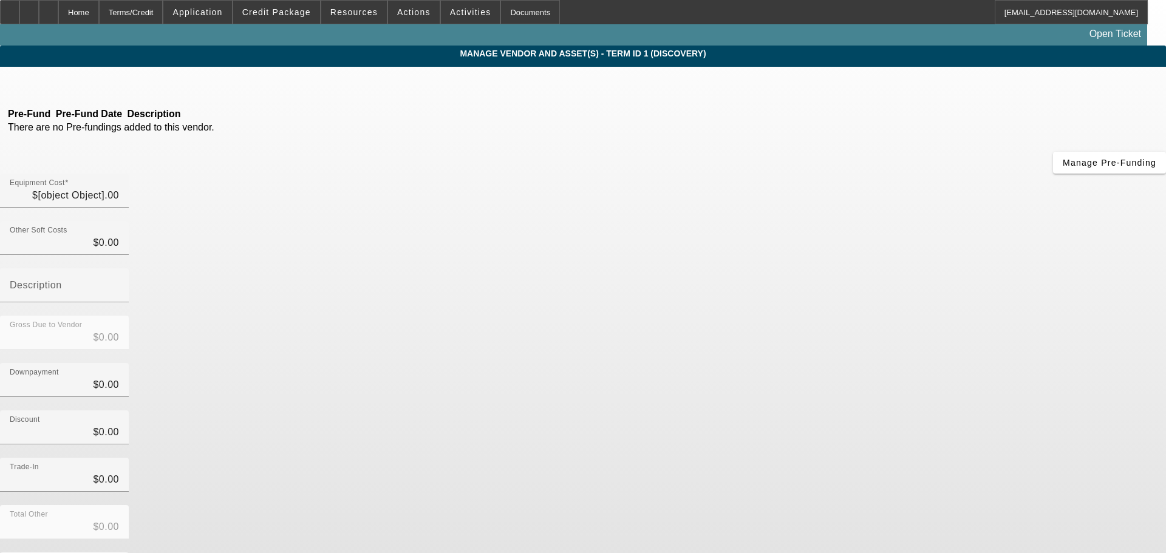
type input "$70,000.00"
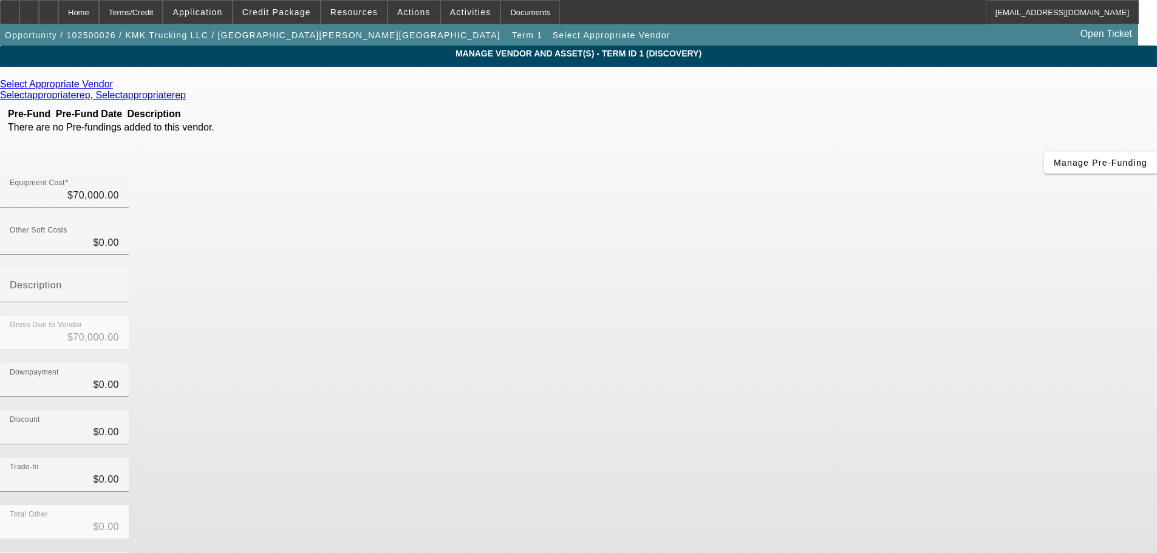
click at [116, 86] on icon at bounding box center [116, 84] width 0 height 10
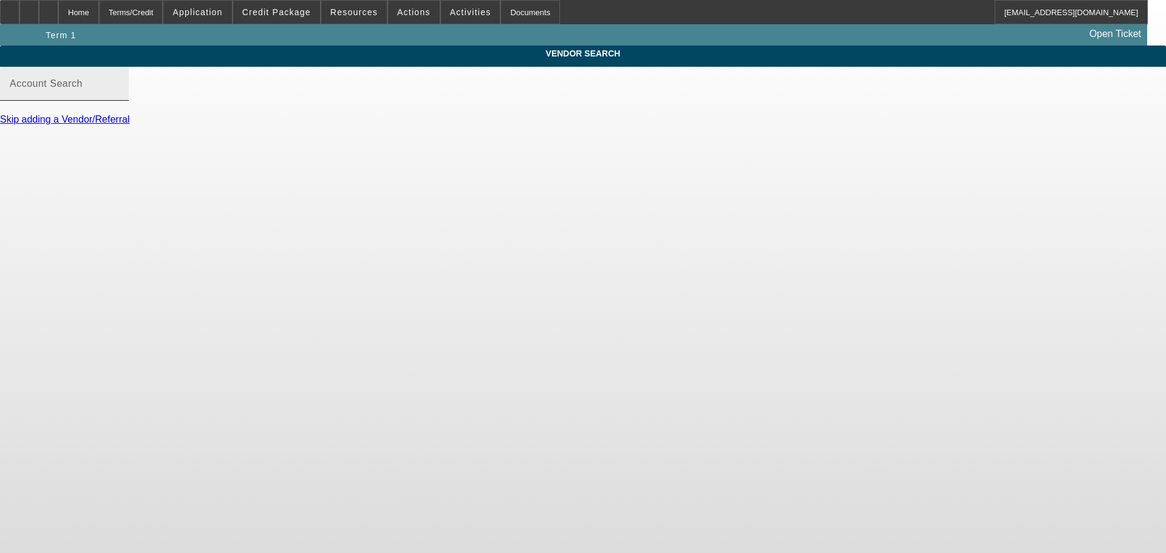
click at [83, 89] on mat-label "Account Search" at bounding box center [46, 83] width 73 height 10
click at [119, 96] on input "Account Search" at bounding box center [64, 88] width 109 height 15
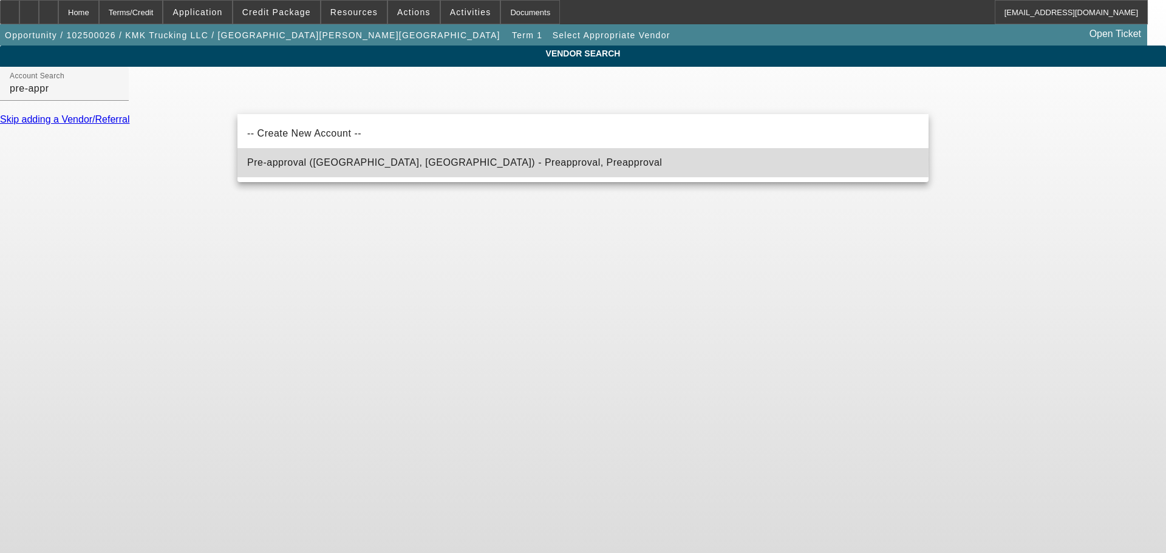
click at [298, 160] on span "Pre-approval ([GEOGRAPHIC_DATA], [GEOGRAPHIC_DATA]) - Preapproval, Preapproval" at bounding box center [454, 162] width 415 height 10
type input "Pre-approval ([GEOGRAPHIC_DATA], [GEOGRAPHIC_DATA]) - Preapproval, Preapproval"
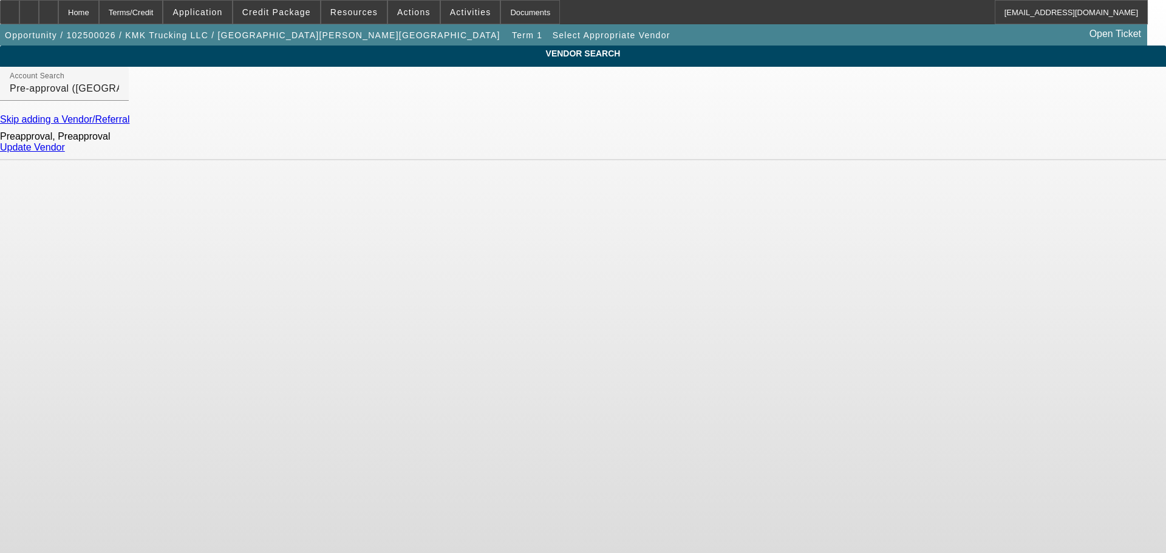
click at [899, 151] on div "Update Vendor" at bounding box center [583, 147] width 1166 height 11
click at [65, 152] on link "Update Vendor" at bounding box center [32, 147] width 65 height 10
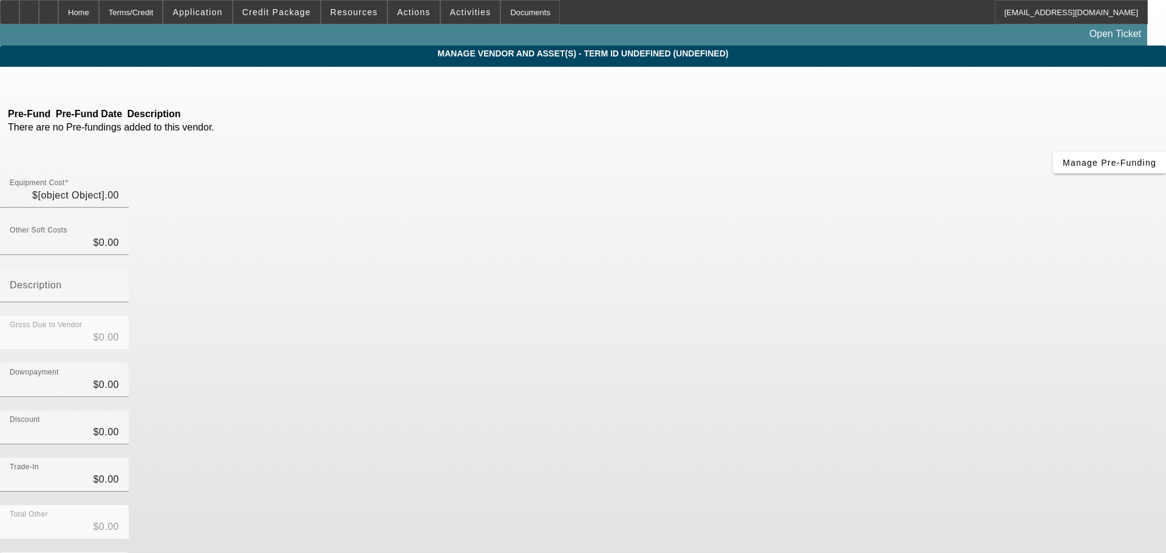
type input "$70,000.00"
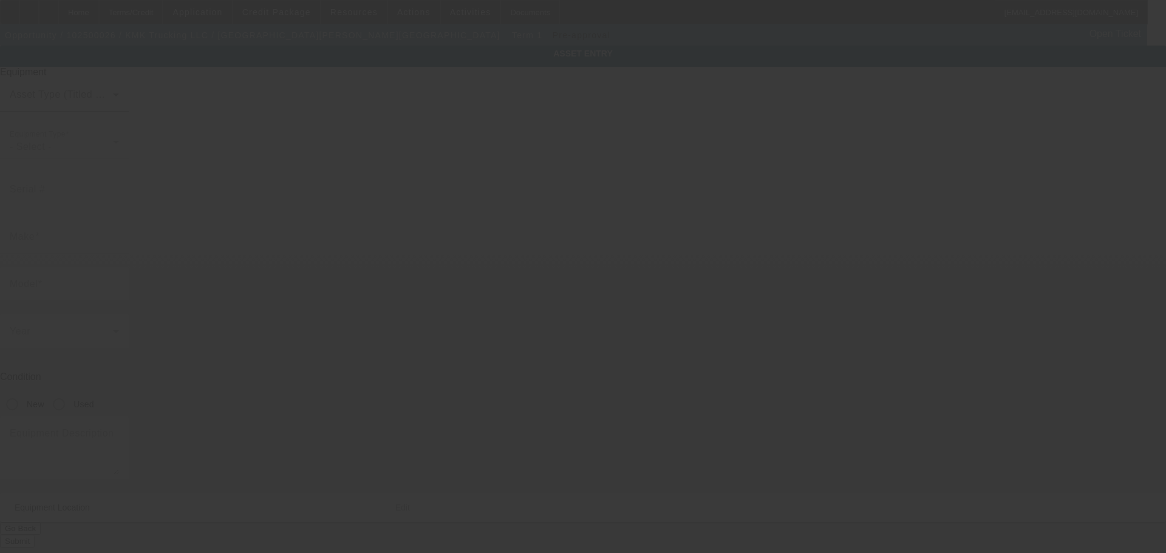
type input "3222 Briggs Road"
type input "Columbus"
type input "43204"
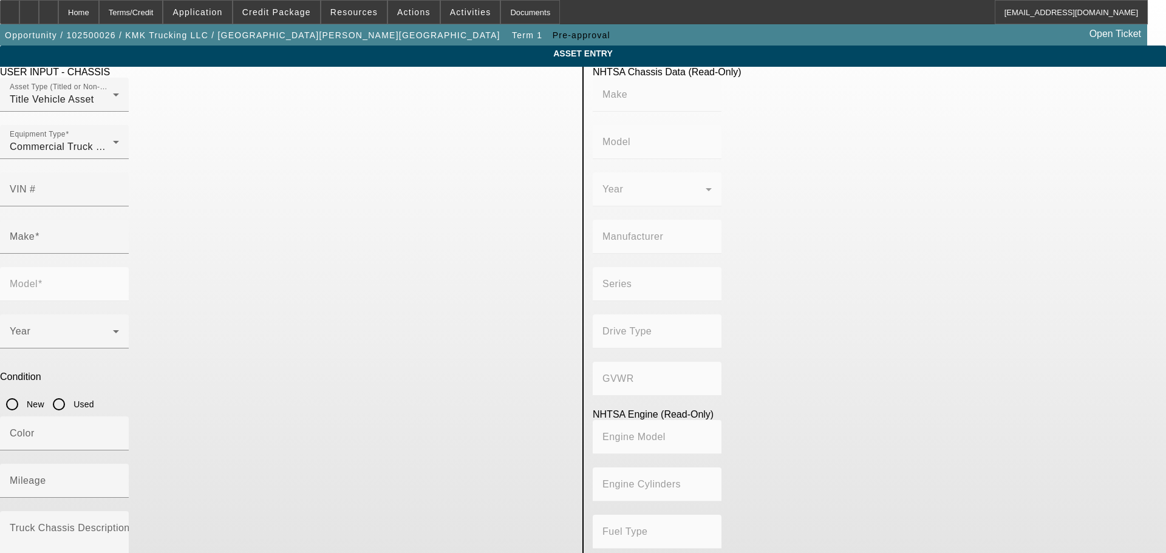
click at [113, 107] on div "Title Vehicle Asset" at bounding box center [61, 99] width 103 height 15
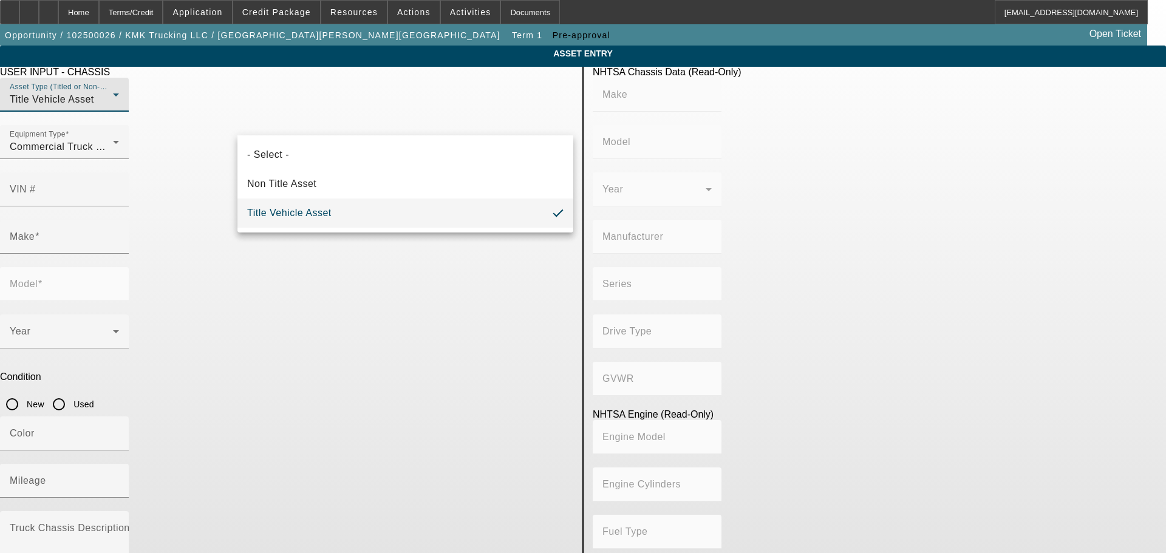
click at [310, 219] on span "Title Vehicle Asset" at bounding box center [289, 213] width 84 height 15
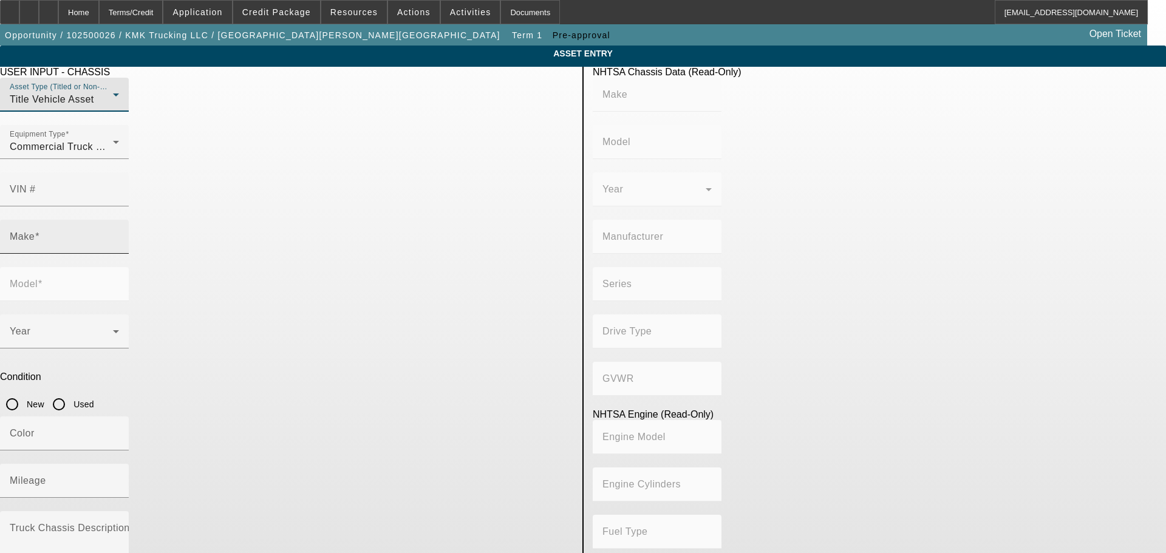
click at [119, 220] on div "Make" at bounding box center [64, 237] width 109 height 34
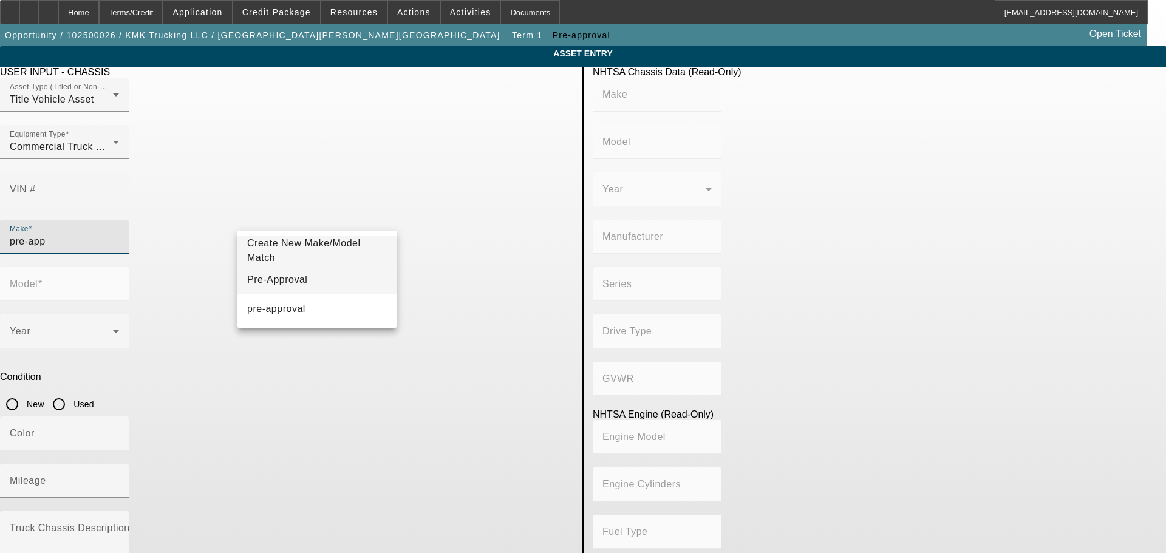
click at [310, 284] on mat-option "Pre-Approval" at bounding box center [316, 279] width 159 height 29
type input "Pre-Approval"
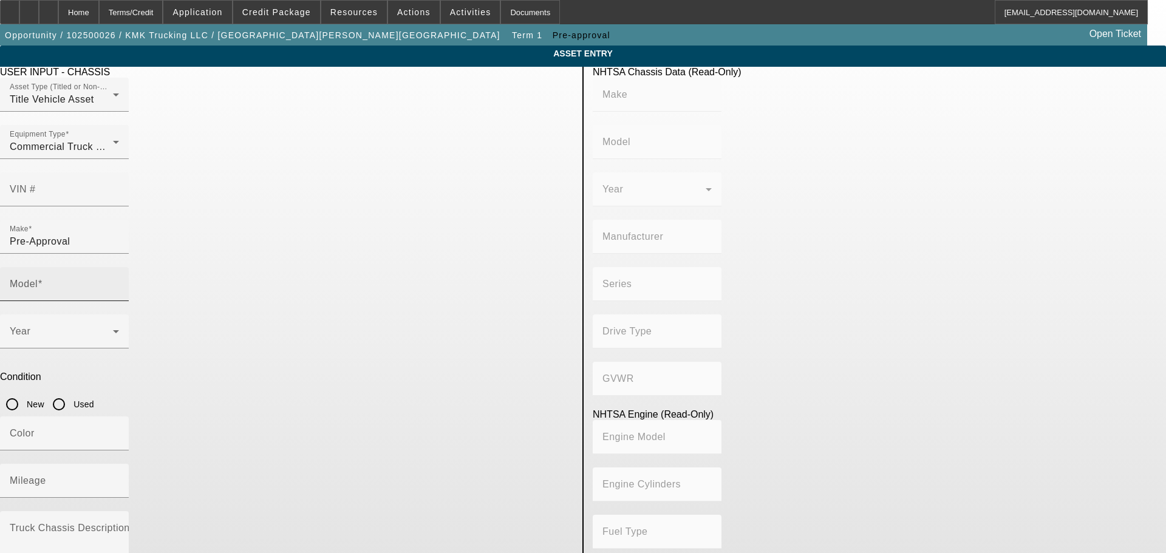
click at [38, 279] on mat-label "Model" at bounding box center [24, 284] width 28 height 10
click at [119, 282] on input "Model" at bounding box center [64, 289] width 109 height 15
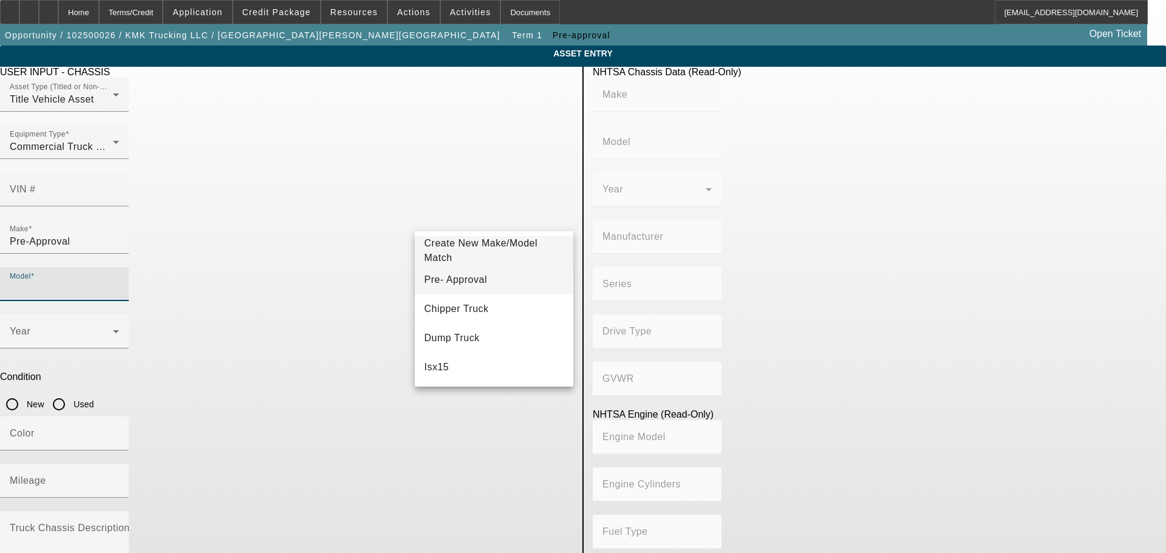
click at [465, 279] on span "Pre- Approval" at bounding box center [455, 279] width 63 height 10
type input "Pre- Approval"
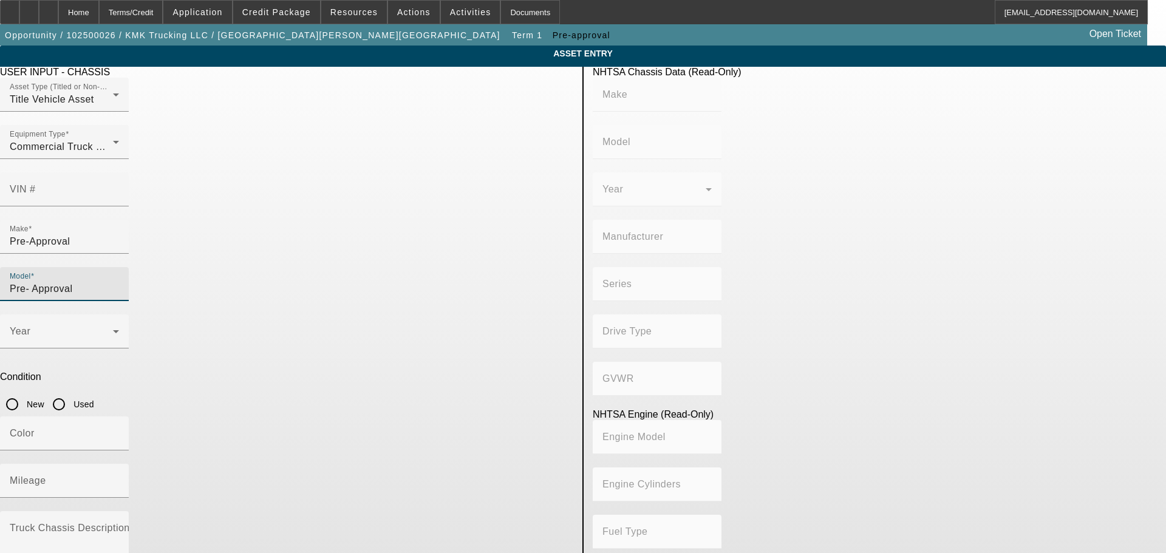
click at [71, 392] on input "Used" at bounding box center [59, 404] width 24 height 24
radio input "true"
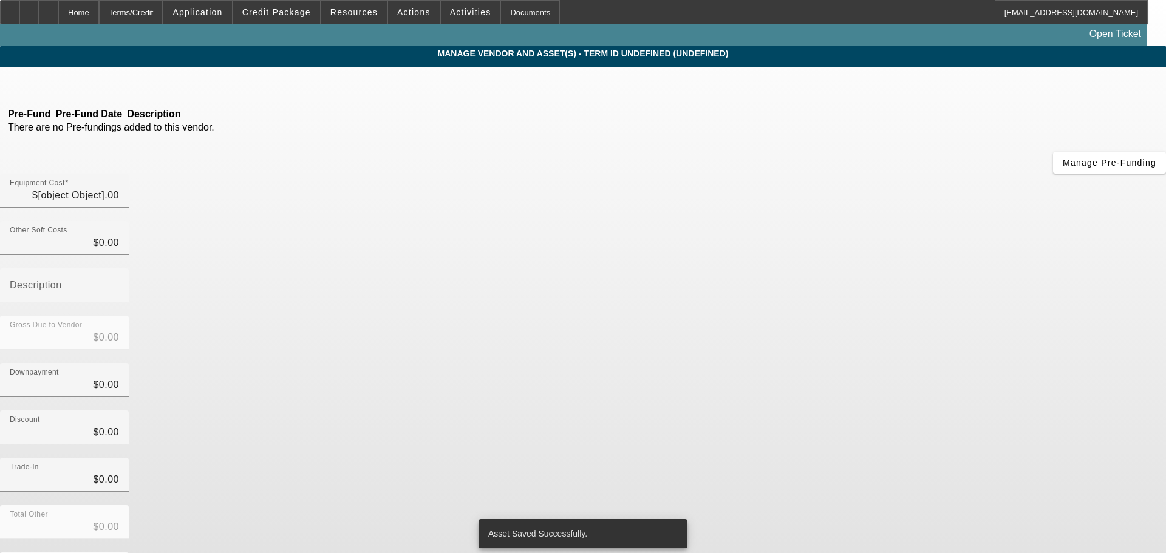
type input "$70,000.00"
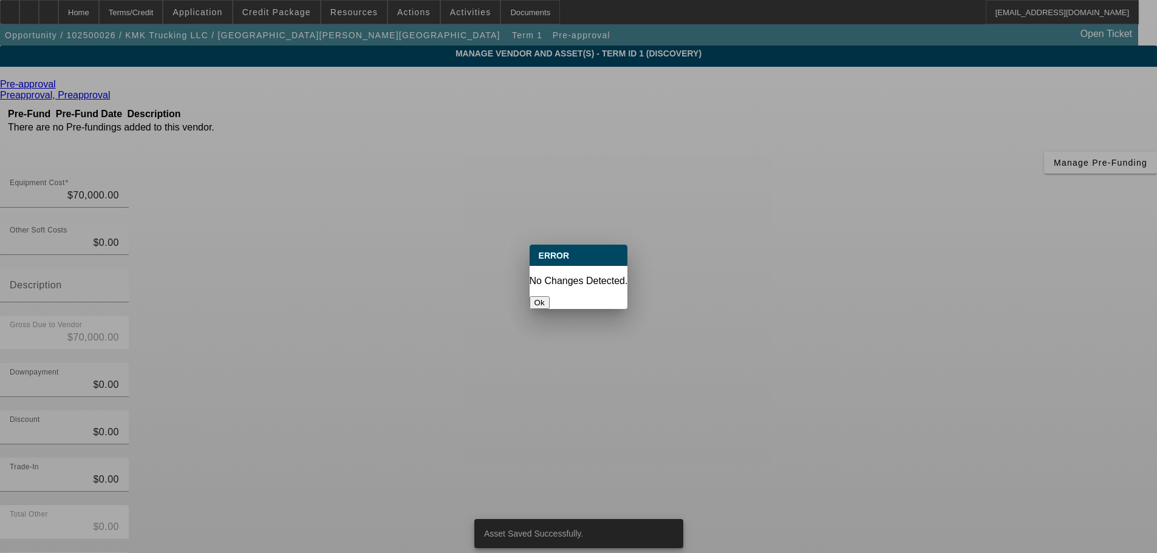
click at [550, 296] on button "Ok" at bounding box center [540, 302] width 20 height 13
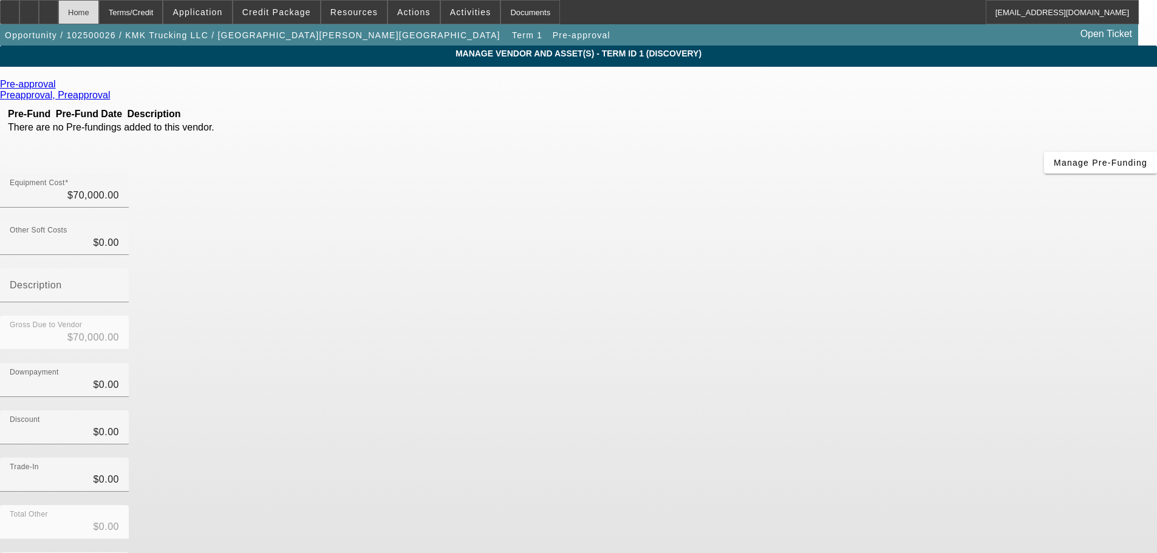
click at [90, 13] on div "Home" at bounding box center [78, 12] width 41 height 24
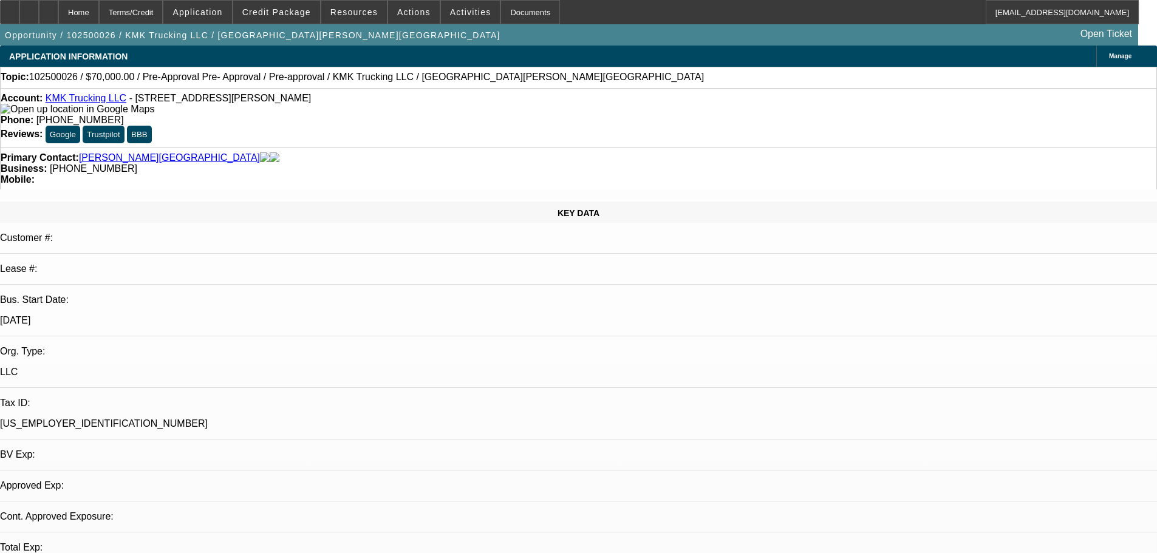
select select "0"
select select "2"
select select "0.1"
select select "4"
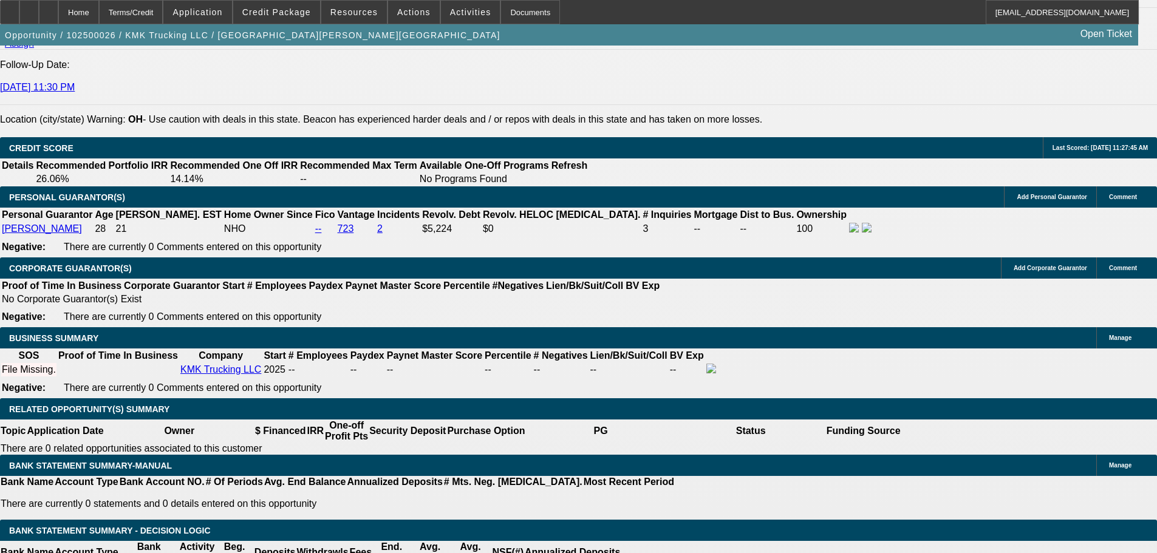
scroll to position [1700, 0]
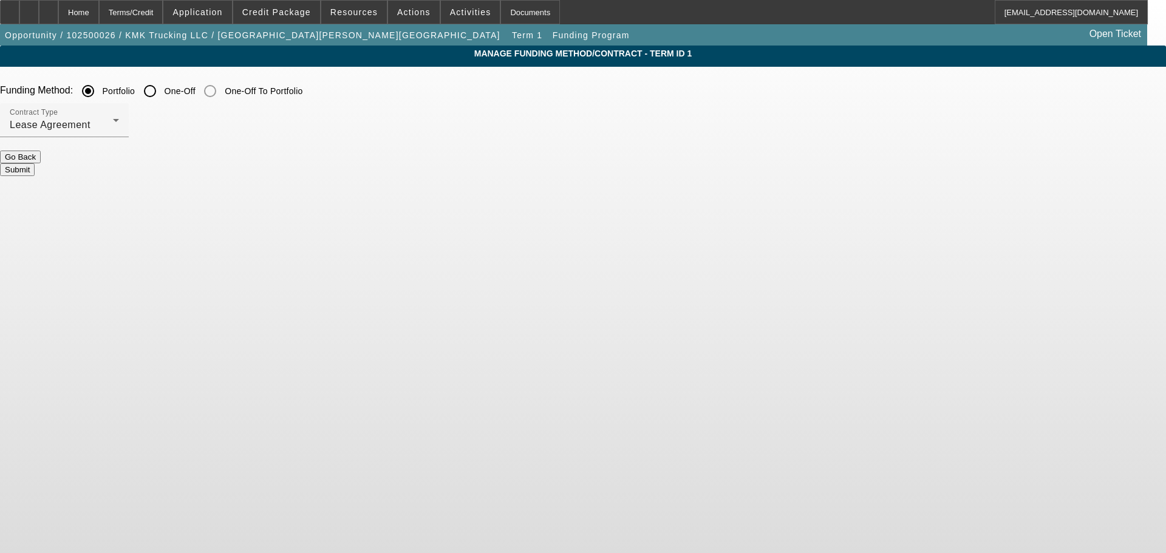
click at [162, 94] on input "One-Off" at bounding box center [150, 91] width 24 height 24
radio input "true"
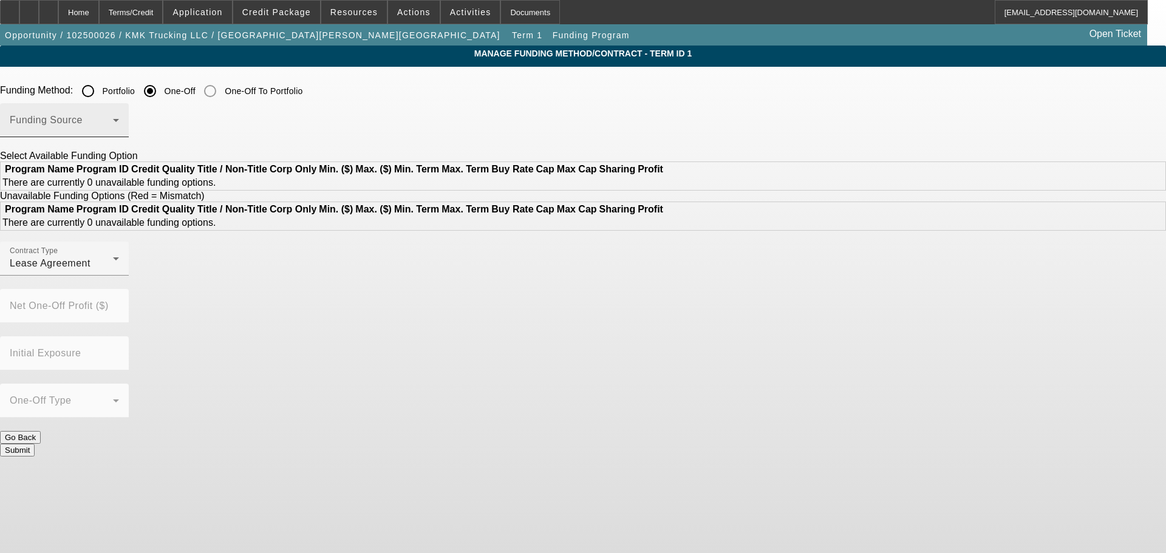
click at [113, 132] on span at bounding box center [61, 125] width 103 height 15
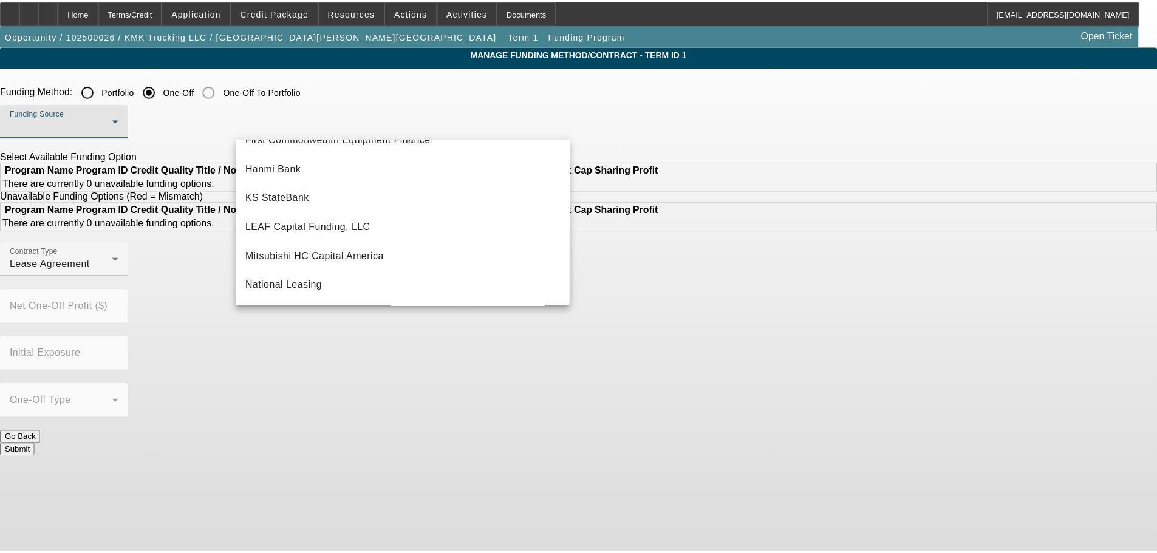
scroll to position [162, 0]
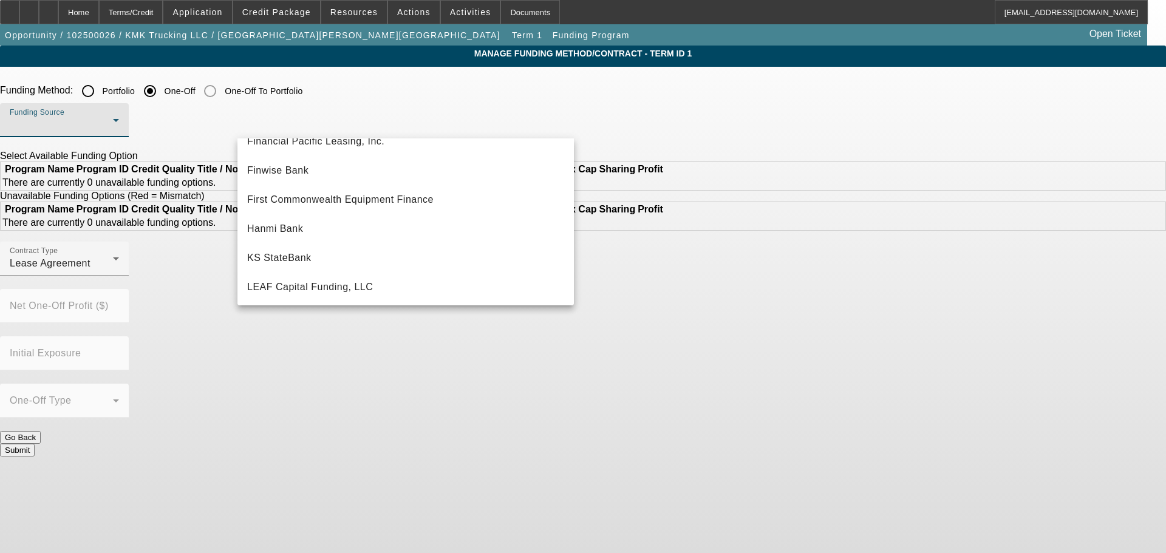
click at [668, 92] on div at bounding box center [583, 276] width 1166 height 553
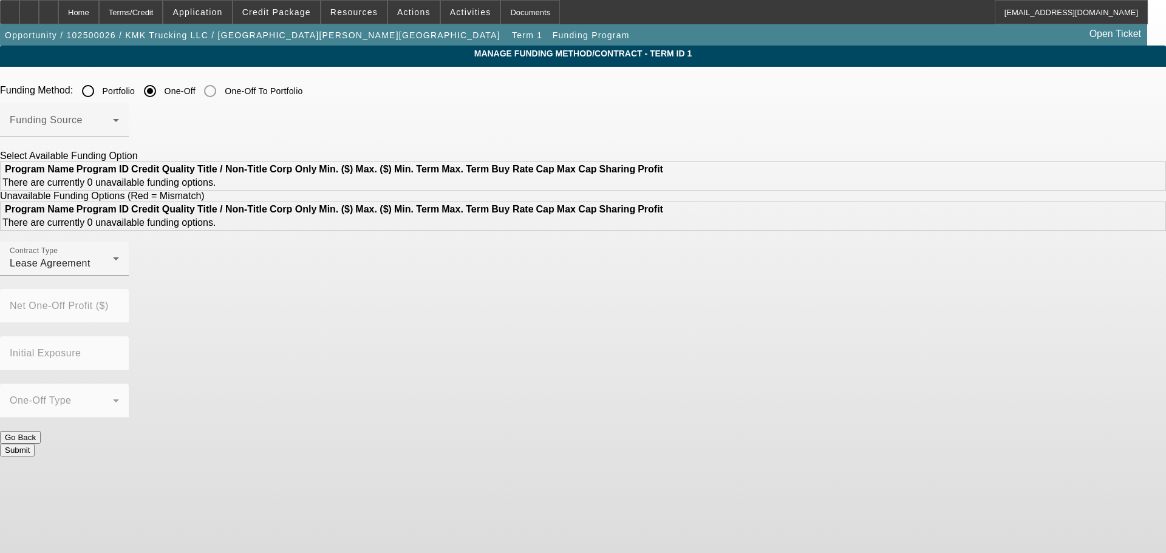
click at [41, 431] on button "Go Back" at bounding box center [20, 437] width 41 height 13
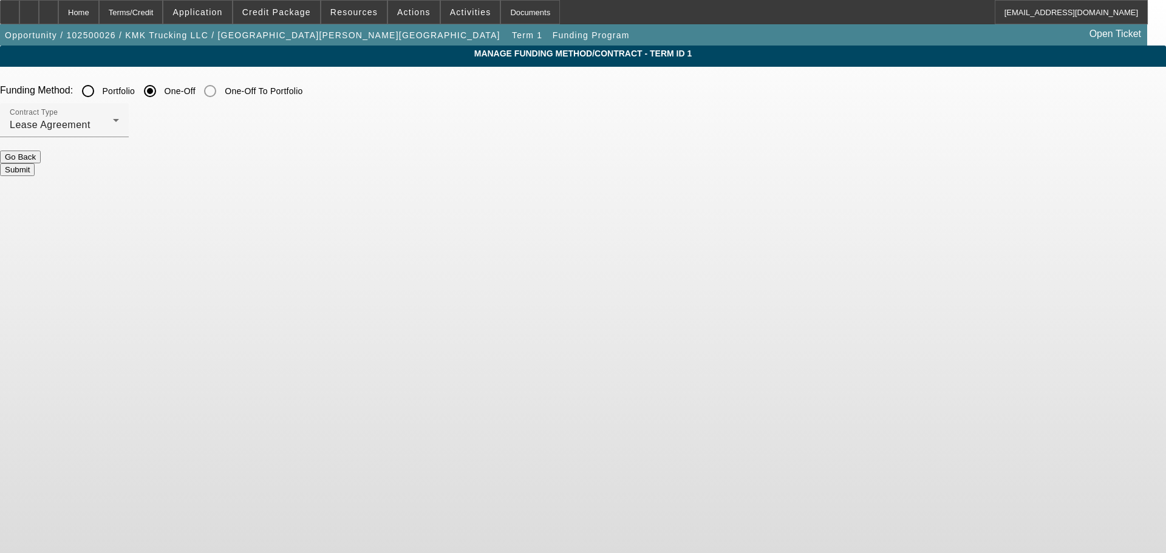
radio input "true"
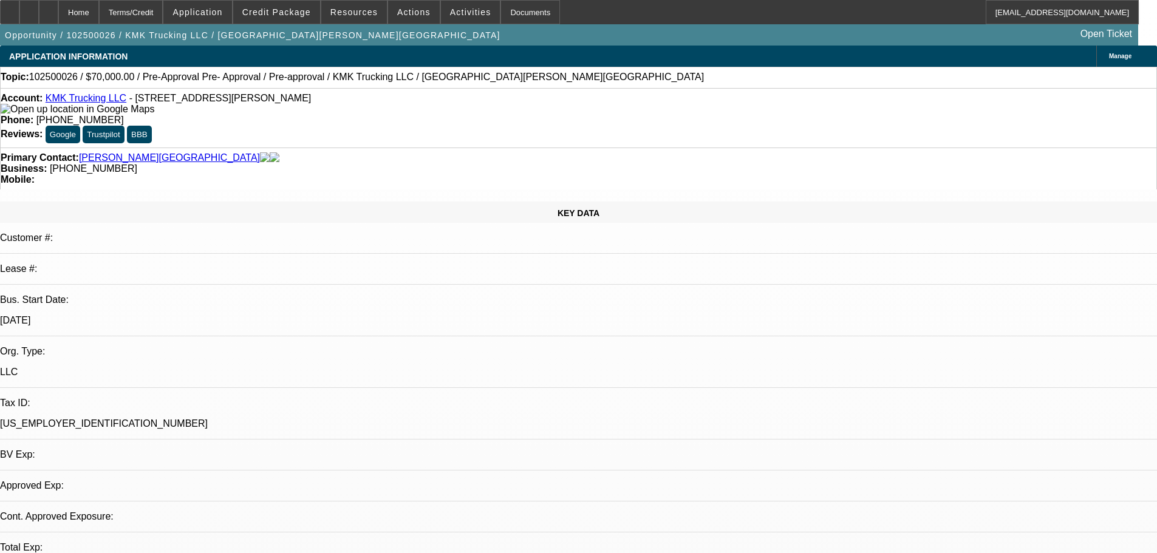
select select "0"
select select "2"
select select "0.1"
select select "4"
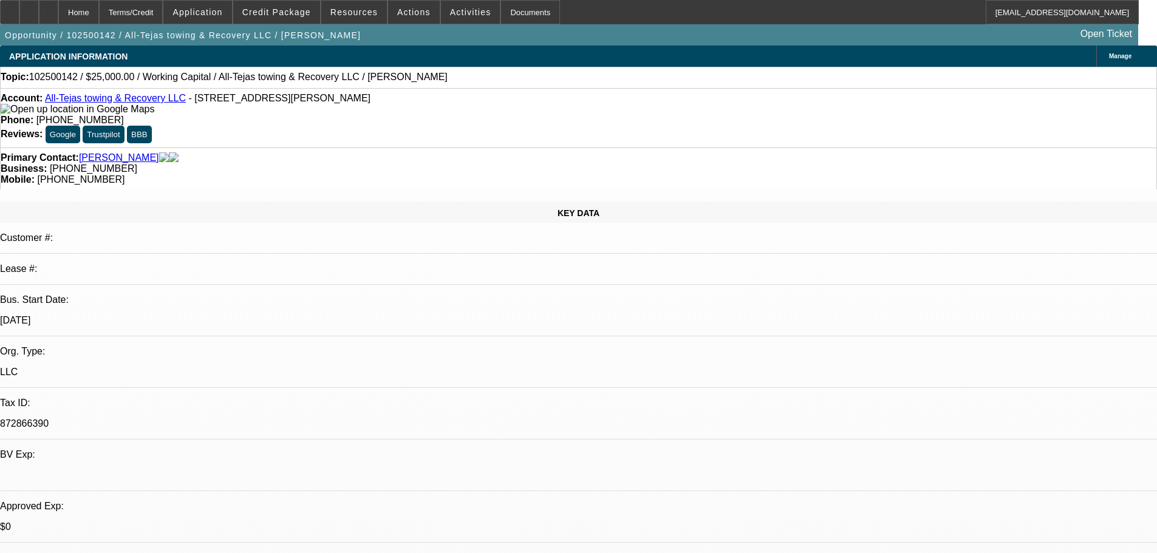
select select "0"
select select "2"
select select "0.1"
select select "4"
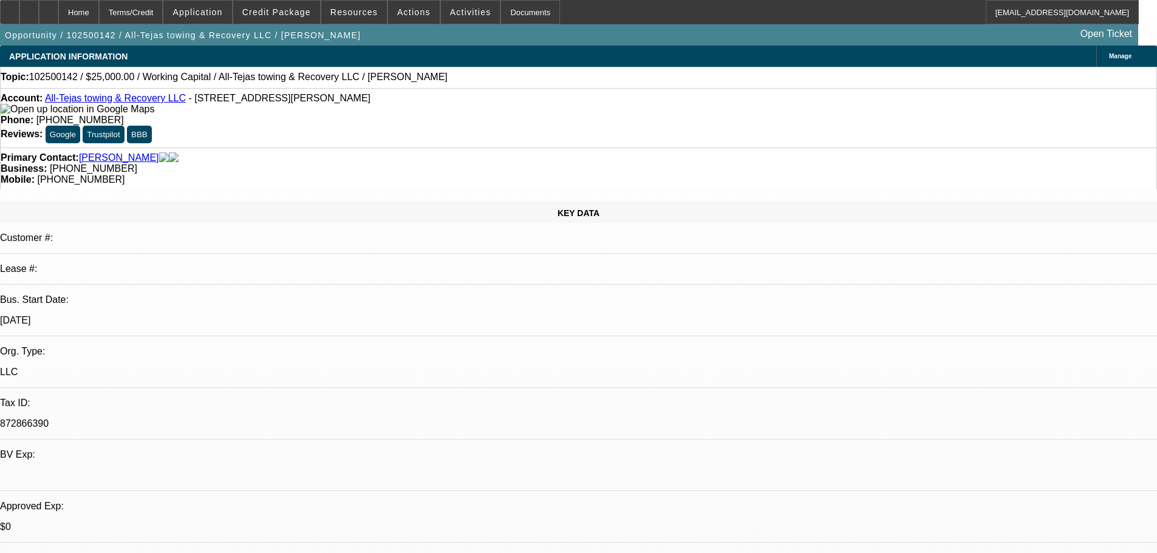
radio input "true"
drag, startPoint x: 887, startPoint y: 235, endPoint x: 970, endPoint y: 240, distance: 82.7
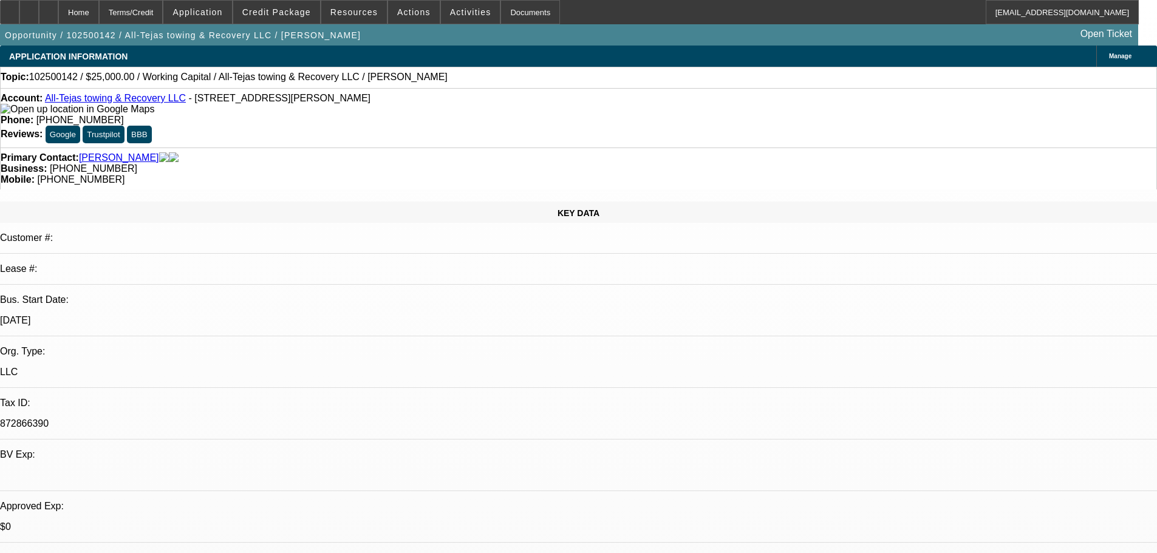
type textarea "[PERSON_NAME], waiting on receivables and the cash will will work as a bridge l…"
radio input "true"
